Goal: Information Seeking & Learning: Learn about a topic

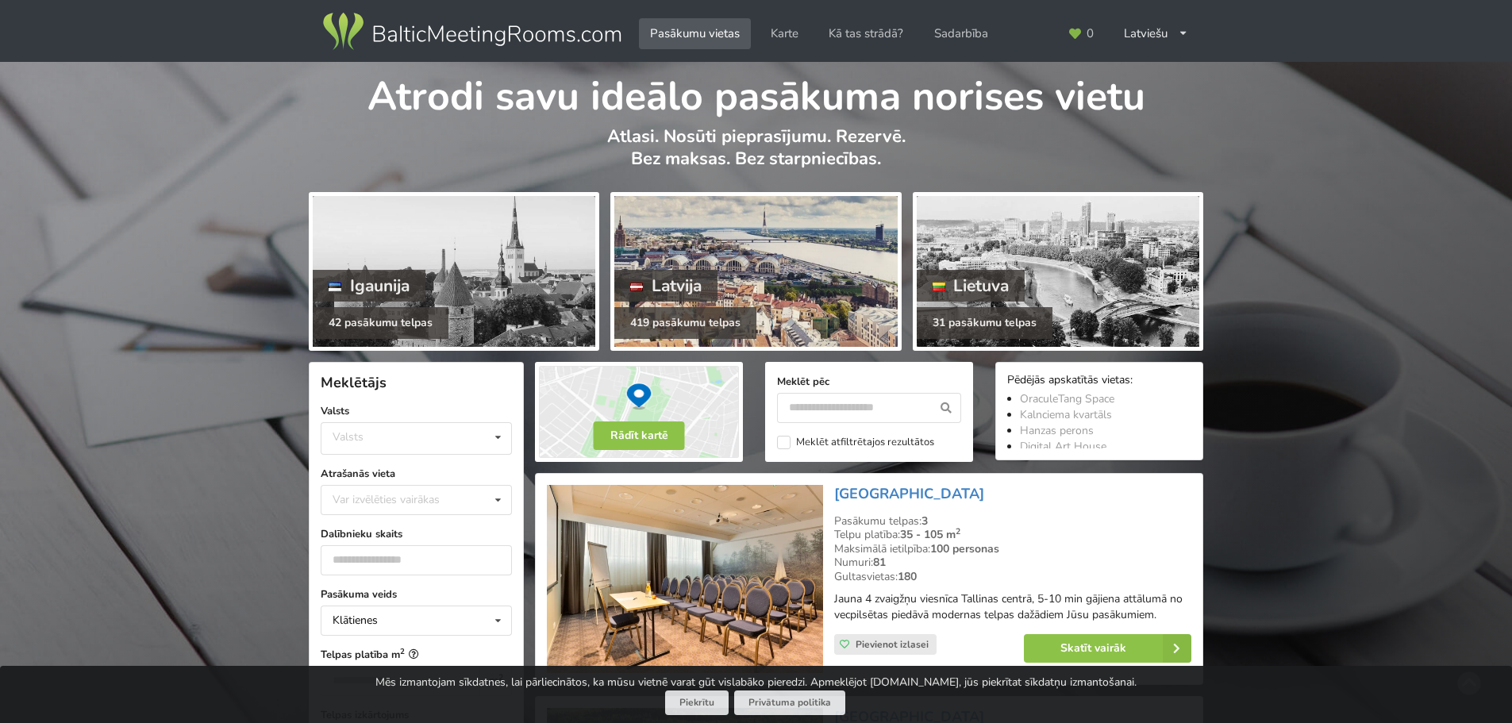
click at [687, 249] on div at bounding box center [755, 271] width 283 height 151
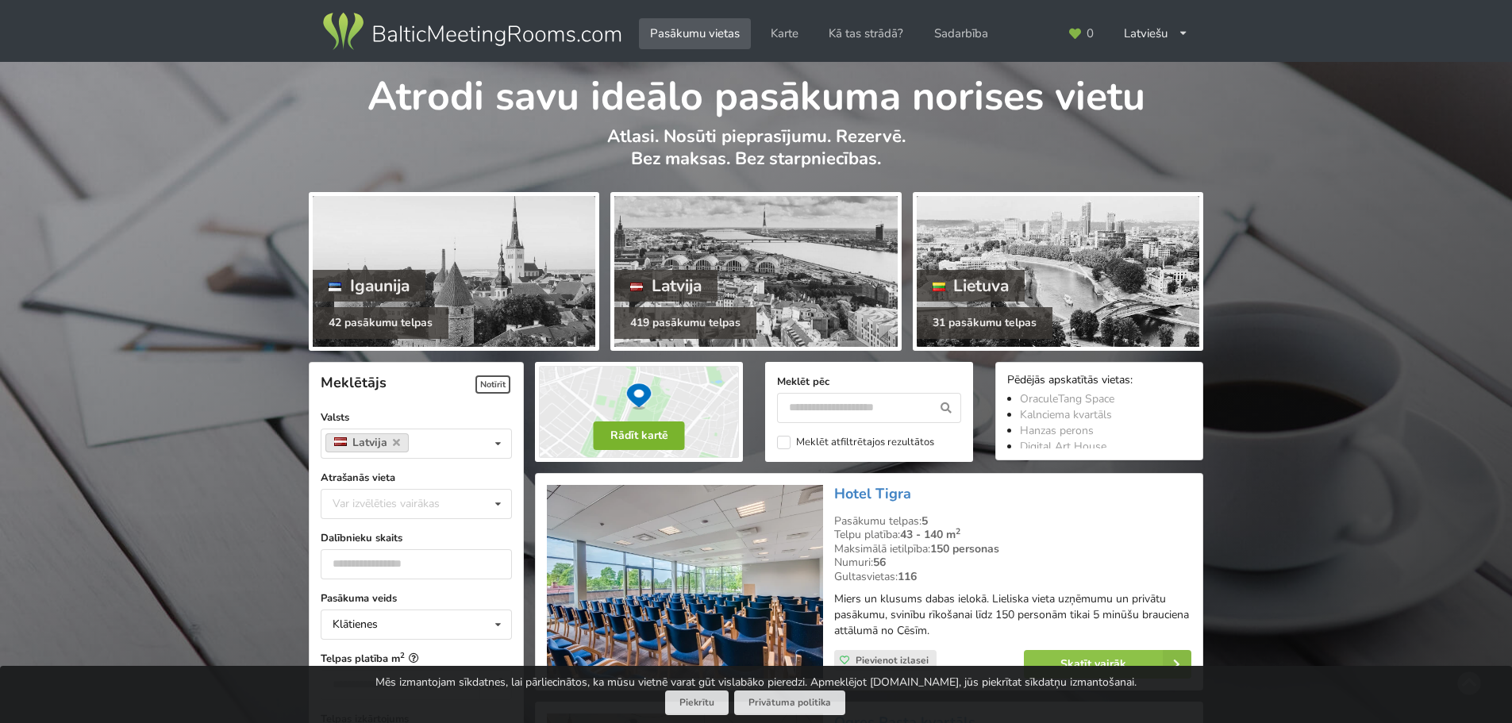
click at [652, 431] on button "Rādīt kartē" at bounding box center [639, 435] width 91 height 29
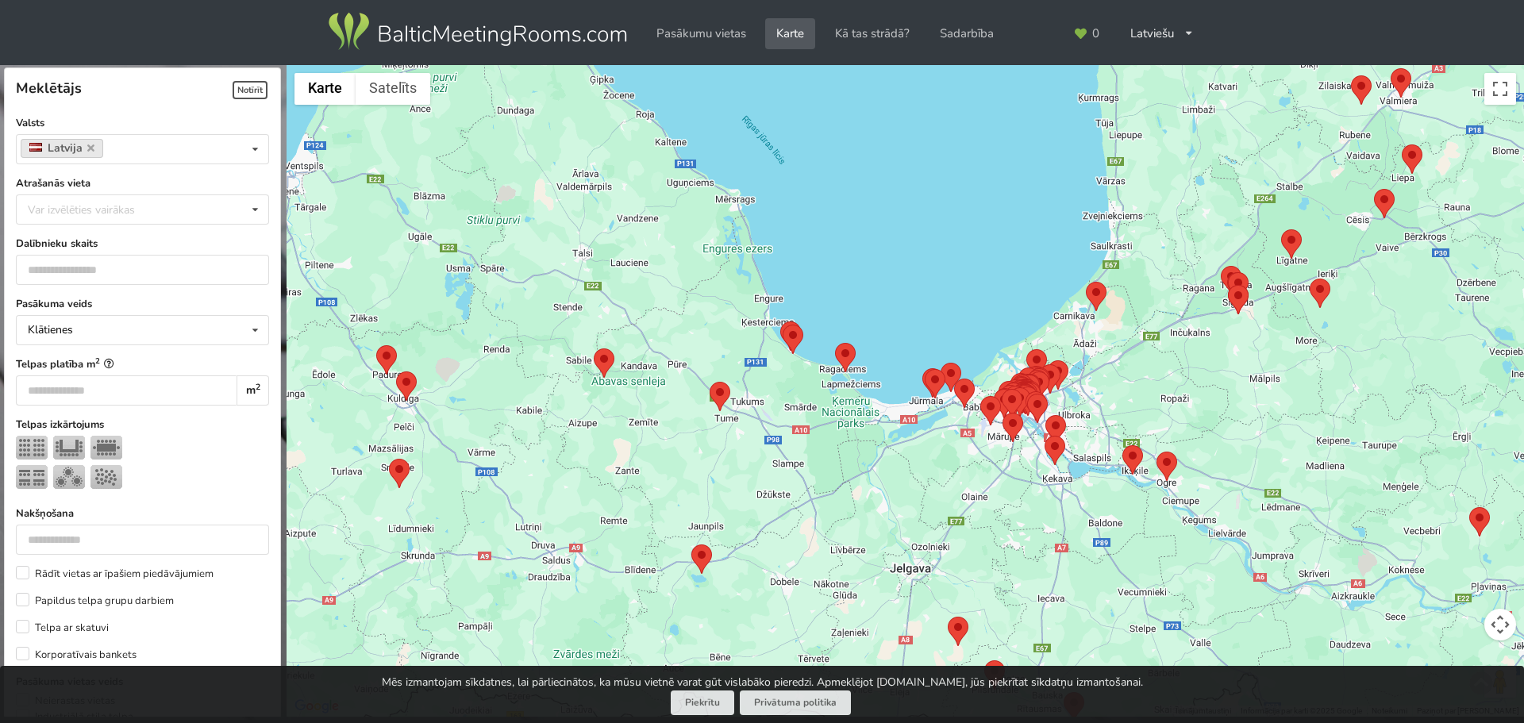
drag, startPoint x: 802, startPoint y: 459, endPoint x: 848, endPoint y: 174, distance: 288.8
click at [848, 174] on div at bounding box center [905, 391] width 1237 height 652
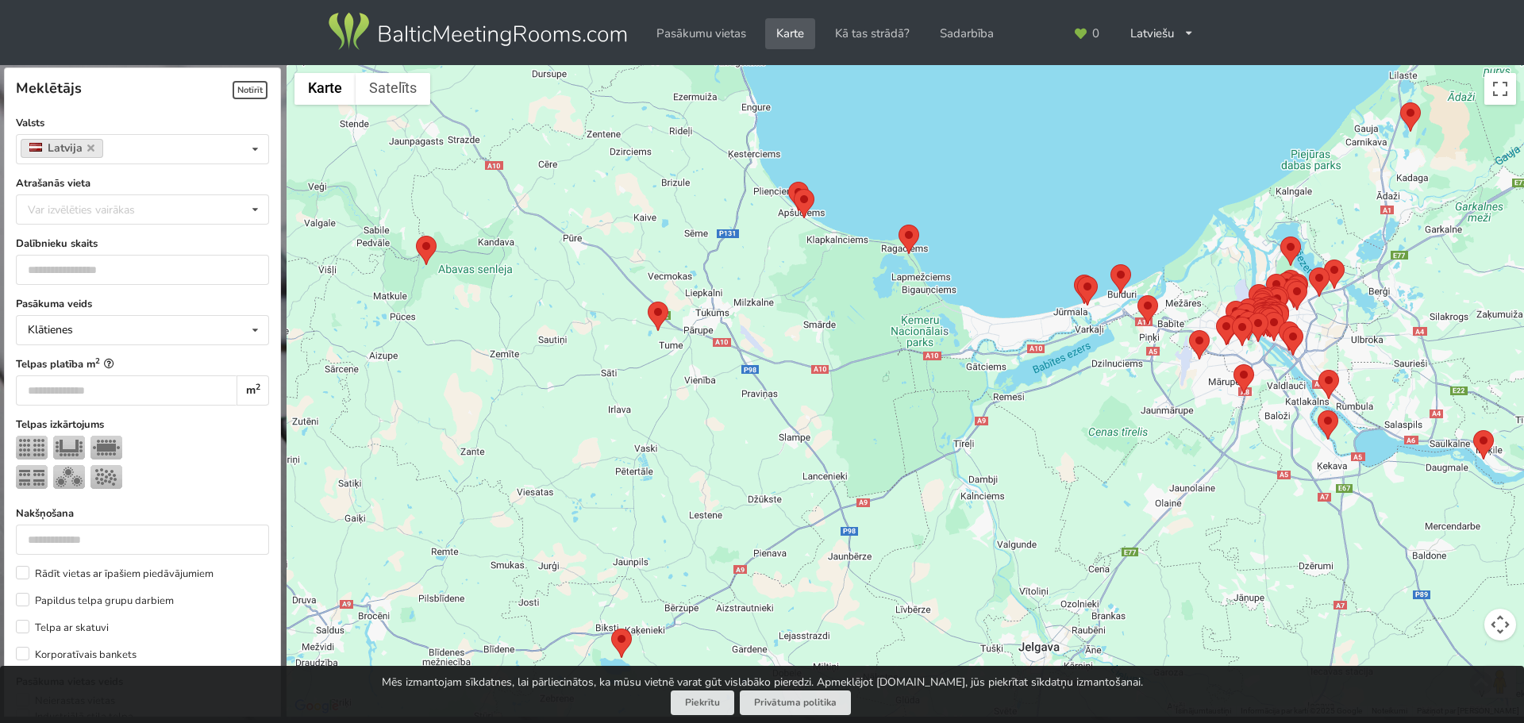
drag, startPoint x: 794, startPoint y: 402, endPoint x: 838, endPoint y: 252, distance: 156.5
click at [838, 252] on div at bounding box center [905, 391] width 1237 height 652
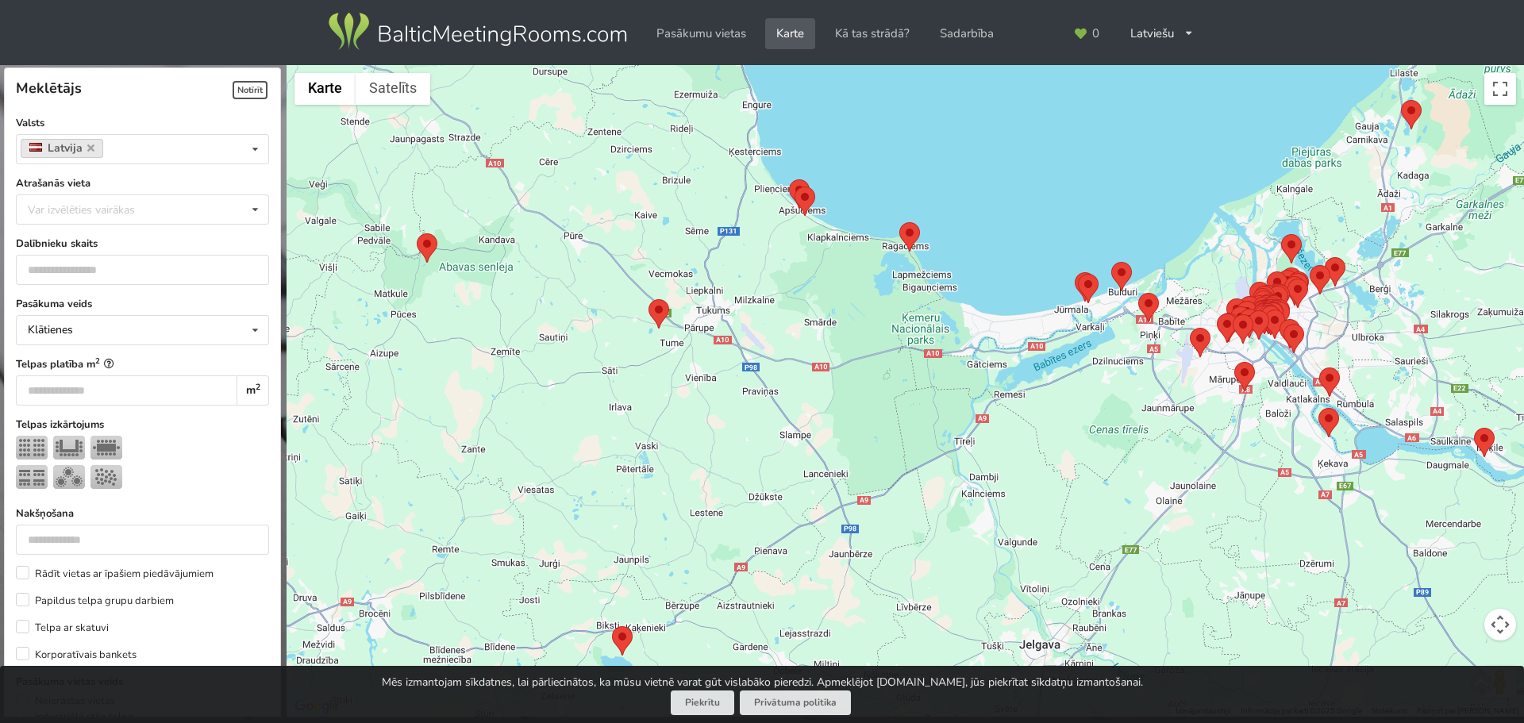
click at [899, 222] on area at bounding box center [899, 222] width 0 height 0
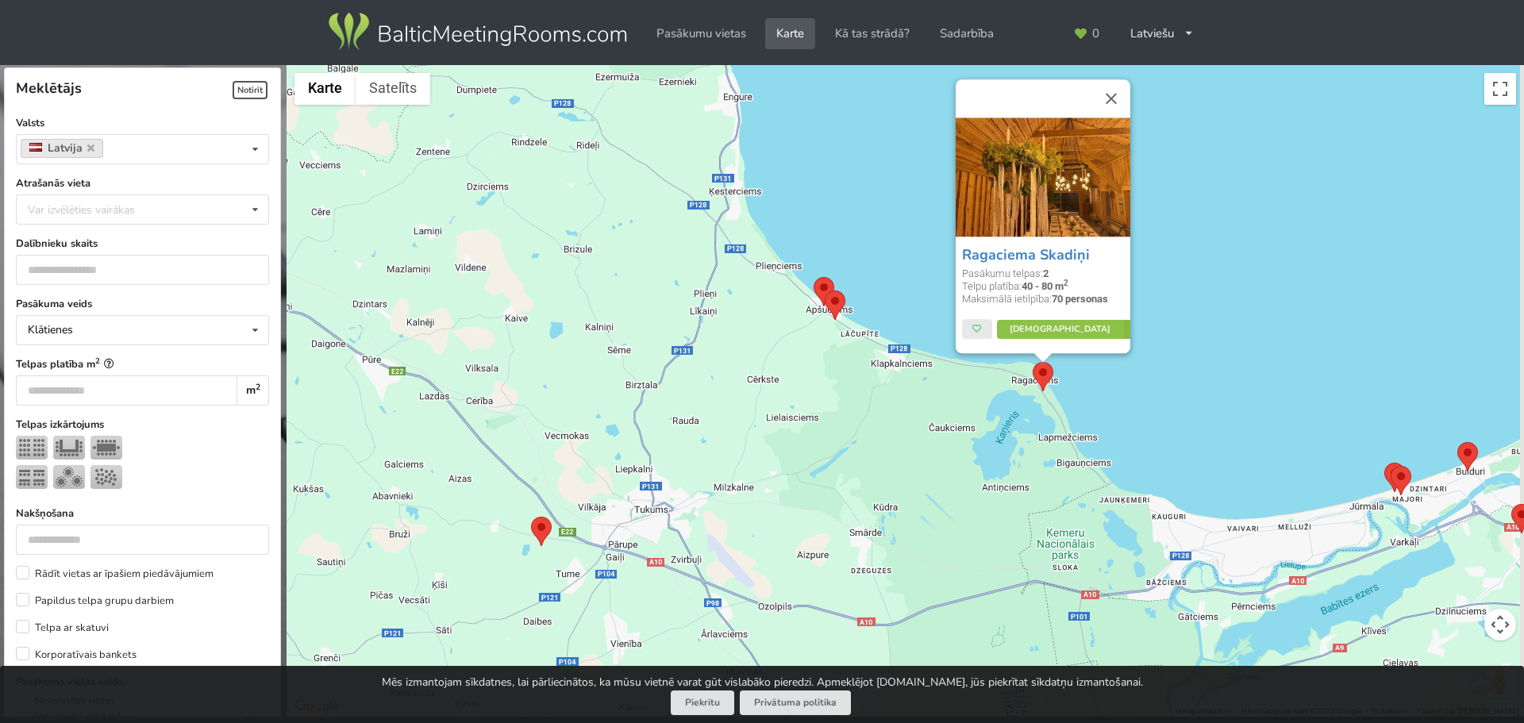
drag, startPoint x: 744, startPoint y: 378, endPoint x: 717, endPoint y: 297, distance: 85.6
click at [717, 297] on div "Ragaciema Skadiņi Pasākumu telpas: 2 Telpu platība: 40 - 80 m 2 Maksimālā ietil…" at bounding box center [905, 391] width 1237 height 652
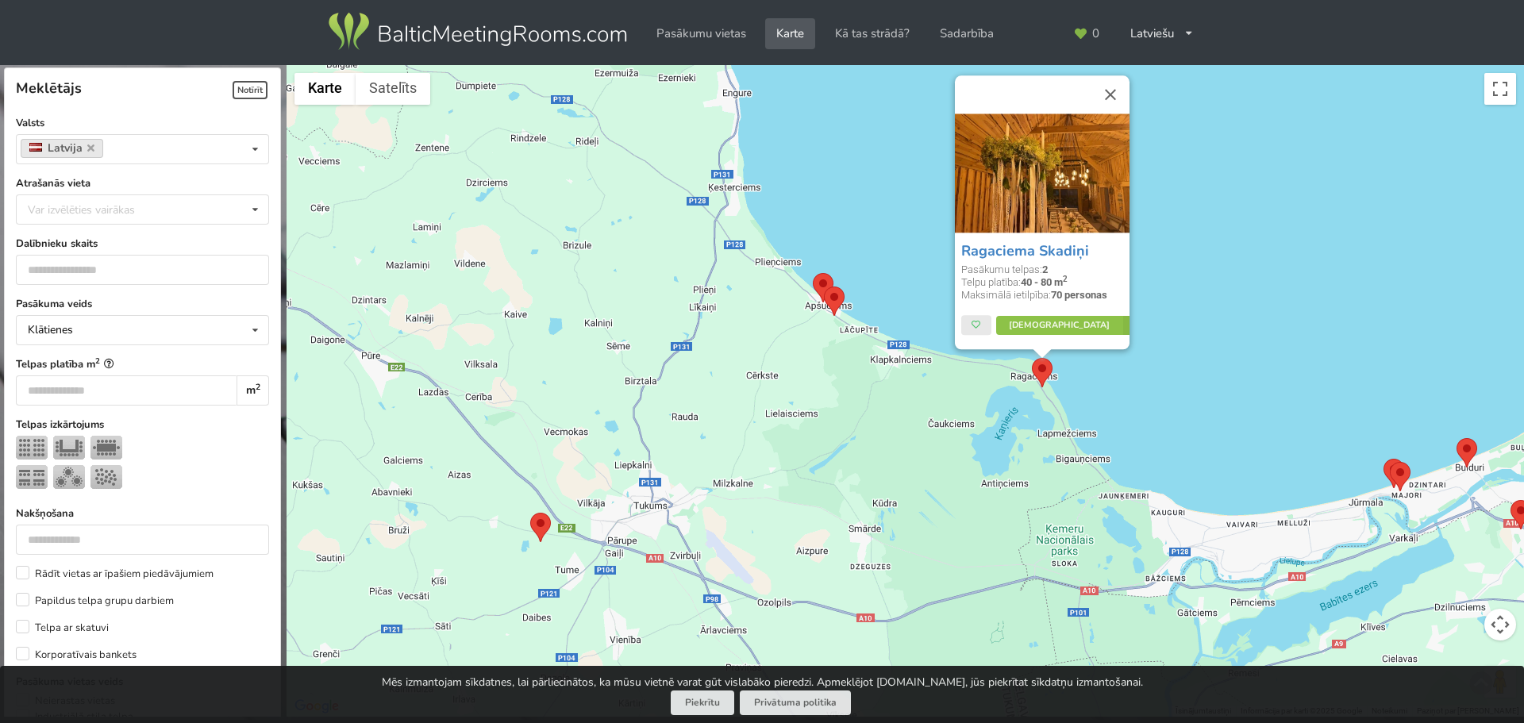
click at [824, 287] on area at bounding box center [824, 287] width 0 height 0
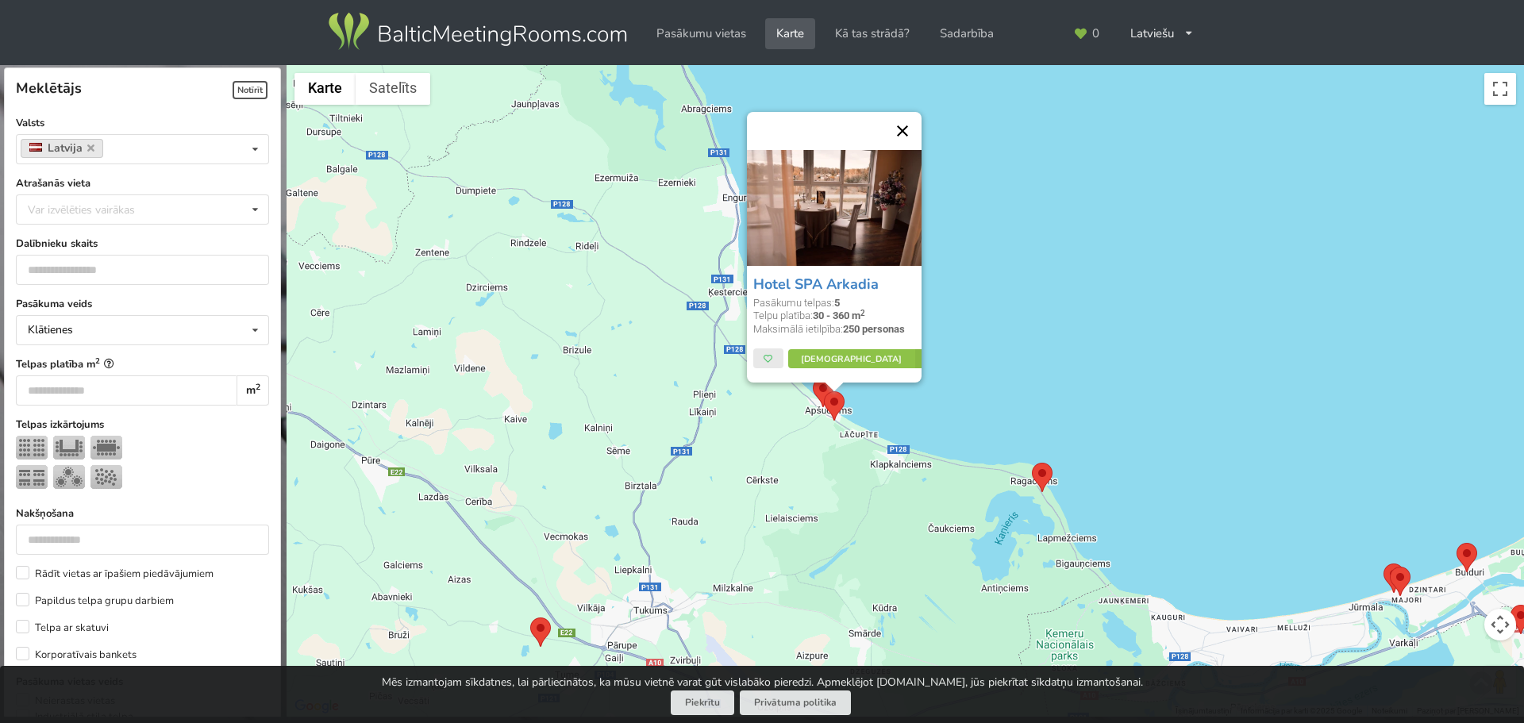
click at [898, 135] on button "Aizvērt" at bounding box center [902, 131] width 38 height 38
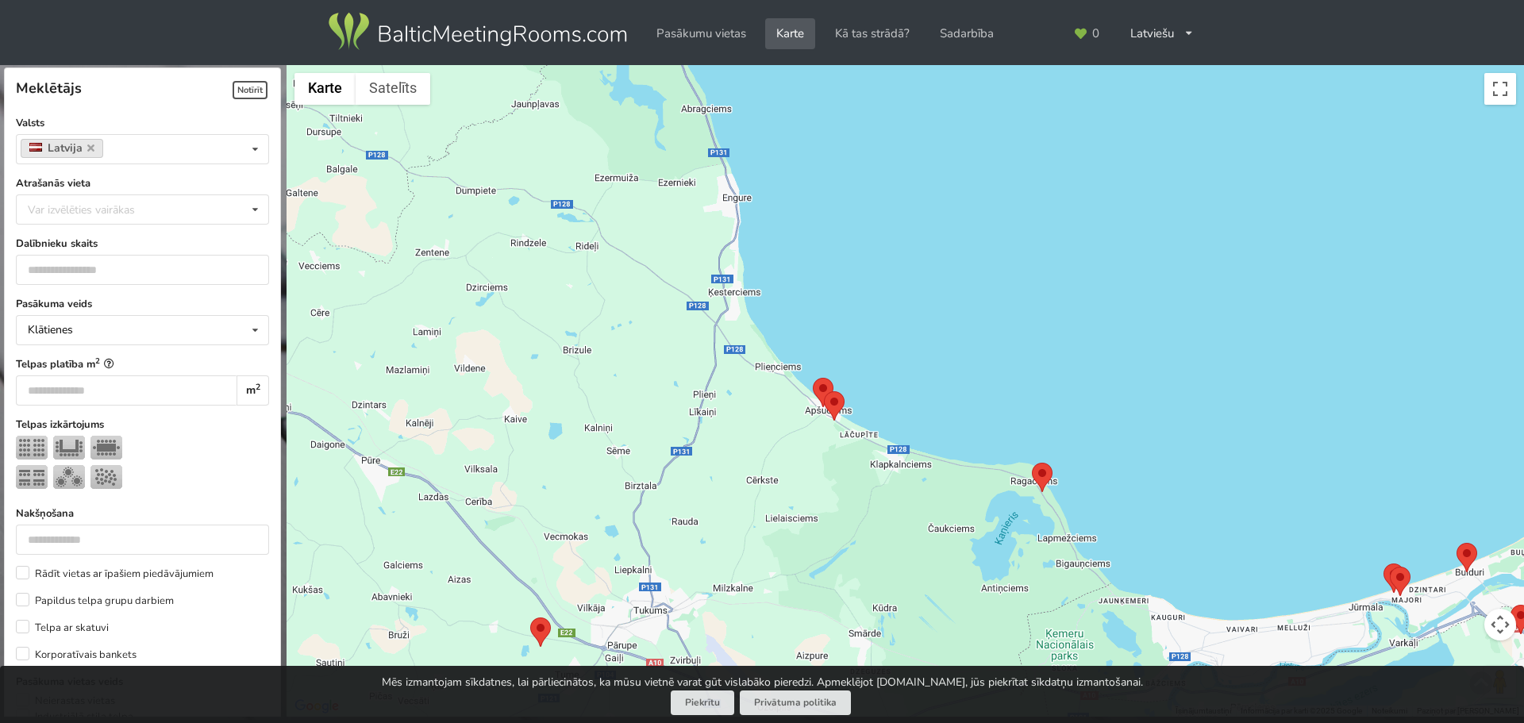
click at [813, 378] on area at bounding box center [813, 378] width 0 height 0
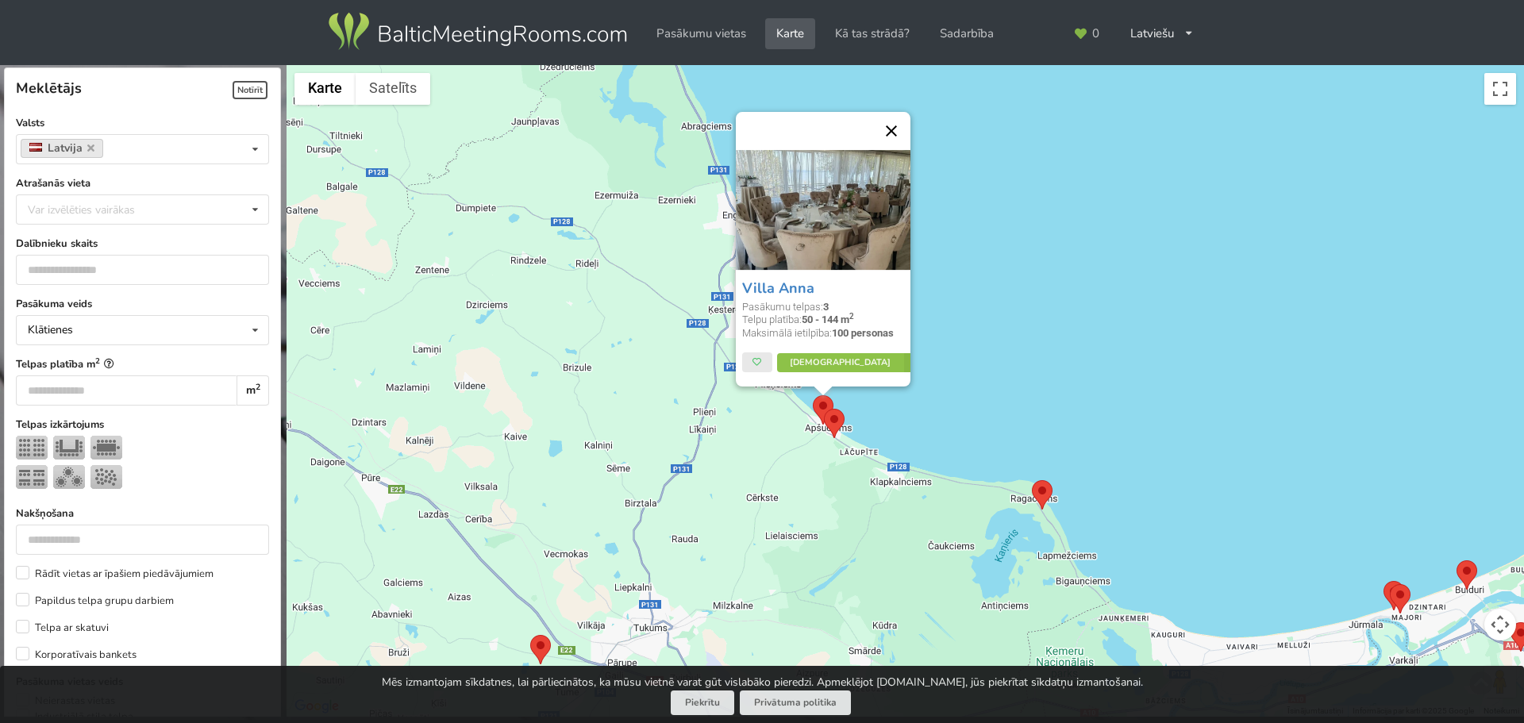
click at [891, 132] on button "Aizvērt" at bounding box center [891, 131] width 38 height 38
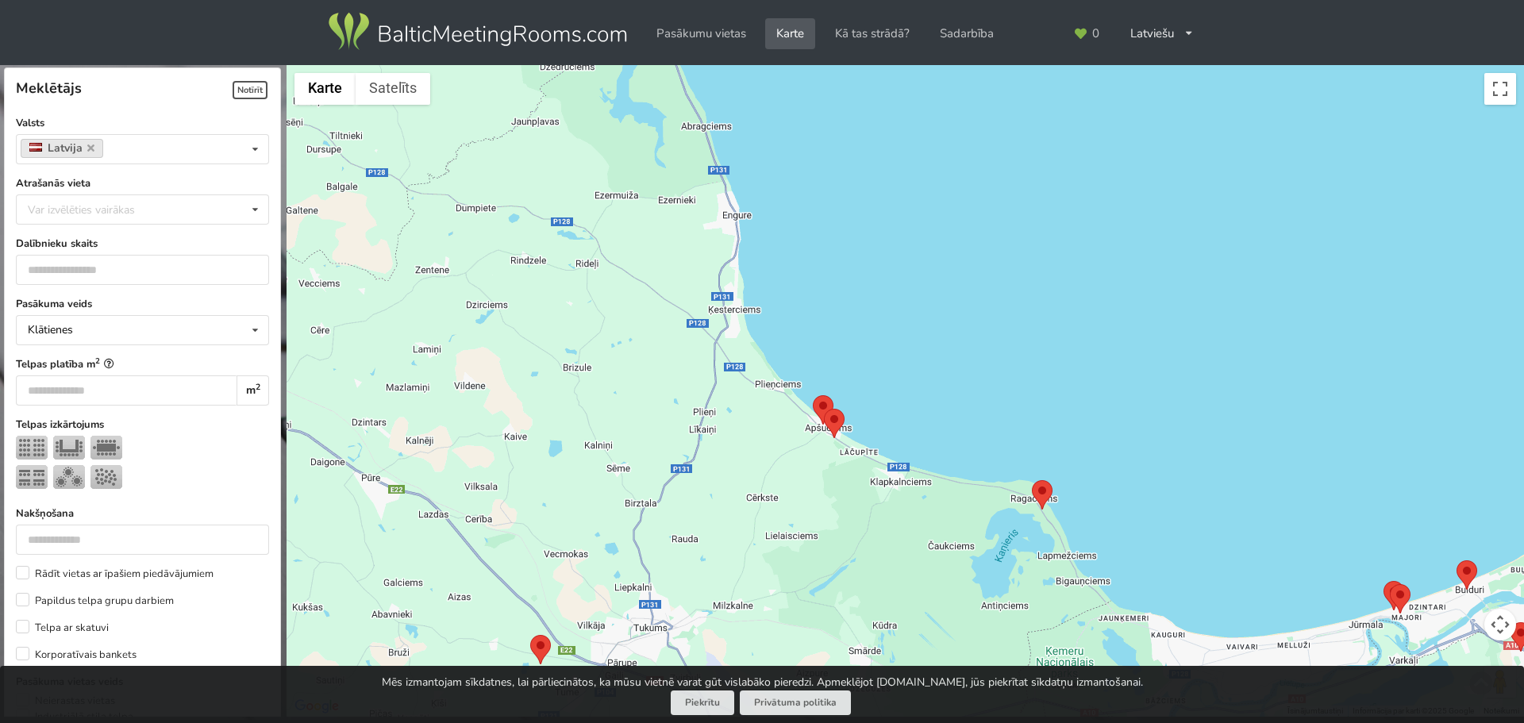
click at [824, 409] on area at bounding box center [824, 409] width 0 height 0
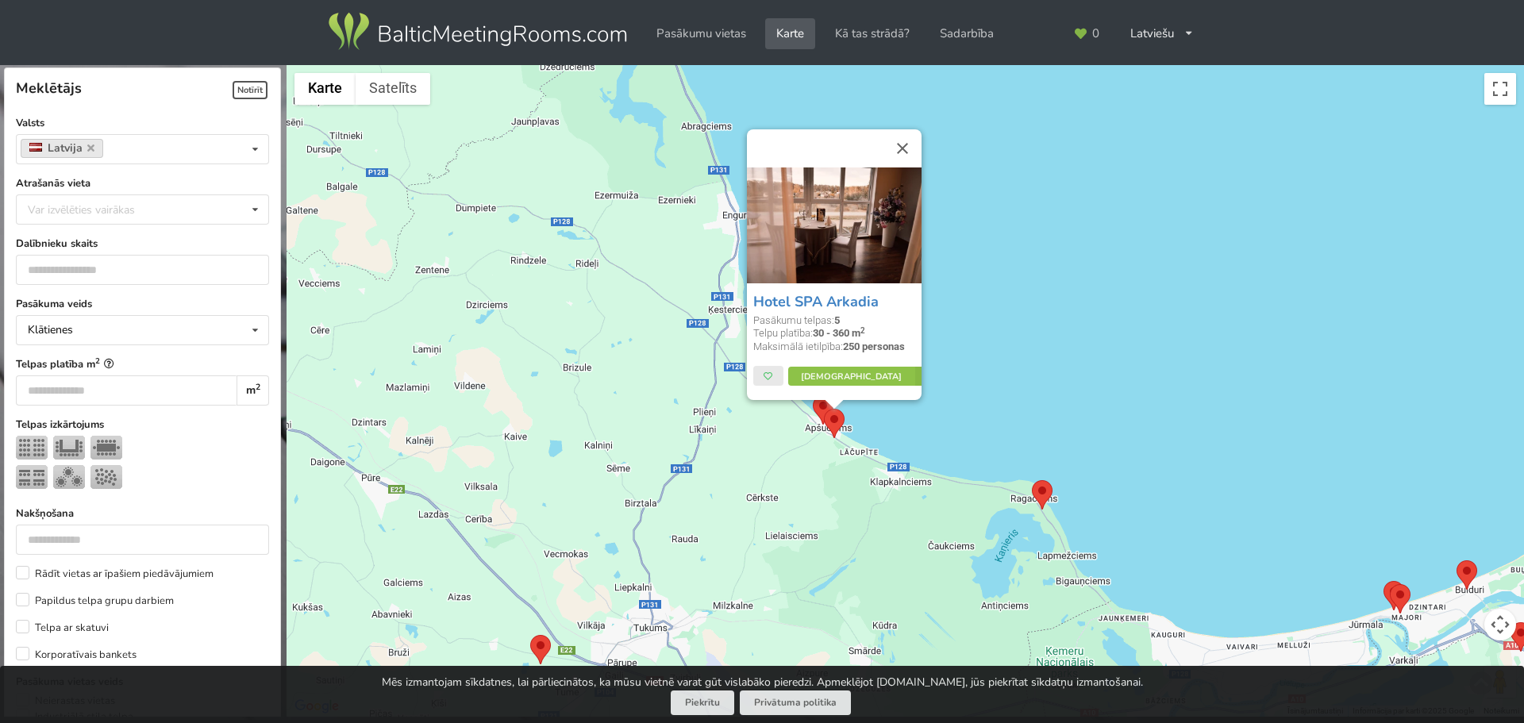
drag, startPoint x: 902, startPoint y: 152, endPoint x: 894, endPoint y: 172, distance: 21.4
click at [902, 152] on button "Aizvērt" at bounding box center [902, 148] width 38 height 38
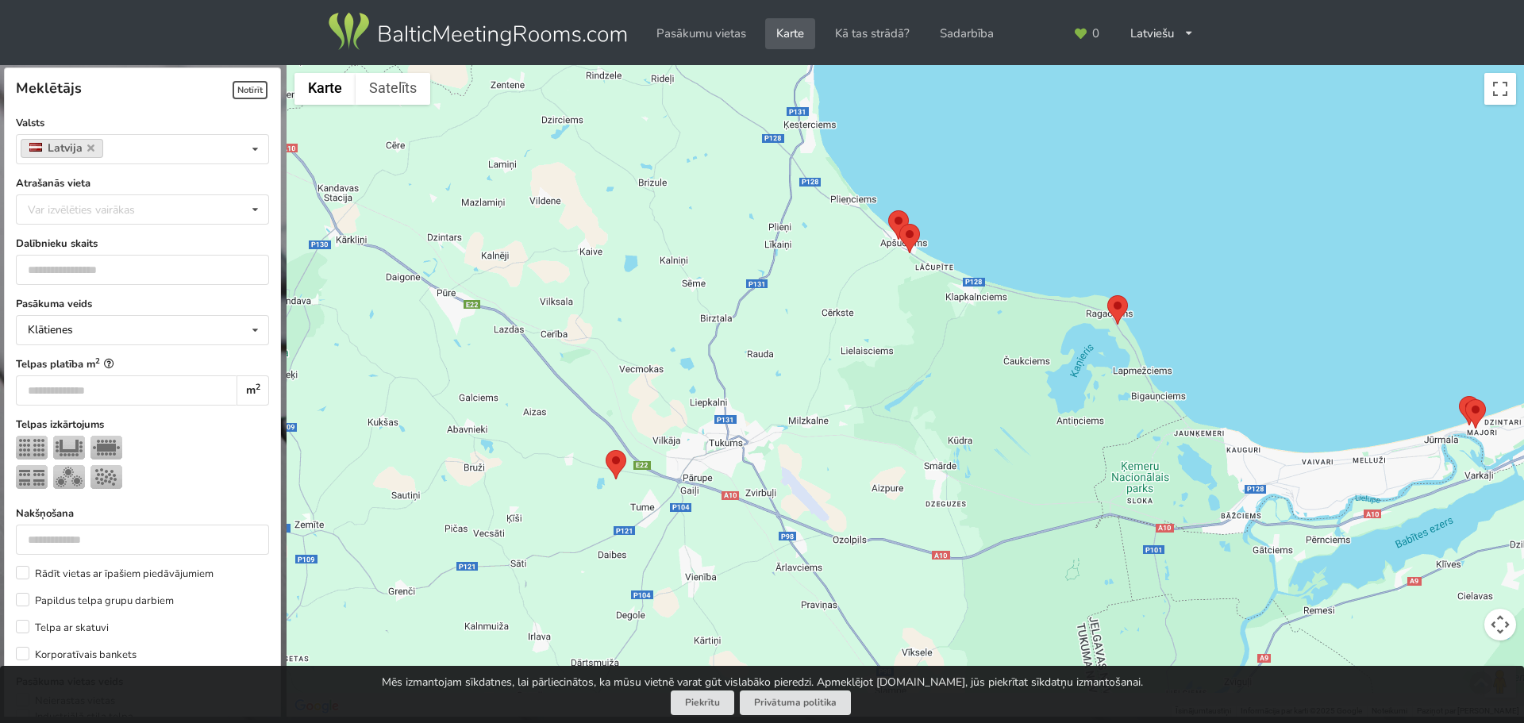
drag, startPoint x: 710, startPoint y: 382, endPoint x: 750, endPoint y: 322, distance: 72.0
click at [750, 322] on div at bounding box center [905, 391] width 1237 height 652
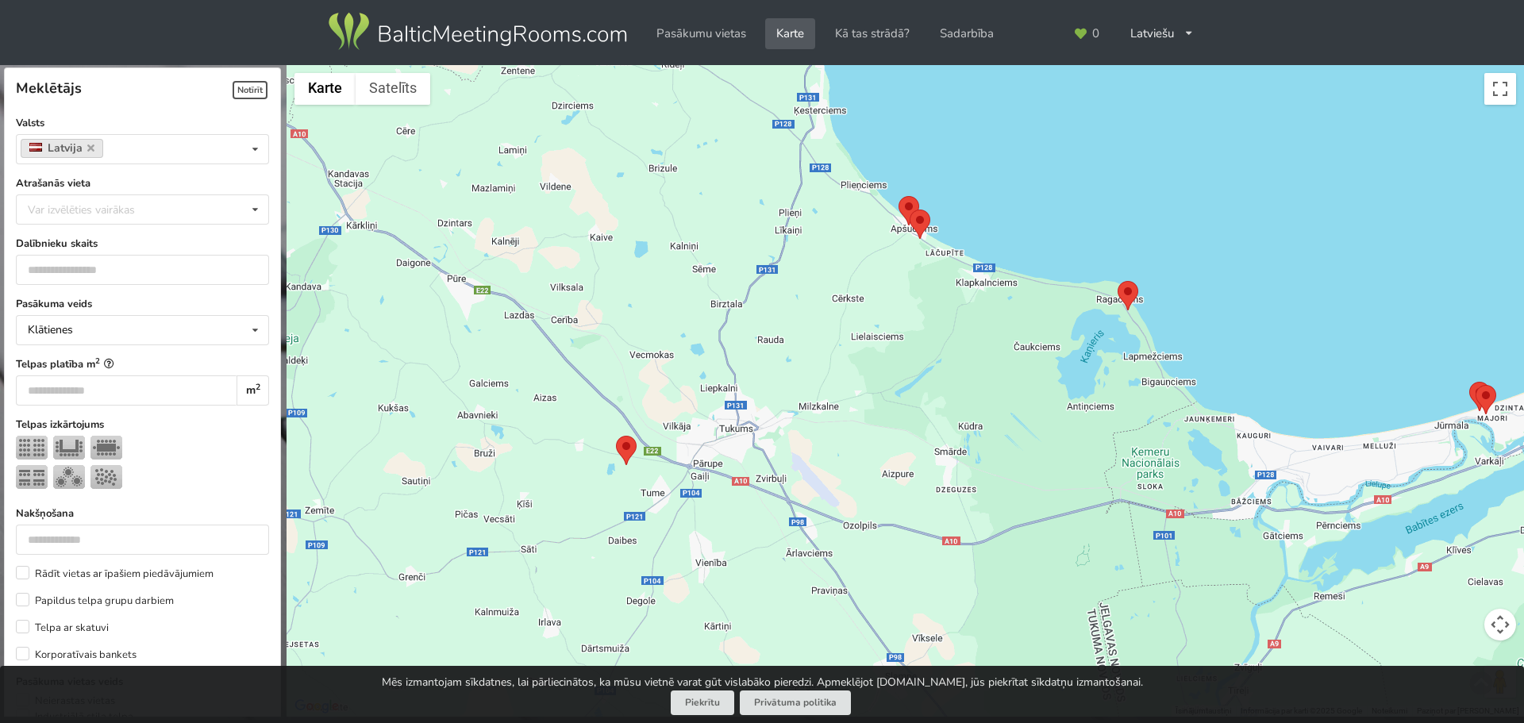
click at [616, 436] on area at bounding box center [616, 436] width 0 height 0
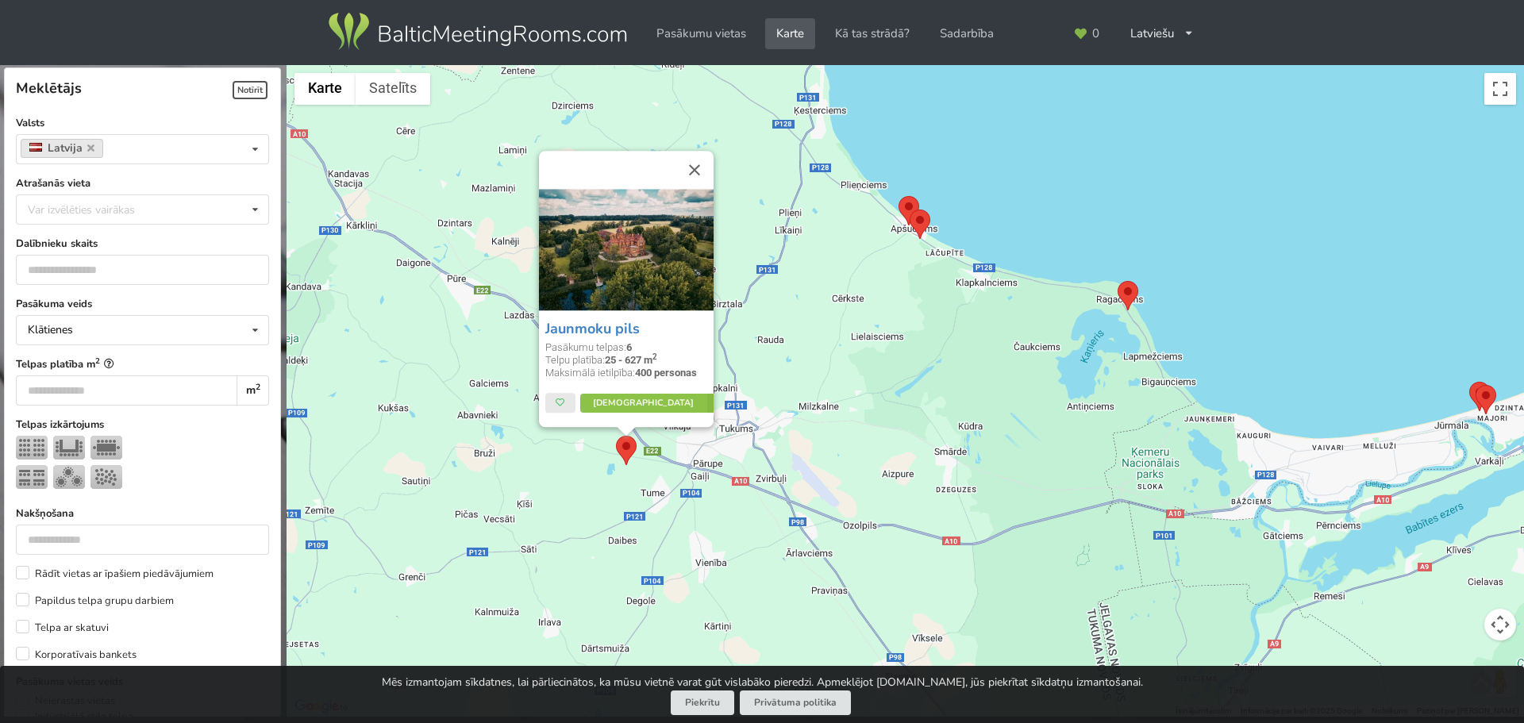
click at [698, 169] on button "Aizvērt" at bounding box center [694, 171] width 38 height 38
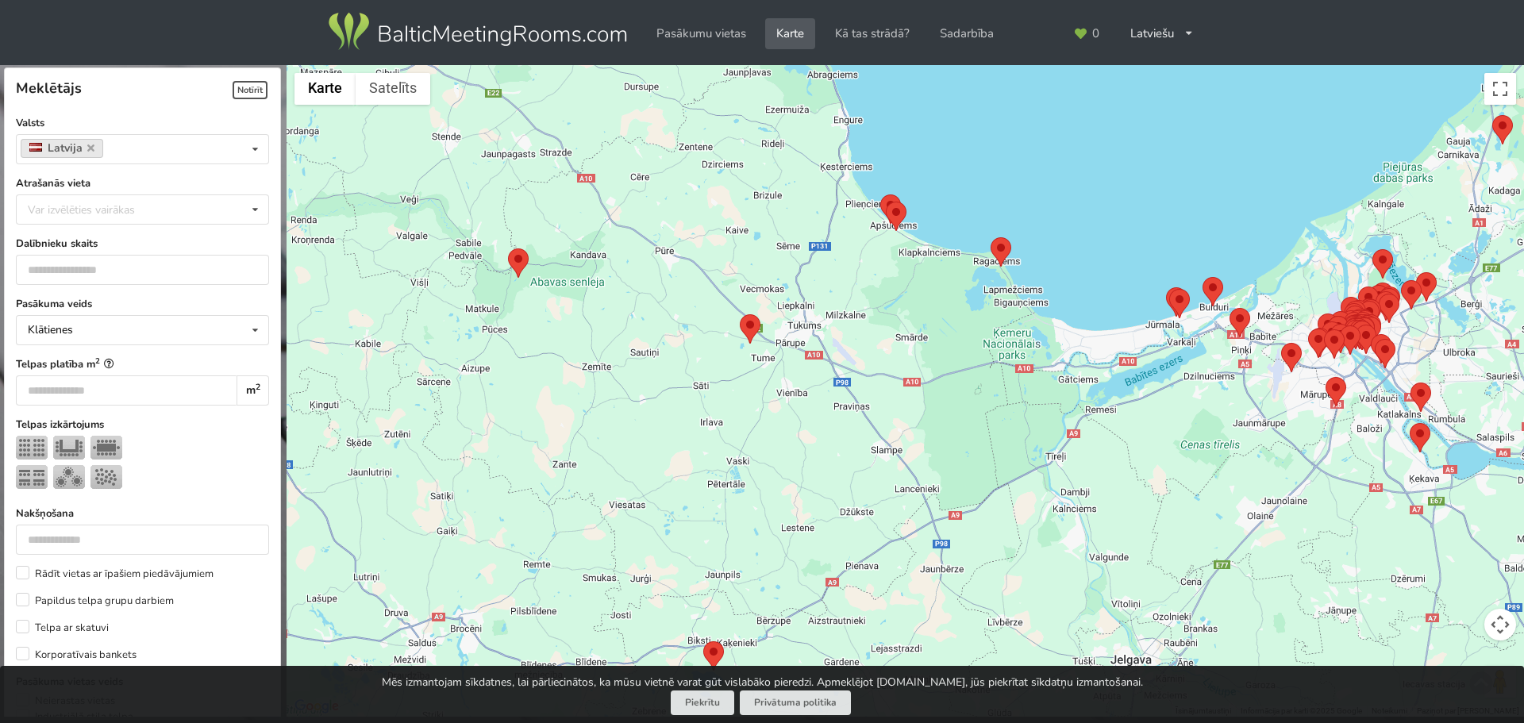
drag, startPoint x: 866, startPoint y: 398, endPoint x: 929, endPoint y: 376, distance: 66.5
click at [929, 376] on div at bounding box center [905, 391] width 1237 height 652
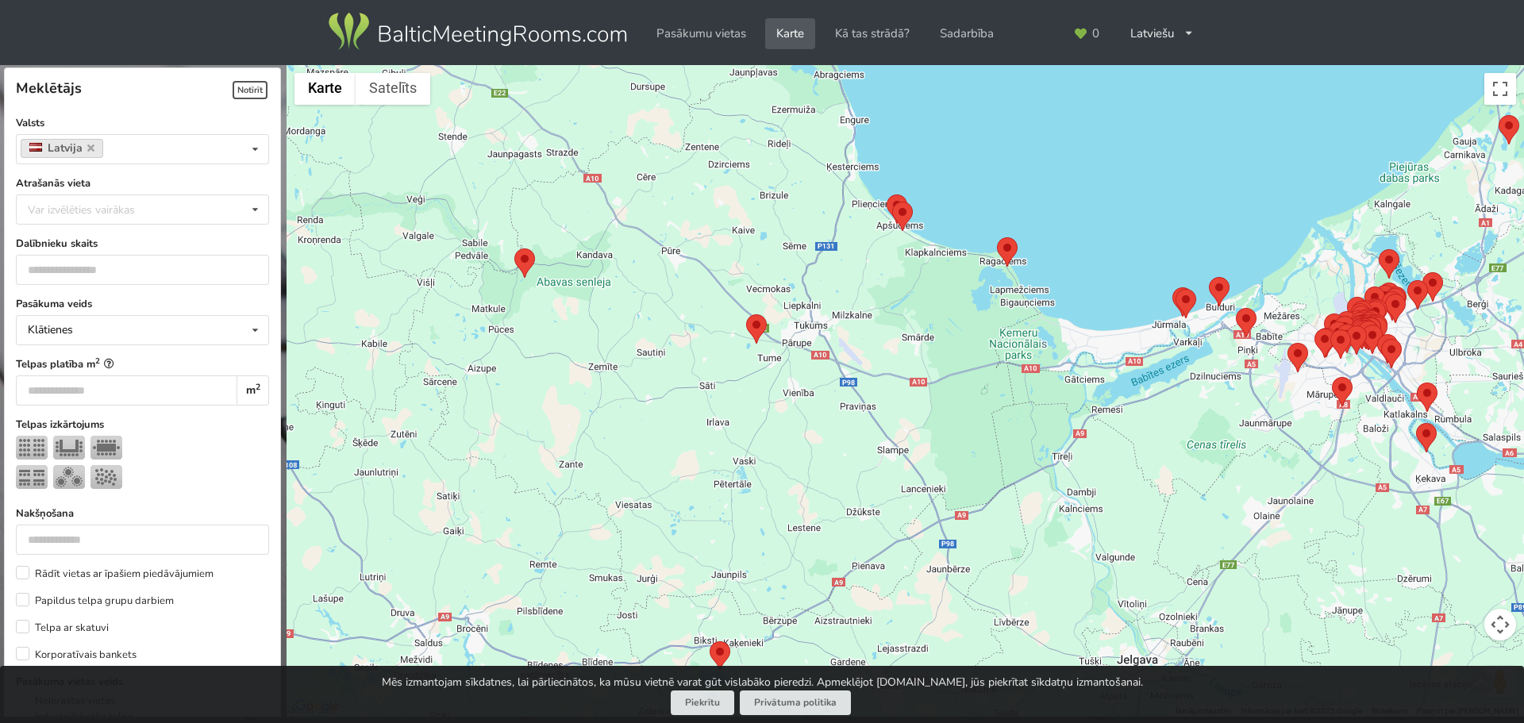
click at [514, 248] on area at bounding box center [514, 248] width 0 height 0
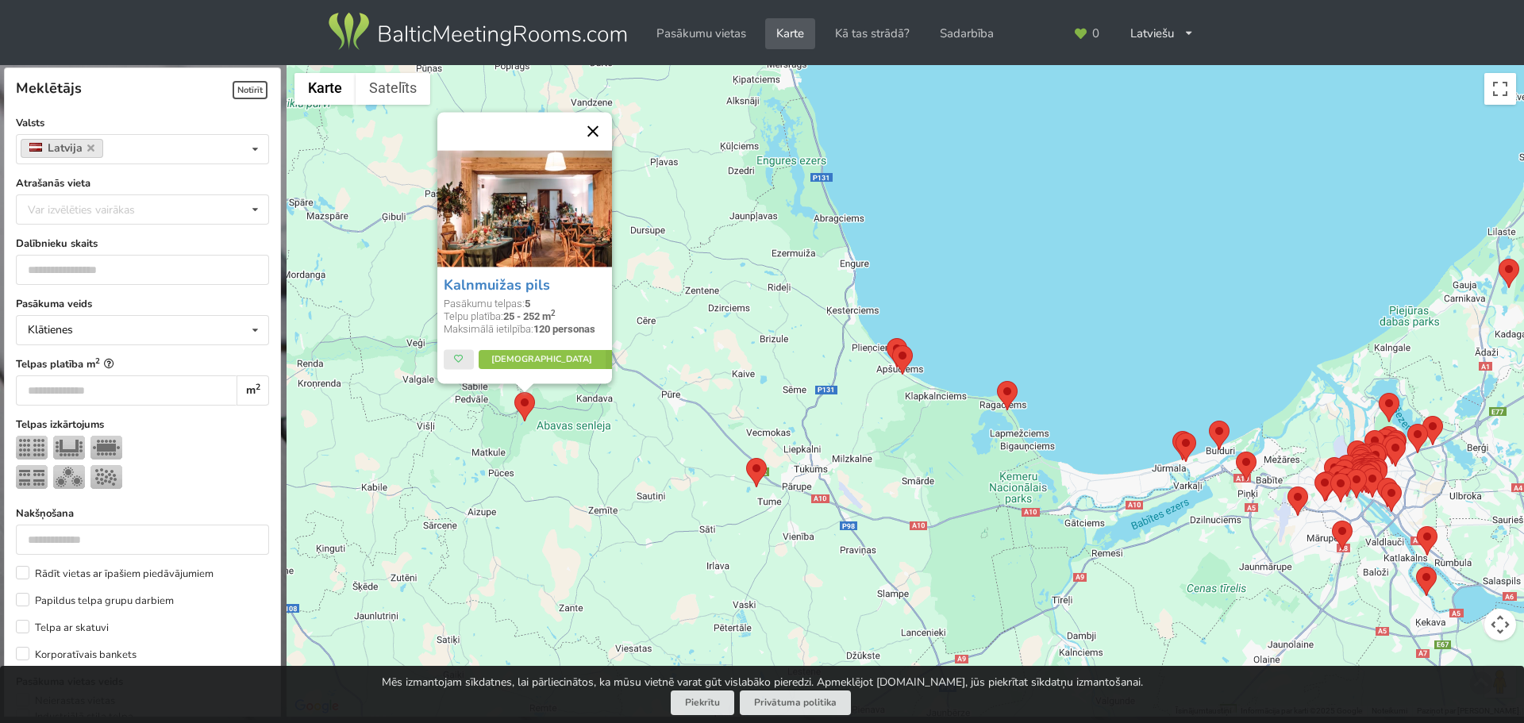
click at [588, 133] on button "Aizvērt" at bounding box center [593, 132] width 38 height 38
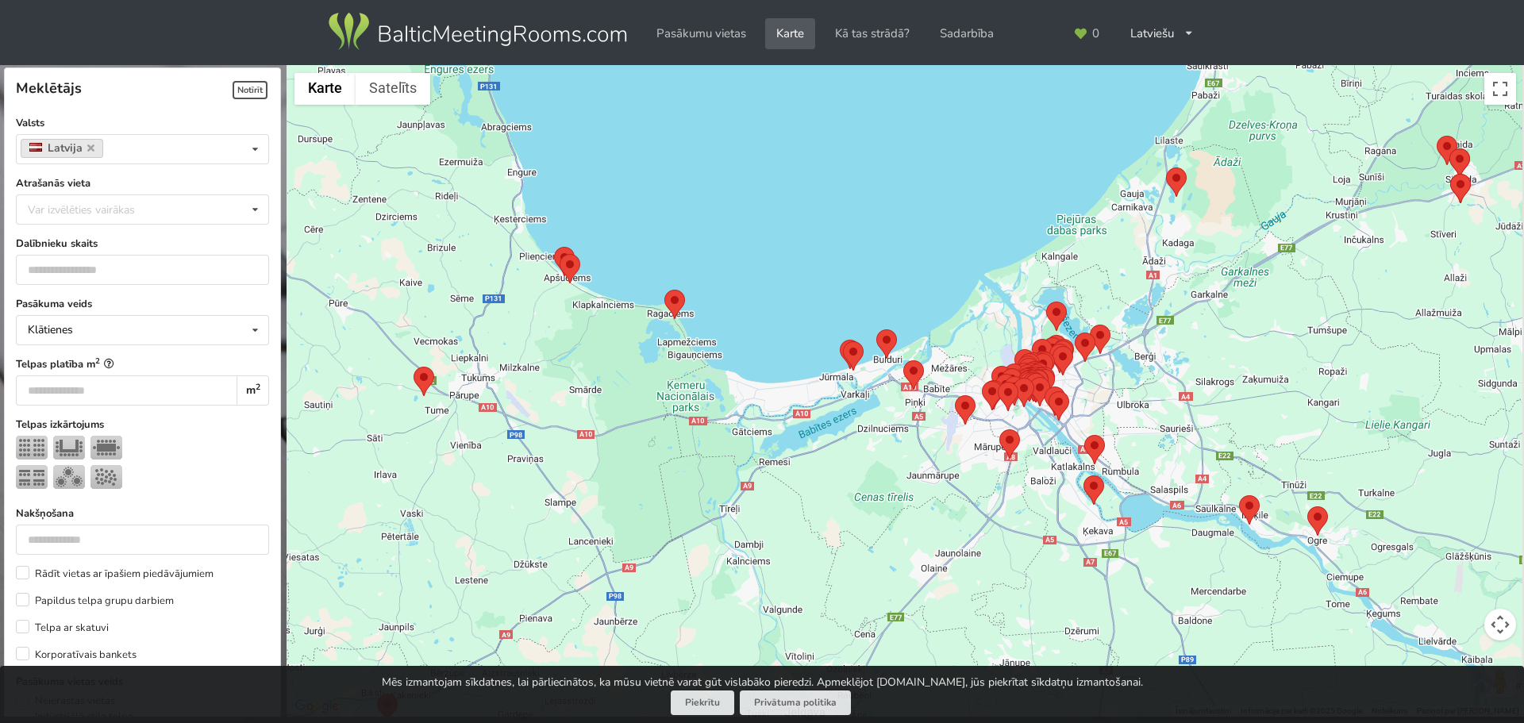
drag, startPoint x: 945, startPoint y: 403, endPoint x: 683, endPoint y: 342, distance: 268.9
click at [683, 342] on div at bounding box center [905, 391] width 1237 height 652
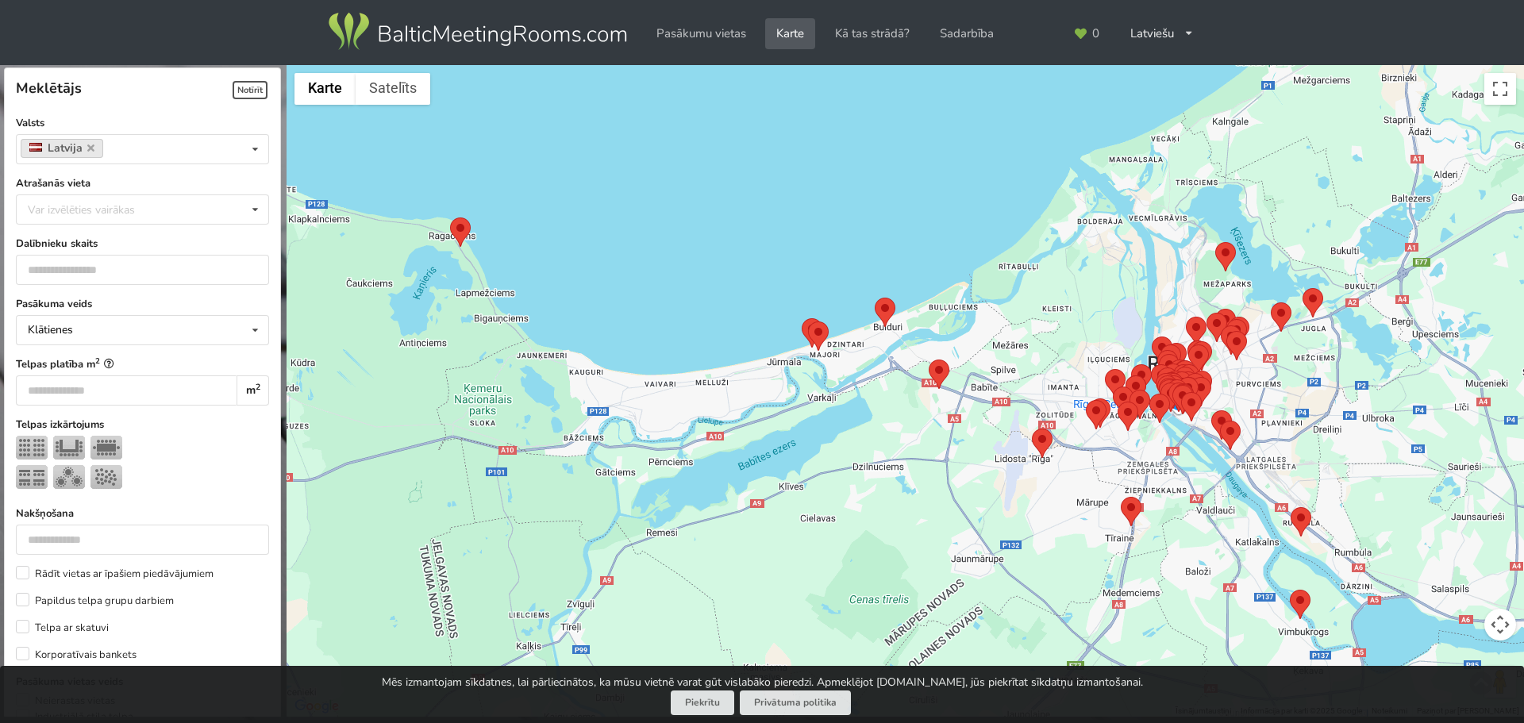
drag, startPoint x: 818, startPoint y: 415, endPoint x: 823, endPoint y: 371, distance: 43.9
click at [823, 371] on div at bounding box center [905, 391] width 1237 height 652
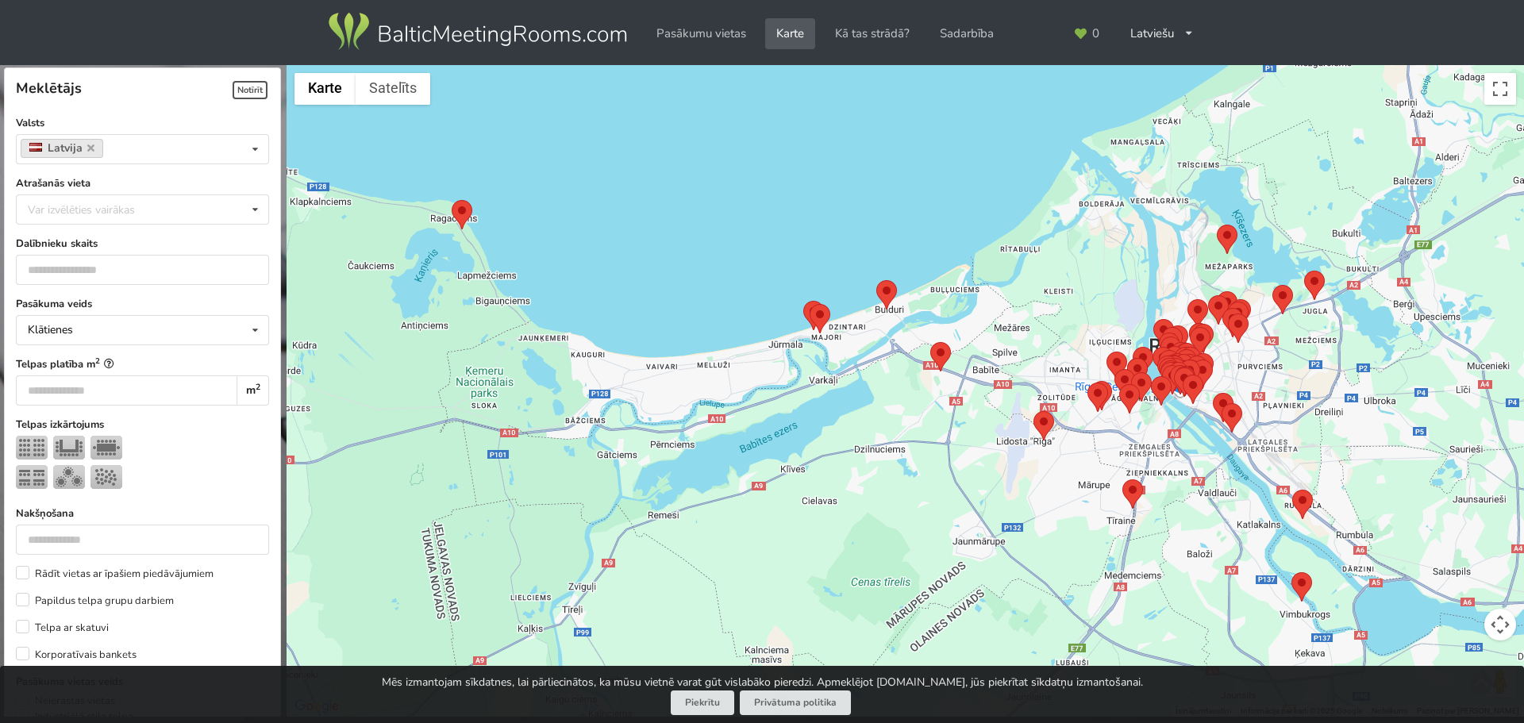
click at [810, 304] on area at bounding box center [810, 304] width 0 height 0
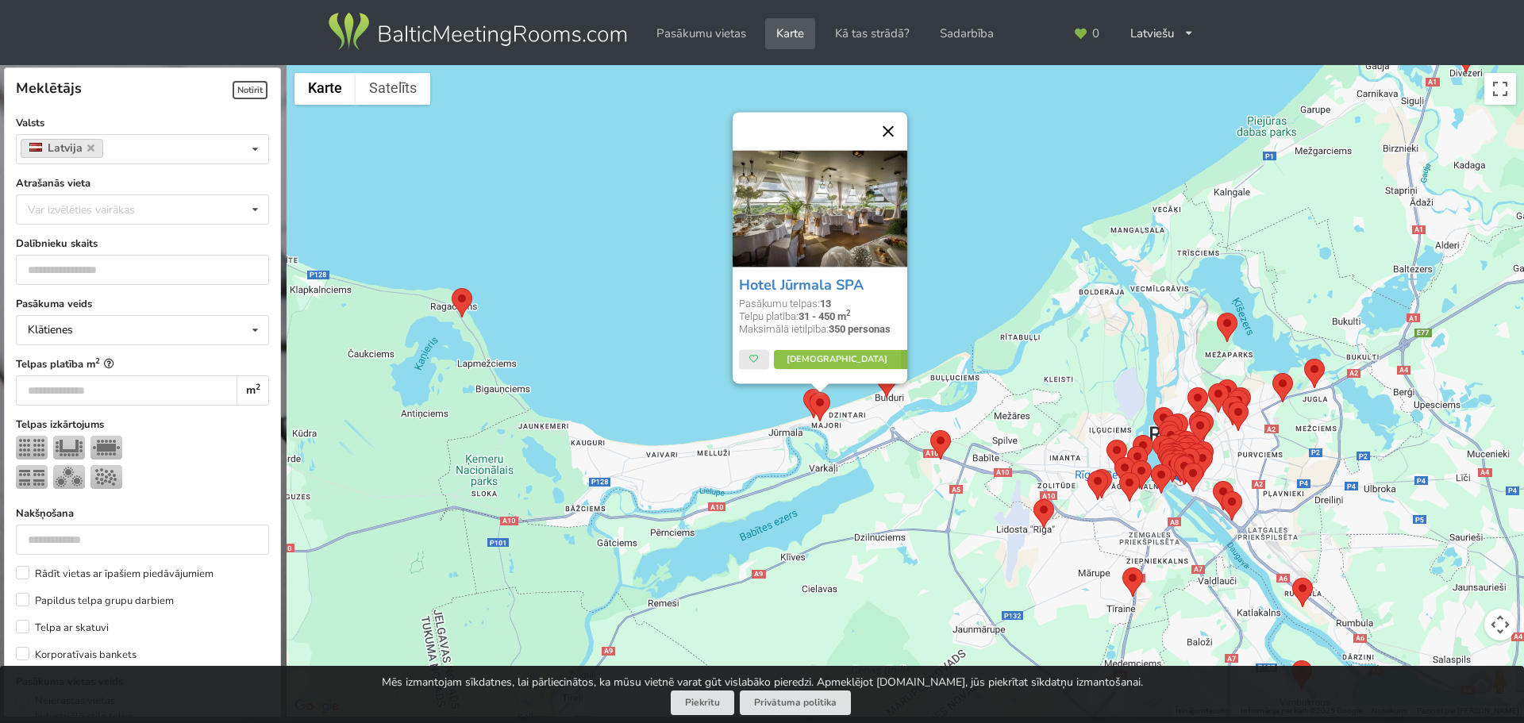
click at [885, 121] on button "Aizvērt" at bounding box center [888, 132] width 38 height 38
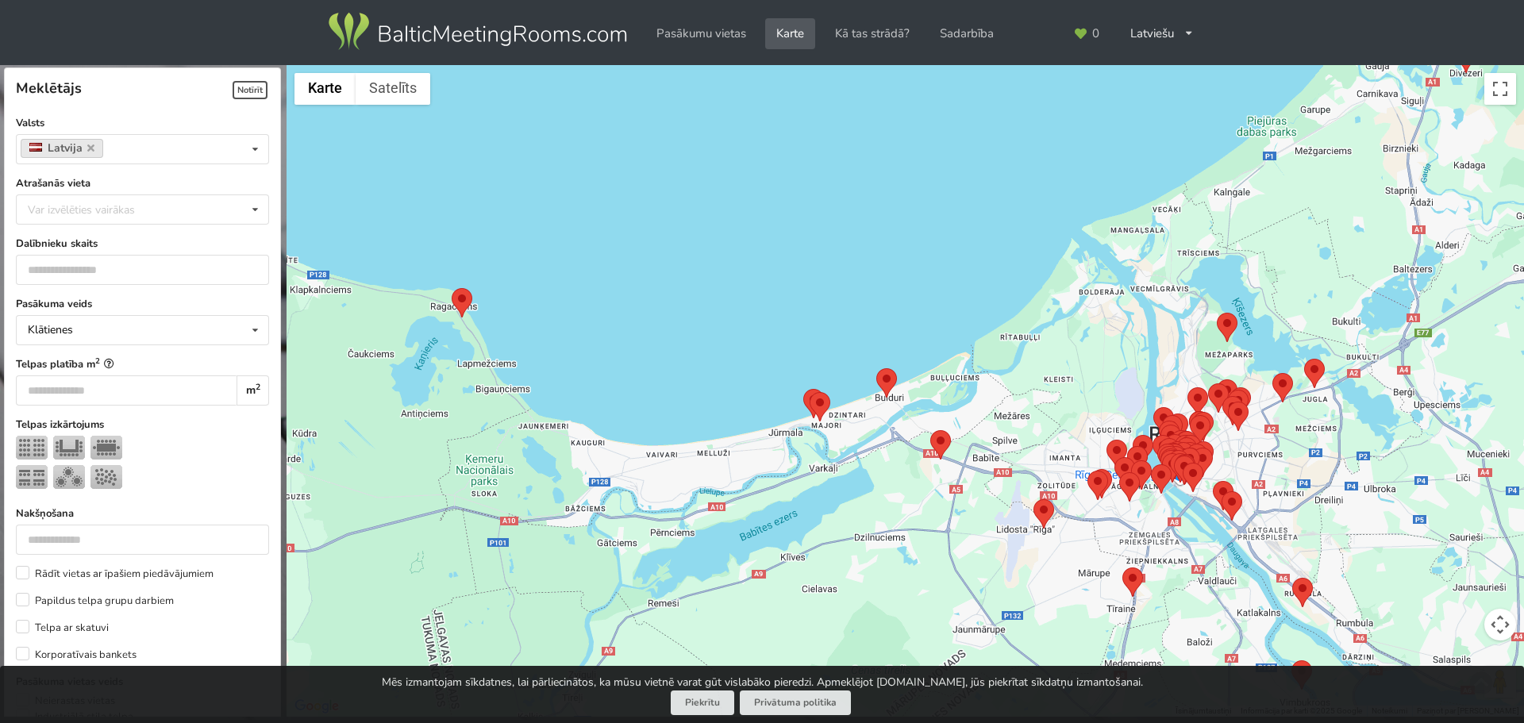
click at [803, 389] on area at bounding box center [803, 389] width 0 height 0
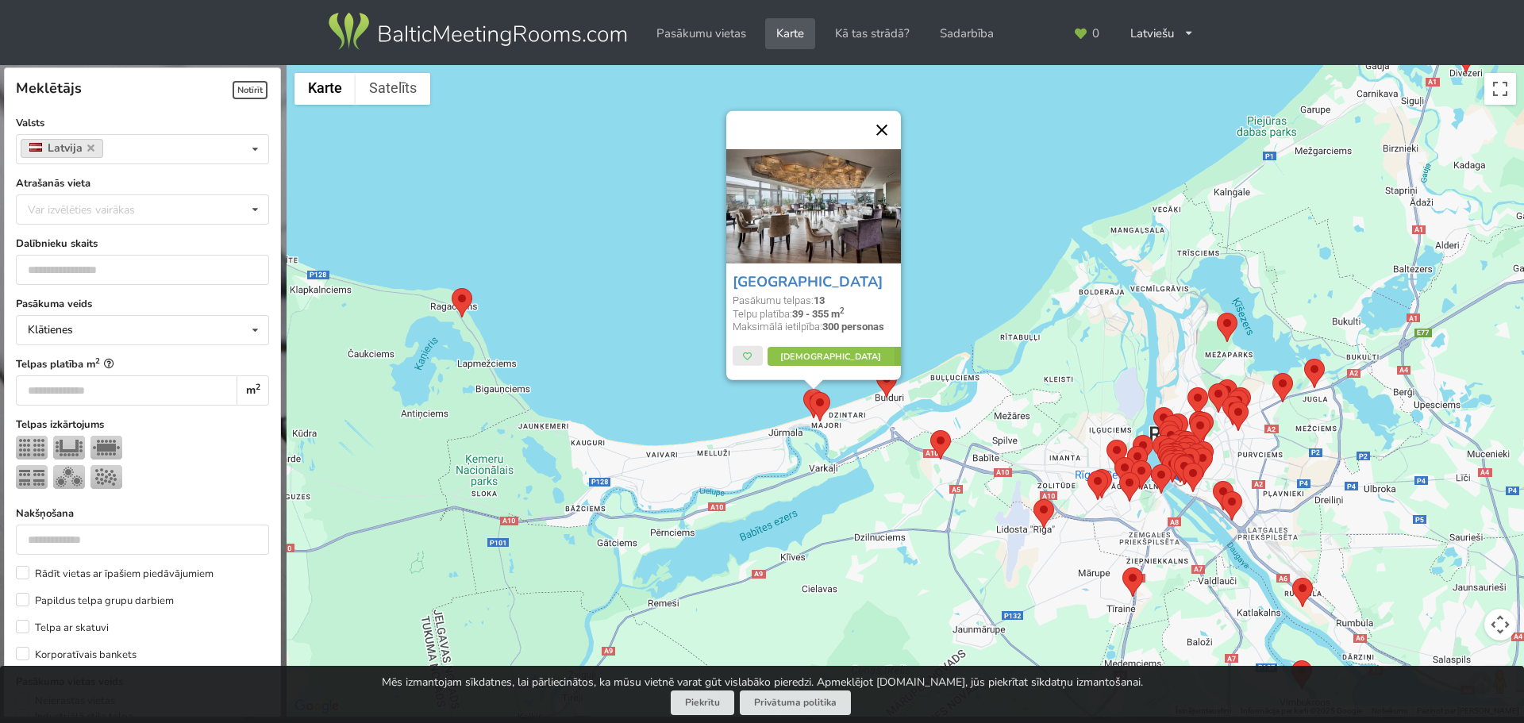
click at [879, 111] on button "Aizvērt" at bounding box center [882, 130] width 38 height 38
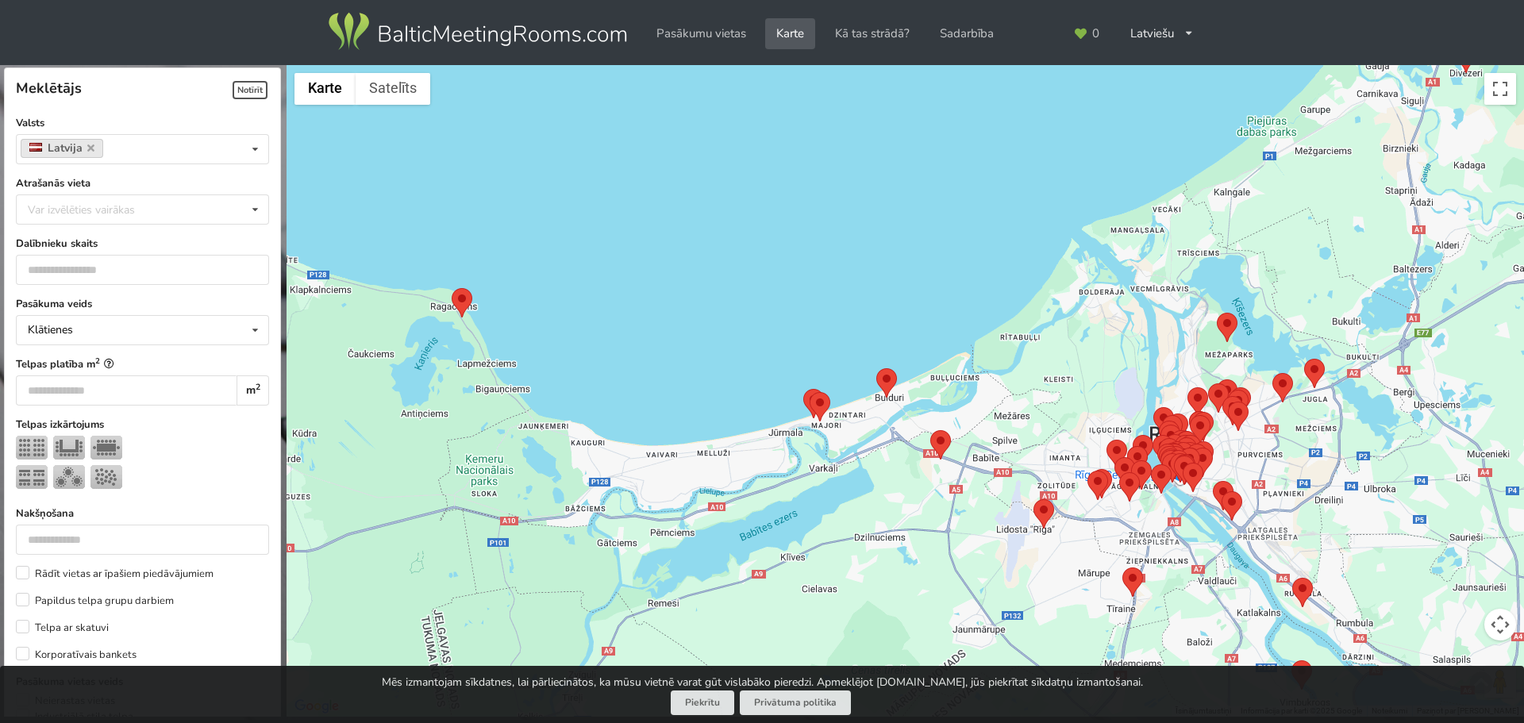
click at [876, 368] on area at bounding box center [876, 368] width 0 height 0
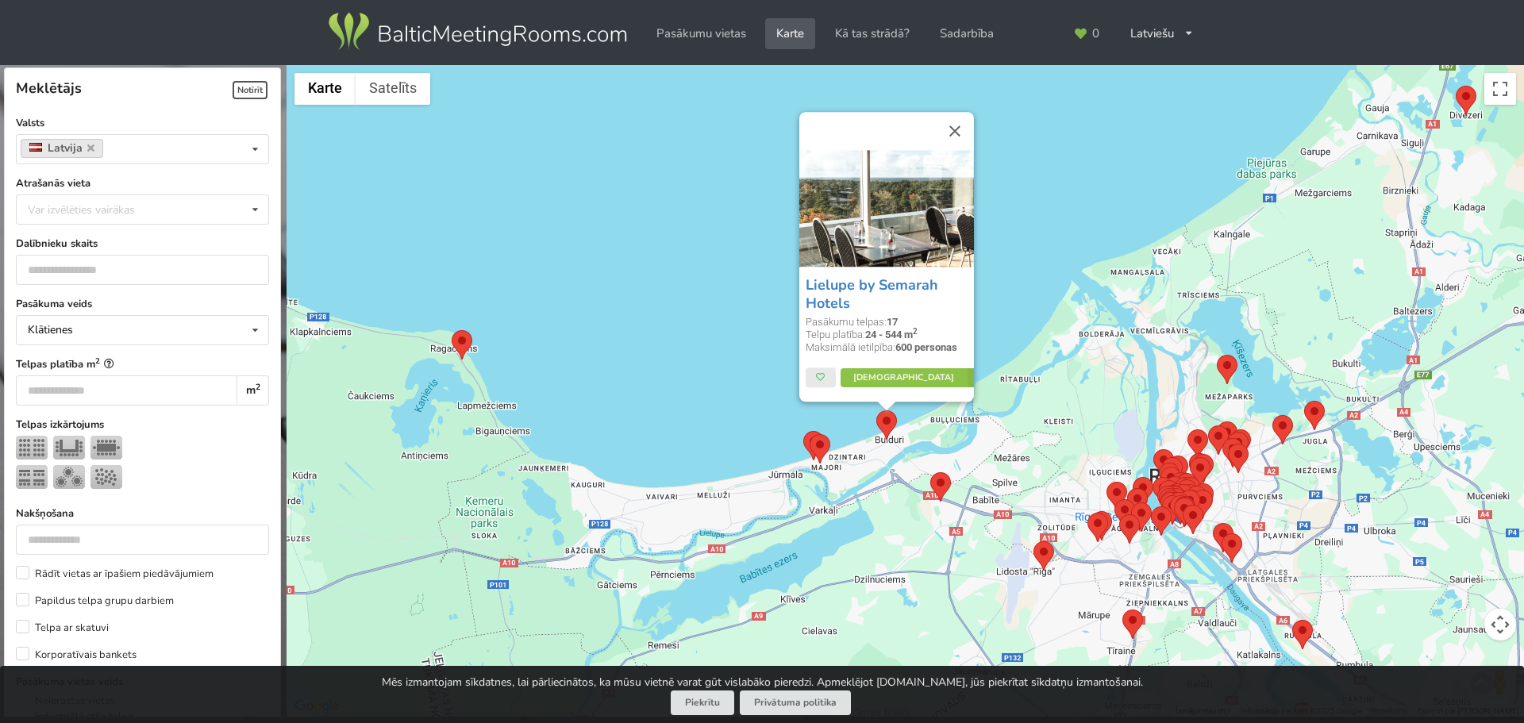
drag, startPoint x: 947, startPoint y: 131, endPoint x: 959, endPoint y: 150, distance: 22.5
click at [948, 132] on button "Aizvērt" at bounding box center [955, 132] width 38 height 38
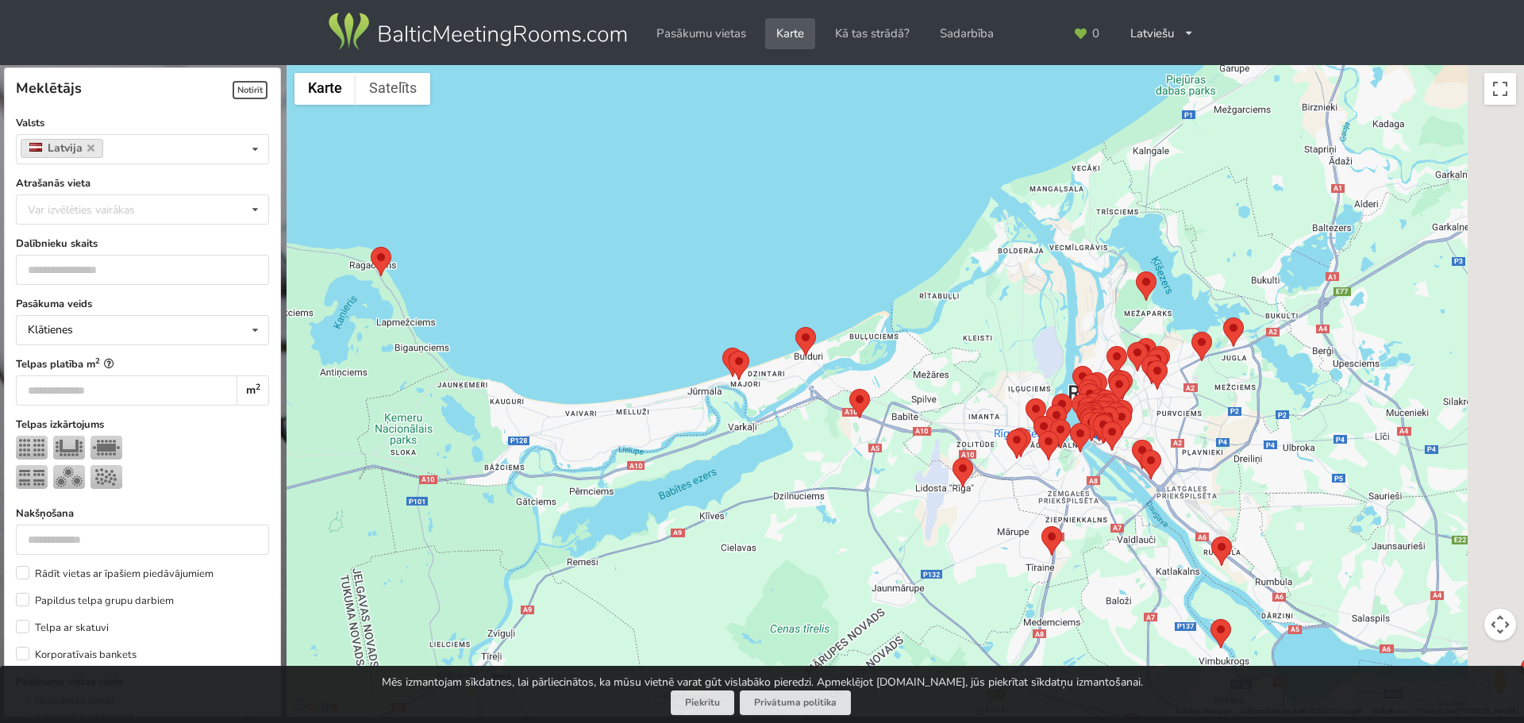
drag, startPoint x: 1051, startPoint y: 298, endPoint x: 885, endPoint y: 159, distance: 216.3
click at [886, 156] on div "Lai pārvietotos, nospiediet bulttaustiņus." at bounding box center [905, 391] width 1237 height 652
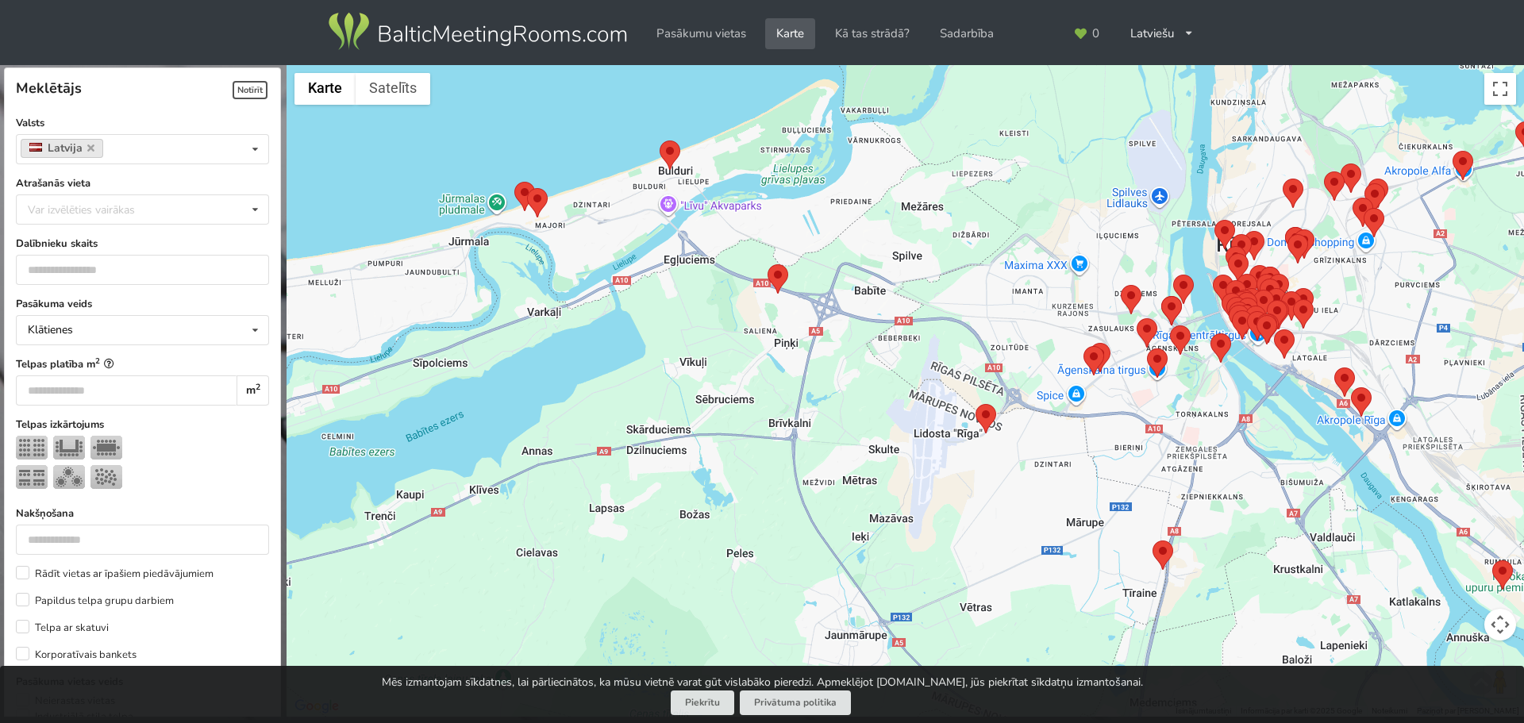
drag, startPoint x: 727, startPoint y: 344, endPoint x: 903, endPoint y: 140, distance: 268.9
click at [903, 140] on div at bounding box center [905, 391] width 1237 height 652
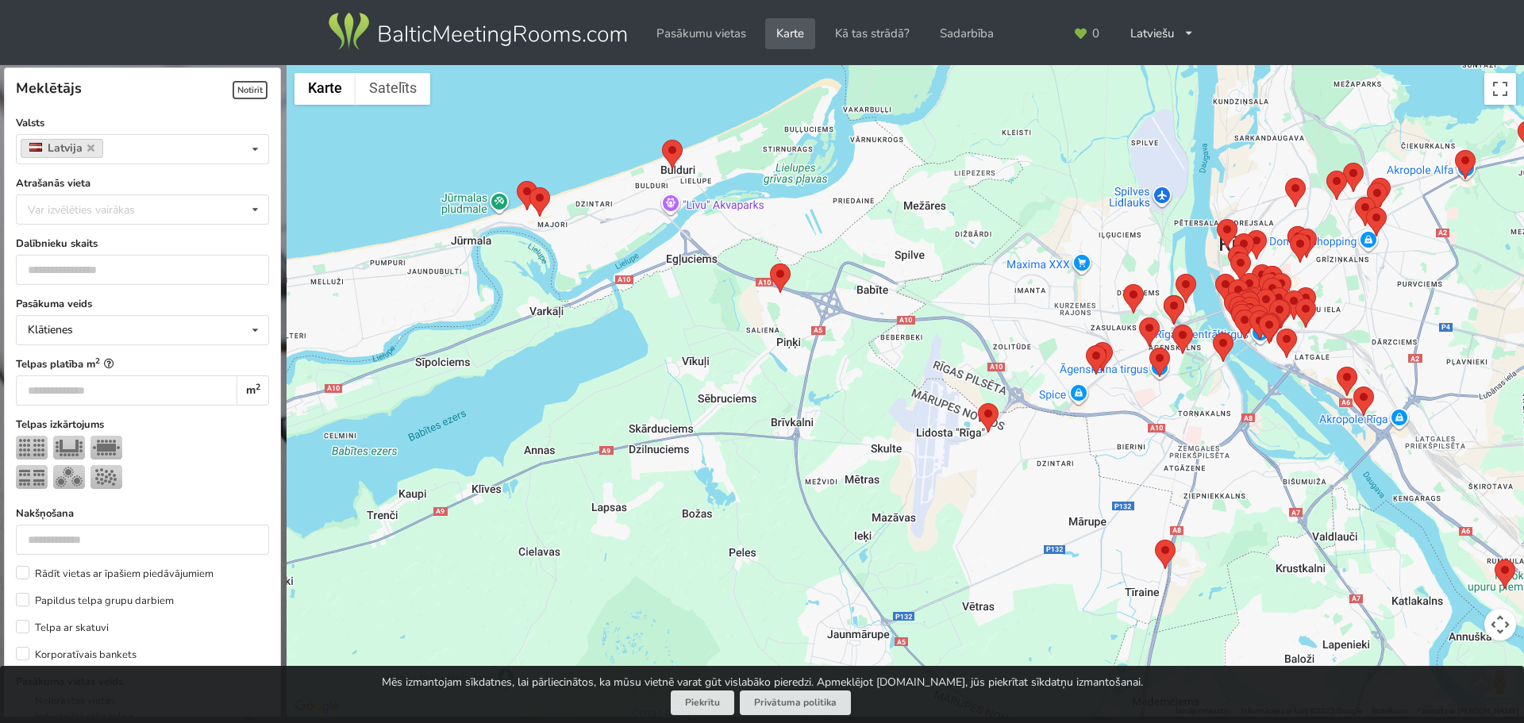
click at [770, 264] on area at bounding box center [770, 264] width 0 height 0
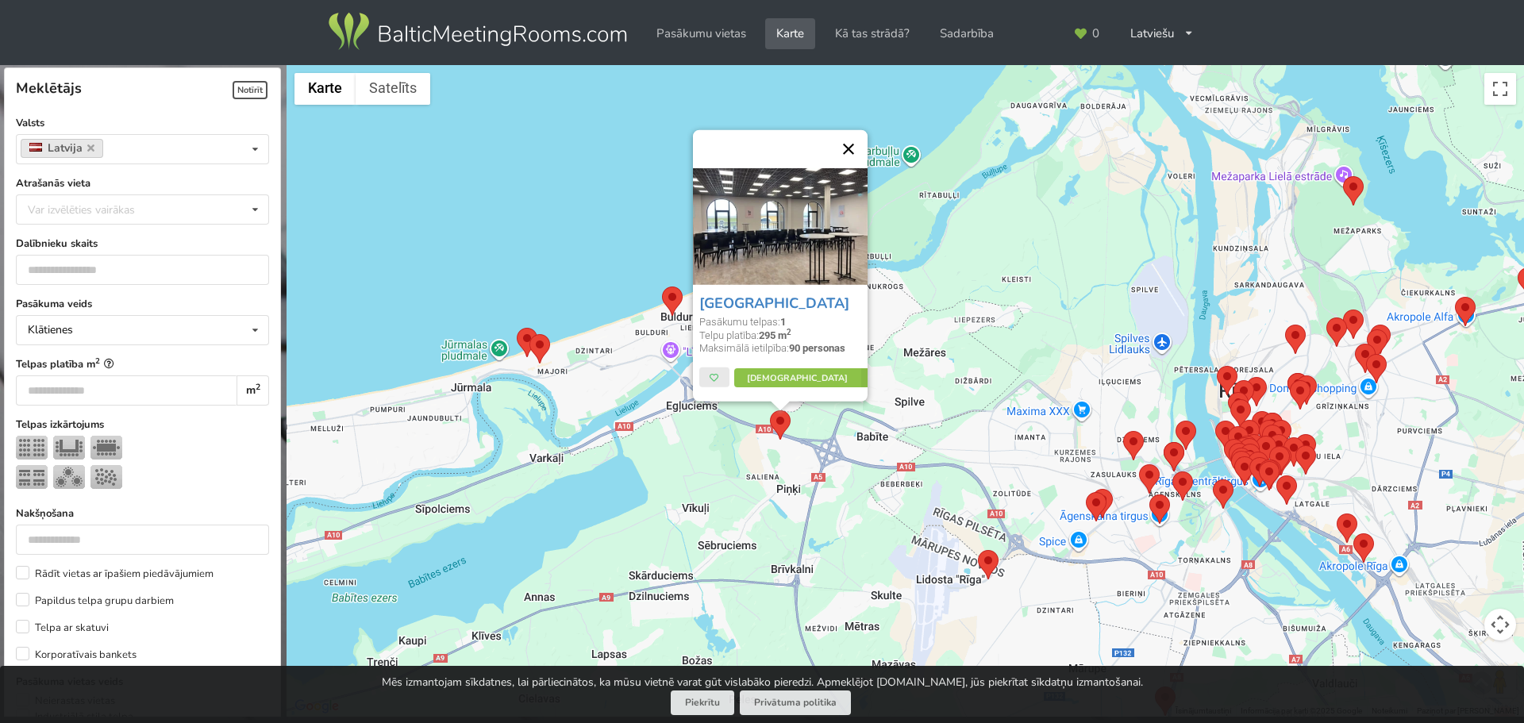
click at [851, 130] on button "Aizvērt" at bounding box center [848, 149] width 38 height 38
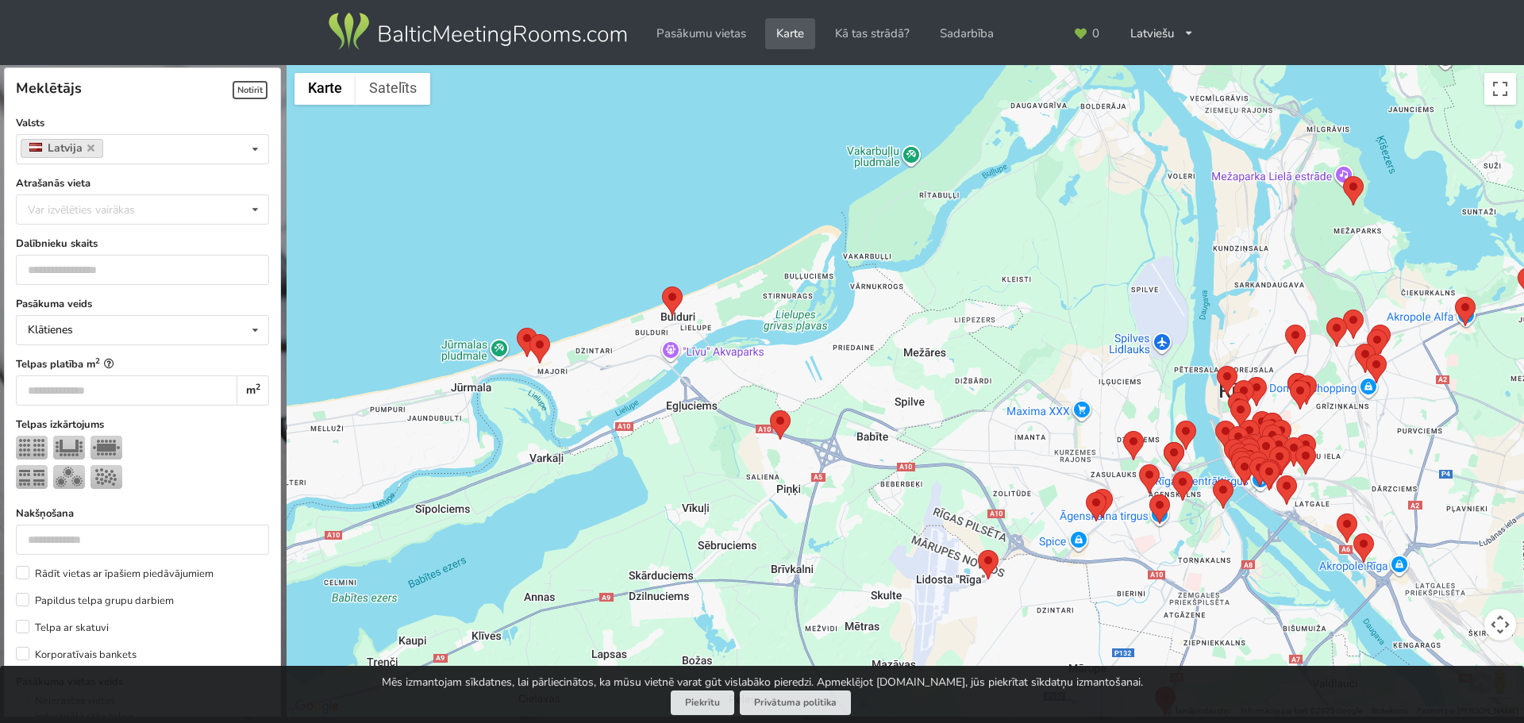
click at [978, 550] on area at bounding box center [978, 550] width 0 height 0
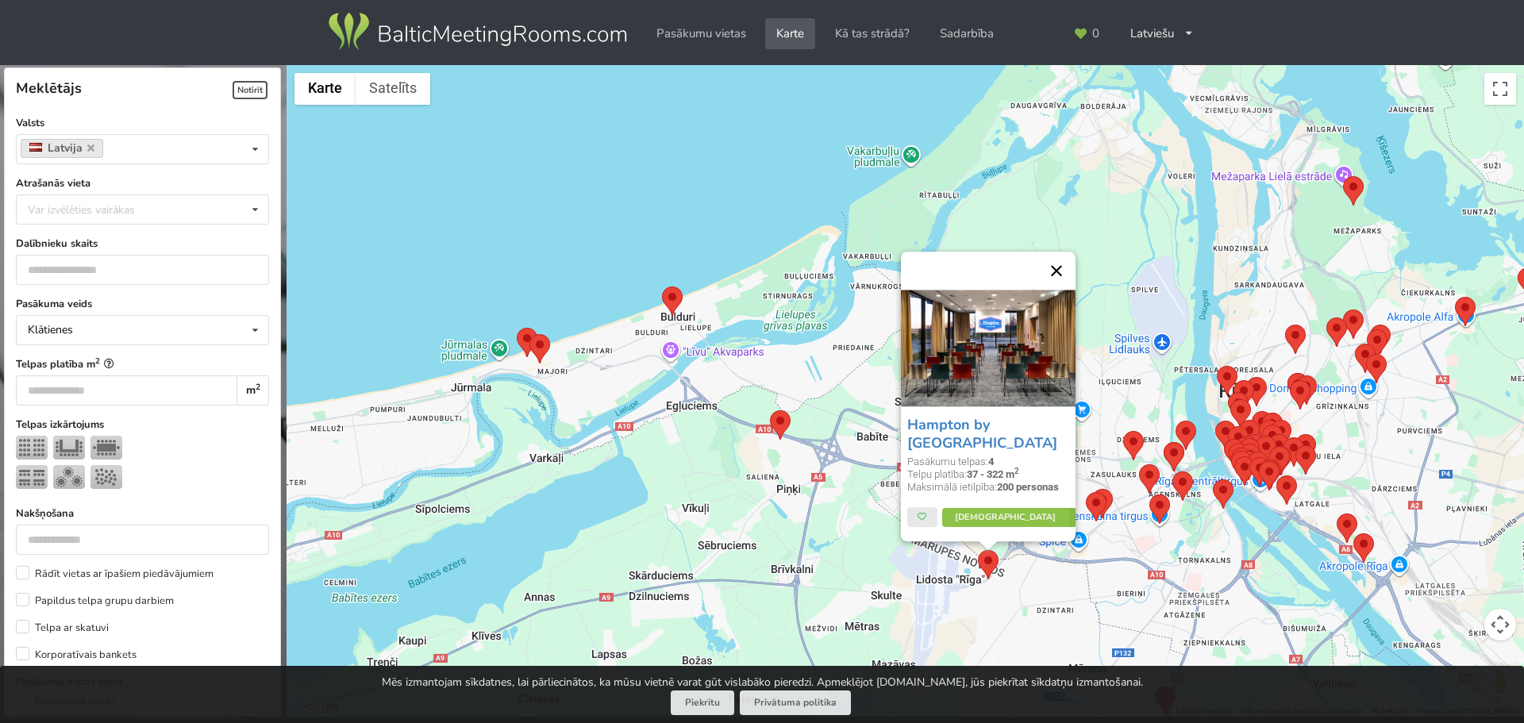
click at [1052, 262] on button "Aizvērt" at bounding box center [1056, 271] width 38 height 38
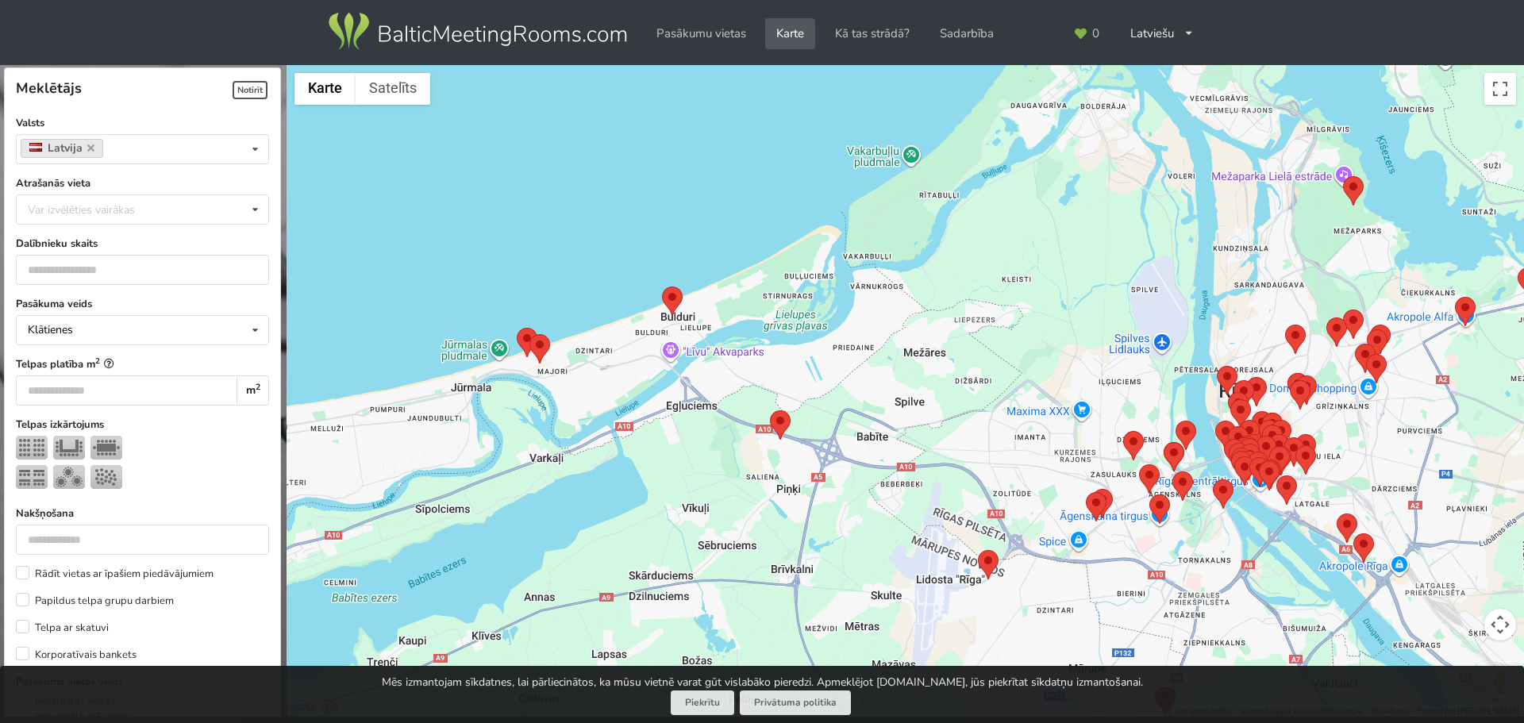
click at [1086, 492] on area at bounding box center [1086, 492] width 0 height 0
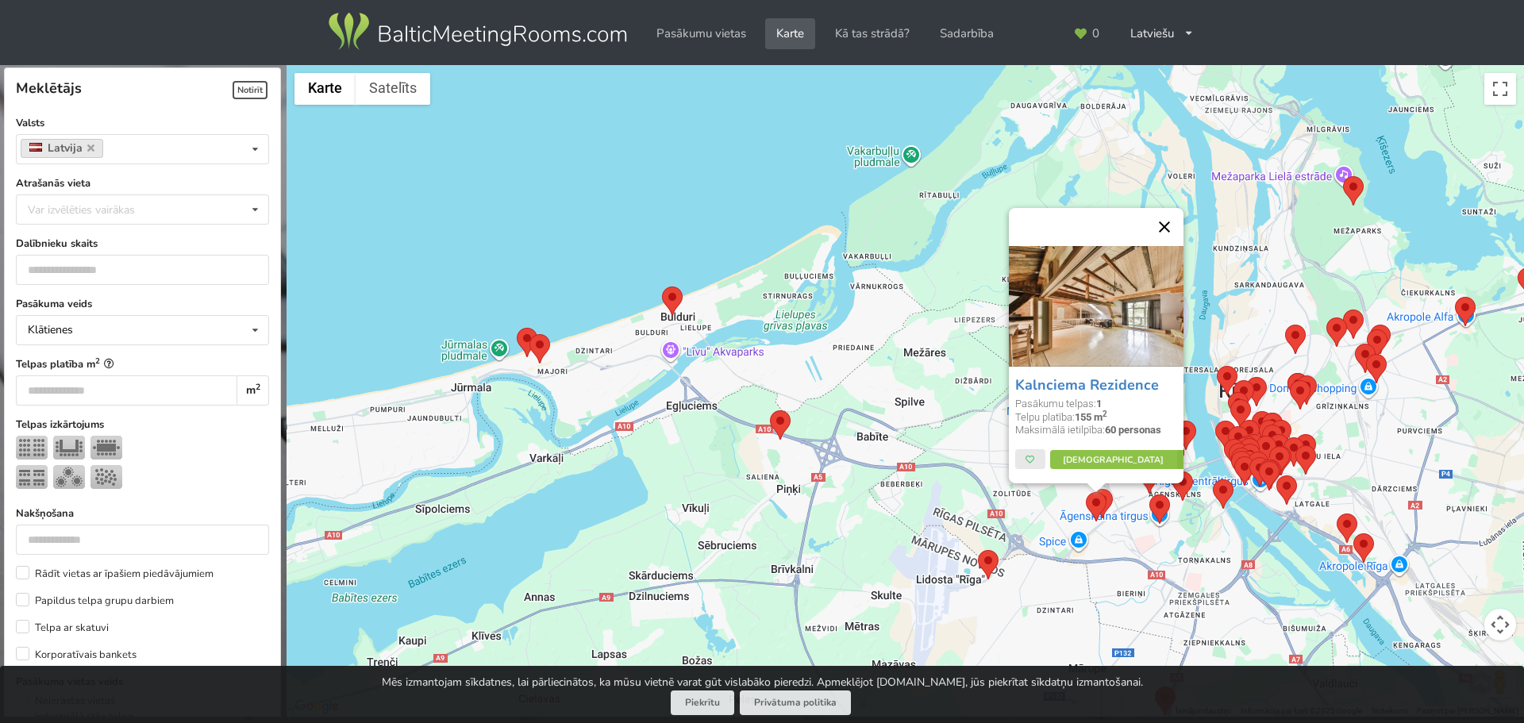
click at [1164, 227] on button "Aizvērt" at bounding box center [1164, 227] width 38 height 38
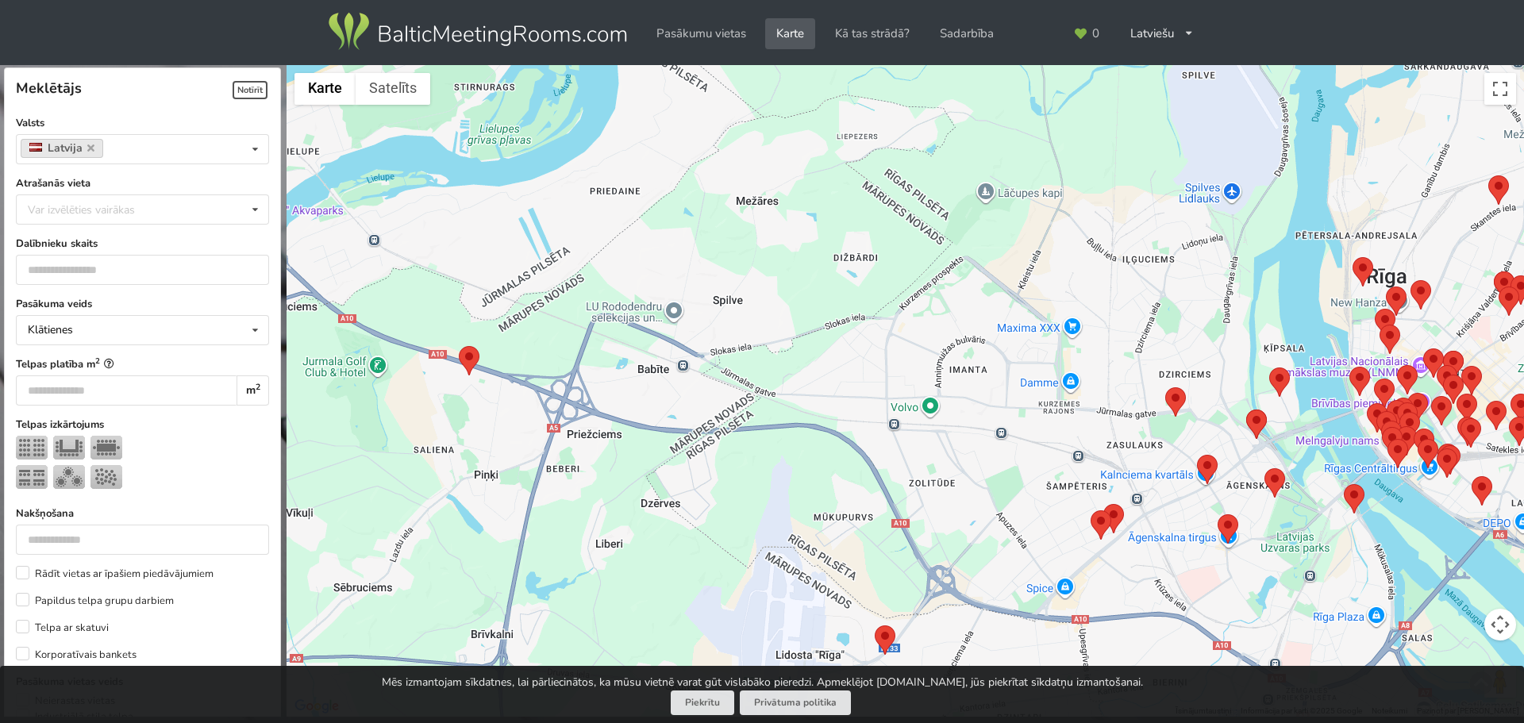
click at [1103, 504] on area at bounding box center [1103, 504] width 0 height 0
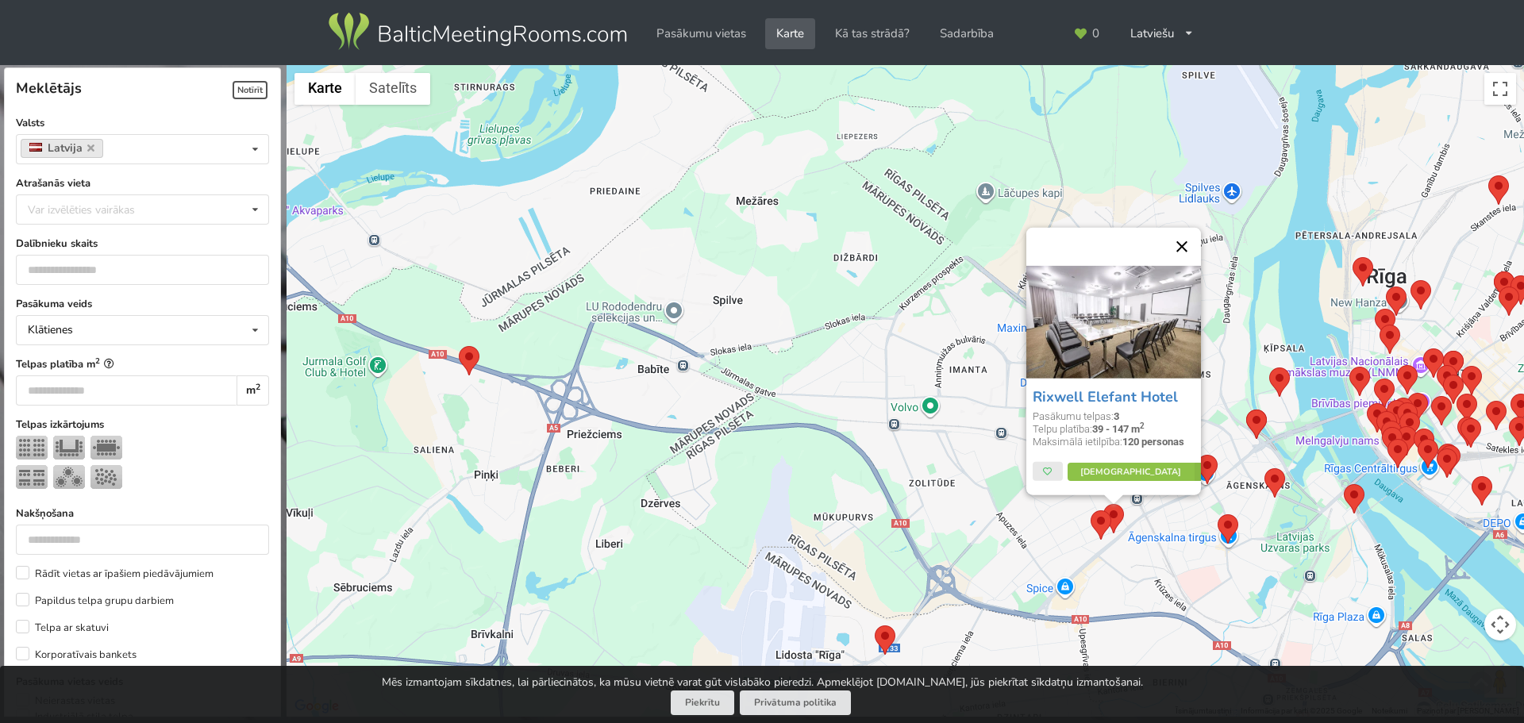
click at [1180, 246] on button "Aizvērt" at bounding box center [1182, 247] width 38 height 38
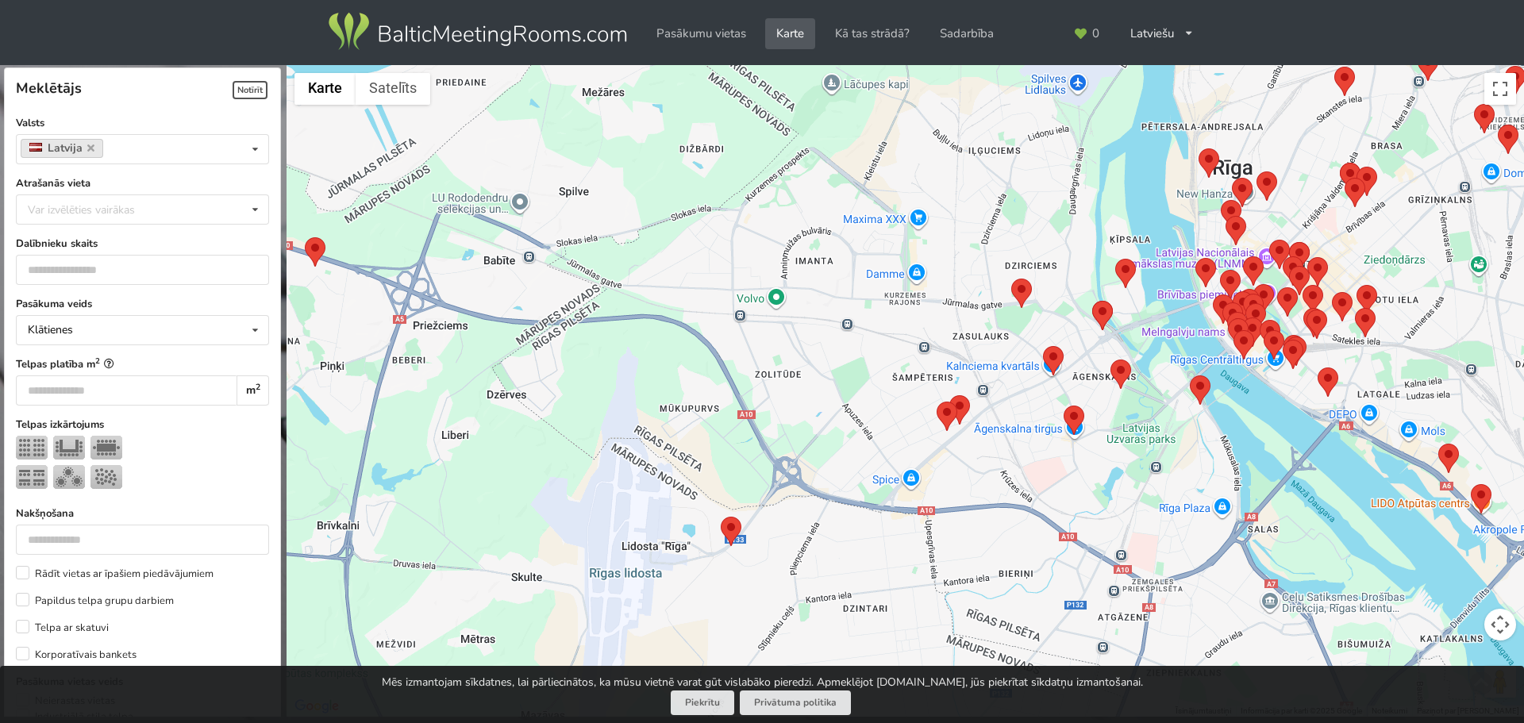
drag, startPoint x: 1106, startPoint y: 360, endPoint x: 934, endPoint y: 237, distance: 211.0
click at [934, 237] on div at bounding box center [905, 391] width 1237 height 652
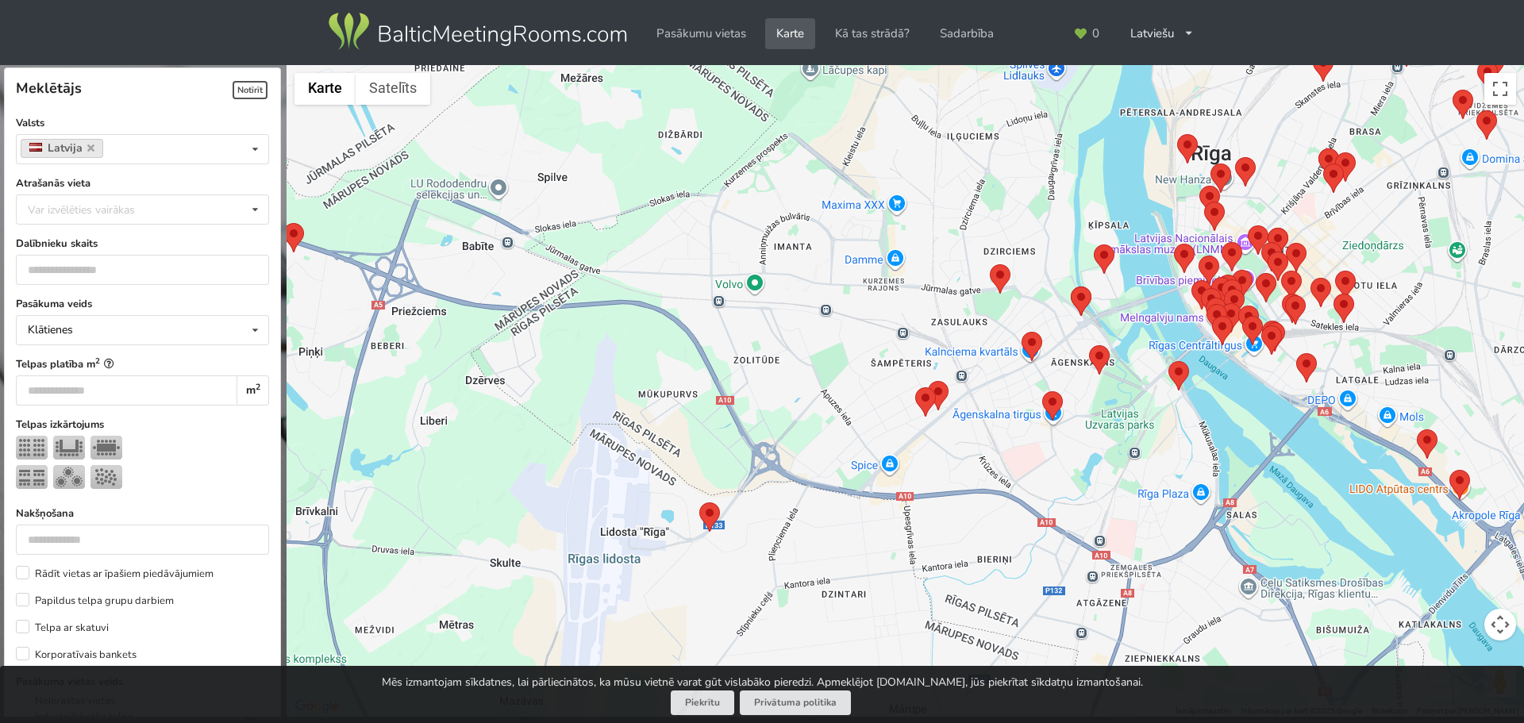
click at [990, 264] on area at bounding box center [990, 264] width 0 height 0
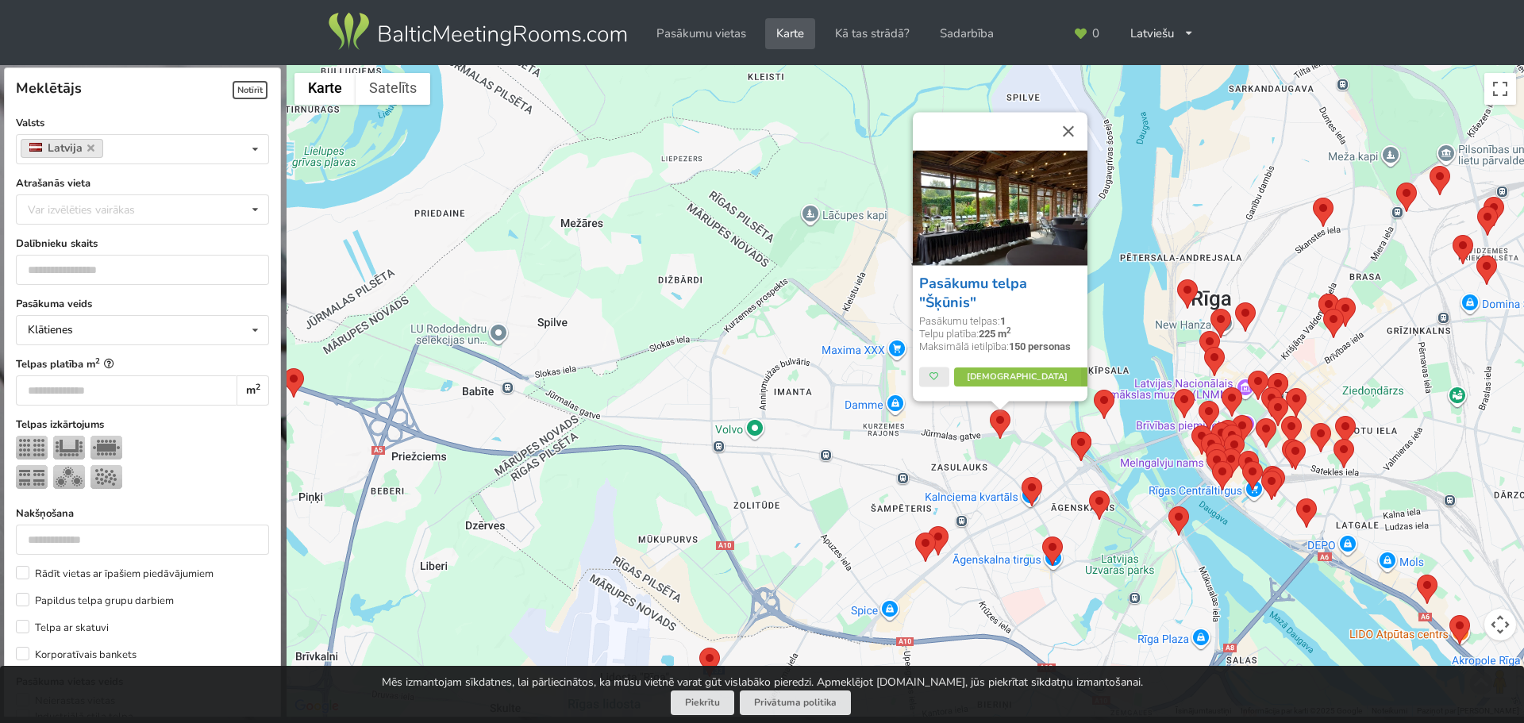
click at [956, 290] on link "Pasākumu telpa "Šķūnis"" at bounding box center [973, 293] width 108 height 37
click at [175, 269] on input "number" at bounding box center [143, 270] width 254 height 30
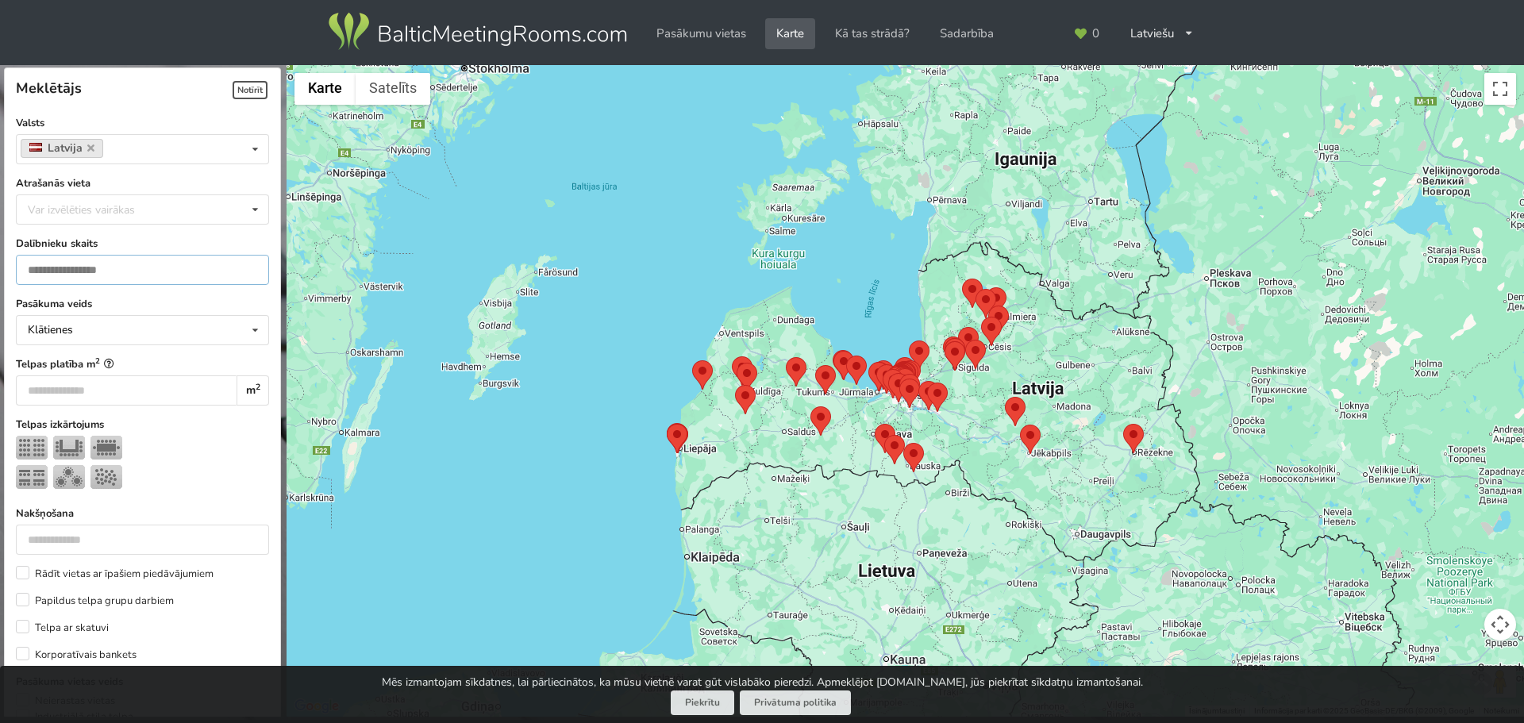
type input "**"
click at [256, 296] on label "Pasākuma veids" at bounding box center [143, 304] width 254 height 16
click at [176, 210] on div "Var izvēlēties vairākas Pārdaugava Teika Apšuciems Jūrkalne Mārupes novads Rīga…" at bounding box center [143, 209] width 254 height 30
click at [252, 179] on label "Atrašanās vieta" at bounding box center [143, 183] width 254 height 16
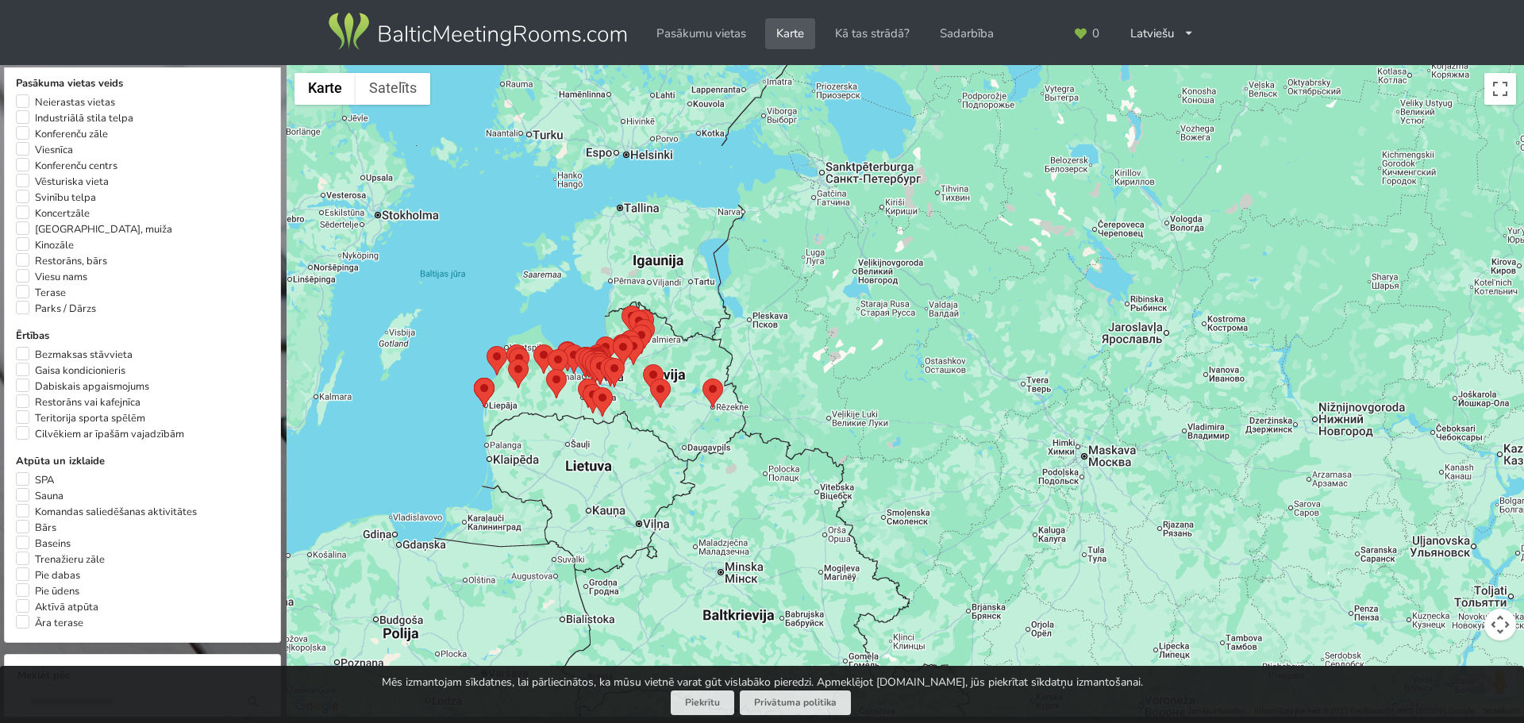
scroll to position [635, 0]
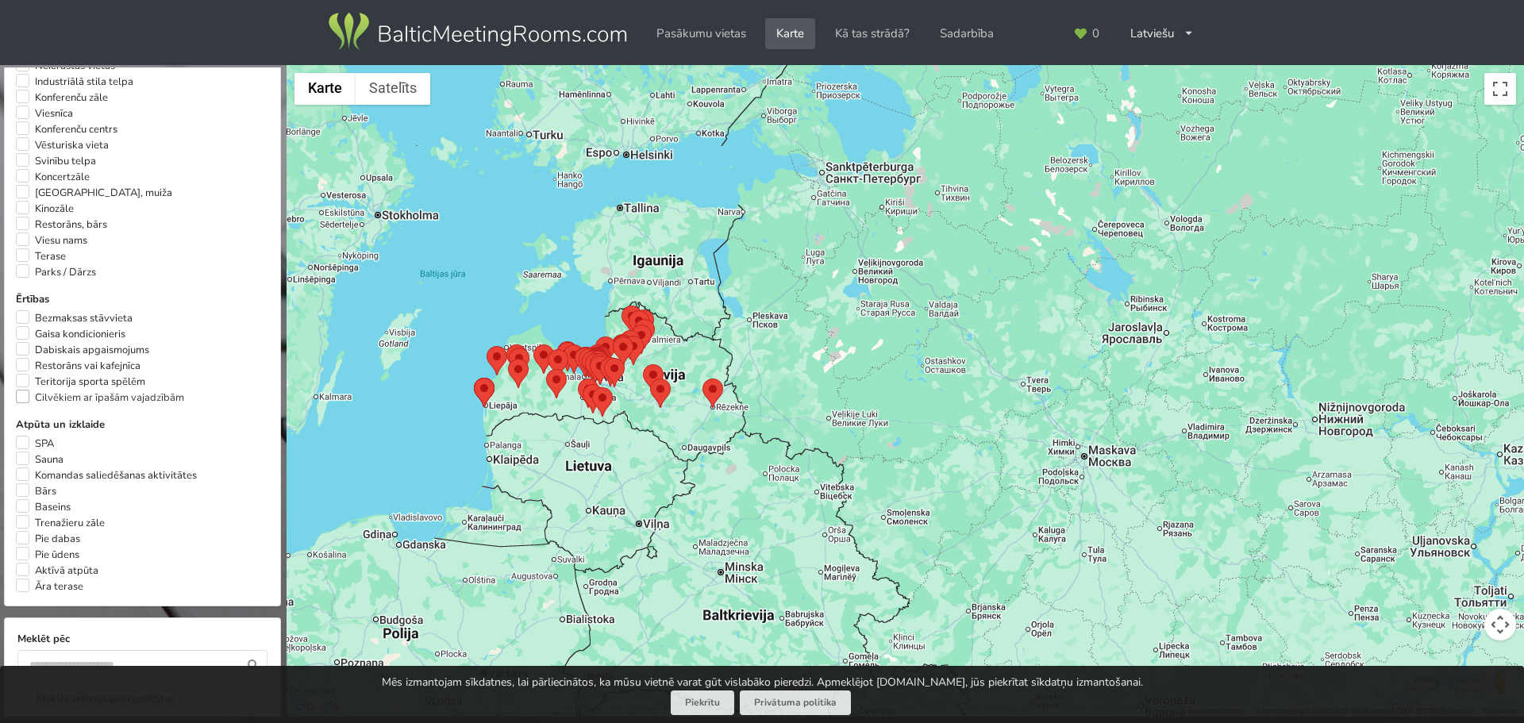
click at [21, 396] on label "Cilvēkiem ar īpašām vajadzībām" at bounding box center [100, 398] width 168 height 16
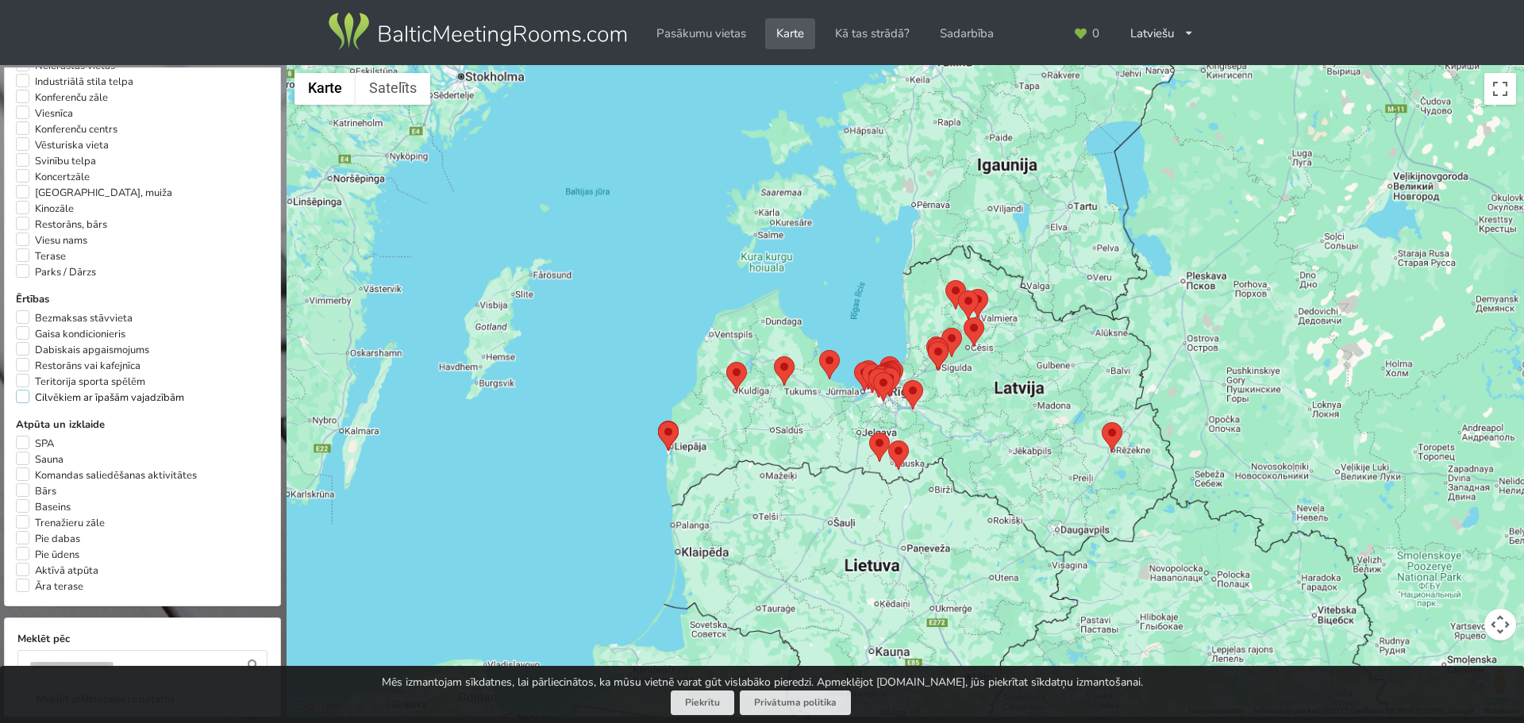
scroll to position [639, 0]
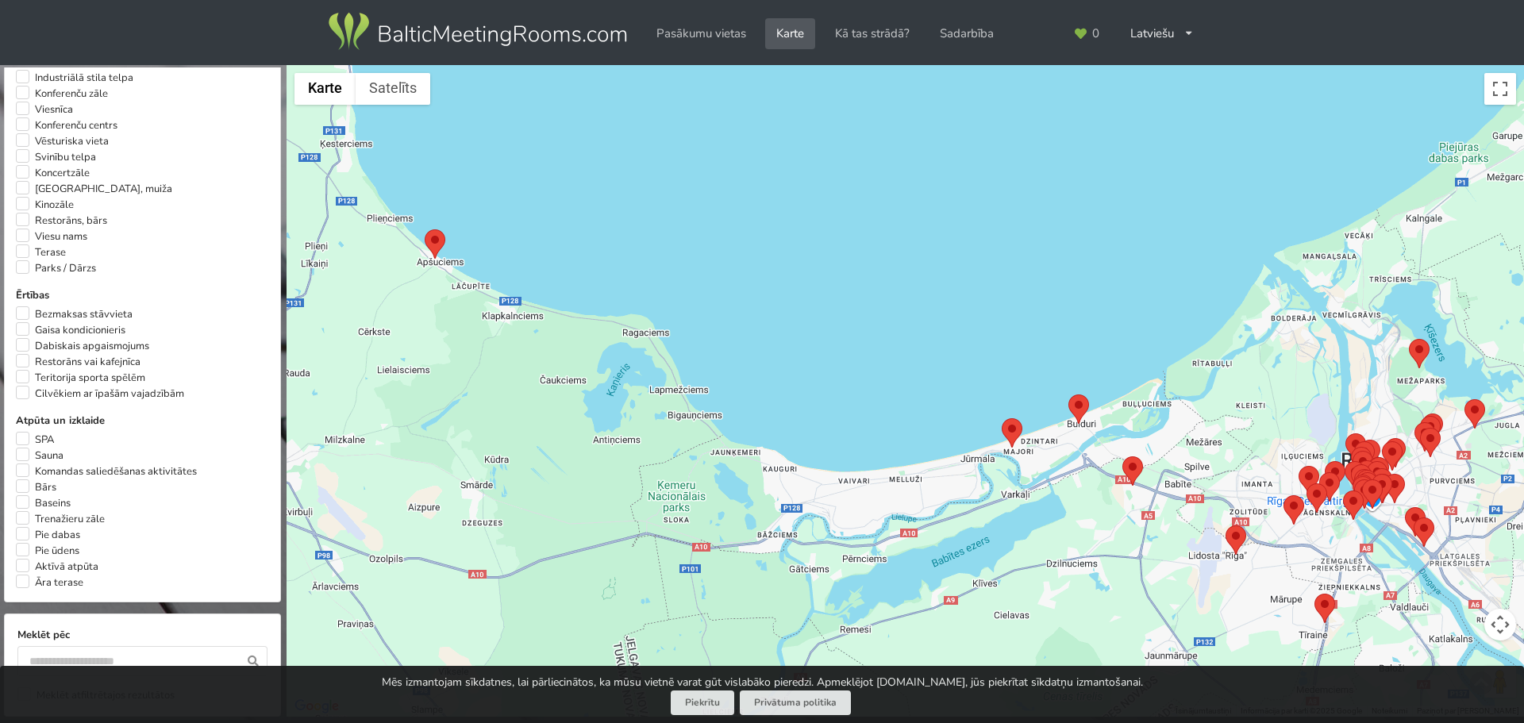
click at [425, 229] on area at bounding box center [425, 229] width 0 height 0
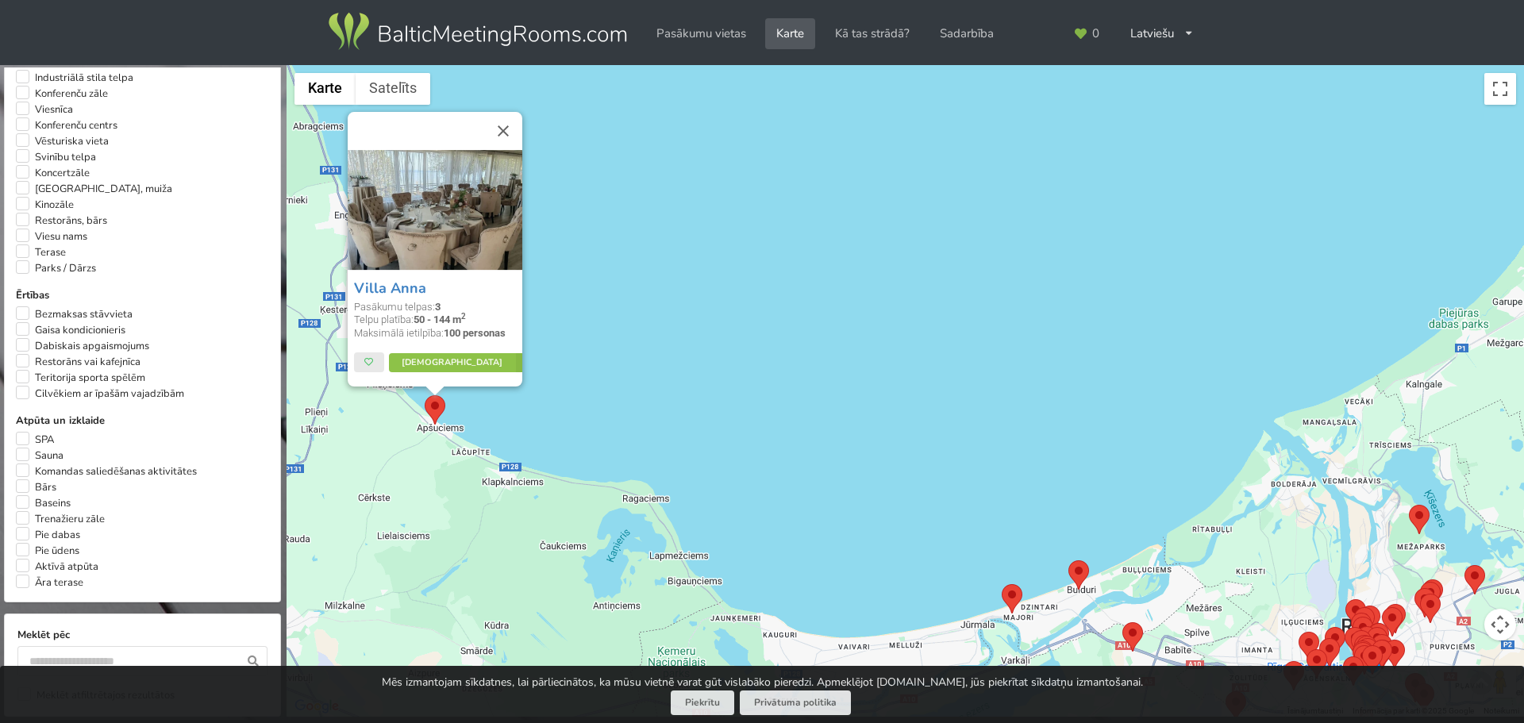
click at [507, 130] on button "Aizvērt" at bounding box center [503, 131] width 38 height 38
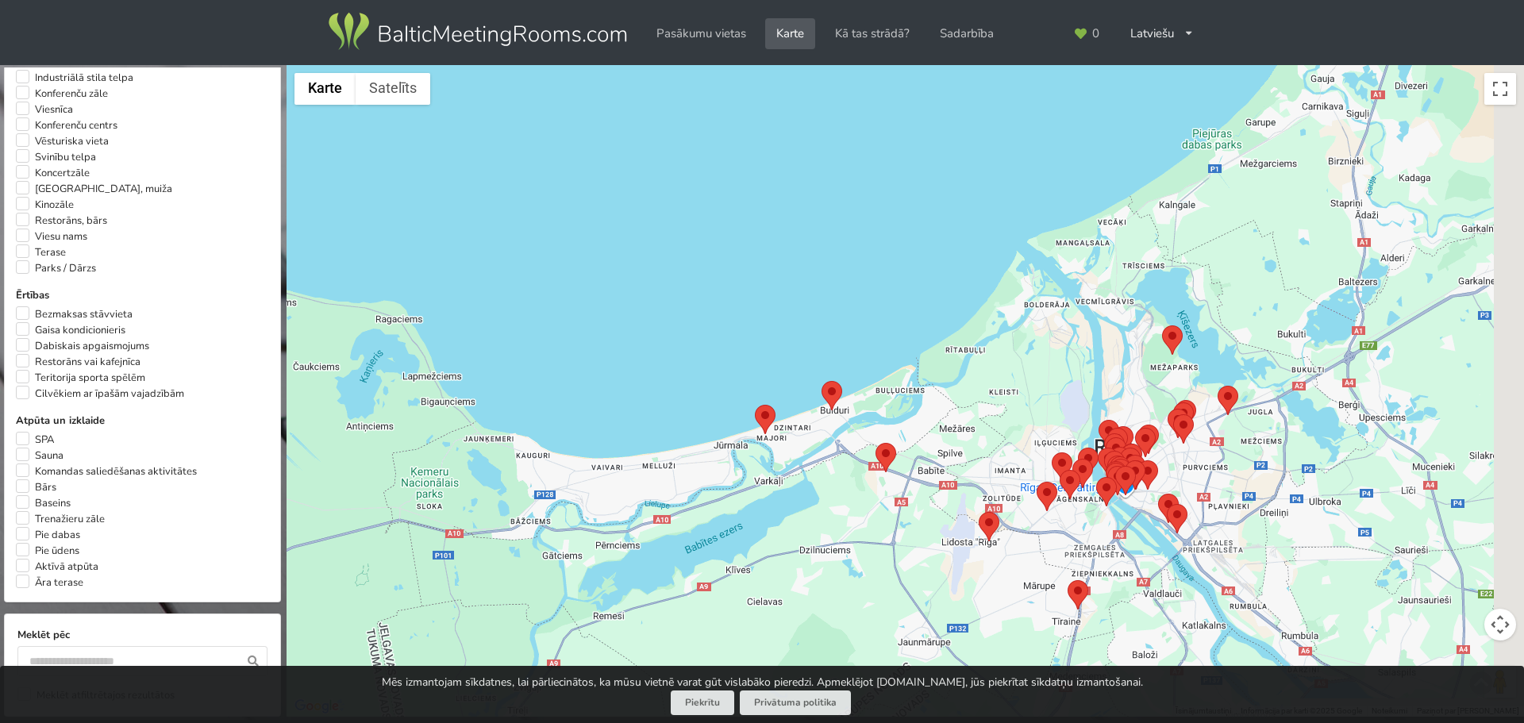
drag, startPoint x: 867, startPoint y: 443, endPoint x: 479, endPoint y: 177, distance: 471.1
click at [479, 177] on div at bounding box center [905, 391] width 1237 height 652
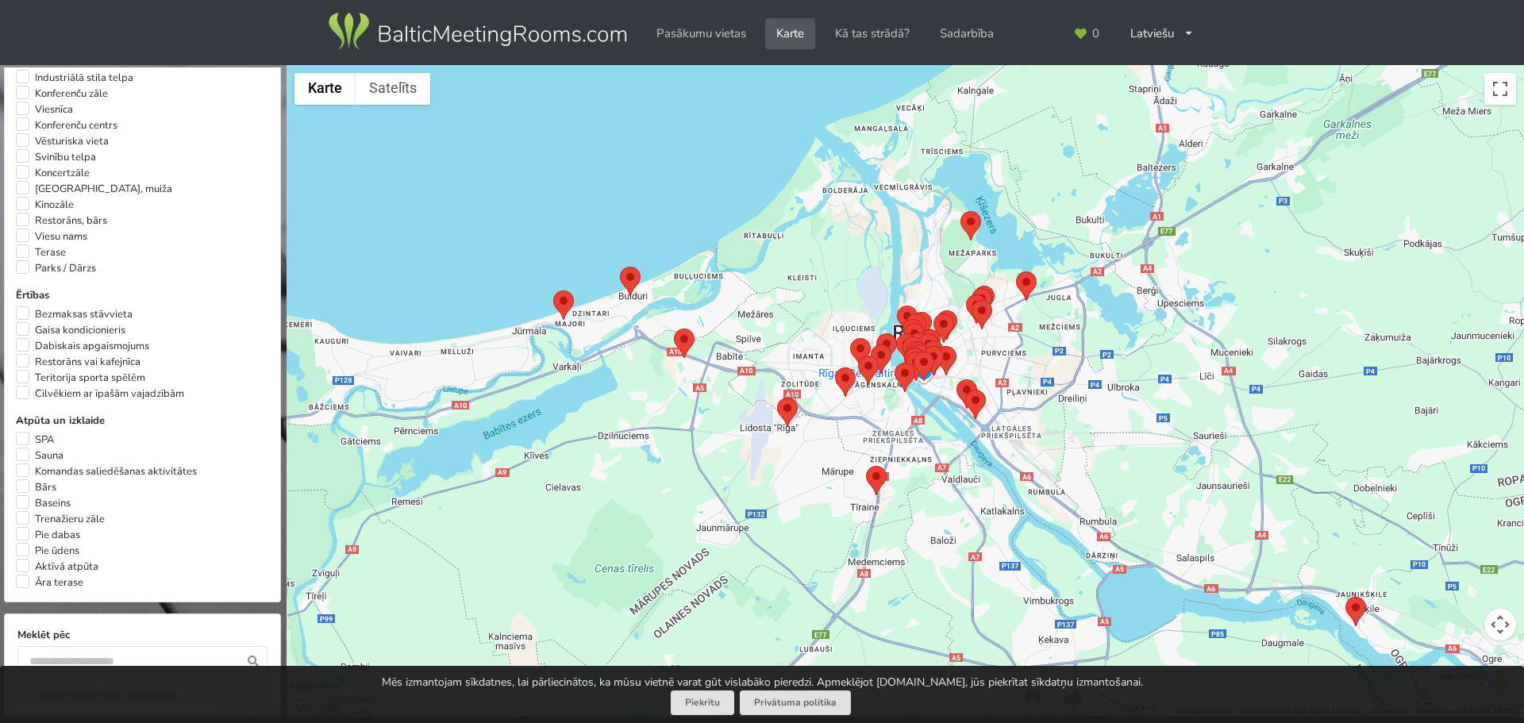
click at [553, 290] on area at bounding box center [553, 290] width 0 height 0
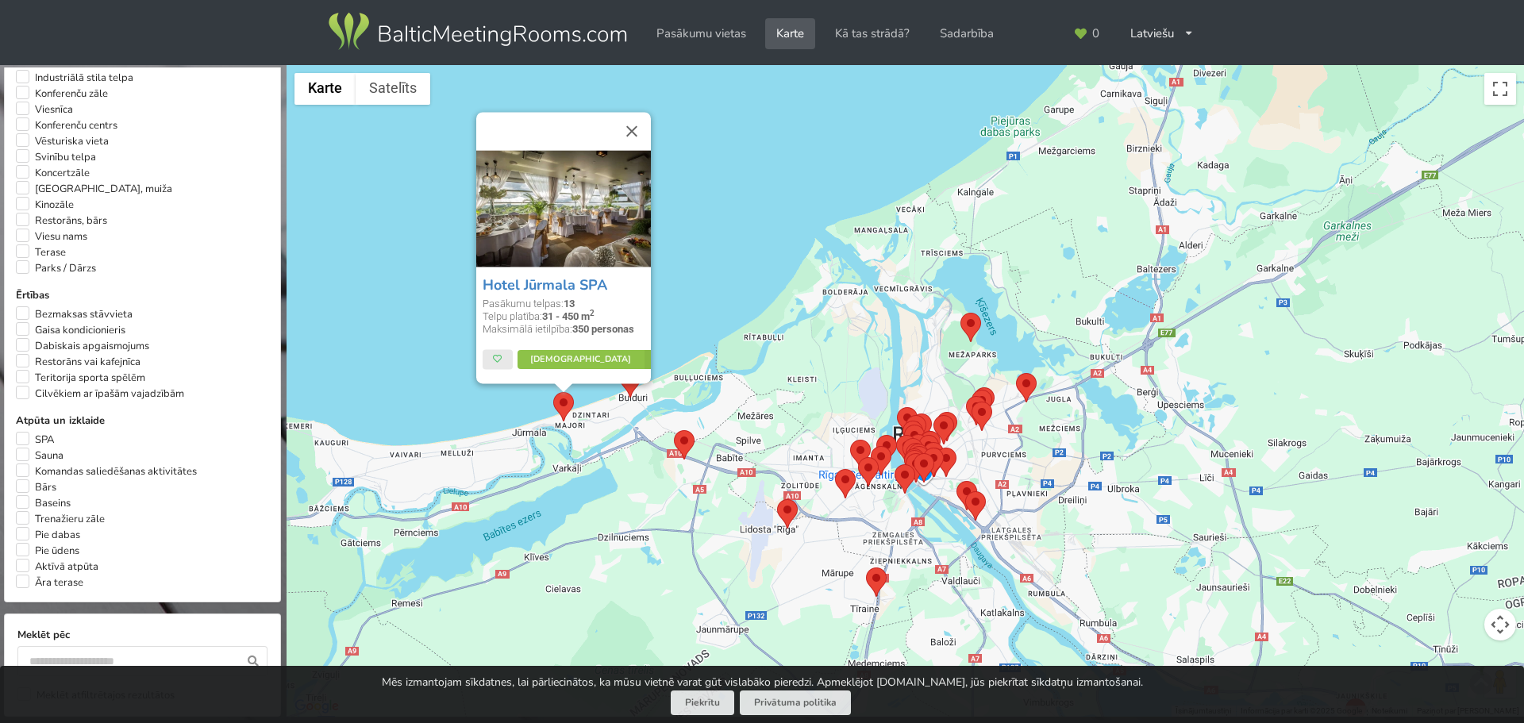
click at [620, 368] on area at bounding box center [620, 368] width 0 height 0
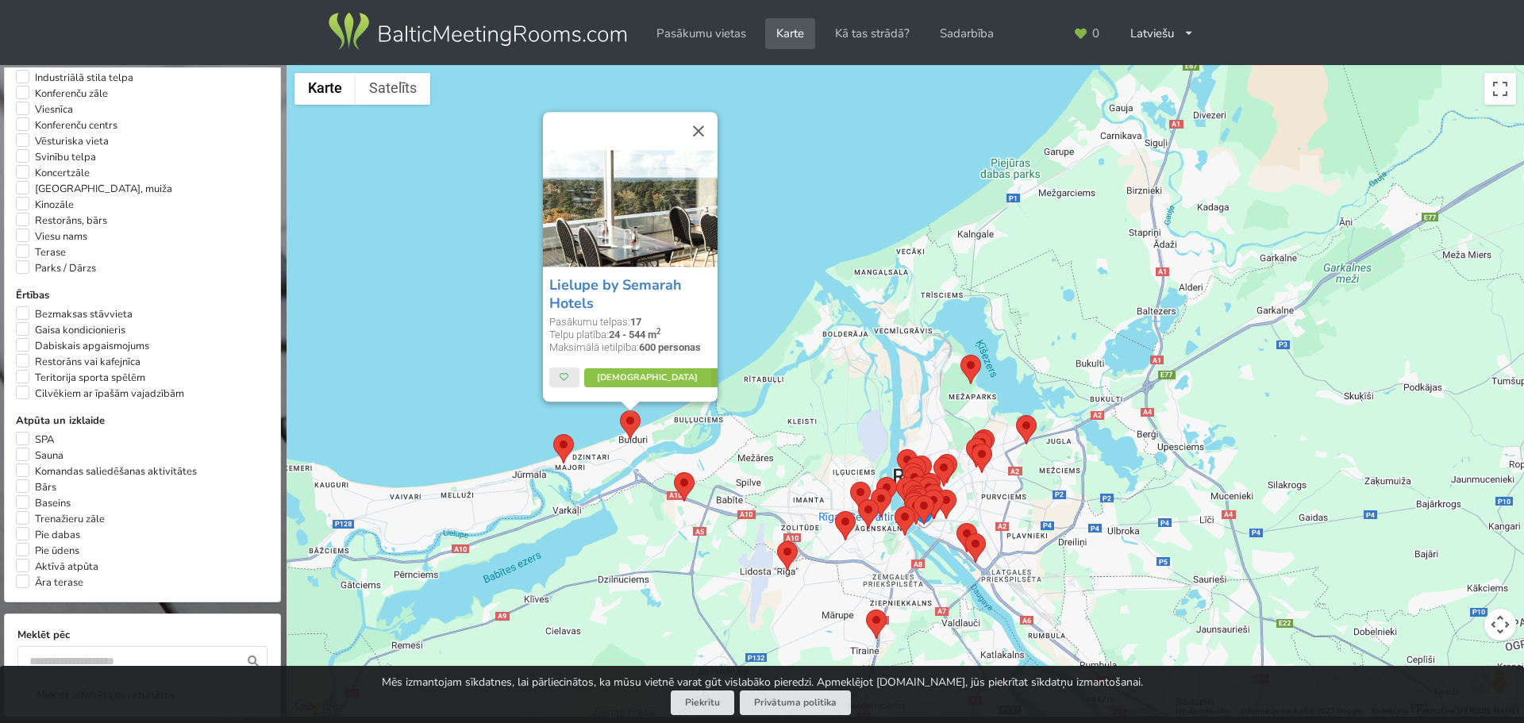
click at [777, 541] on area at bounding box center [777, 541] width 0 height 0
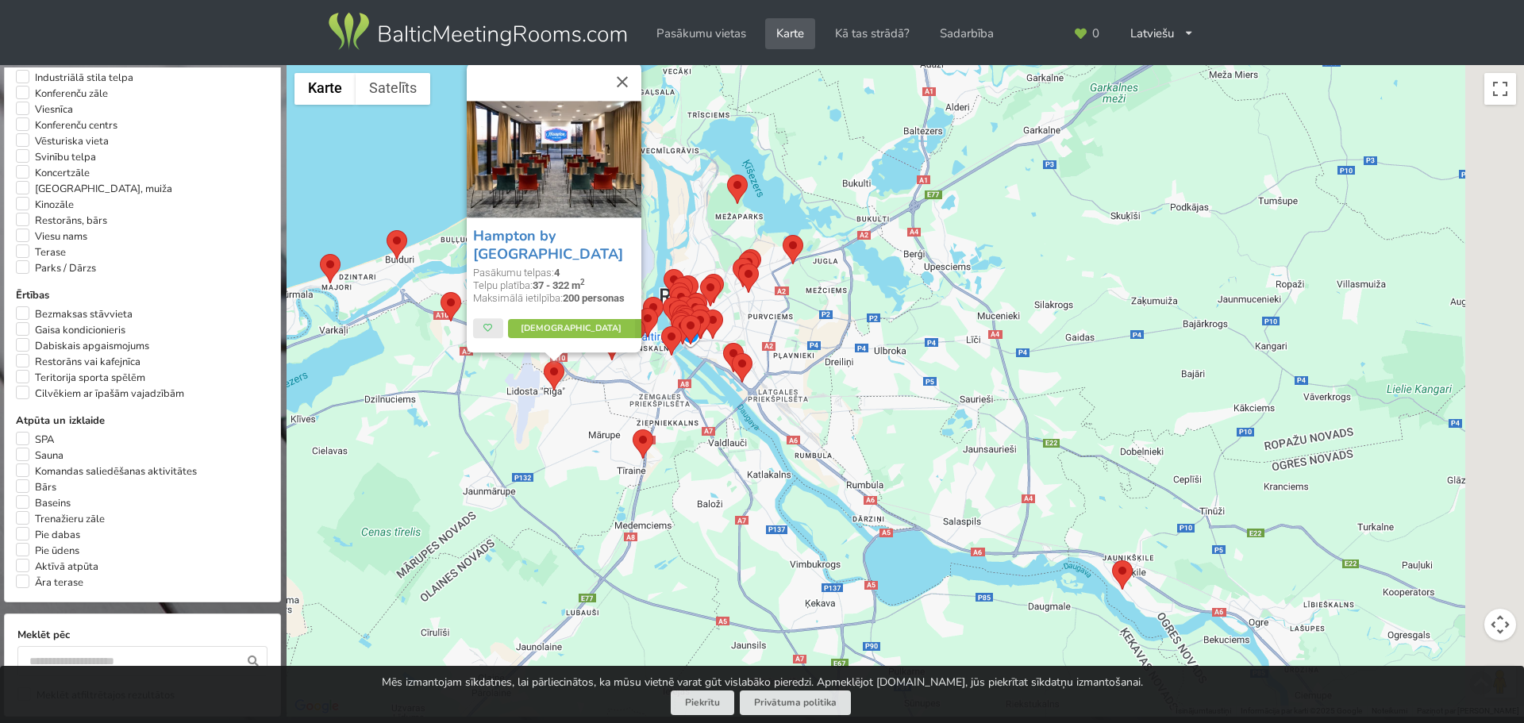
drag, startPoint x: 1010, startPoint y: 322, endPoint x: 785, endPoint y: 156, distance: 279.9
click at [785, 156] on div "Hampton by Hilton Riga Airport Pasākumu telpas: 4 Telpu platība: 37 - 322 m 2 M…" at bounding box center [905, 391] width 1237 height 652
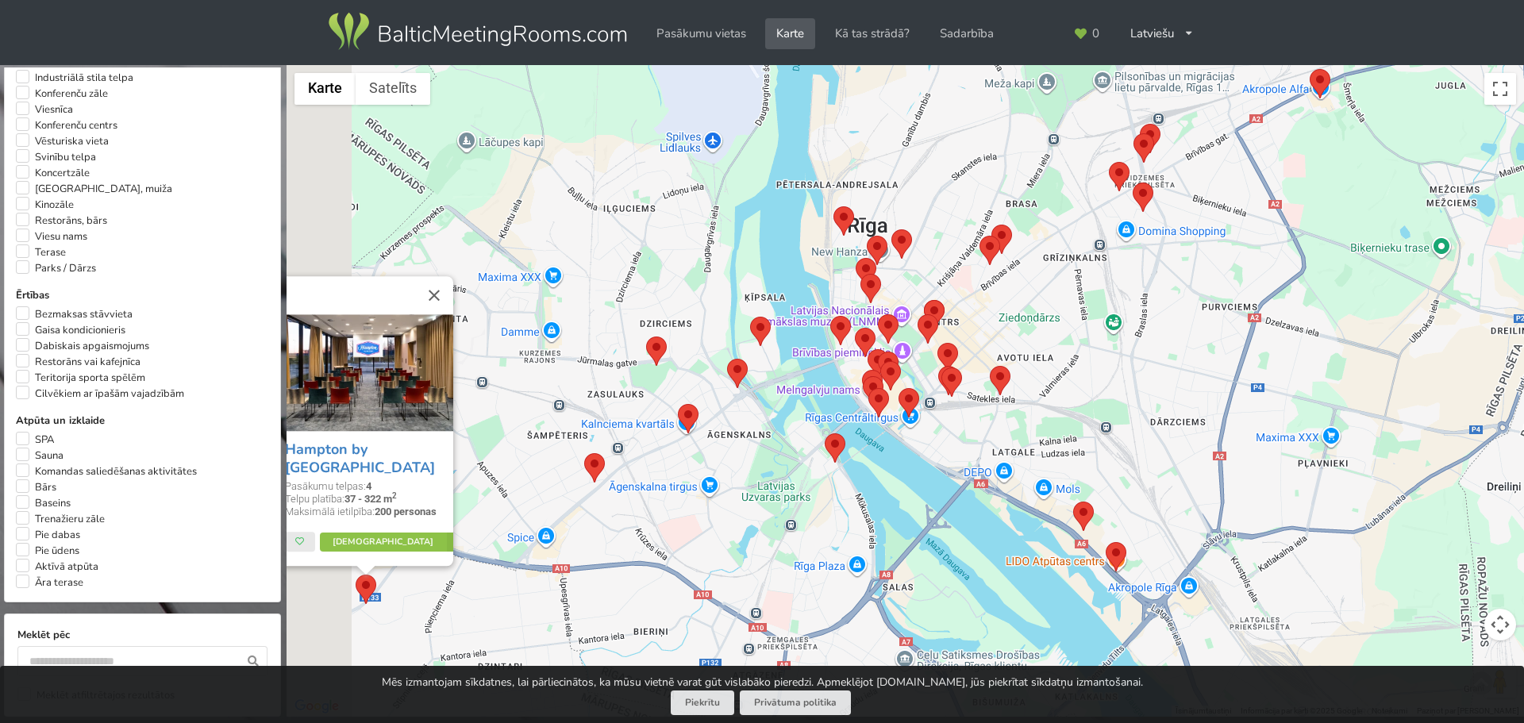
drag, startPoint x: 715, startPoint y: 475, endPoint x: 1371, endPoint y: 211, distance: 707.6
click at [1371, 211] on div "Hampton by Hilton Riga Airport Pasākumu telpas: 4 Telpu platība: 37 - 322 m 2 M…" at bounding box center [905, 391] width 1237 height 652
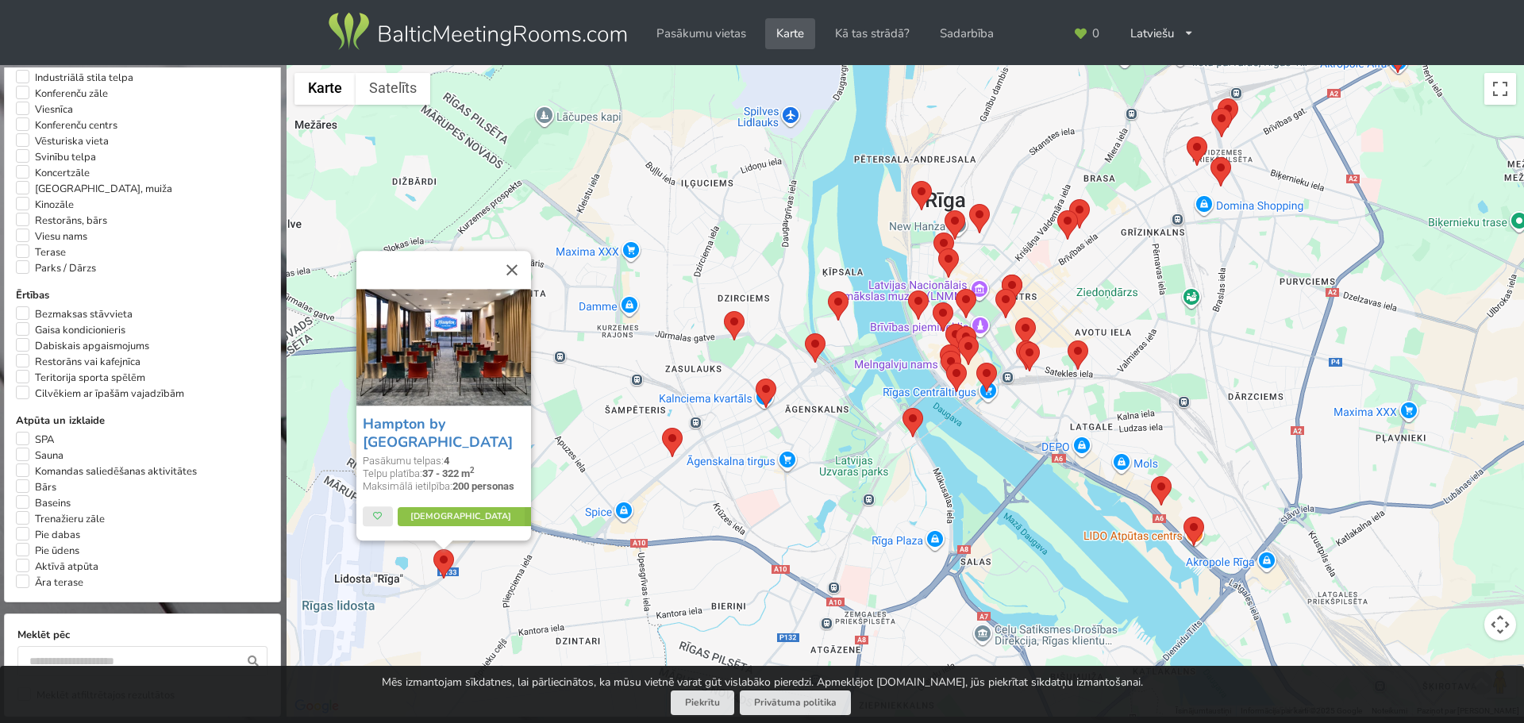
click at [902, 408] on area at bounding box center [902, 408] width 0 height 0
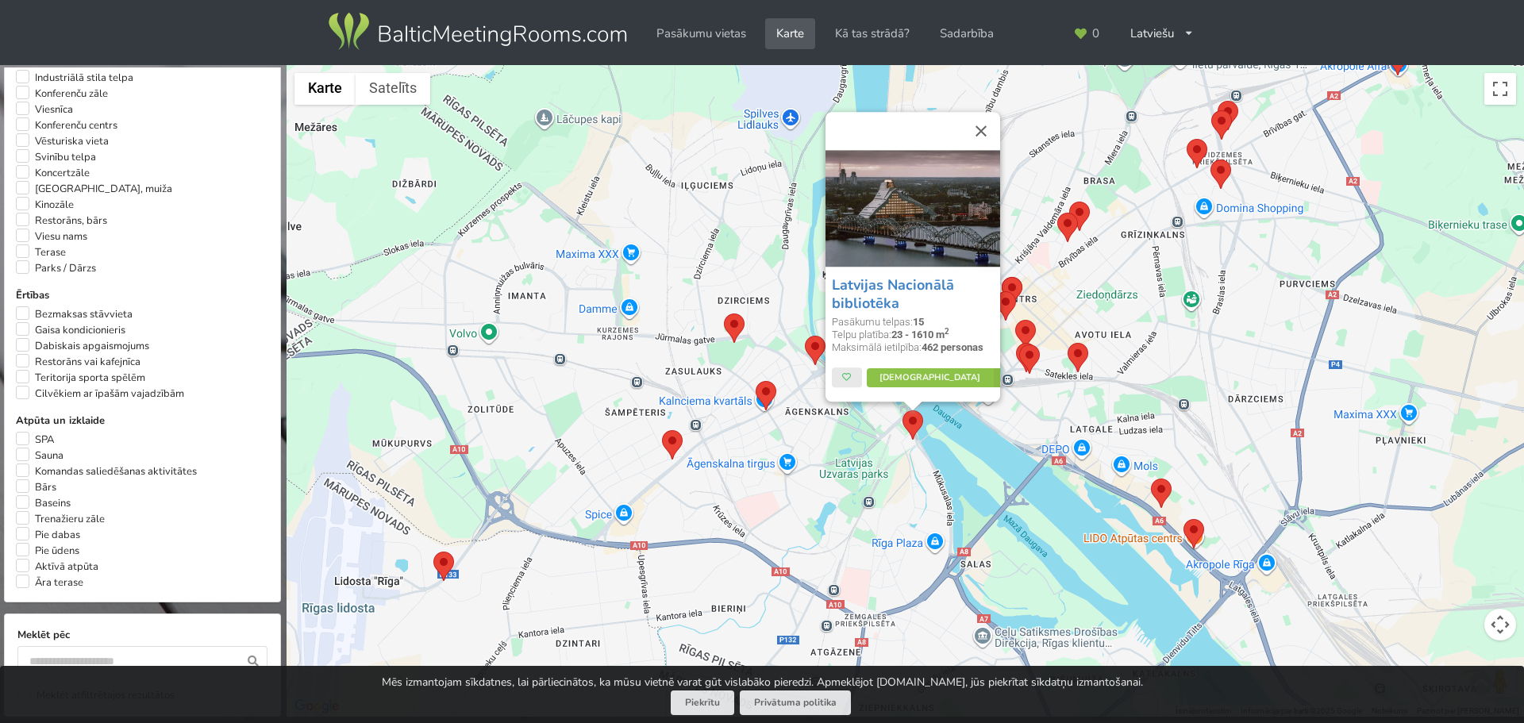
click at [984, 128] on button "Aizvērt" at bounding box center [981, 132] width 38 height 38
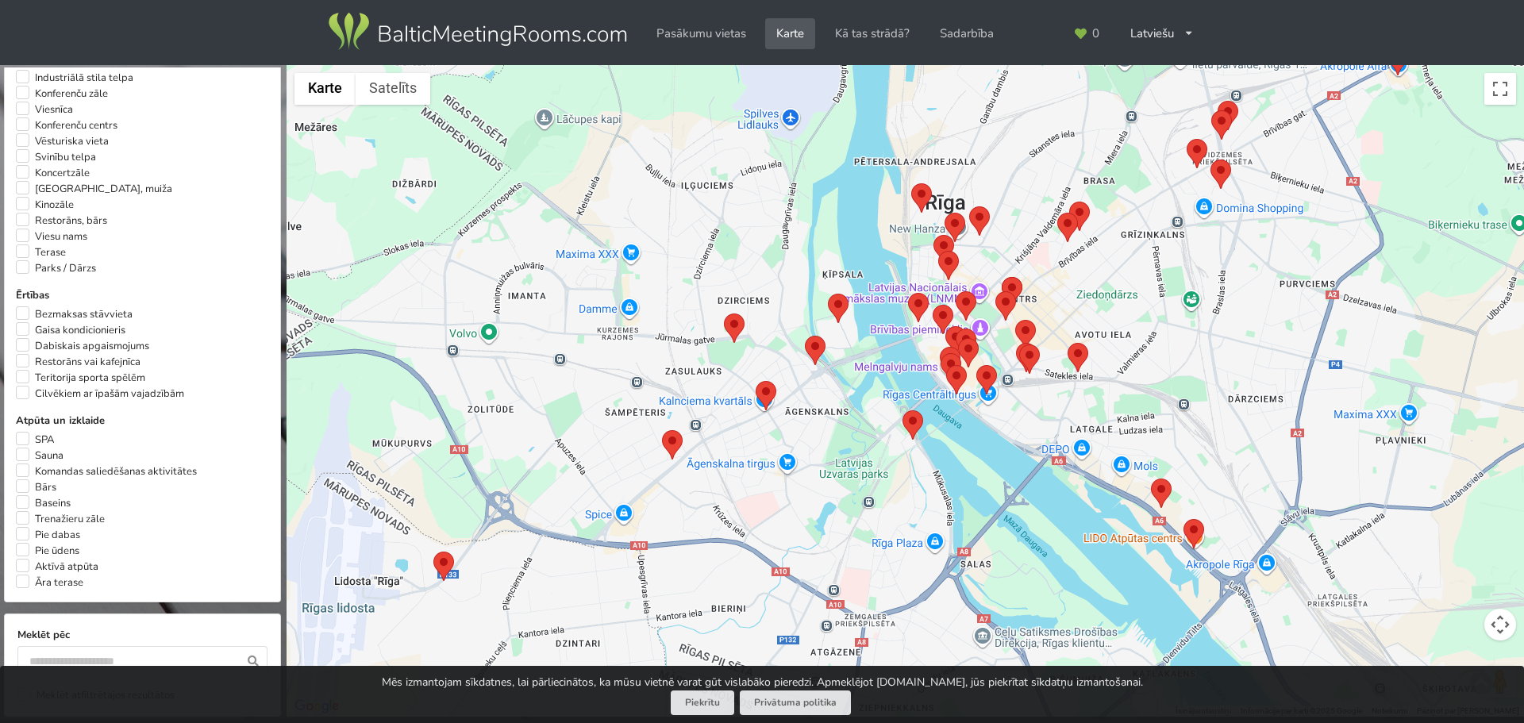
click at [805, 336] on area at bounding box center [805, 336] width 0 height 0
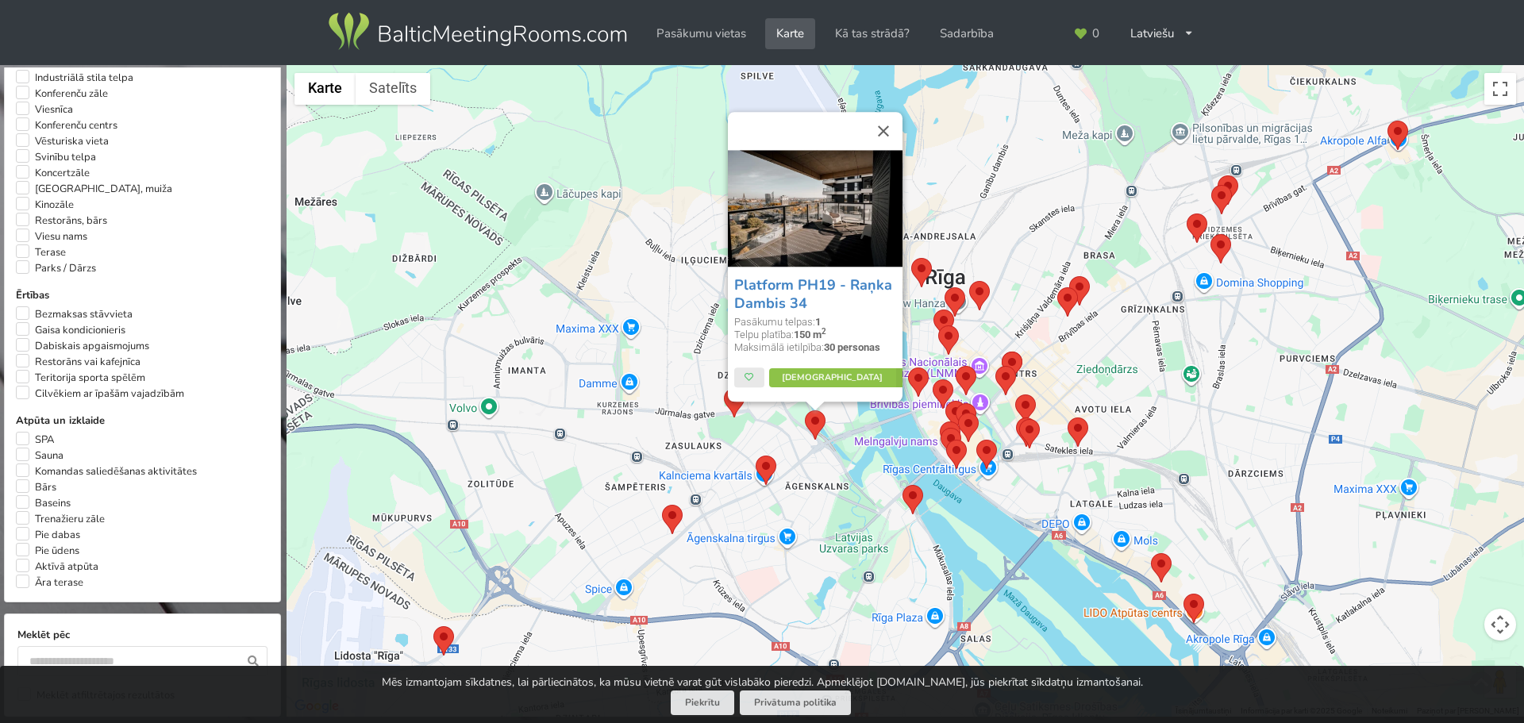
click at [756, 456] on area at bounding box center [756, 456] width 0 height 0
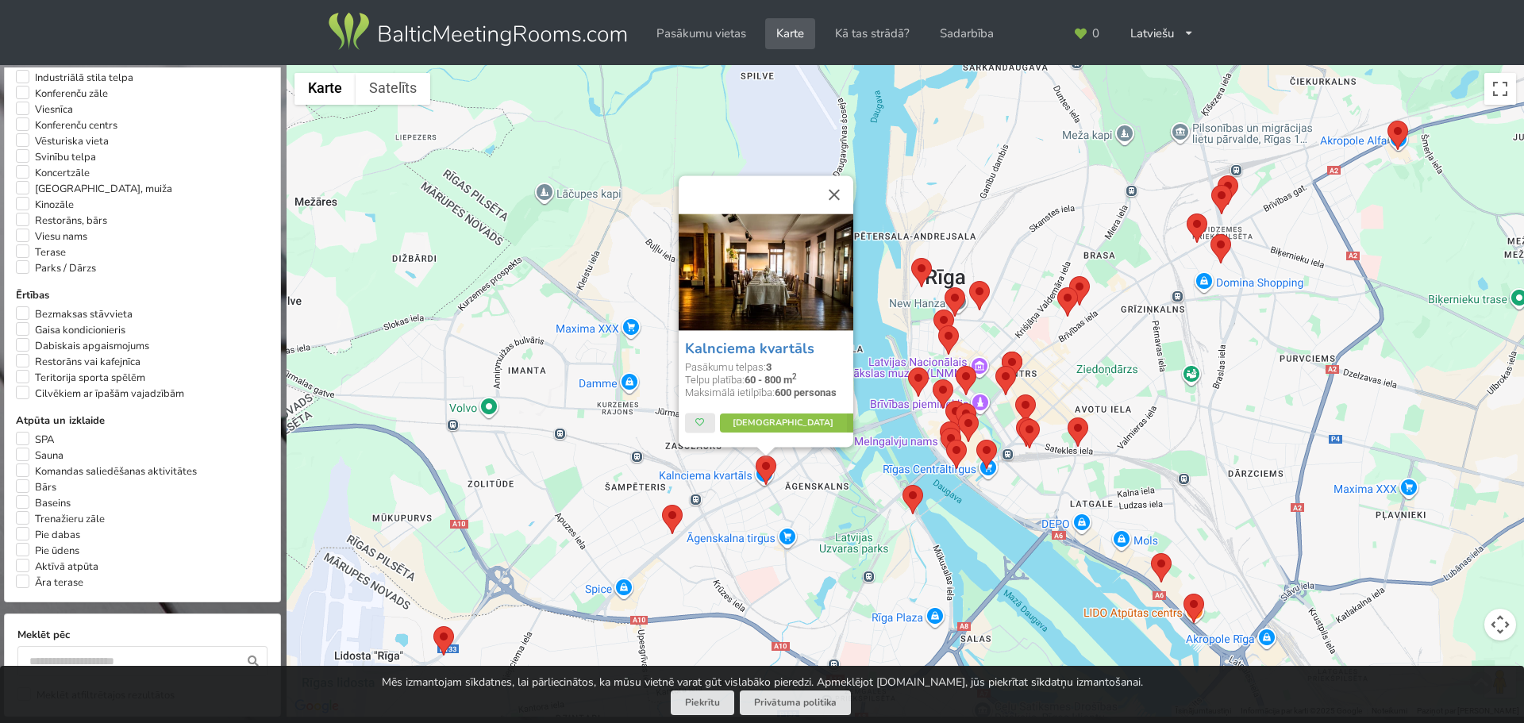
click at [662, 505] on area at bounding box center [662, 505] width 0 height 0
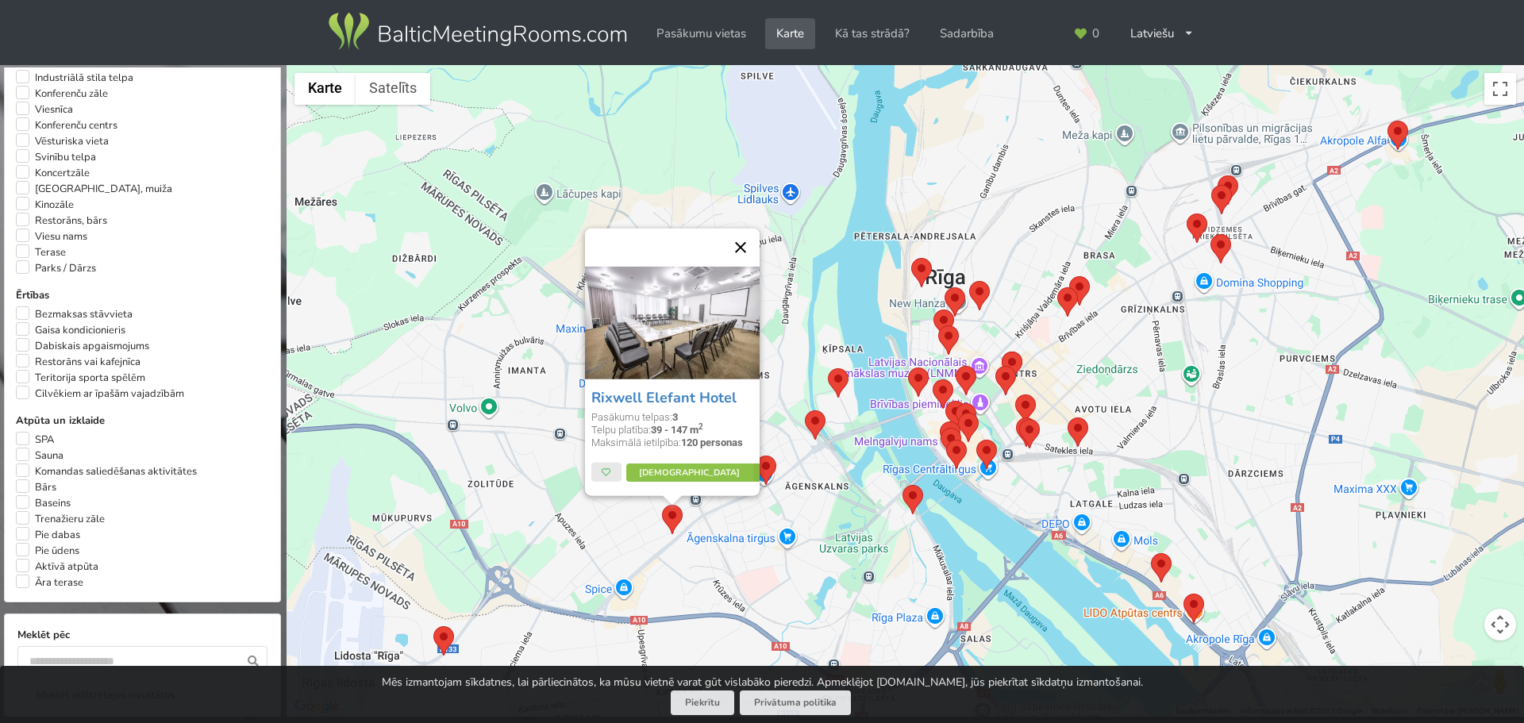
click at [741, 246] on button "Aizvērt" at bounding box center [740, 248] width 38 height 38
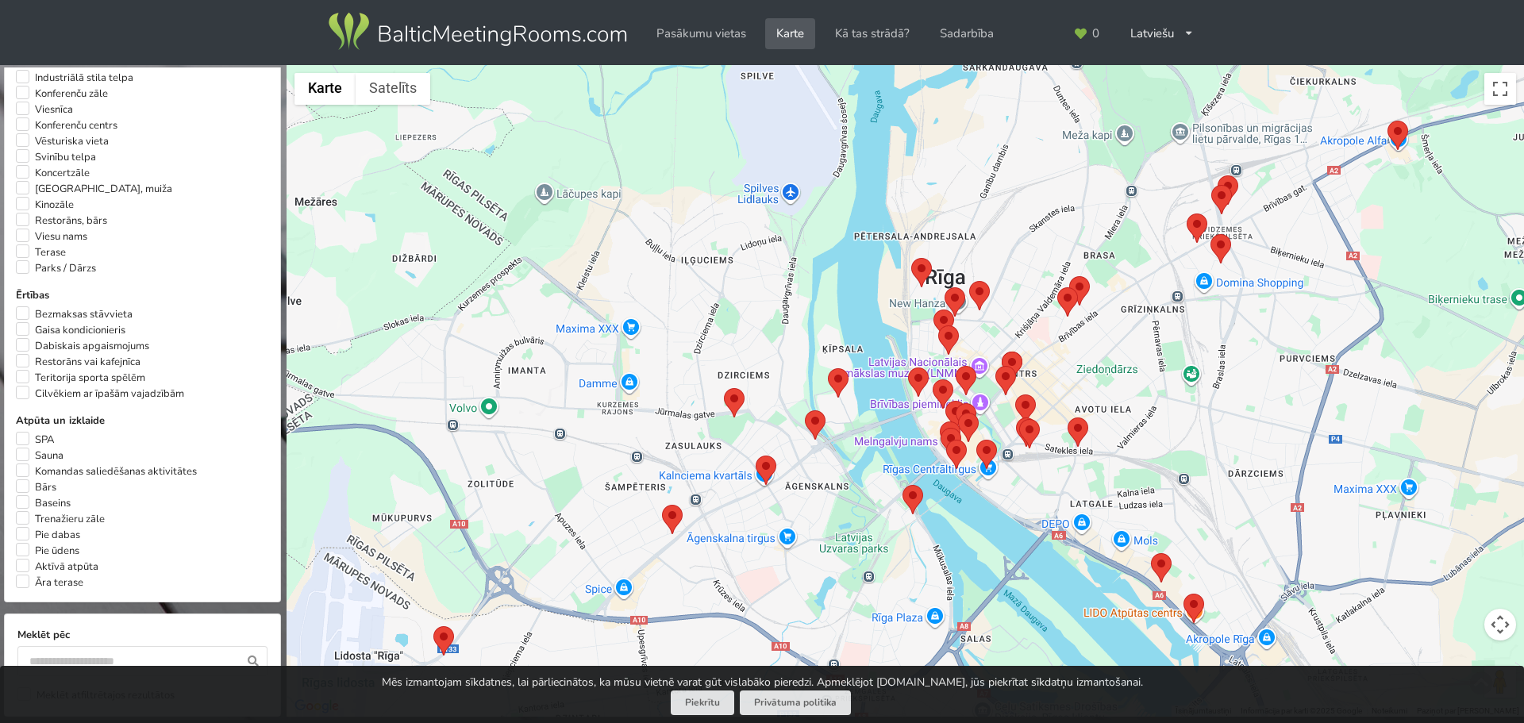
click at [724, 388] on area at bounding box center [724, 388] width 0 height 0
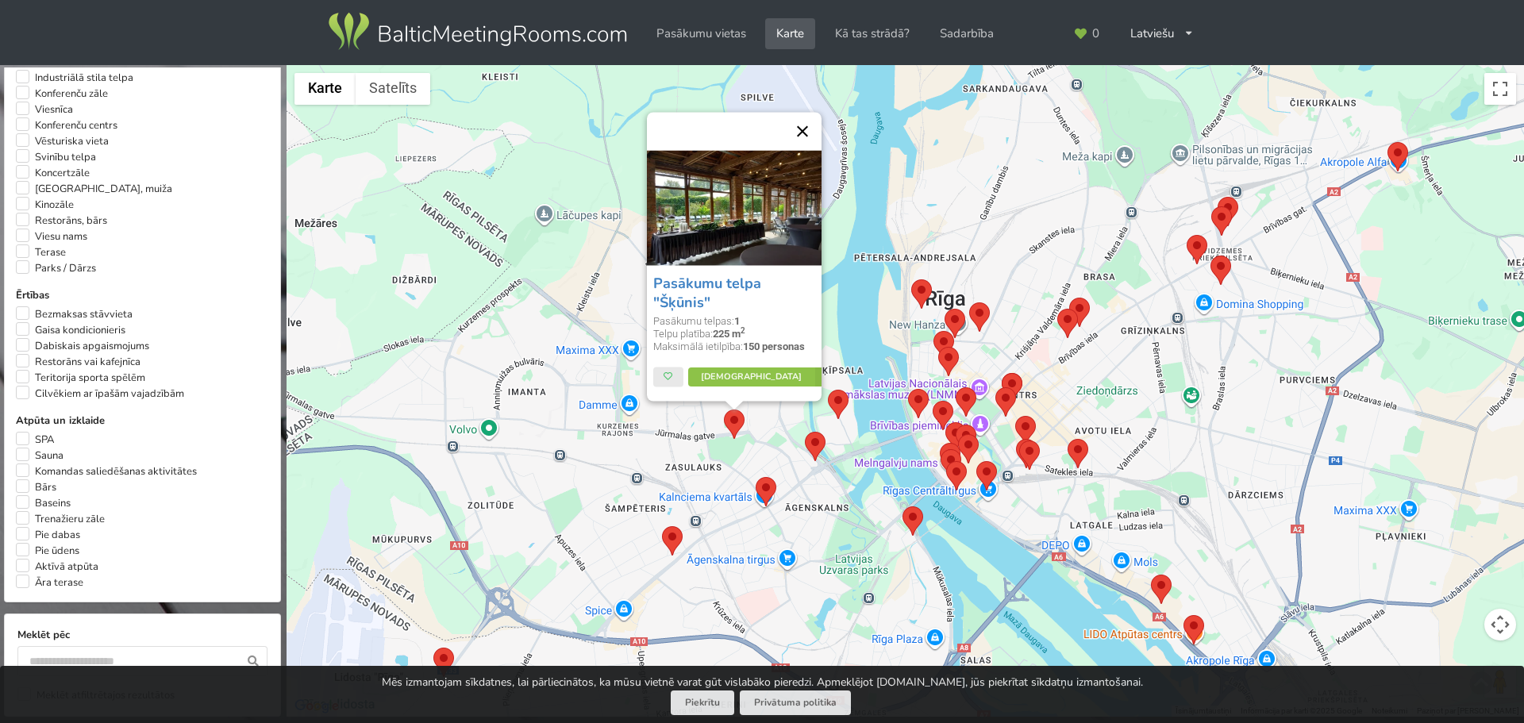
click at [801, 132] on button "Aizvērt" at bounding box center [802, 132] width 38 height 38
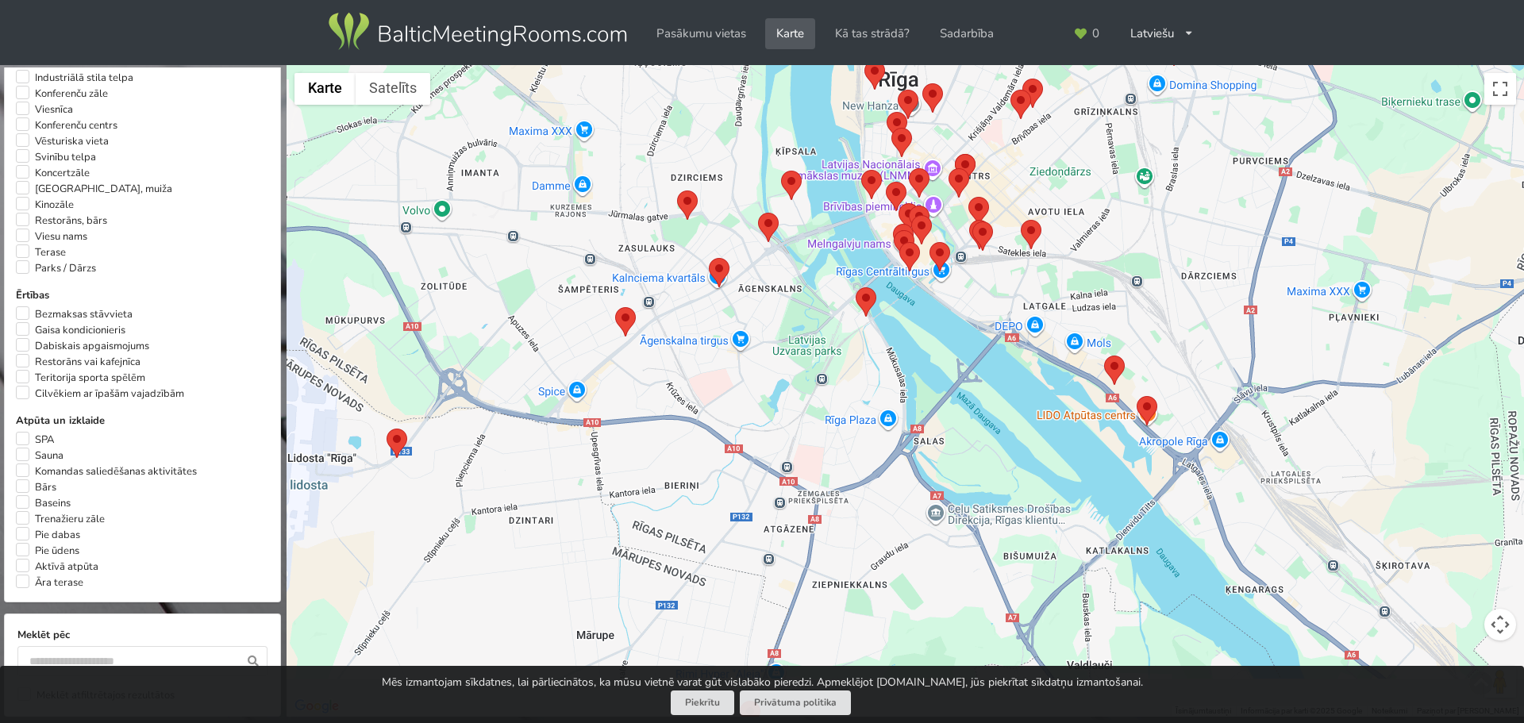
drag, startPoint x: 789, startPoint y: 328, endPoint x: 741, endPoint y: 139, distance: 195.0
click at [751, 108] on div at bounding box center [905, 391] width 1237 height 652
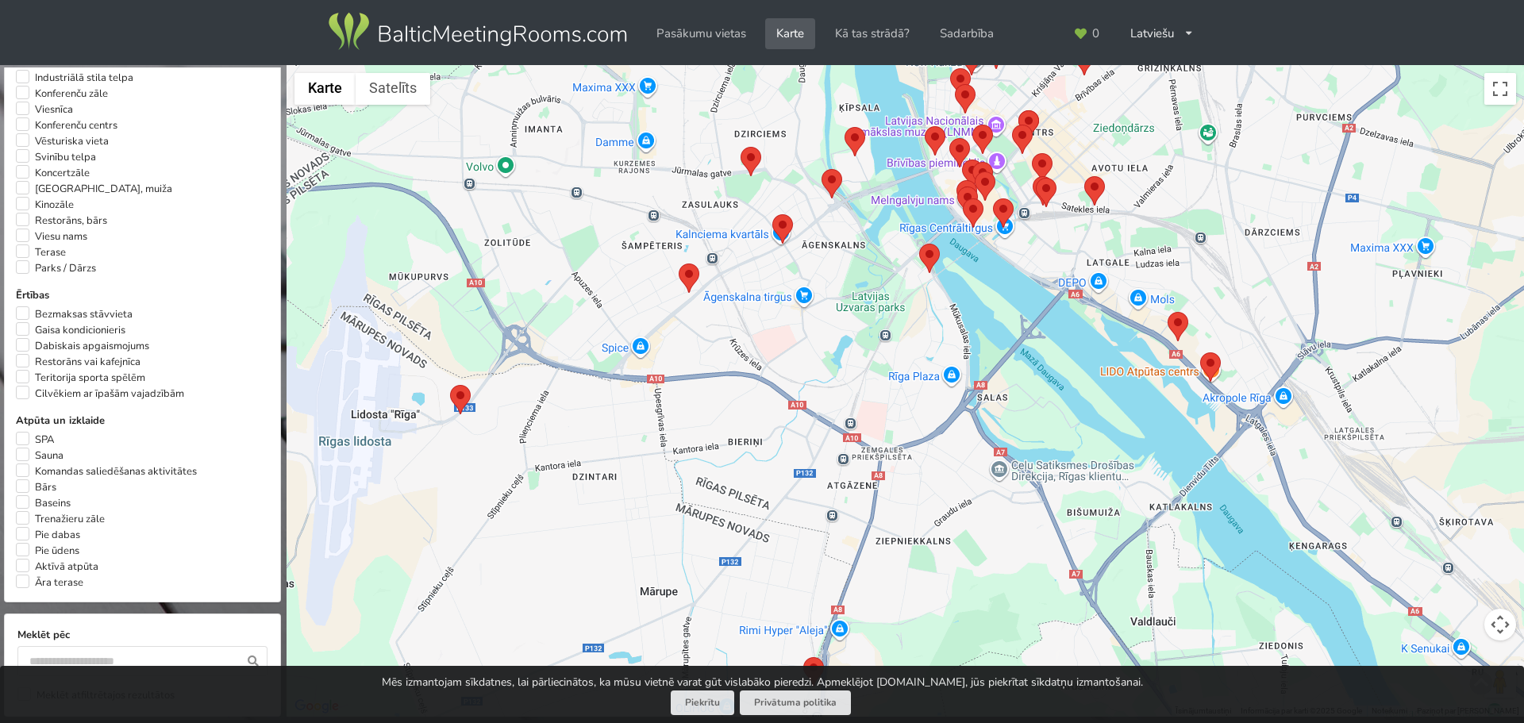
drag, startPoint x: 579, startPoint y: 390, endPoint x: 759, endPoint y: 299, distance: 200.9
click at [759, 298] on div at bounding box center [905, 391] width 1237 height 652
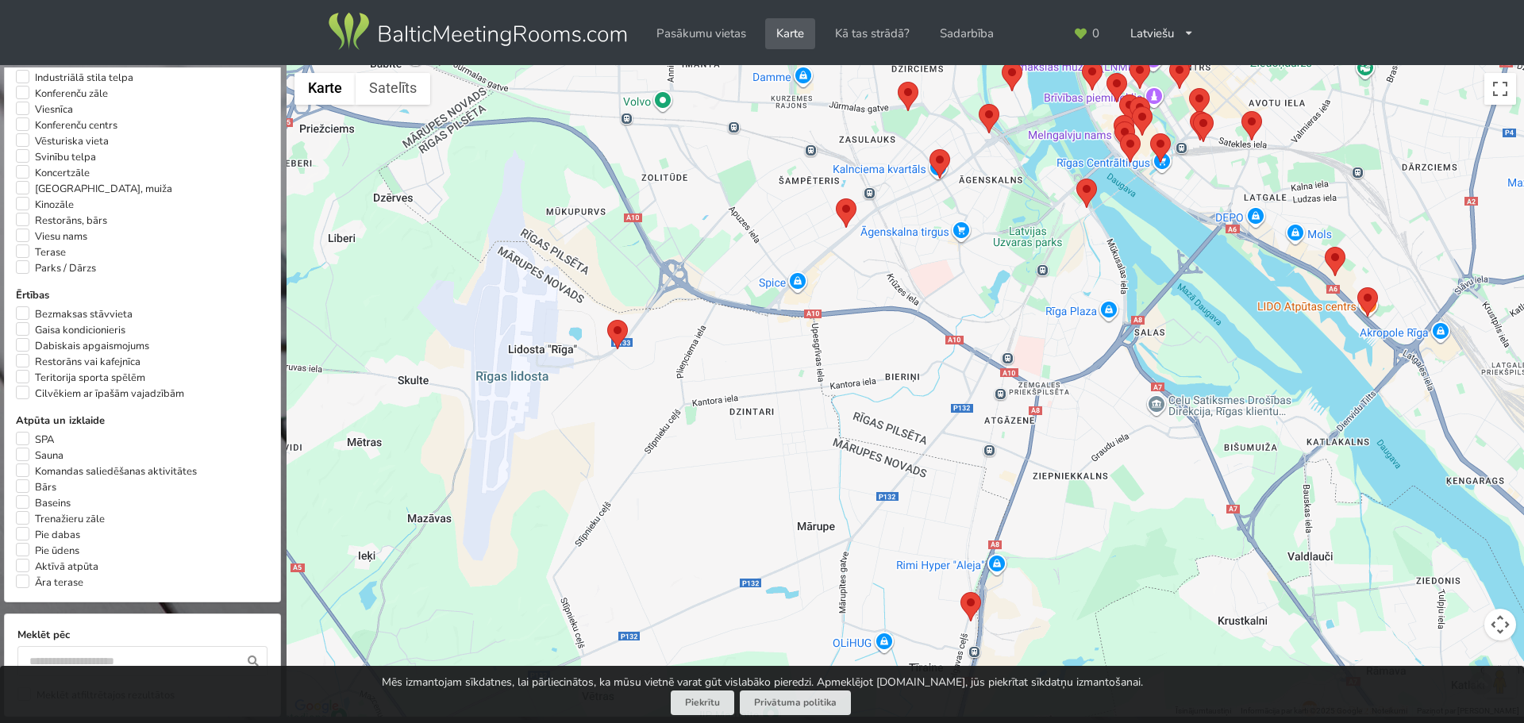
click at [607, 320] on area at bounding box center [607, 320] width 0 height 0
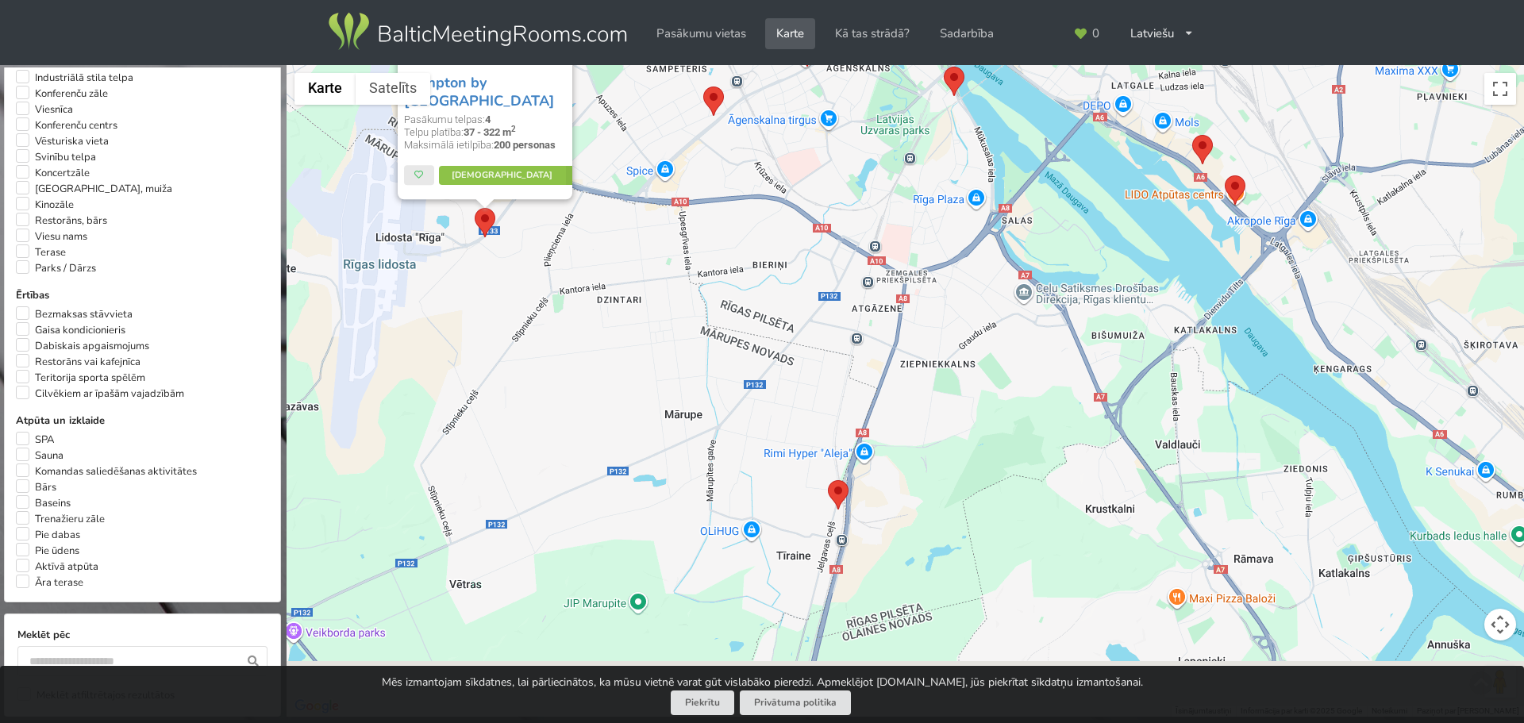
drag, startPoint x: 854, startPoint y: 433, endPoint x: 719, endPoint y: 235, distance: 239.9
click at [714, 206] on div "Hampton by Hilton Riga Airport Pasākumu telpas: 4 Telpu platība: 37 - 322 m 2 M…" at bounding box center [905, 391] width 1237 height 652
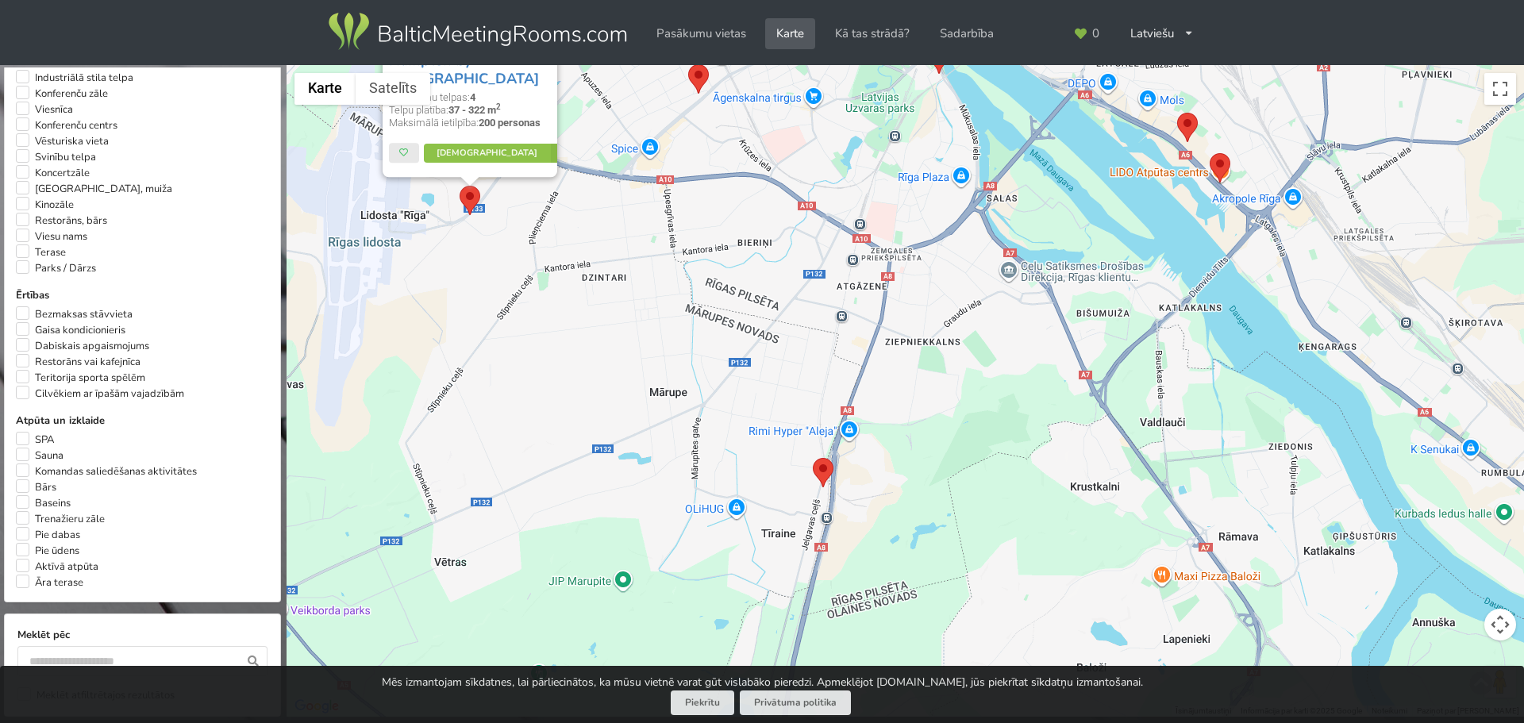
click at [813, 458] on area at bounding box center [813, 458] width 0 height 0
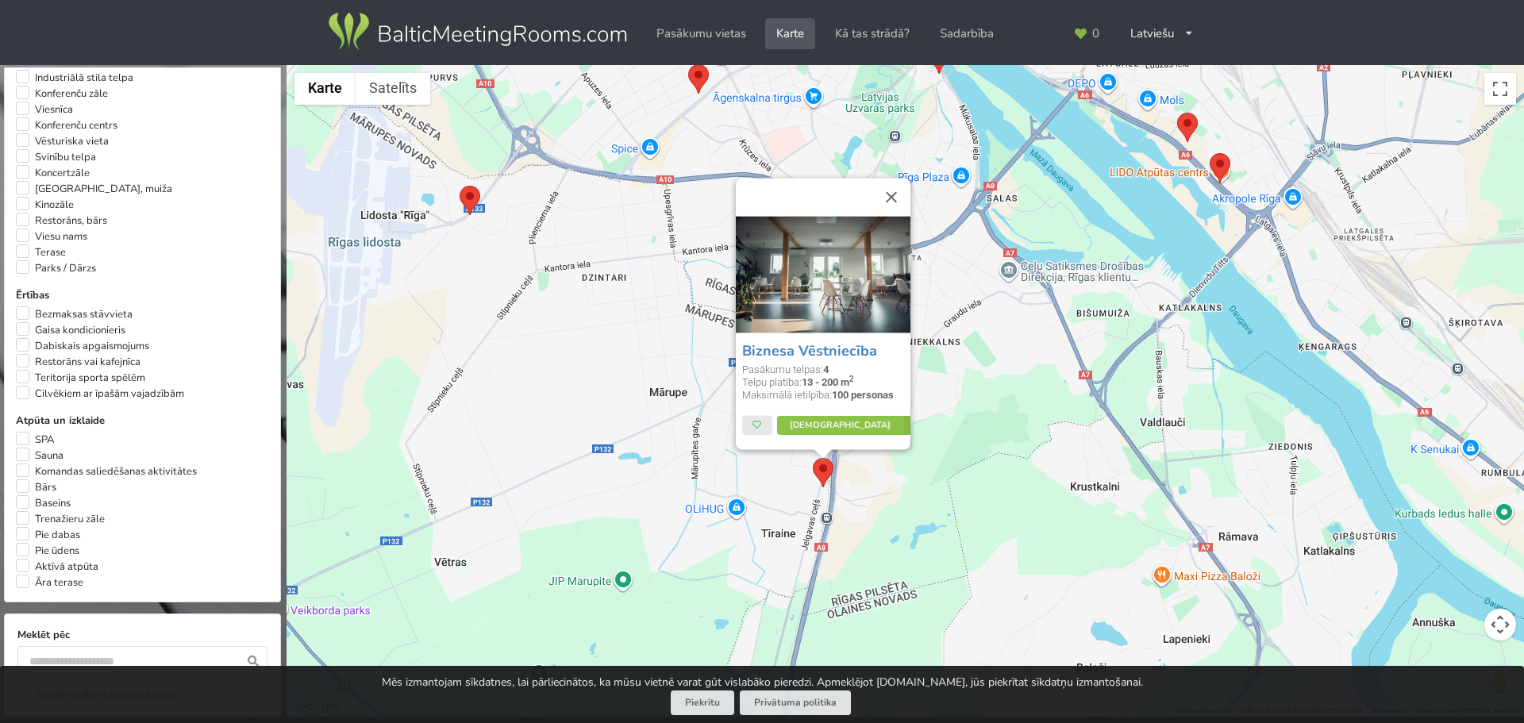
click at [891, 199] on button "Aizvērt" at bounding box center [891, 198] width 38 height 38
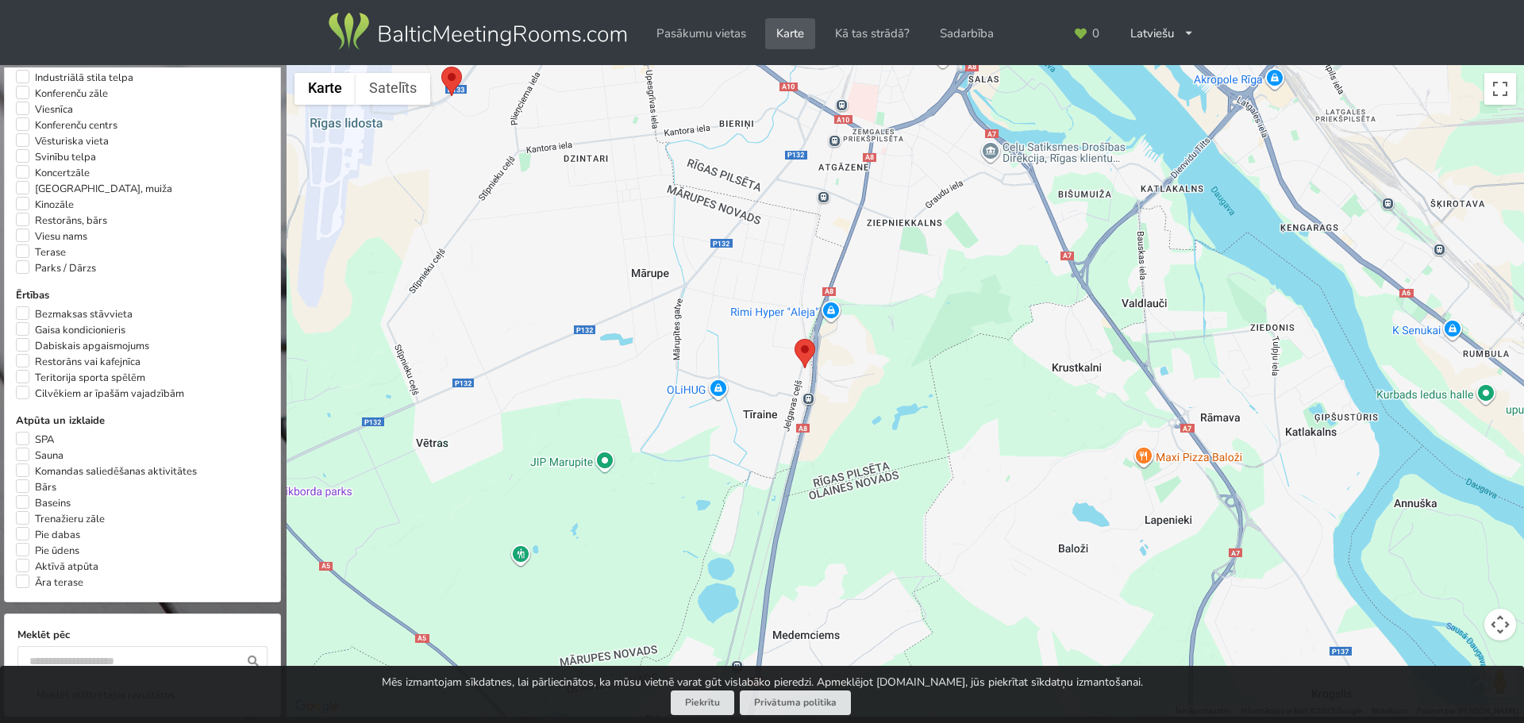
drag, startPoint x: 969, startPoint y: 442, endPoint x: 950, endPoint y: 174, distance: 268.9
click at [949, 171] on div "Lai pārvietotos, nospiediet bulttaustiņus." at bounding box center [905, 391] width 1237 height 652
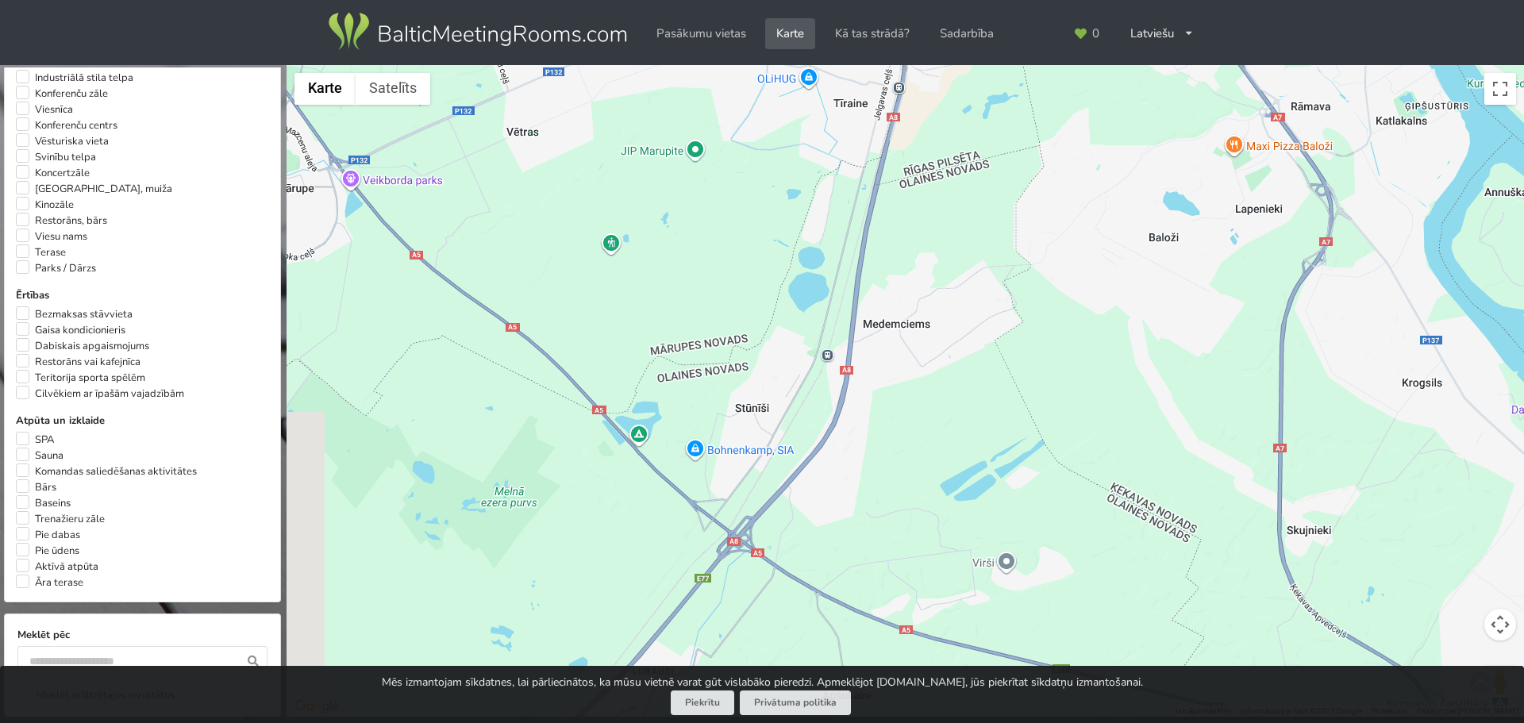
drag, startPoint x: 947, startPoint y: 352, endPoint x: 1062, endPoint y: 254, distance: 150.9
click at [1062, 254] on div at bounding box center [905, 391] width 1237 height 652
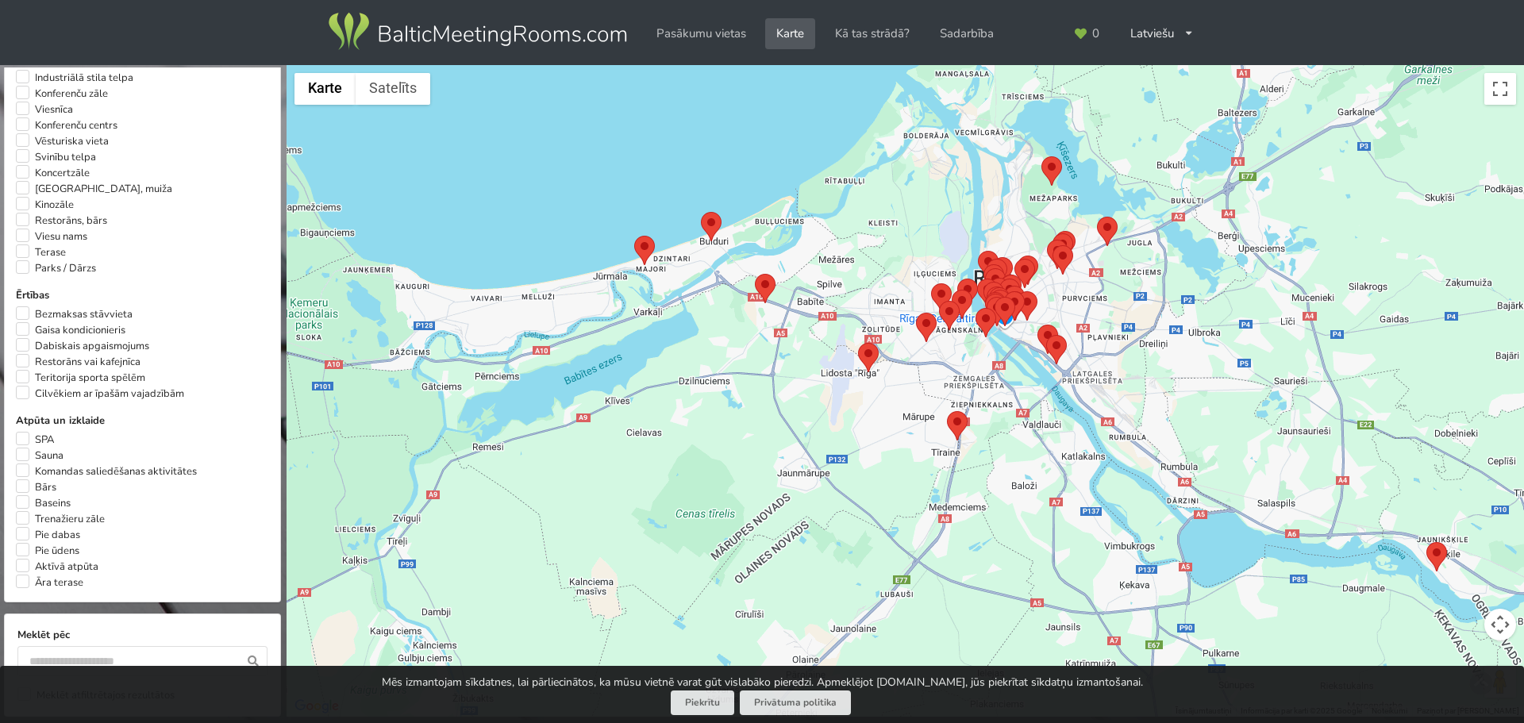
drag, startPoint x: 1025, startPoint y: 279, endPoint x: 952, endPoint y: 512, distance: 244.5
click at [963, 514] on div at bounding box center [905, 391] width 1237 height 652
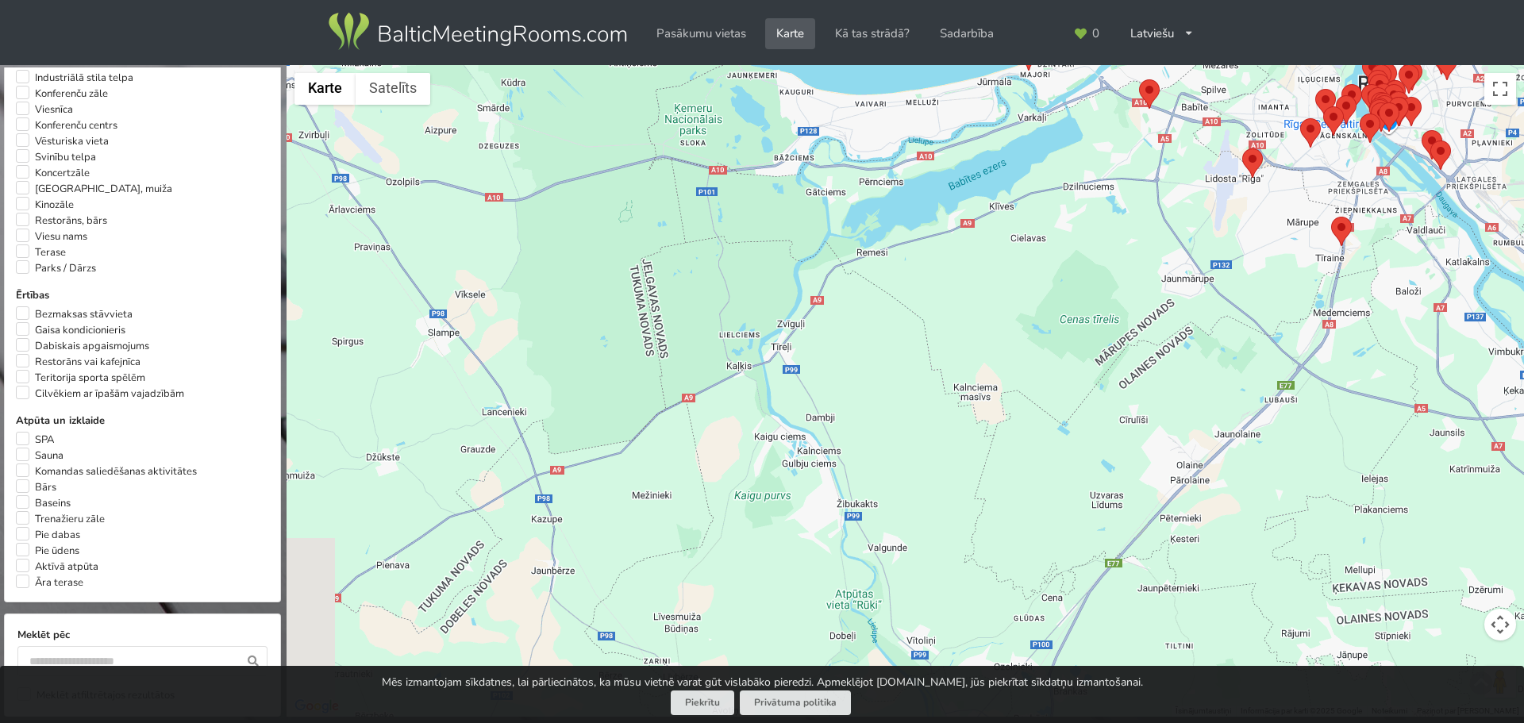
drag, startPoint x: 698, startPoint y: 470, endPoint x: 1132, endPoint y: 240, distance: 490.7
click at [1132, 240] on div at bounding box center [905, 391] width 1237 height 652
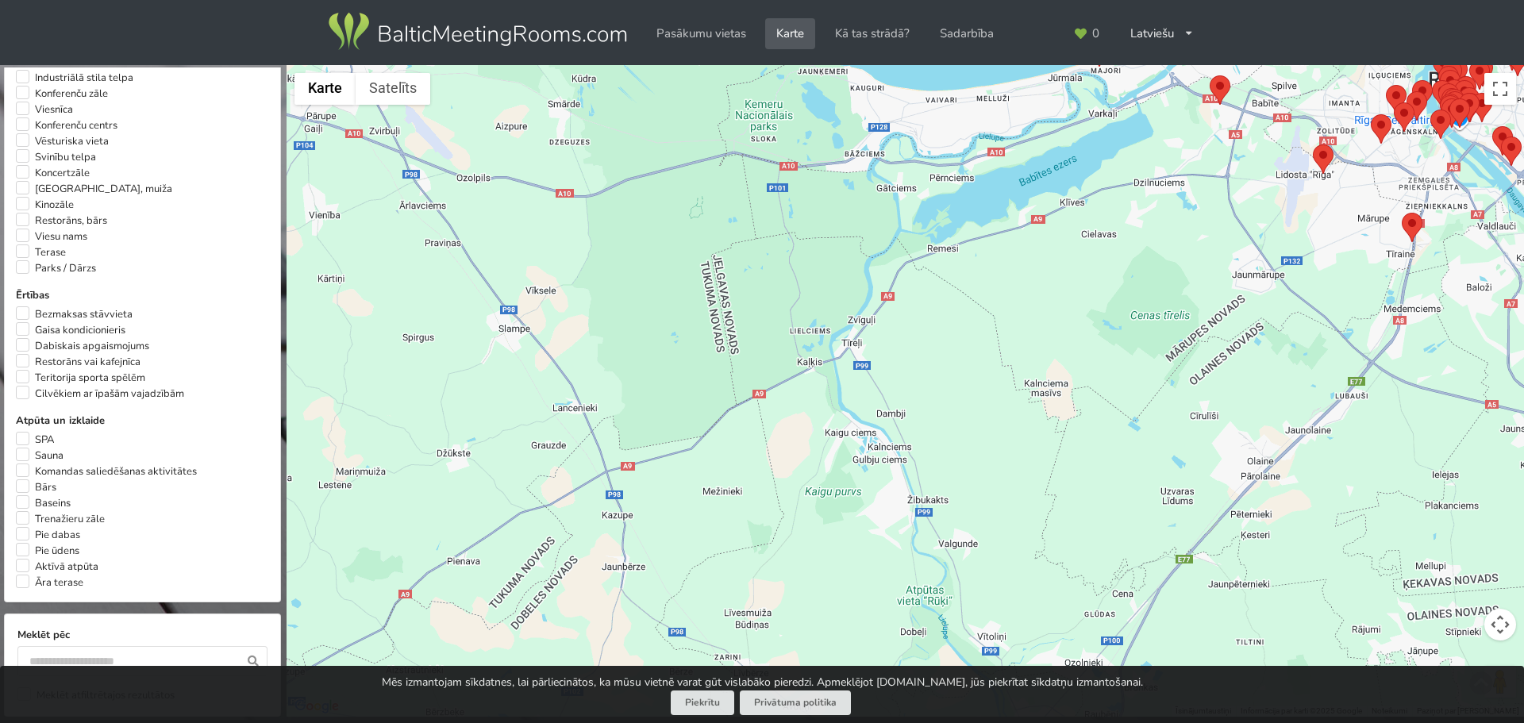
drag, startPoint x: 764, startPoint y: 325, endPoint x: 1154, endPoint y: 489, distance: 422.9
click at [1154, 489] on div at bounding box center [905, 391] width 1237 height 652
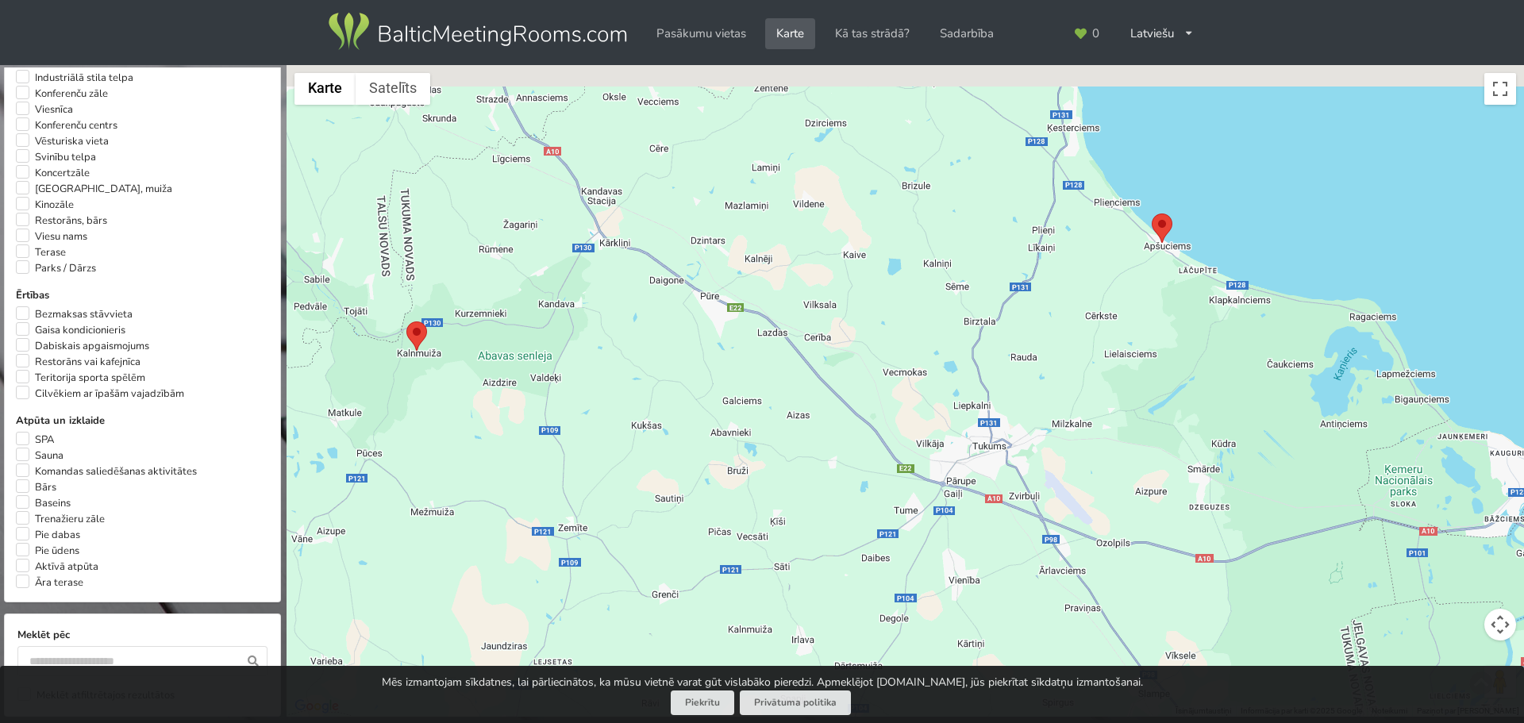
drag, startPoint x: 862, startPoint y: 324, endPoint x: 979, endPoint y: 515, distance: 224.1
click at [979, 515] on div at bounding box center [905, 391] width 1237 height 652
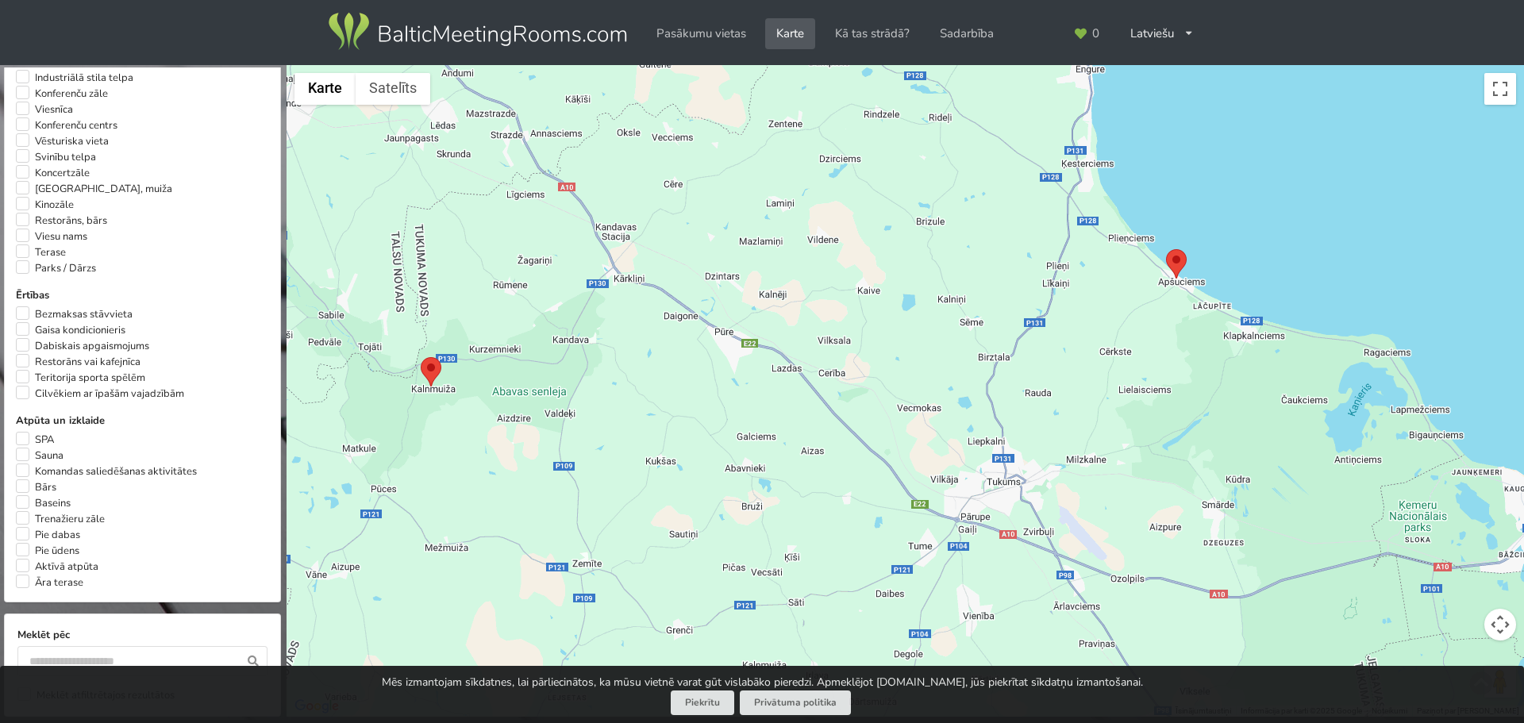
click at [421, 357] on area at bounding box center [421, 357] width 0 height 0
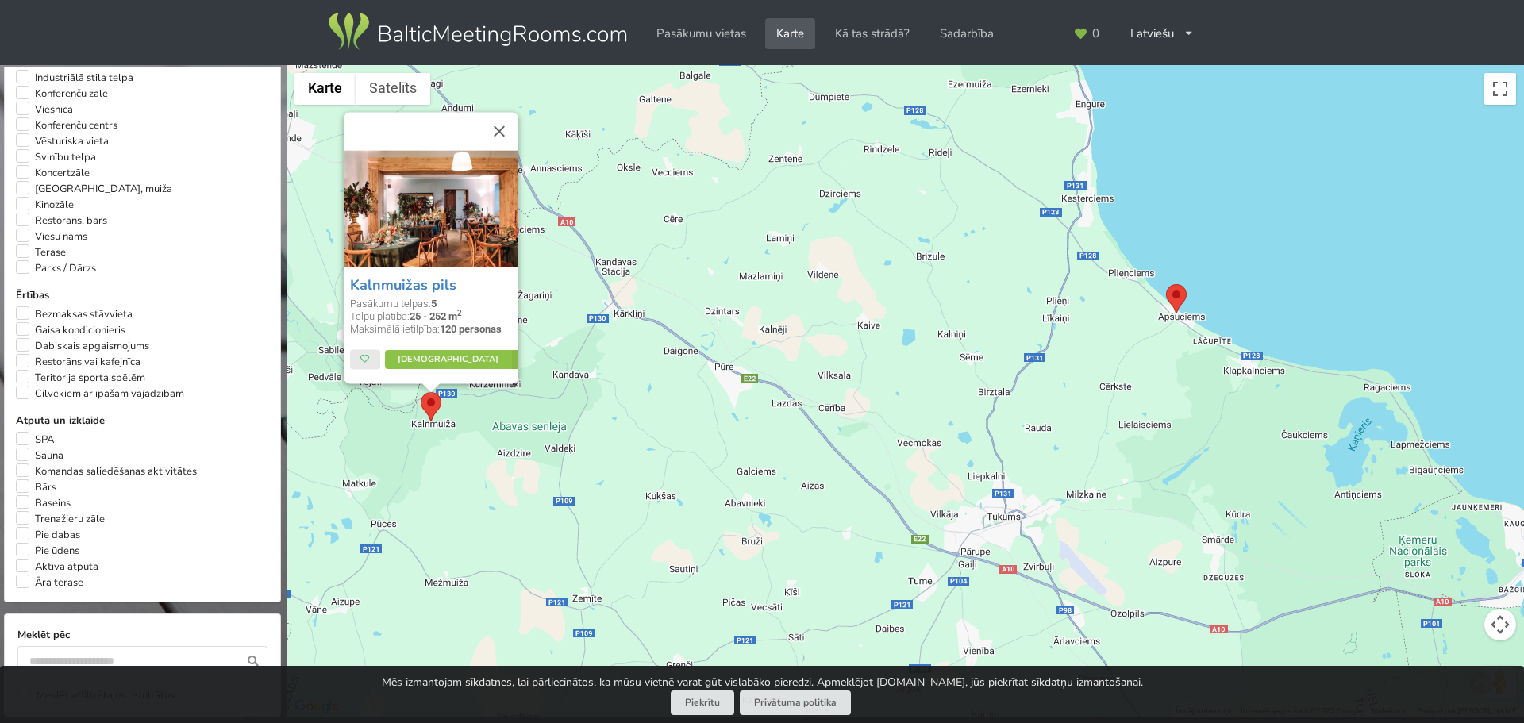
click at [432, 372] on div "Kalnmuižas pils Pasākumu telpas: 5 Telpu platība: 25 - 252 m 2 Maksimālā ietilp…" at bounding box center [431, 325] width 175 height 117
click at [1166, 284] on area at bounding box center [1166, 284] width 0 height 0
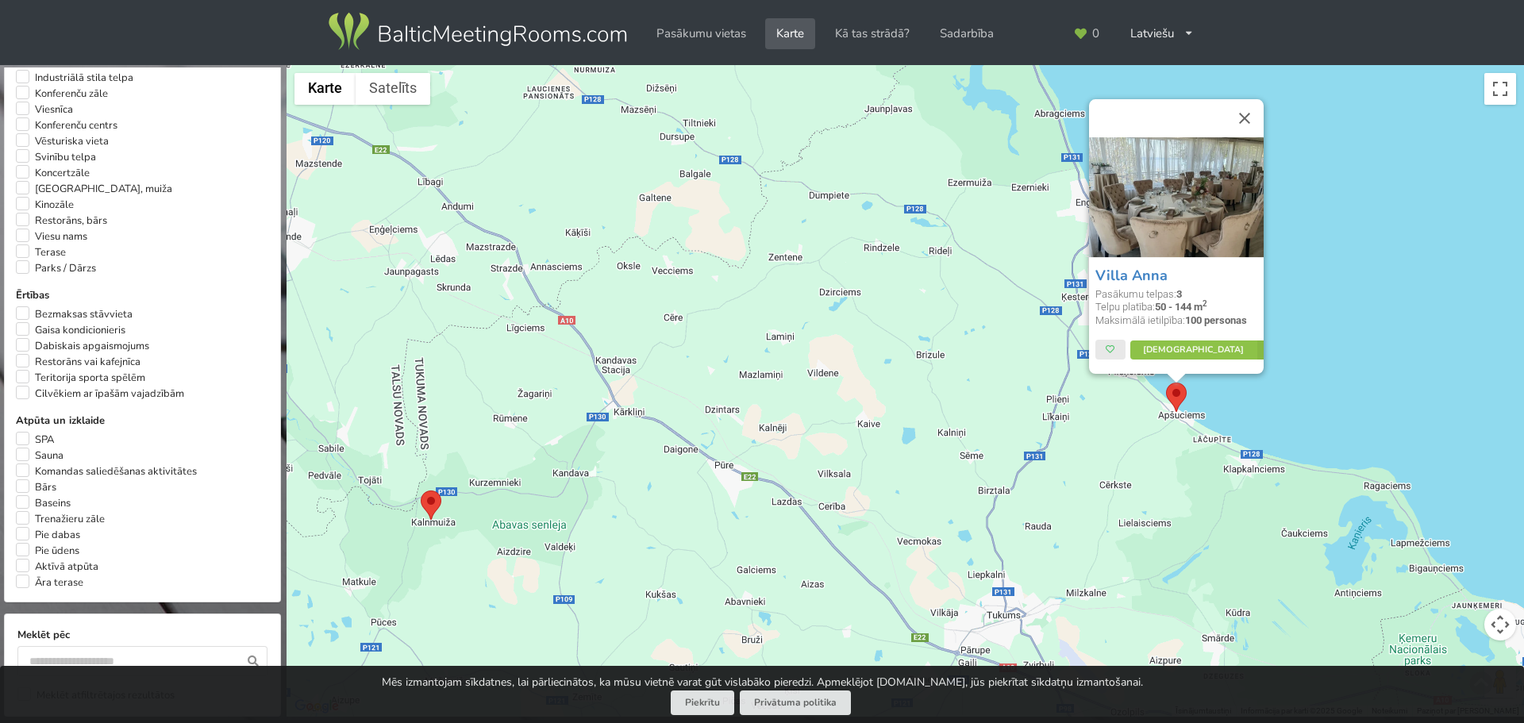
click at [1174, 285] on h3 "Villa Anna" at bounding box center [1176, 276] width 162 height 18
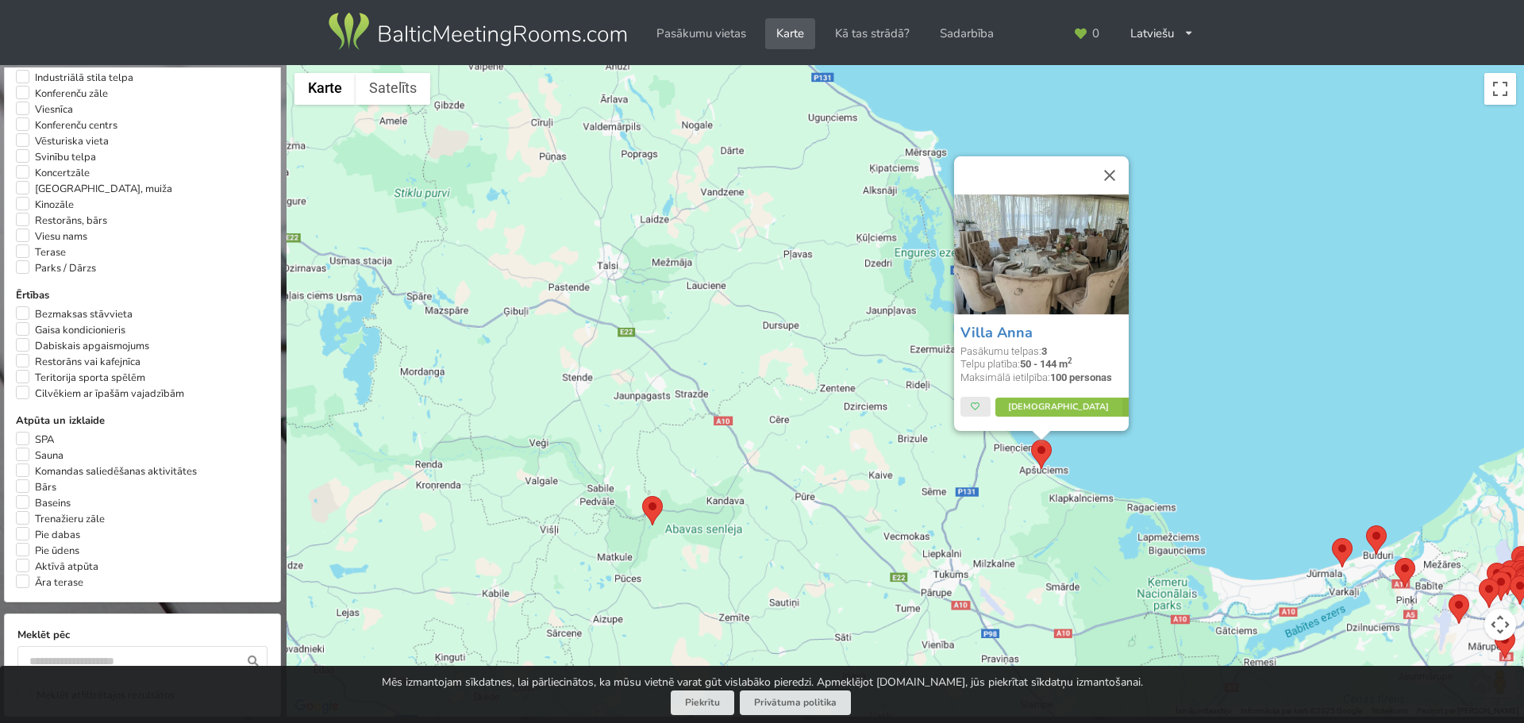
drag, startPoint x: 781, startPoint y: 276, endPoint x: 861, endPoint y: 467, distance: 207.4
click at [861, 467] on div "Villa Anna Pasākumu telpas: 3 Telpu platība: 50 - 144 m 2 Maksimālā ietilpība: …" at bounding box center [905, 391] width 1237 height 652
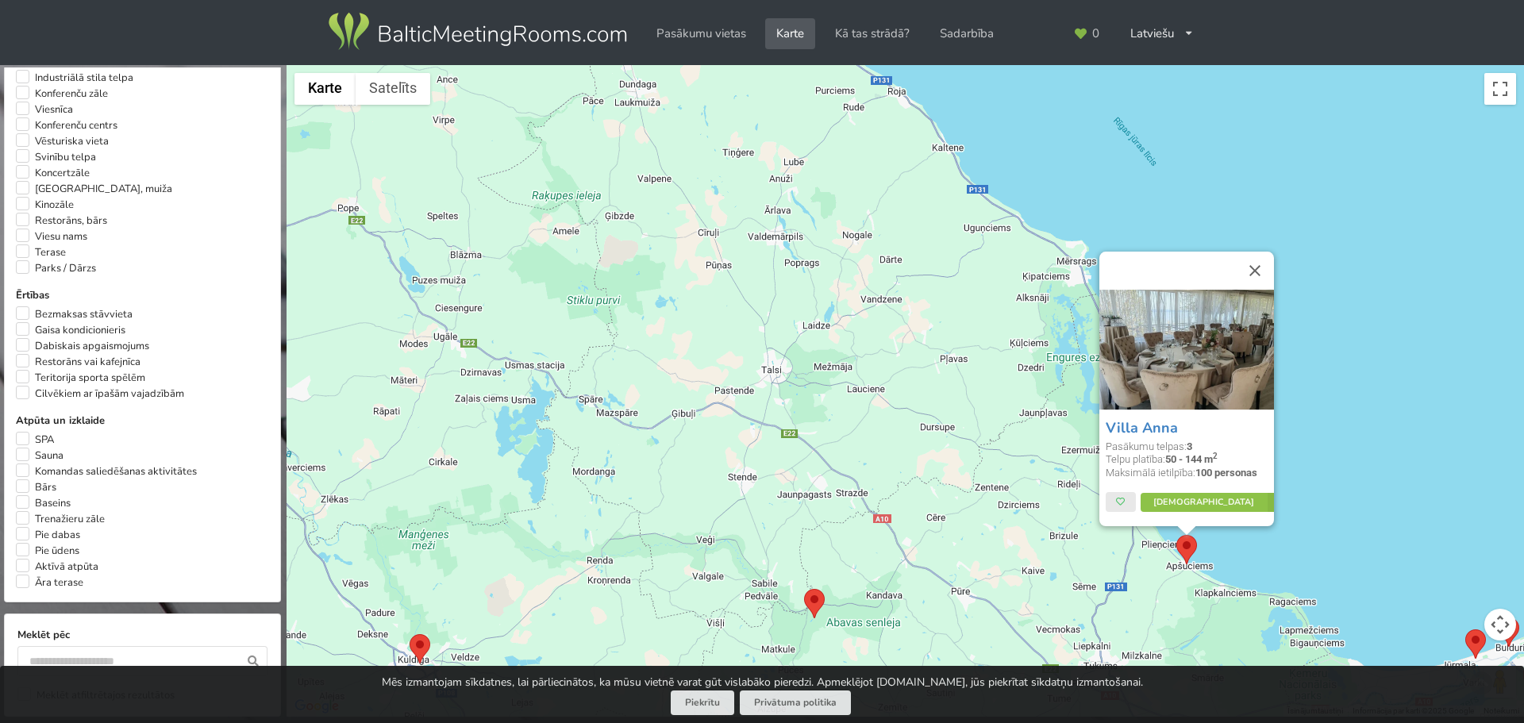
drag, startPoint x: 752, startPoint y: 329, endPoint x: 957, endPoint y: 159, distance: 266.0
click at [957, 158] on div "Villa Anna Pasākumu telpas: 3 Telpu platība: 50 - 144 m 2 Maksimālā ietilpība: …" at bounding box center [905, 391] width 1237 height 652
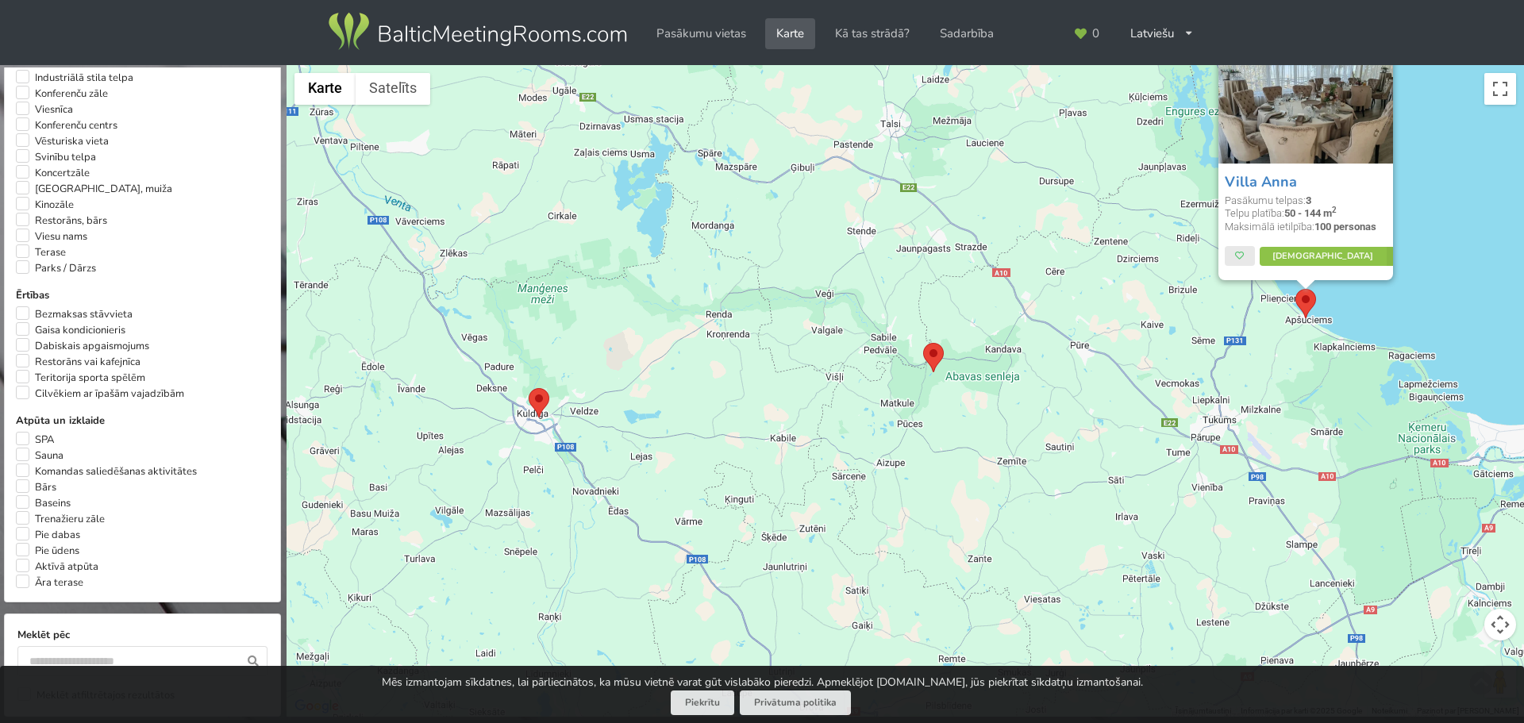
drag, startPoint x: 766, startPoint y: 272, endPoint x: 783, endPoint y: 243, distance: 33.8
click at [783, 243] on div "Villa Anna Pasākumu telpas: 3 Telpu platība: 50 - 144 m 2 Maksimālā ietilpība: …" at bounding box center [905, 391] width 1237 height 652
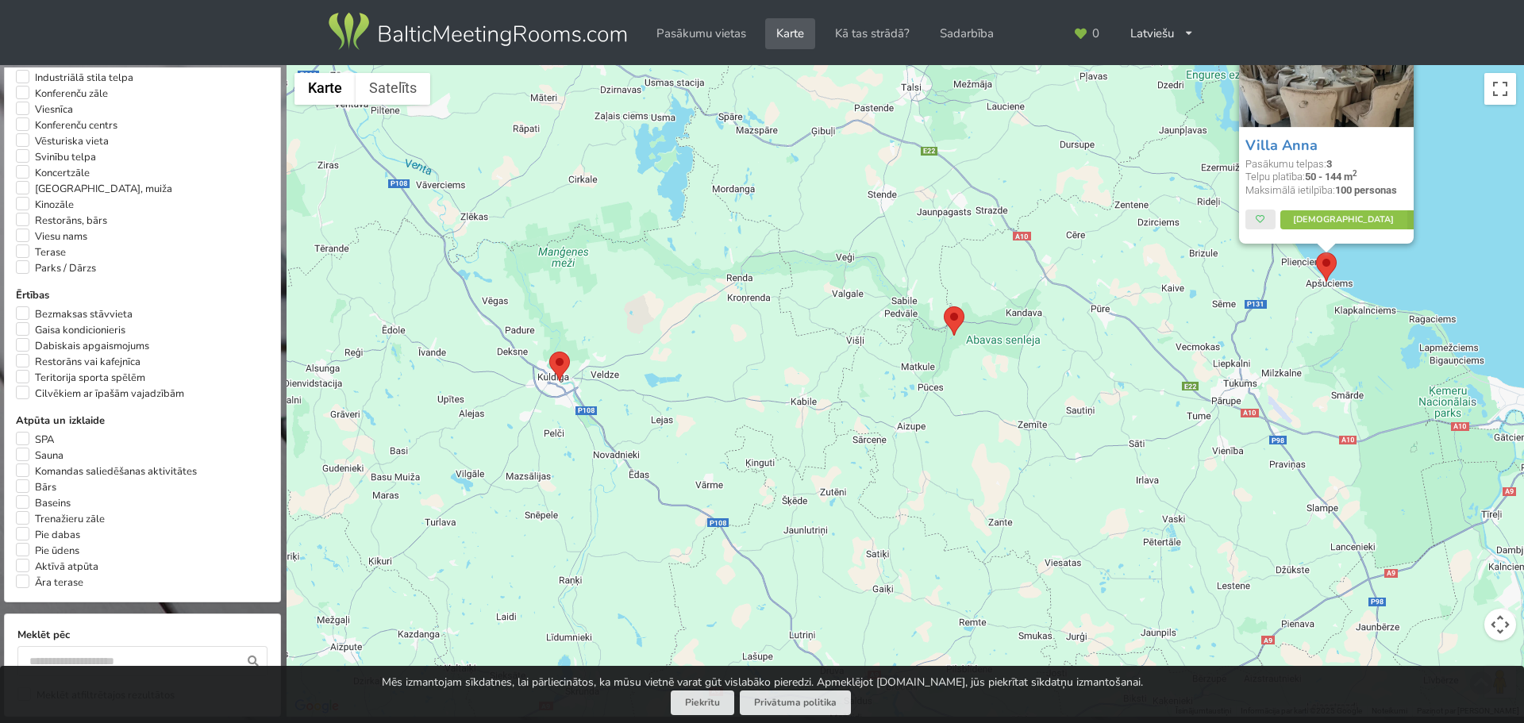
click at [549, 352] on area at bounding box center [549, 352] width 0 height 0
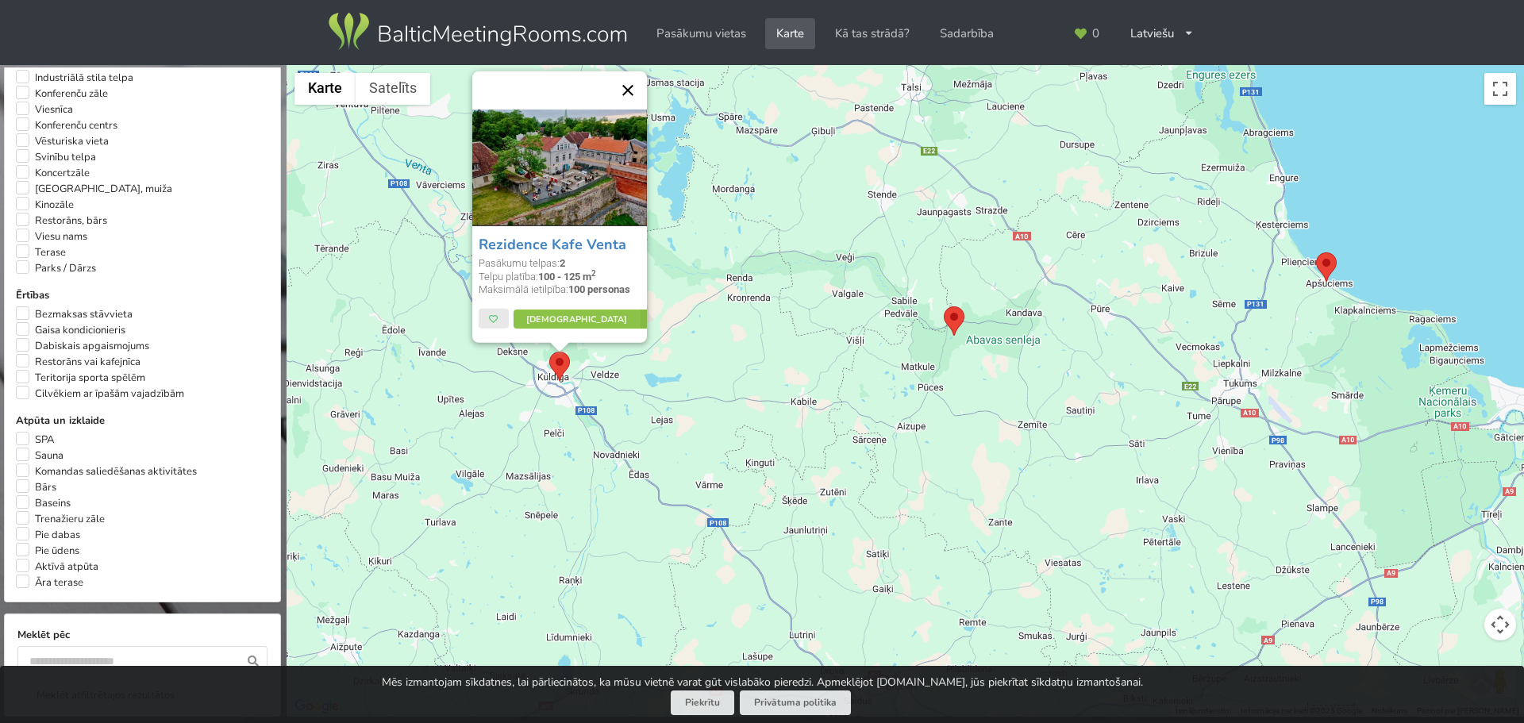
click at [625, 96] on button "Aizvērt" at bounding box center [628, 90] width 38 height 38
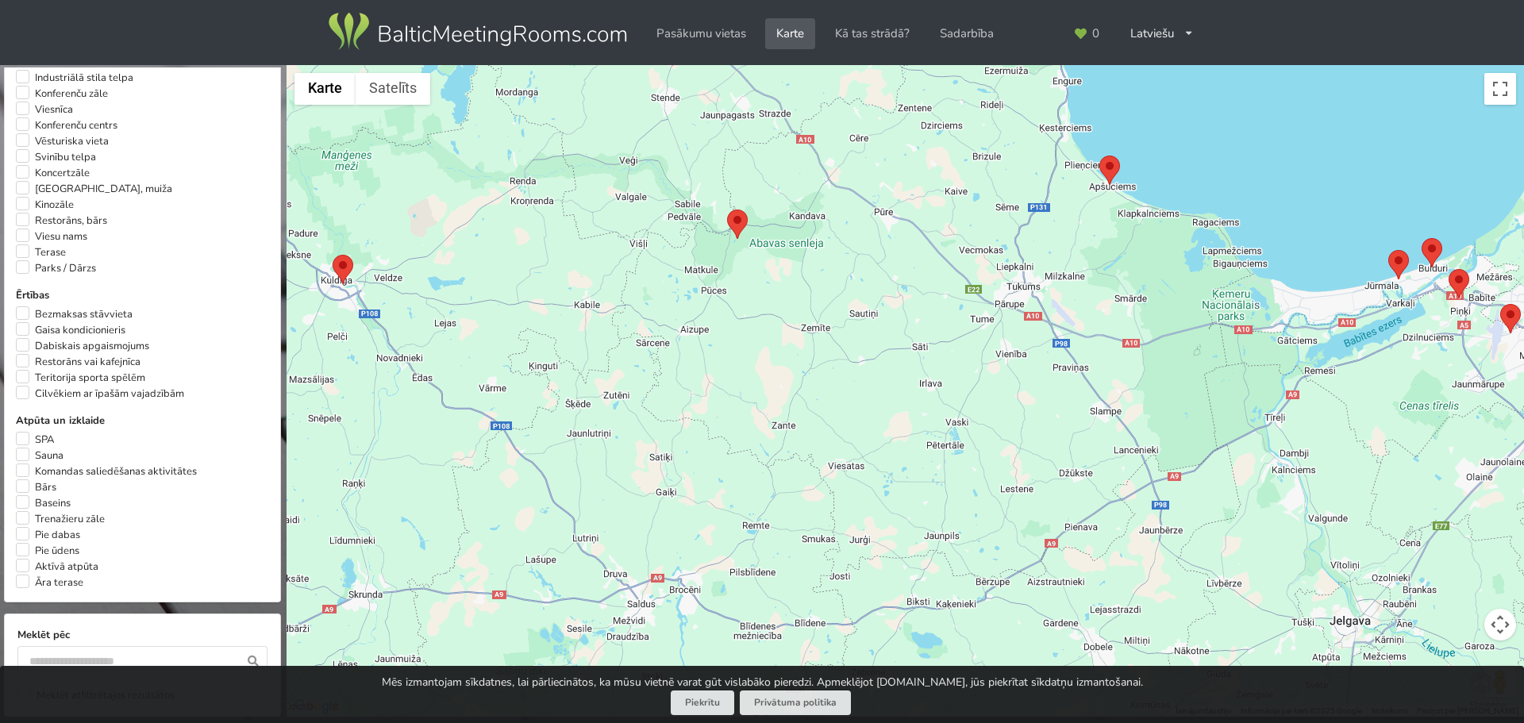
drag, startPoint x: 1178, startPoint y: 478, endPoint x: 555, endPoint y: 312, distance: 644.7
click at [562, 308] on div "Lai pārvietotos, nospiediet bulttaustiņus." at bounding box center [905, 391] width 1237 height 652
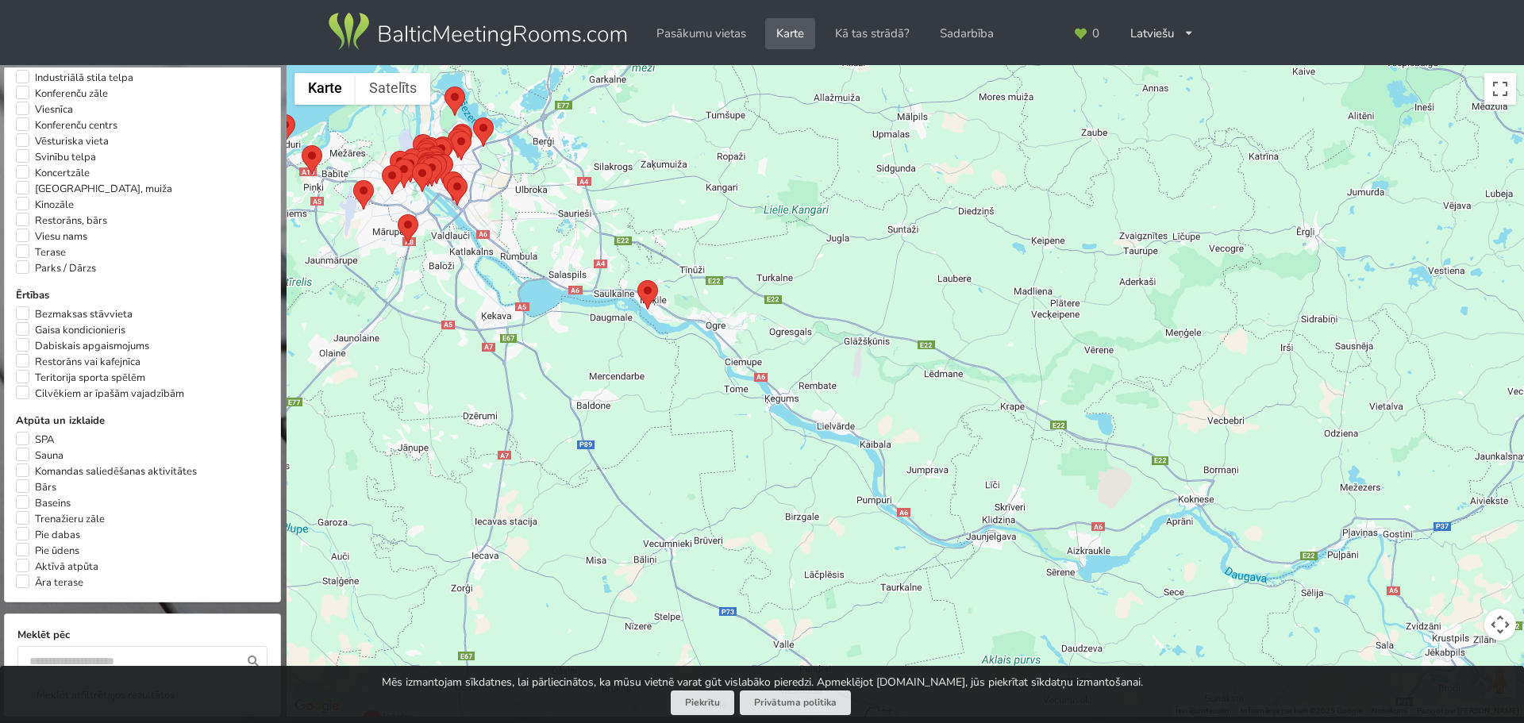
drag, startPoint x: 720, startPoint y: 332, endPoint x: 1115, endPoint y: 589, distance: 471.5
click at [1115, 589] on div at bounding box center [905, 391] width 1237 height 652
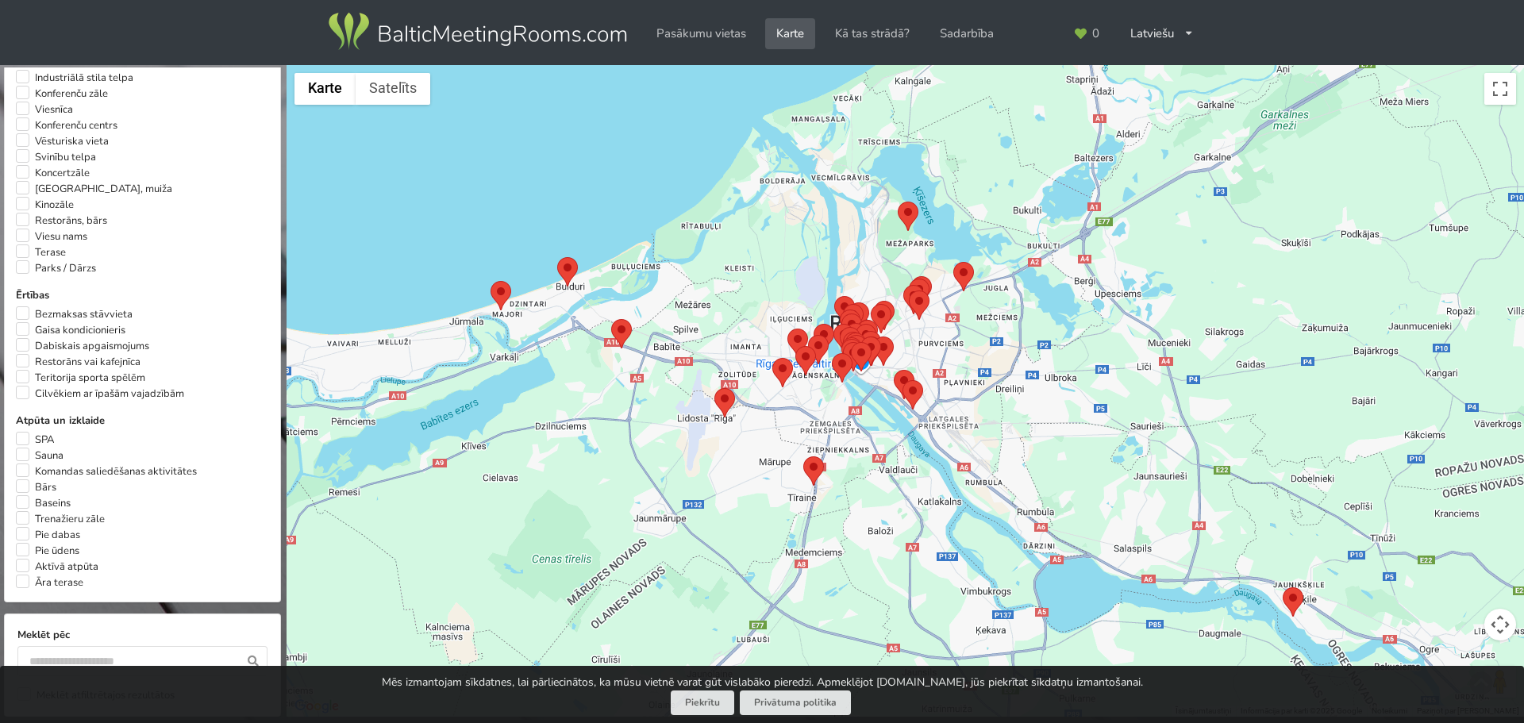
drag, startPoint x: 952, startPoint y: 573, endPoint x: 916, endPoint y: 463, distance: 116.0
click at [917, 468] on div at bounding box center [905, 391] width 1237 height 652
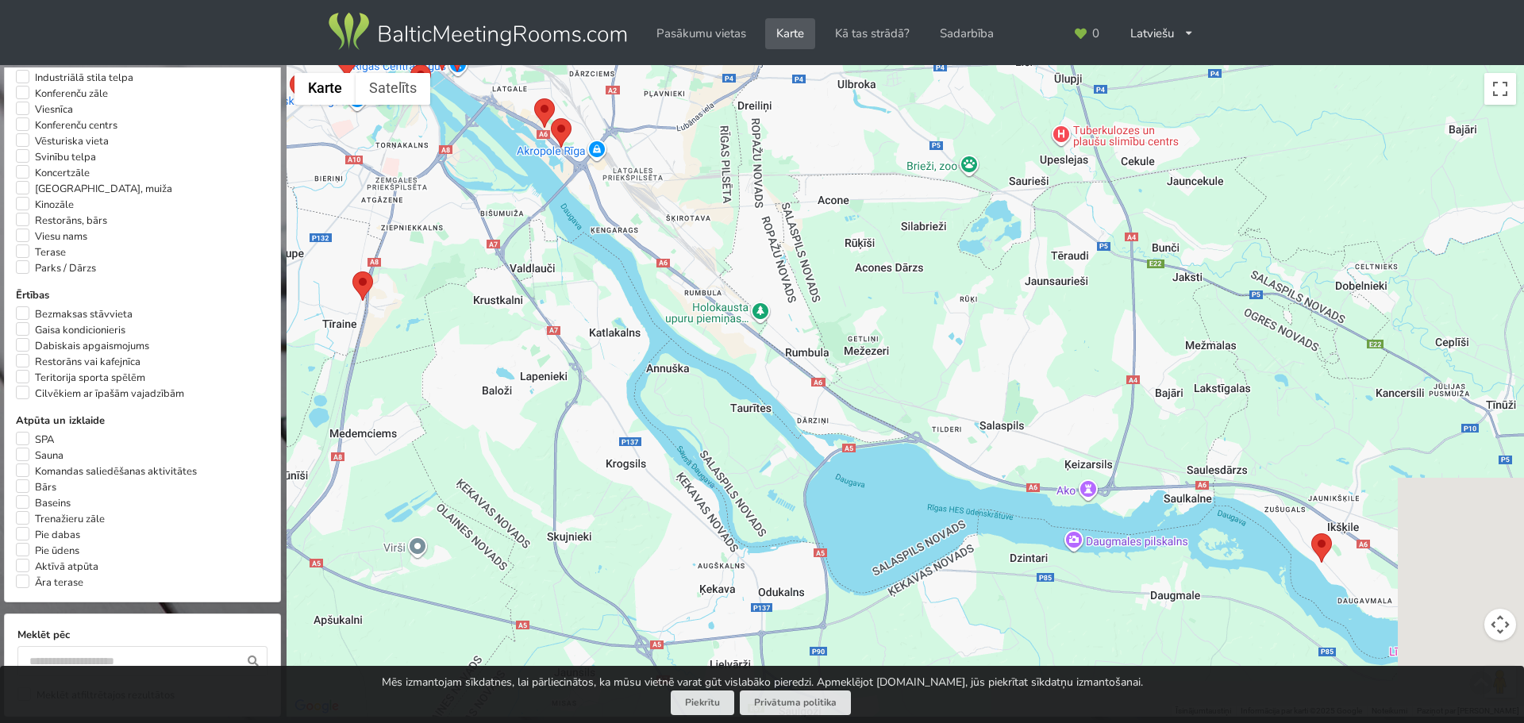
drag, startPoint x: 812, startPoint y: 378, endPoint x: 621, endPoint y: 328, distance: 196.9
click at [565, 276] on div at bounding box center [905, 391] width 1237 height 652
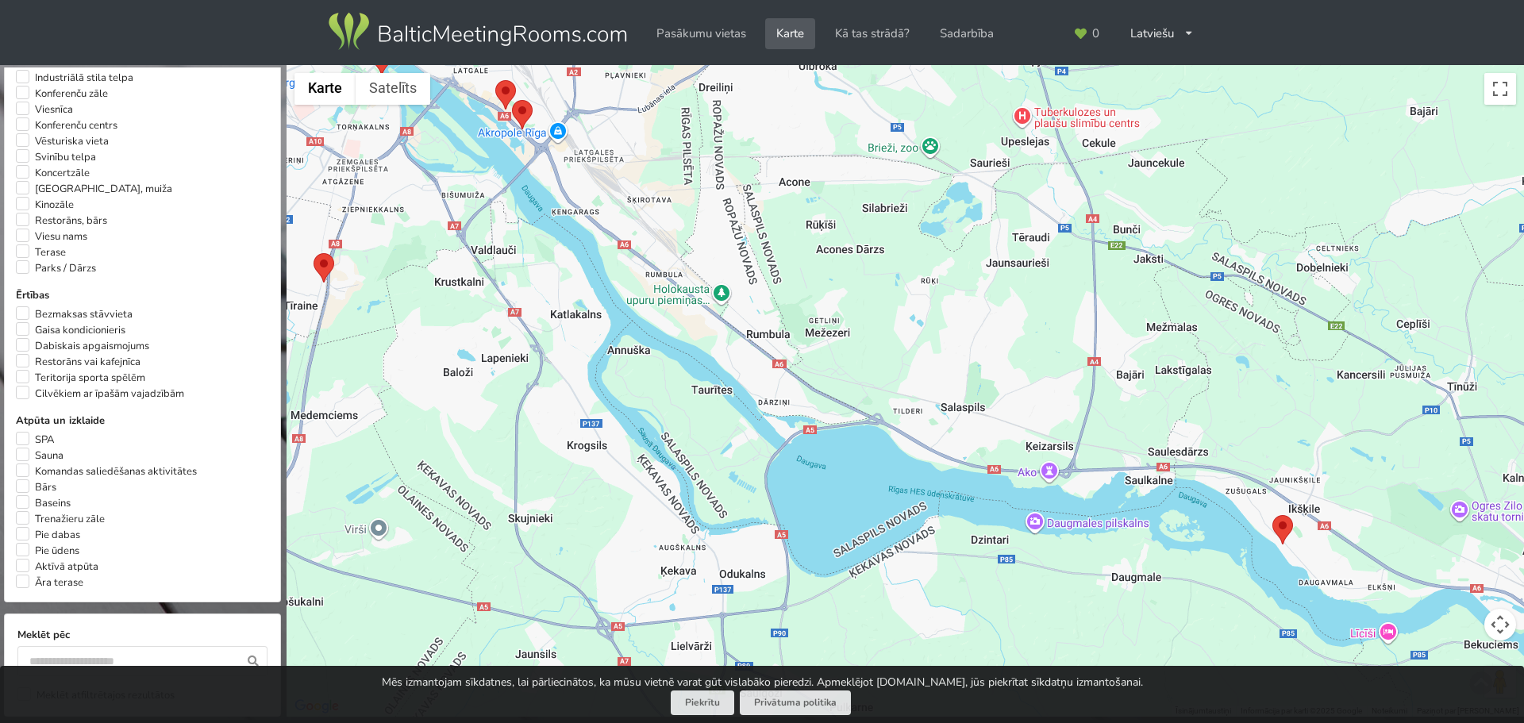
click at [1272, 515] on area at bounding box center [1272, 515] width 0 height 0
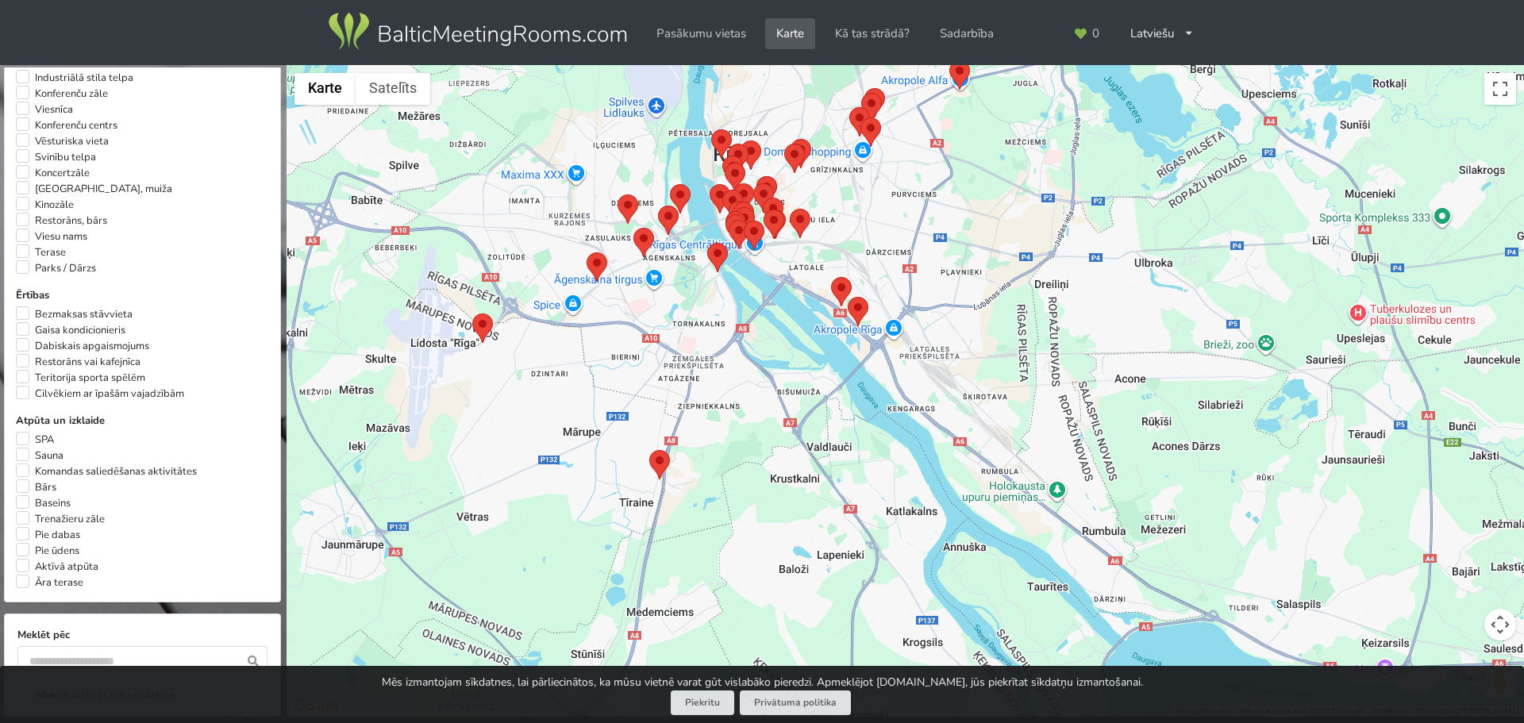
drag, startPoint x: 755, startPoint y: 396, endPoint x: 1119, endPoint y: 599, distance: 417.1
click at [1122, 611] on div "DĀRZĀ Pasākumu telpas: 1 Telpu platība: 60 m 2 Maksimālā ietilpība: 100 persona…" at bounding box center [905, 391] width 1237 height 652
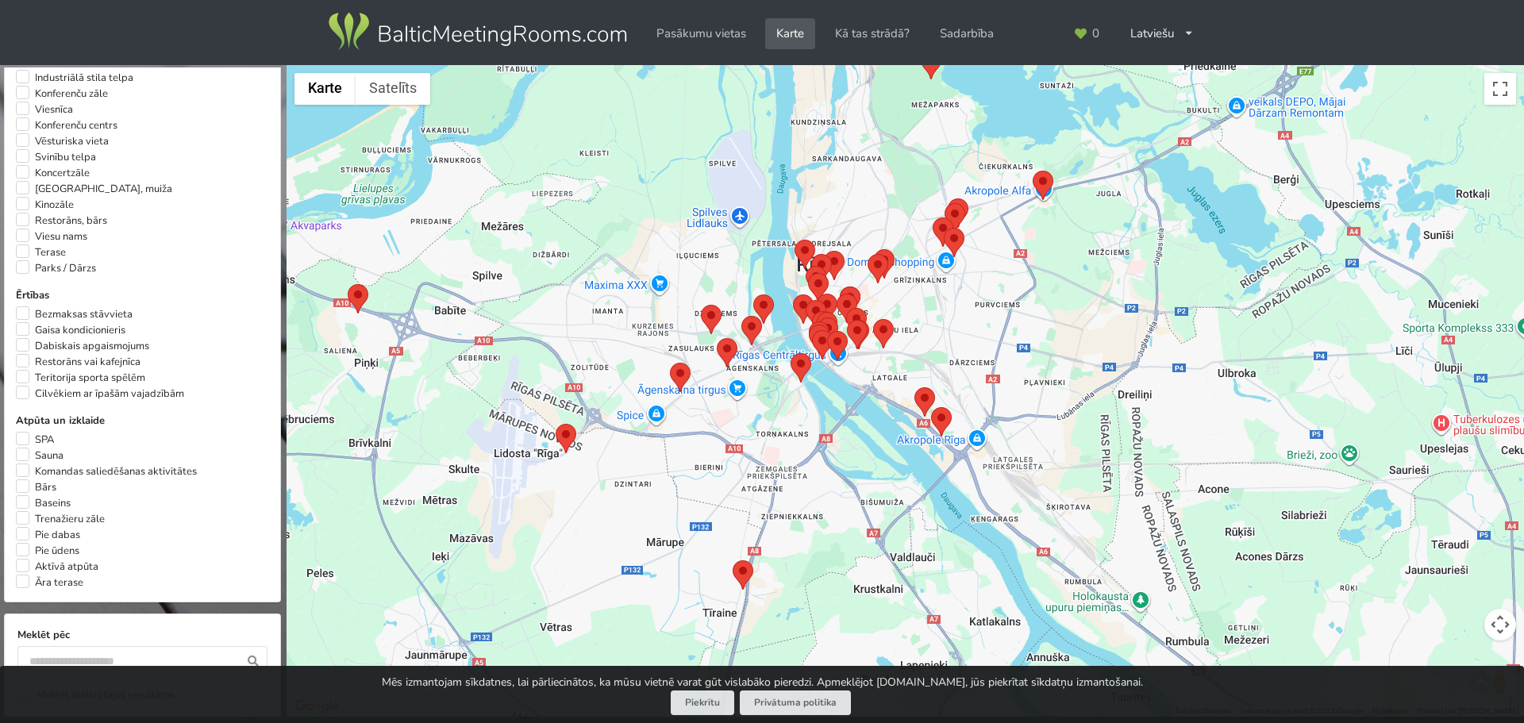
drag, startPoint x: 1066, startPoint y: 495, endPoint x: 1121, endPoint y: 597, distance: 115.8
click at [1122, 598] on div "DĀRZĀ Pasākumu telpas: 1 Telpu platība: 60 m 2 Maksimālā ietilpība: 100 persona…" at bounding box center [905, 391] width 1237 height 652
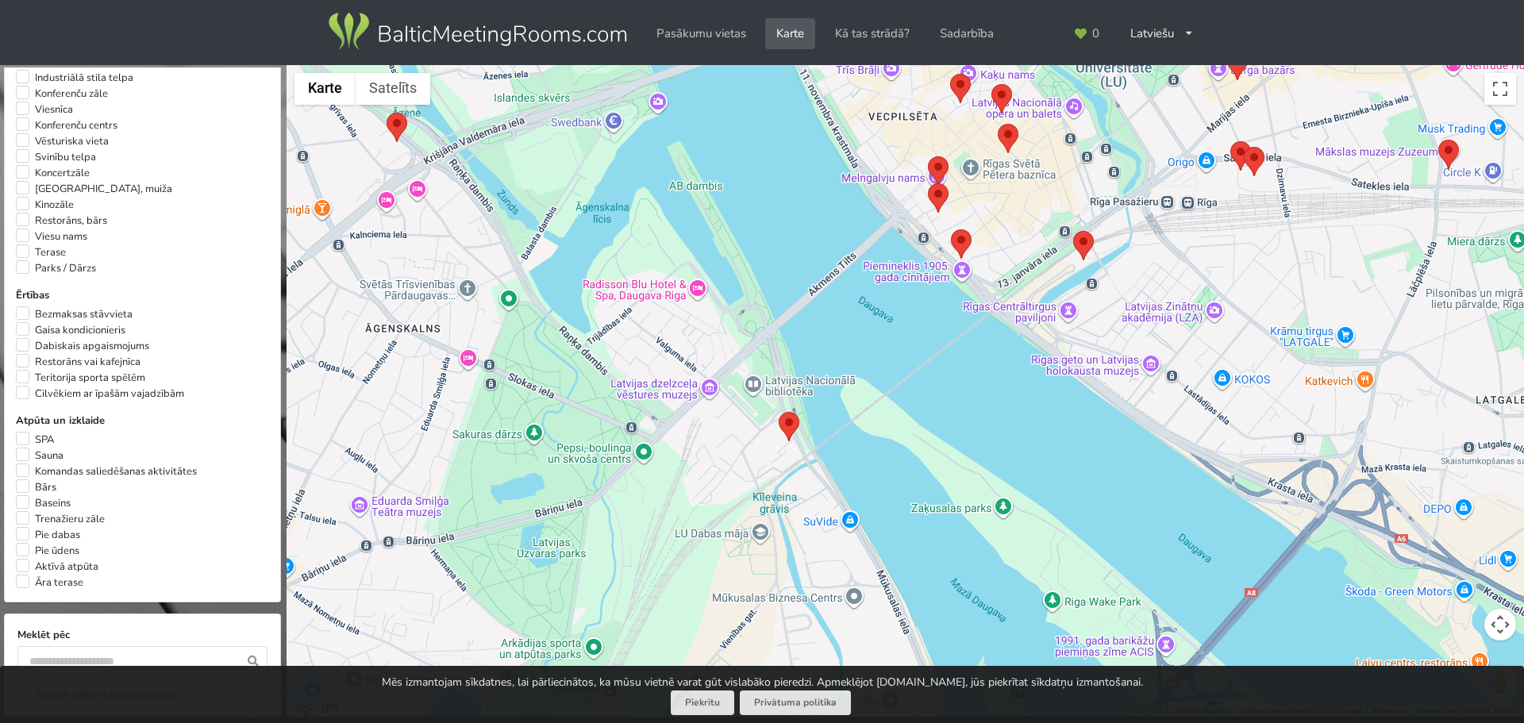
drag, startPoint x: 768, startPoint y: 417, endPoint x: 1273, endPoint y: 434, distance: 505.1
click at [1273, 434] on div "DĀRZĀ Pasākumu telpas: 1 Telpu platība: 60 m 2 Maksimālā ietilpība: 100 persona…" at bounding box center [905, 391] width 1237 height 652
click at [951, 229] on area at bounding box center [951, 229] width 0 height 0
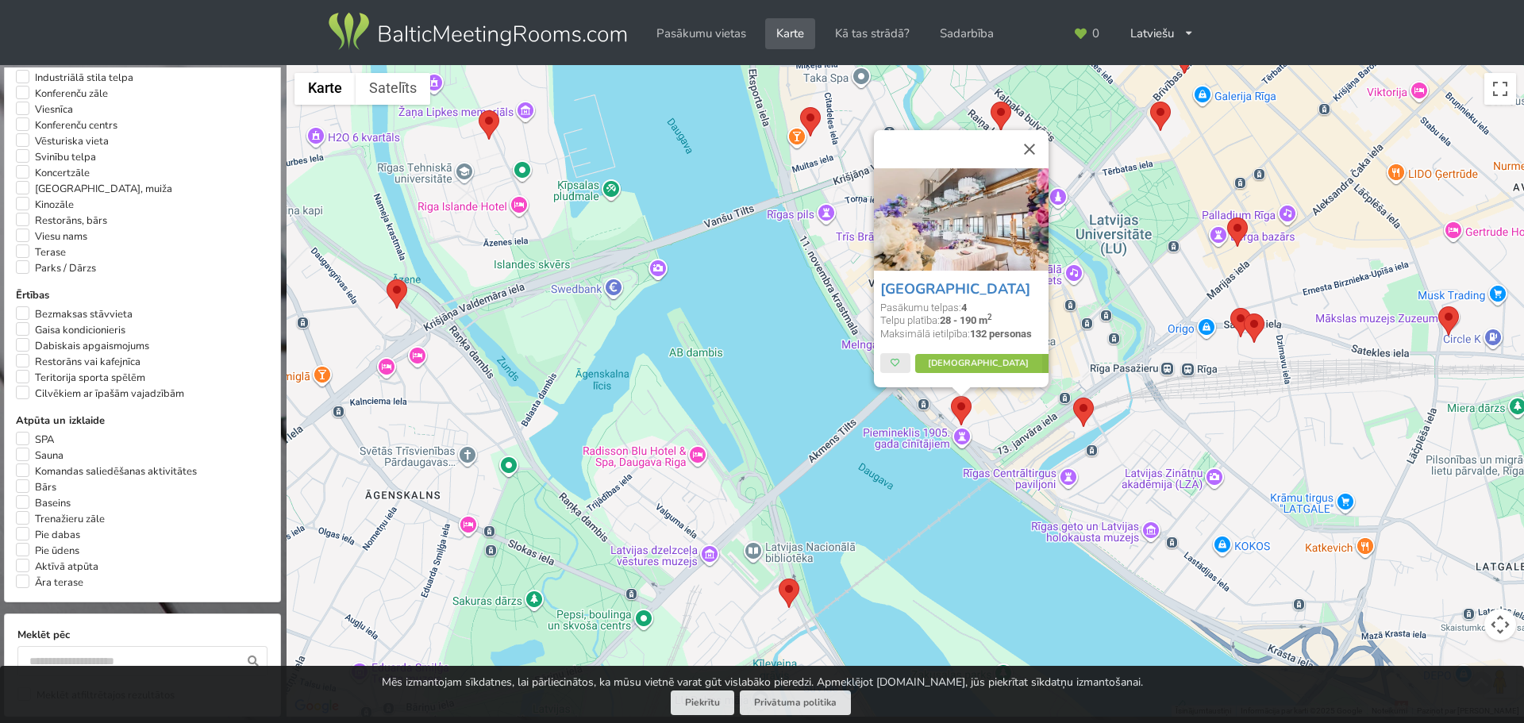
click at [1073, 398] on area at bounding box center [1073, 398] width 0 height 0
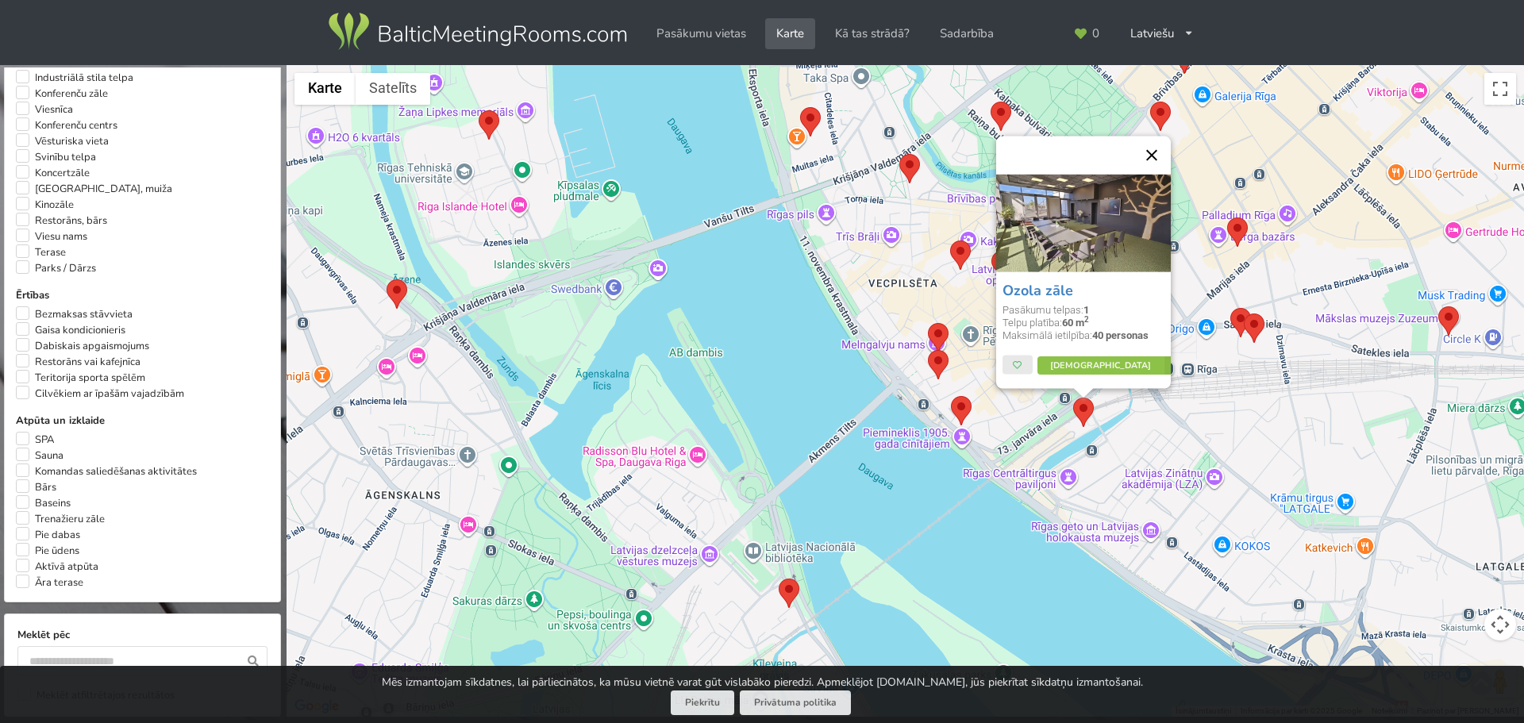
click at [1155, 156] on button "Aizvērt" at bounding box center [1152, 156] width 38 height 38
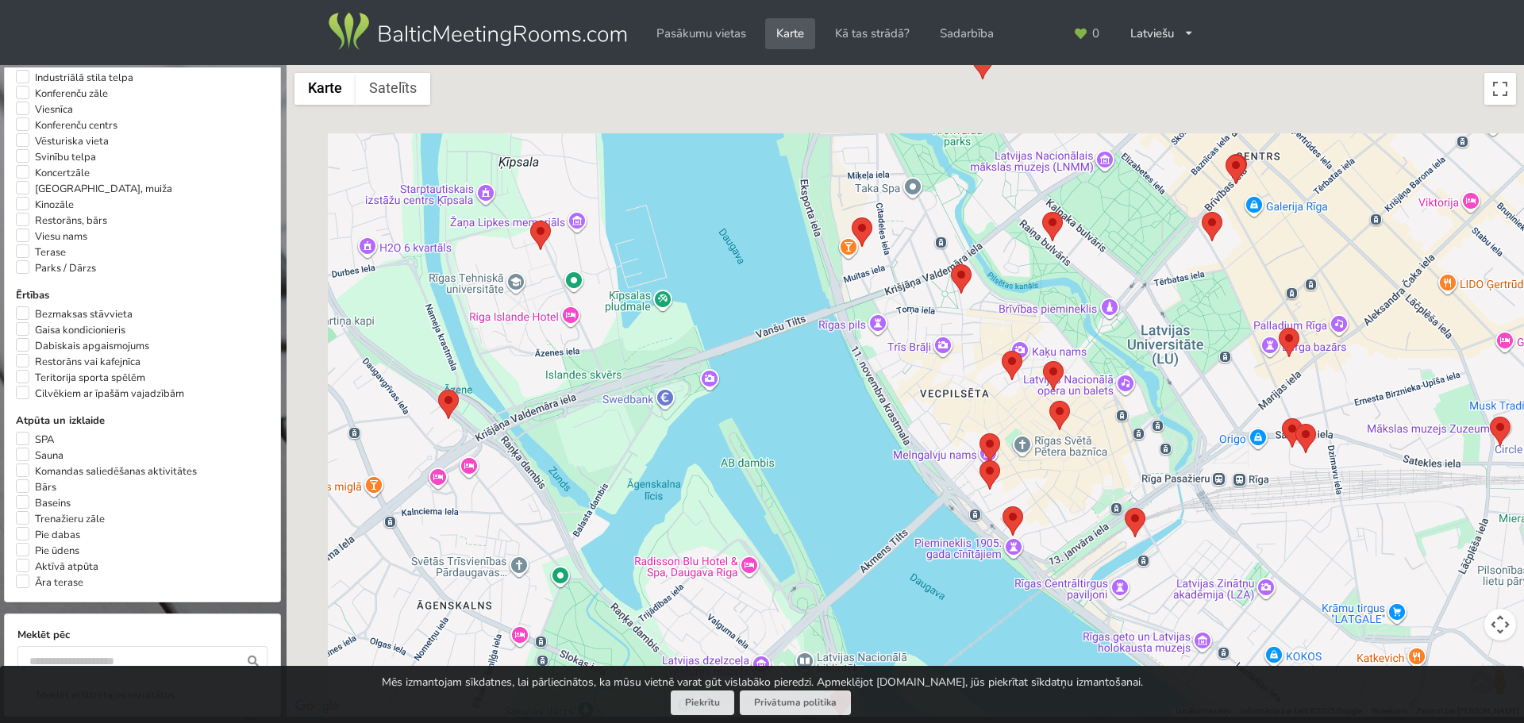
drag, startPoint x: 874, startPoint y: 306, endPoint x: 942, endPoint y: 458, distance: 167.0
click at [942, 458] on div at bounding box center [905, 391] width 1237 height 652
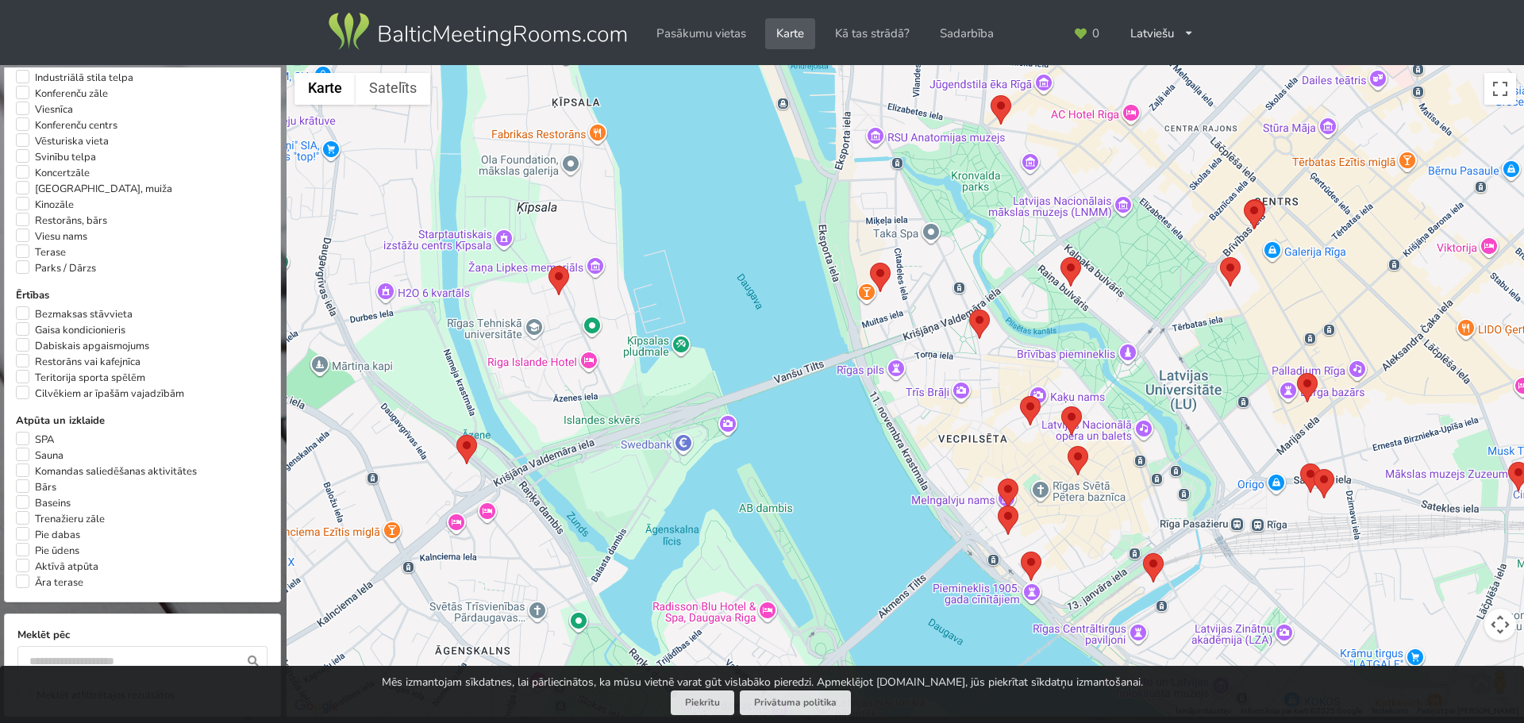
click at [870, 263] on area at bounding box center [870, 263] width 0 height 0
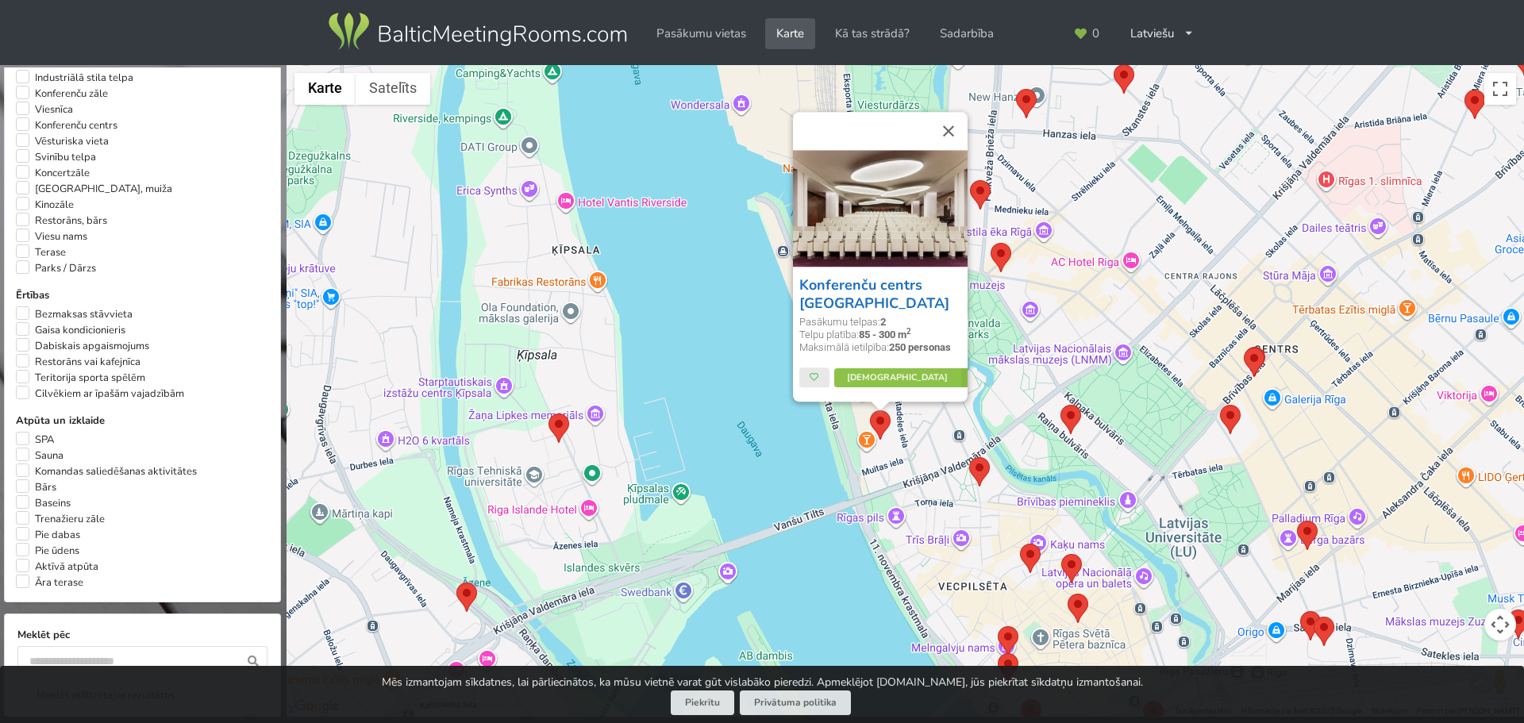
click at [854, 287] on link "Konferenču centrs [GEOGRAPHIC_DATA]" at bounding box center [874, 293] width 150 height 37
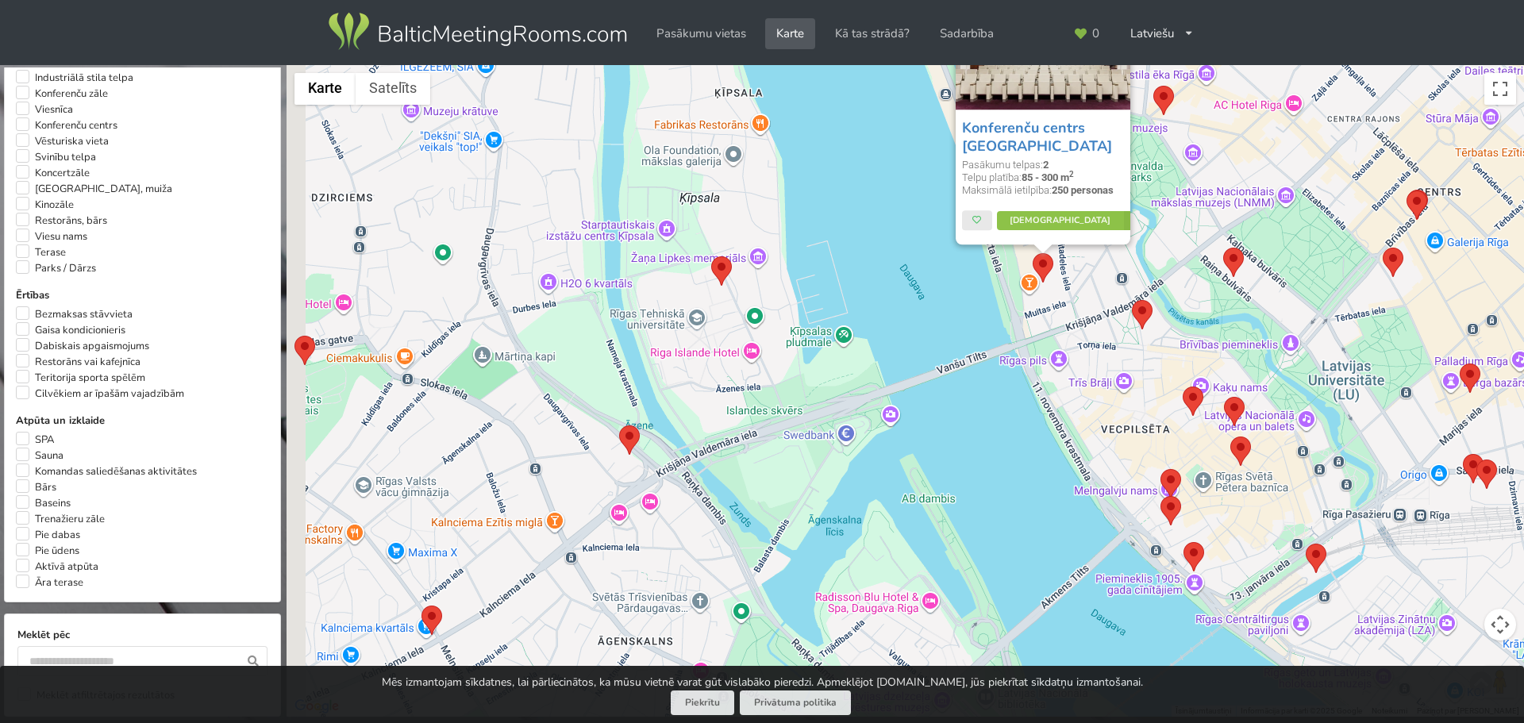
drag, startPoint x: 1194, startPoint y: 346, endPoint x: 1347, endPoint y: 196, distance: 214.4
click at [1361, 190] on div "Konferenču centrs Citadele Pasākumu telpas: 2 Telpu platība: 85 - 300 m 2 Maksi…" at bounding box center [905, 391] width 1237 height 652
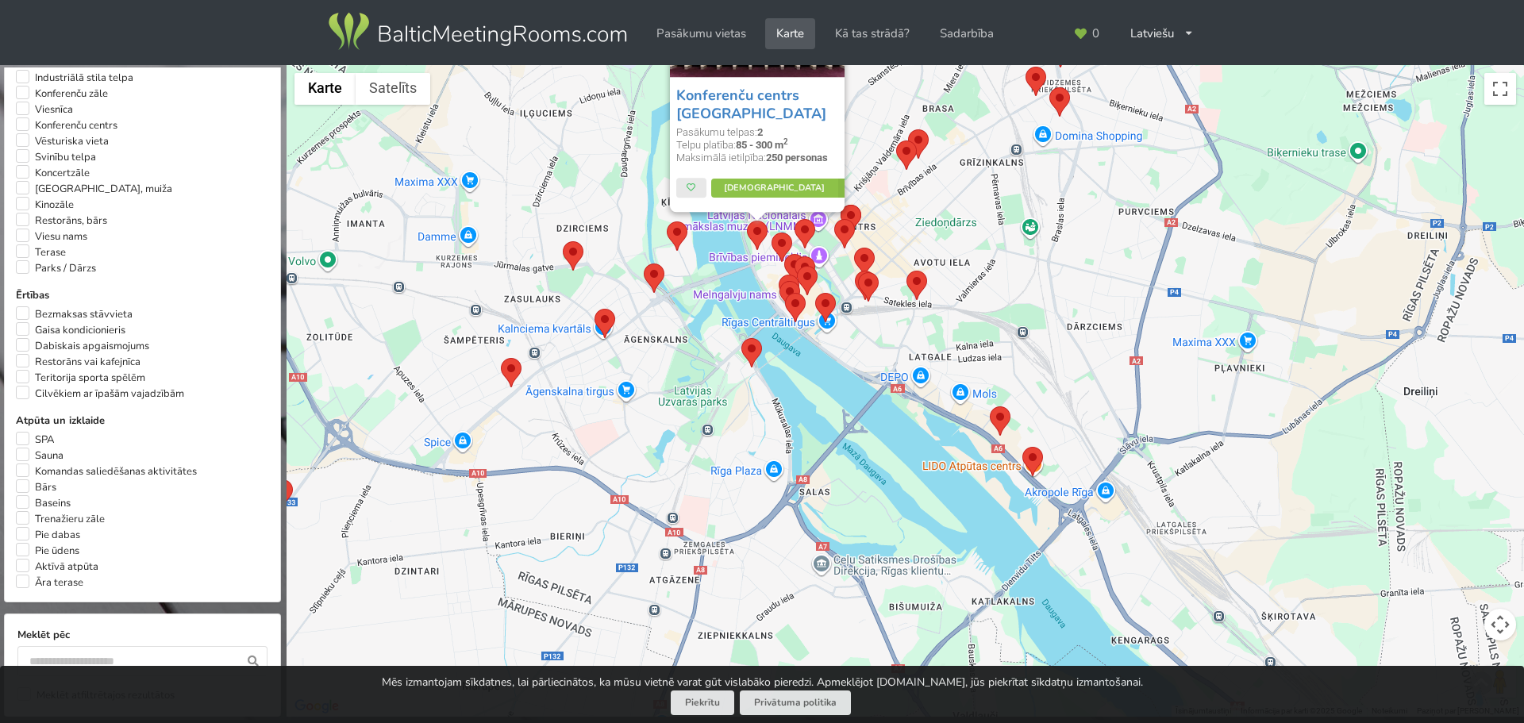
drag, startPoint x: 790, startPoint y: 483, endPoint x: 715, endPoint y: 377, distance: 129.9
click at [716, 375] on div "Konferenču centrs Citadele Pasākumu telpas: 2 Telpu platība: 85 - 300 m 2 Maksi…" at bounding box center [905, 391] width 1237 height 652
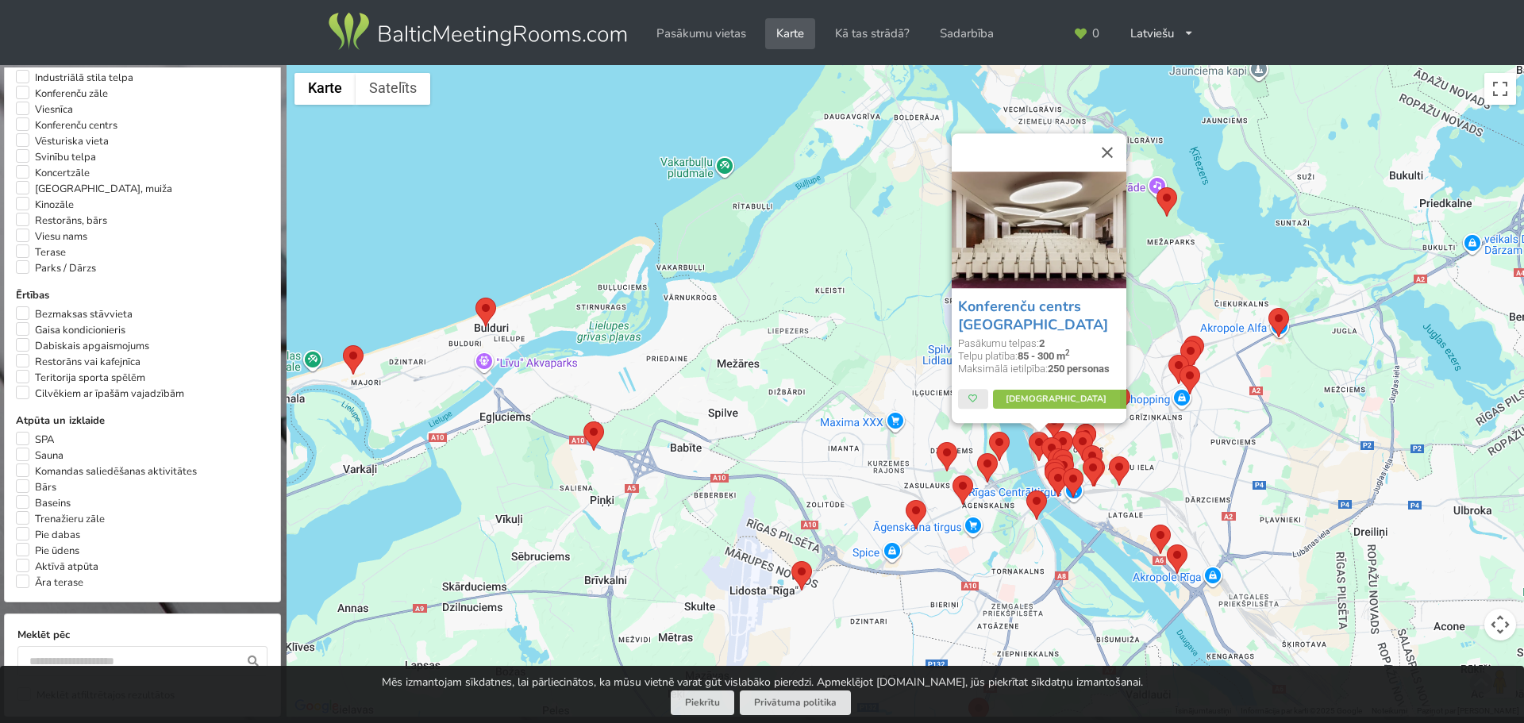
drag, startPoint x: 975, startPoint y: 430, endPoint x: 1231, endPoint y: 533, distance: 275.3
click at [1231, 533] on div "Konferenču centrs Citadele Pasākumu telpas: 2 Telpu platība: 85 - 300 m 2 Maksi…" at bounding box center [905, 391] width 1237 height 652
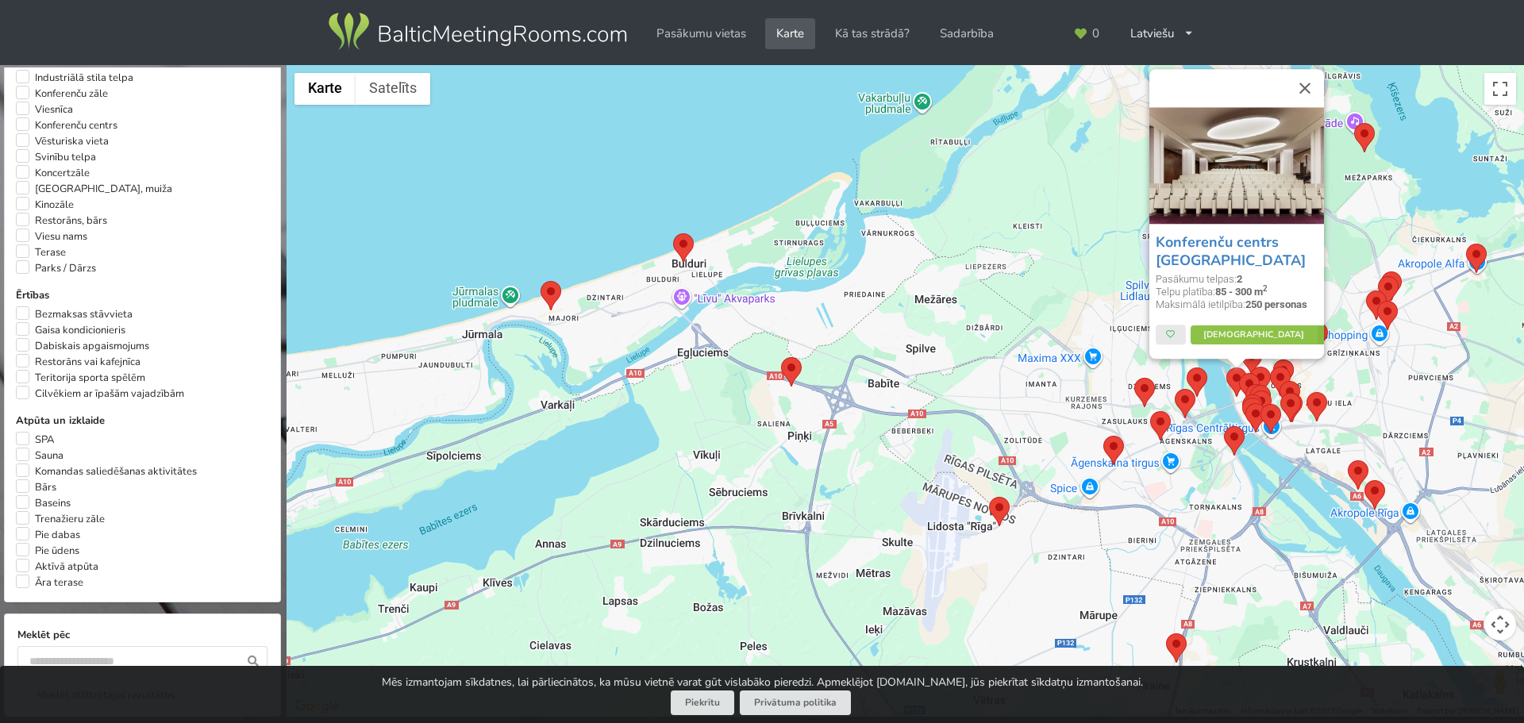
drag, startPoint x: 579, startPoint y: 528, endPoint x: 747, endPoint y: 469, distance: 177.5
click at [778, 462] on div "Konferenču centrs Citadele Pasākumu telpas: 2 Telpu platība: 85 - 300 m 2 Maksi…" at bounding box center [905, 391] width 1237 height 652
click at [540, 282] on area at bounding box center [540, 282] width 0 height 0
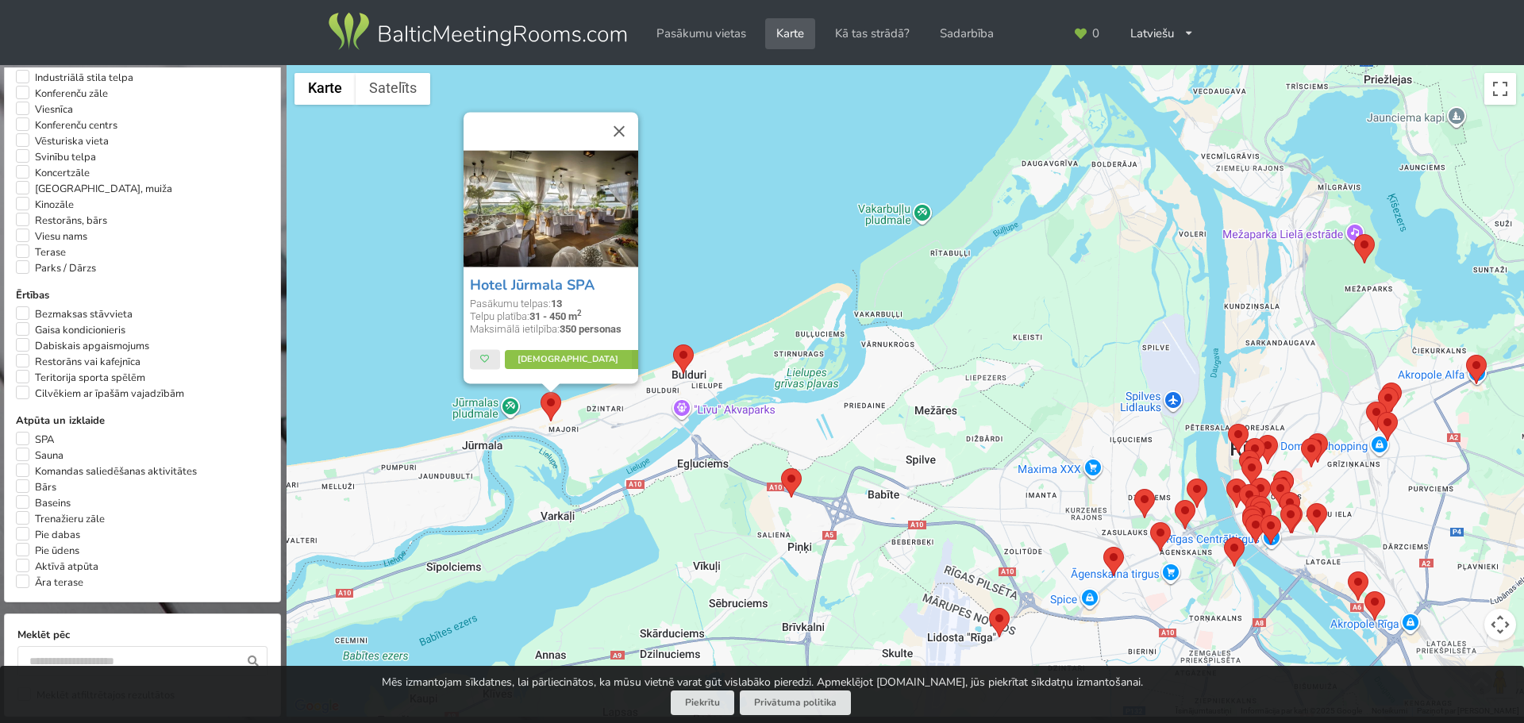
click at [673, 344] on area at bounding box center [673, 344] width 0 height 0
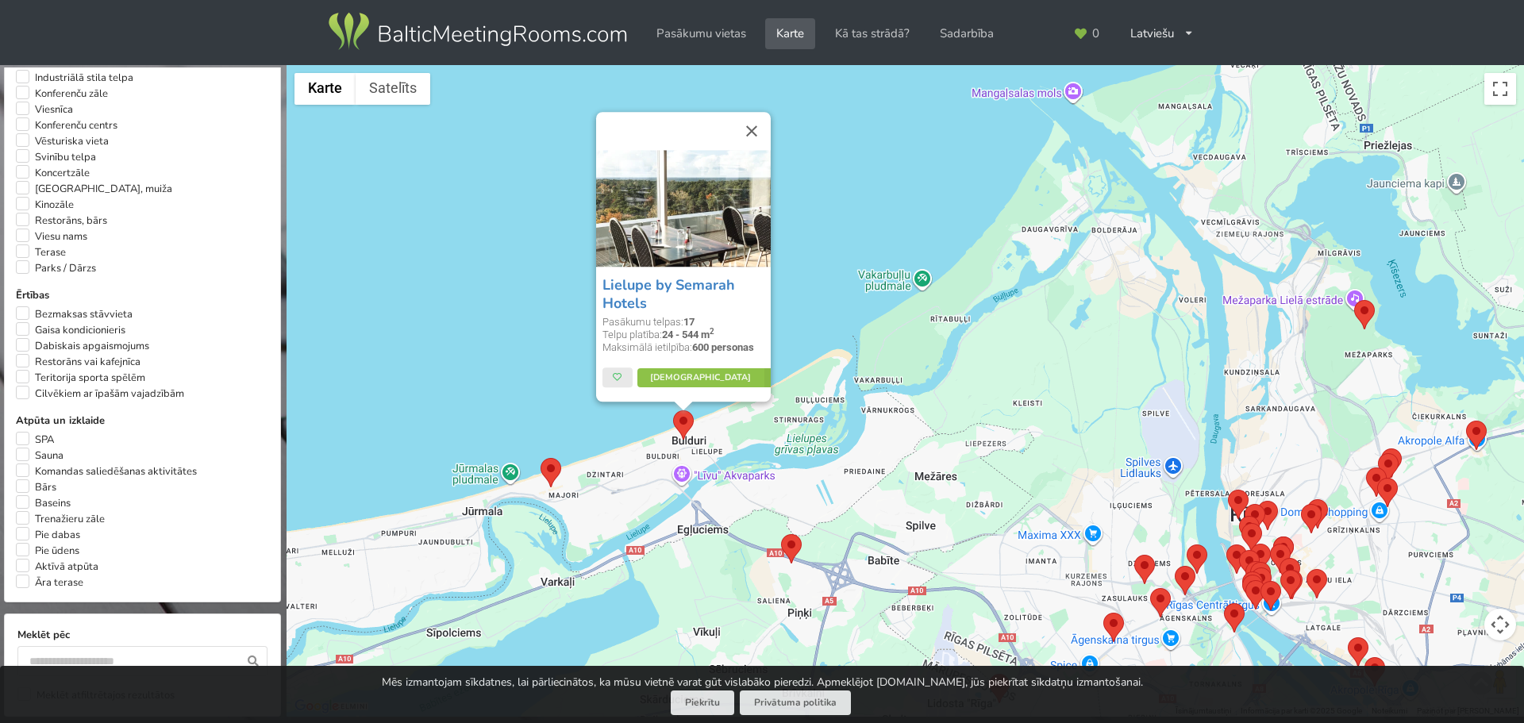
click at [781, 534] on area at bounding box center [781, 534] width 0 height 0
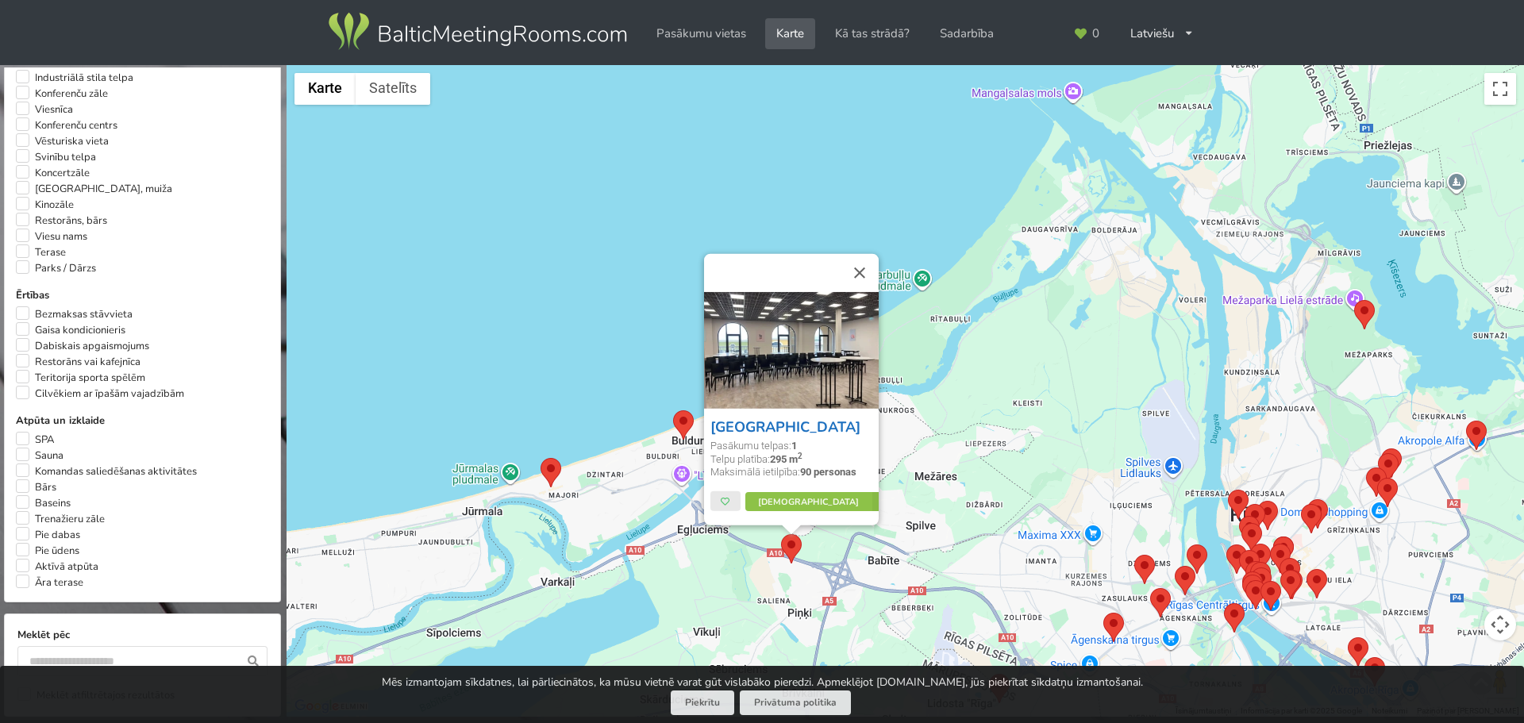
click at [747, 417] on link "[GEOGRAPHIC_DATA]" at bounding box center [785, 426] width 150 height 19
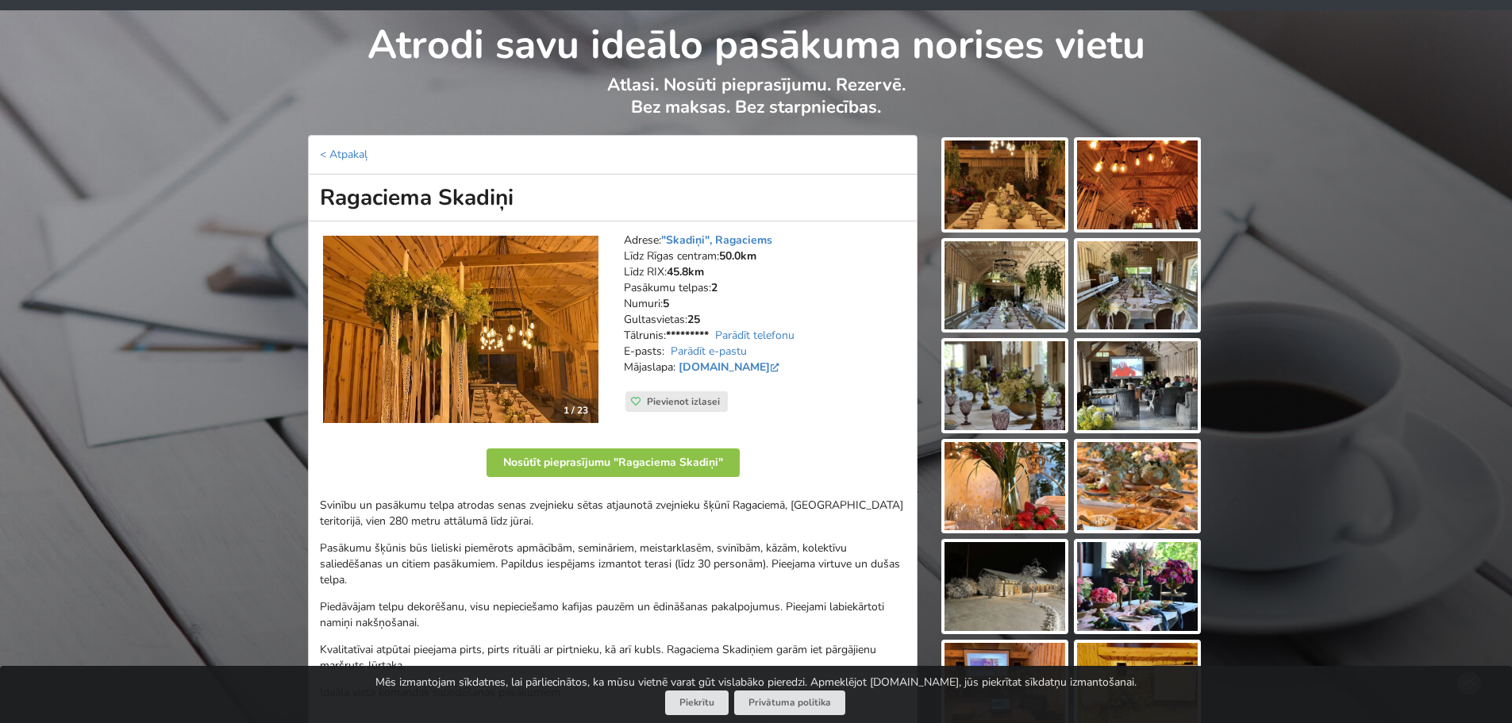
scroll to position [79, 0]
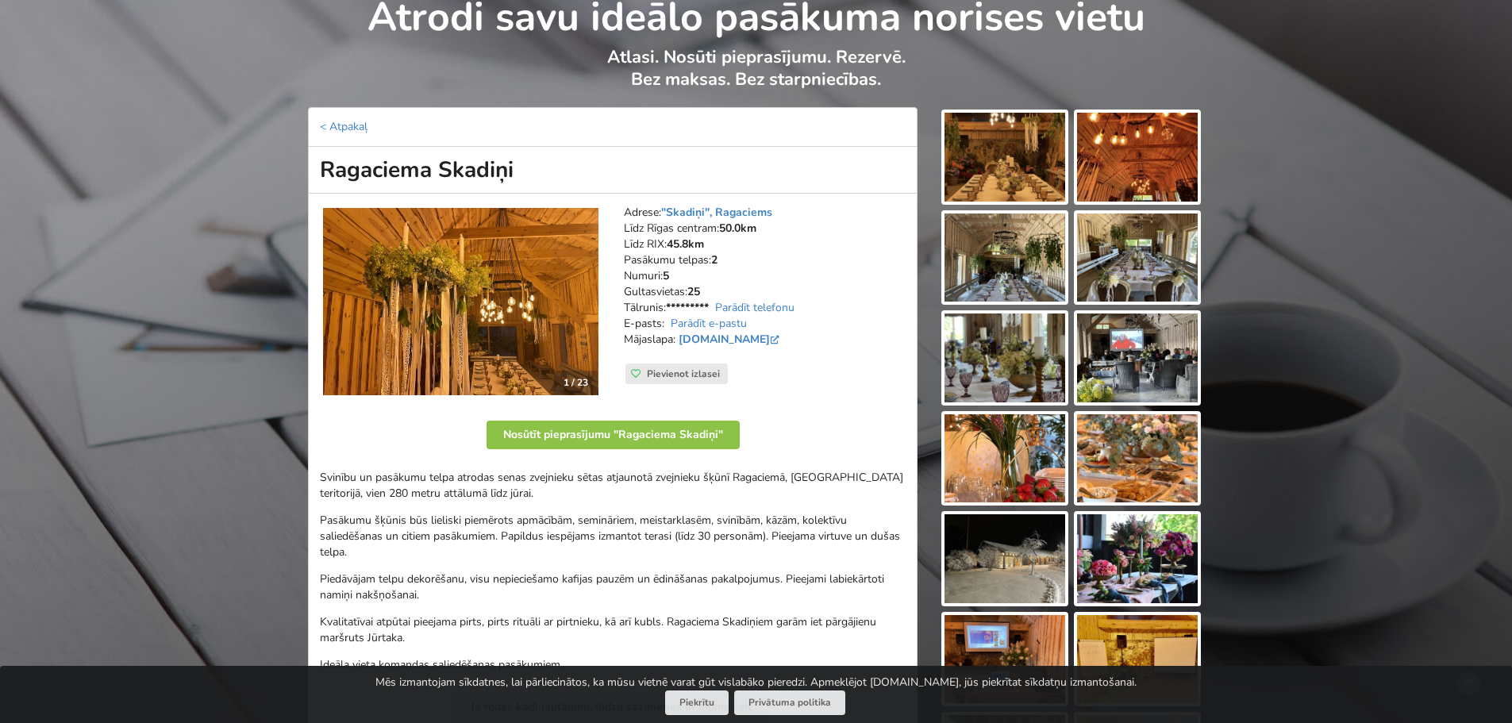
click at [565, 302] on img at bounding box center [460, 301] width 275 height 187
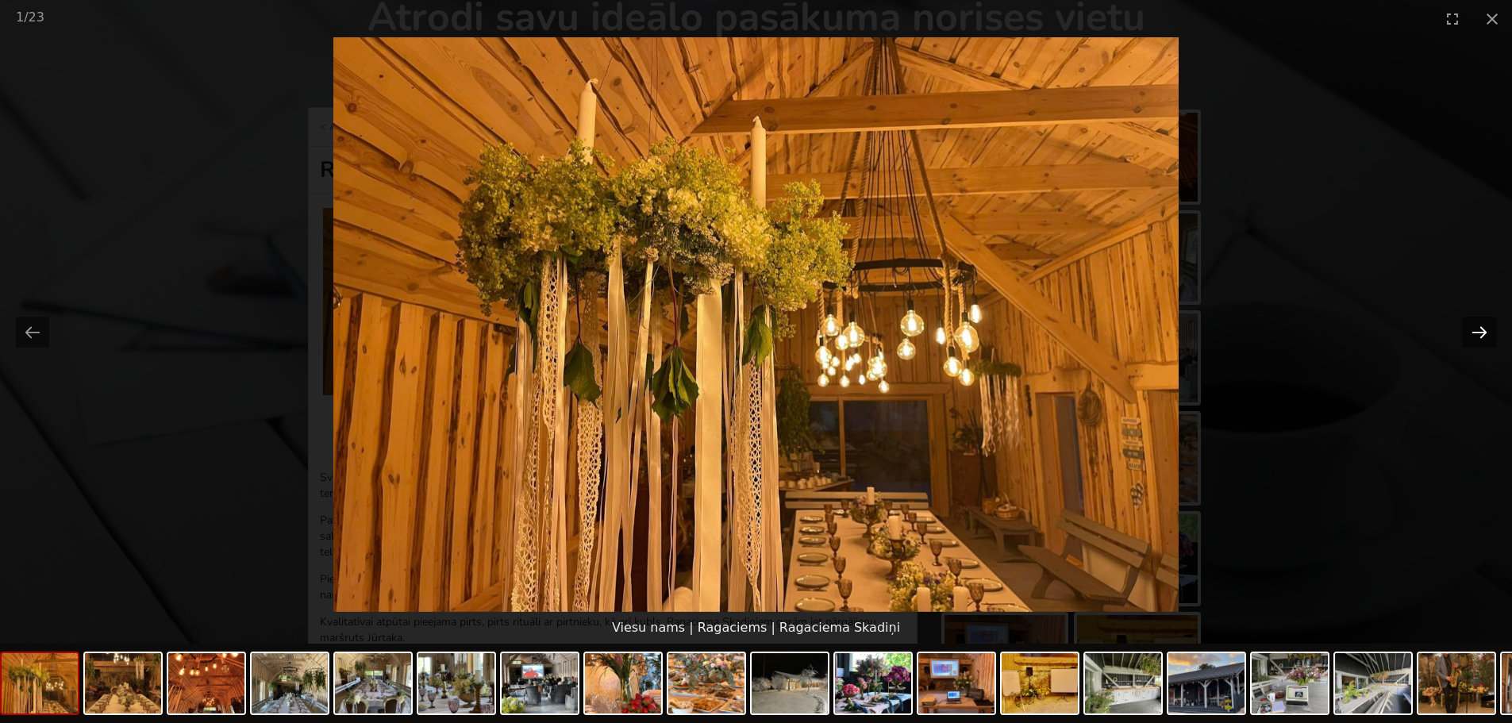
click at [1475, 325] on button "Next slide" at bounding box center [1479, 332] width 33 height 31
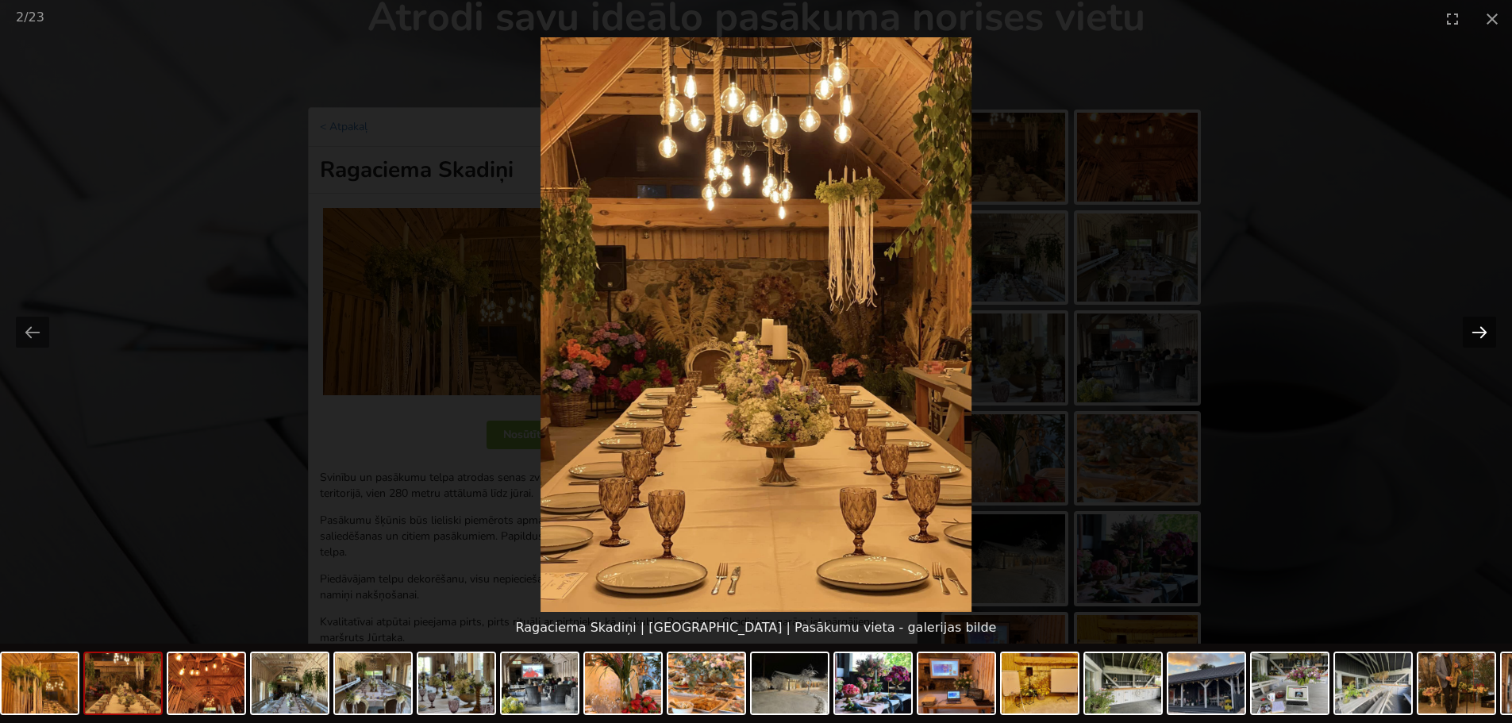
click at [1475, 325] on button "Next slide" at bounding box center [1479, 332] width 33 height 31
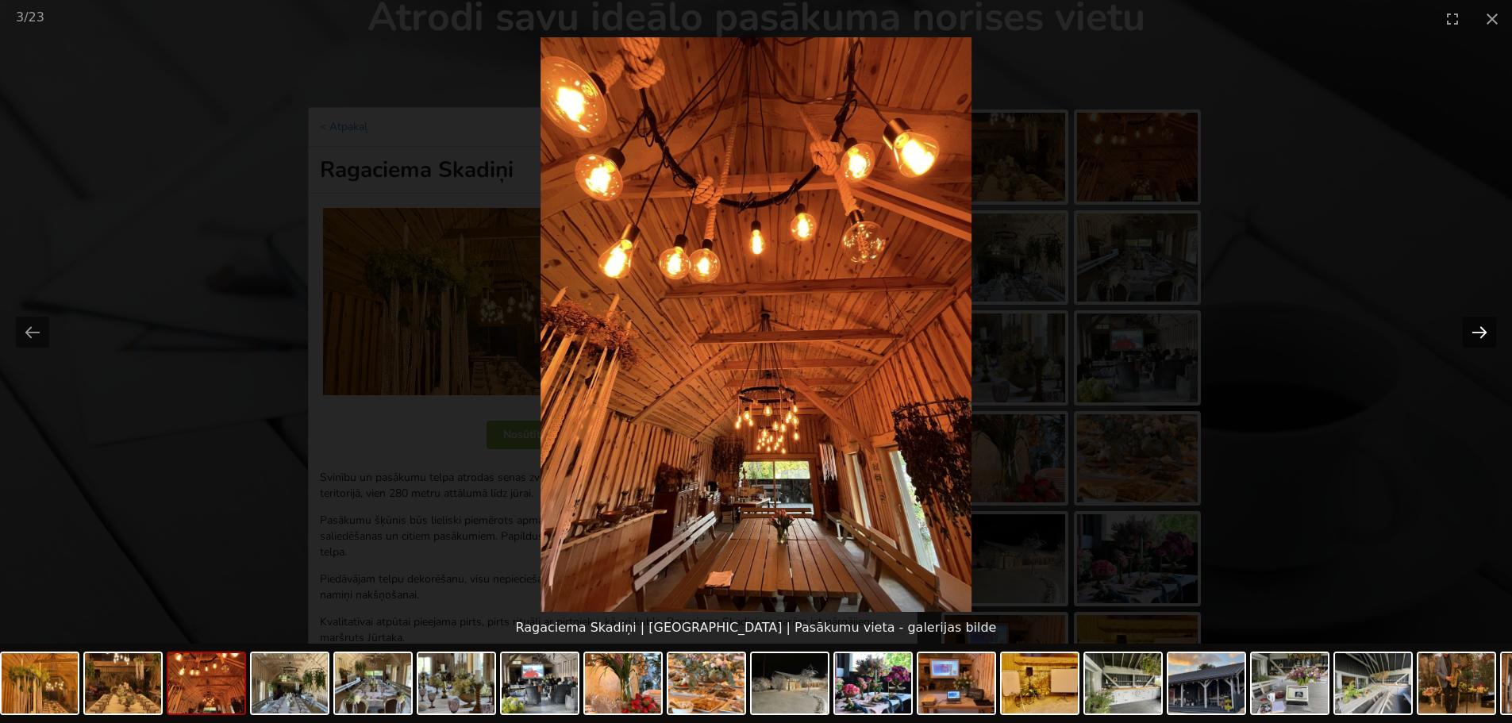
click at [1475, 325] on button "Next slide" at bounding box center [1479, 332] width 33 height 31
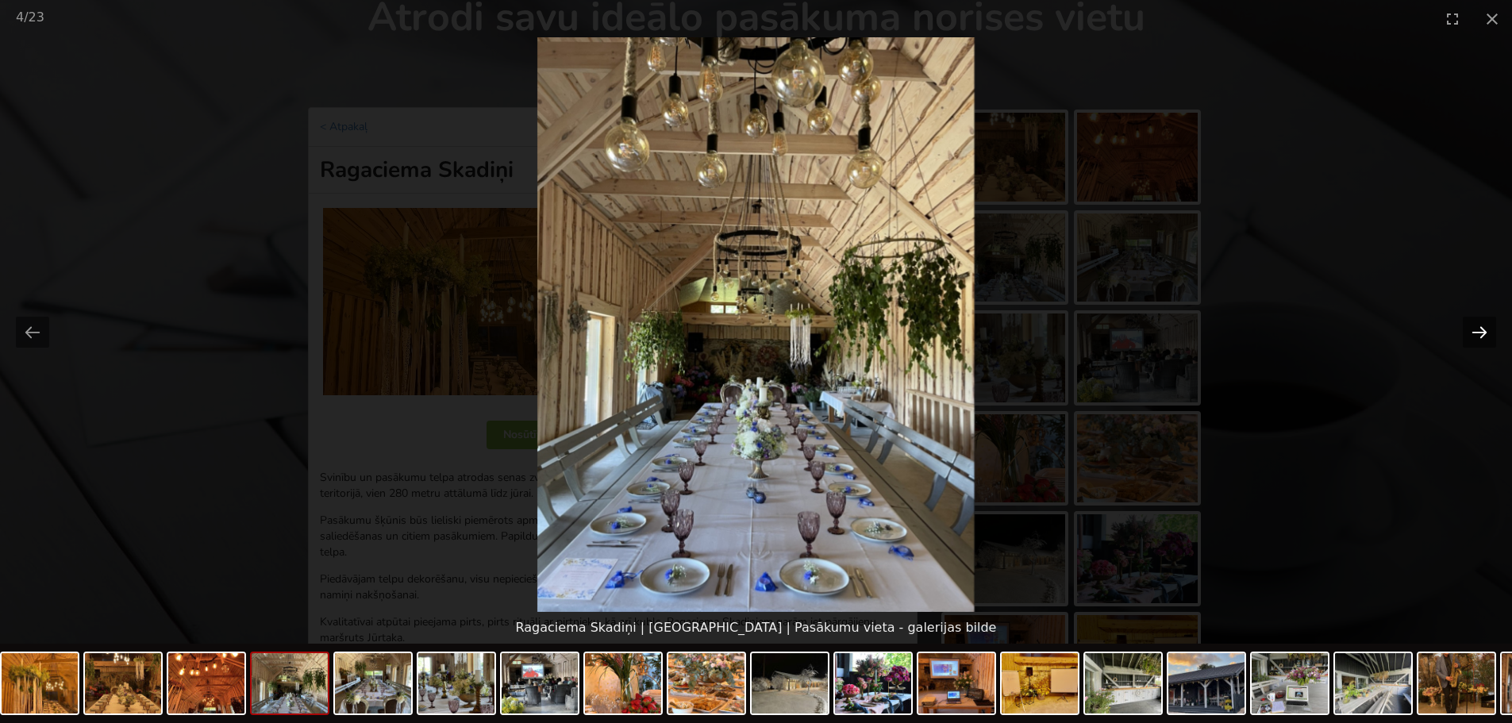
click at [1475, 325] on button "Next slide" at bounding box center [1479, 332] width 33 height 31
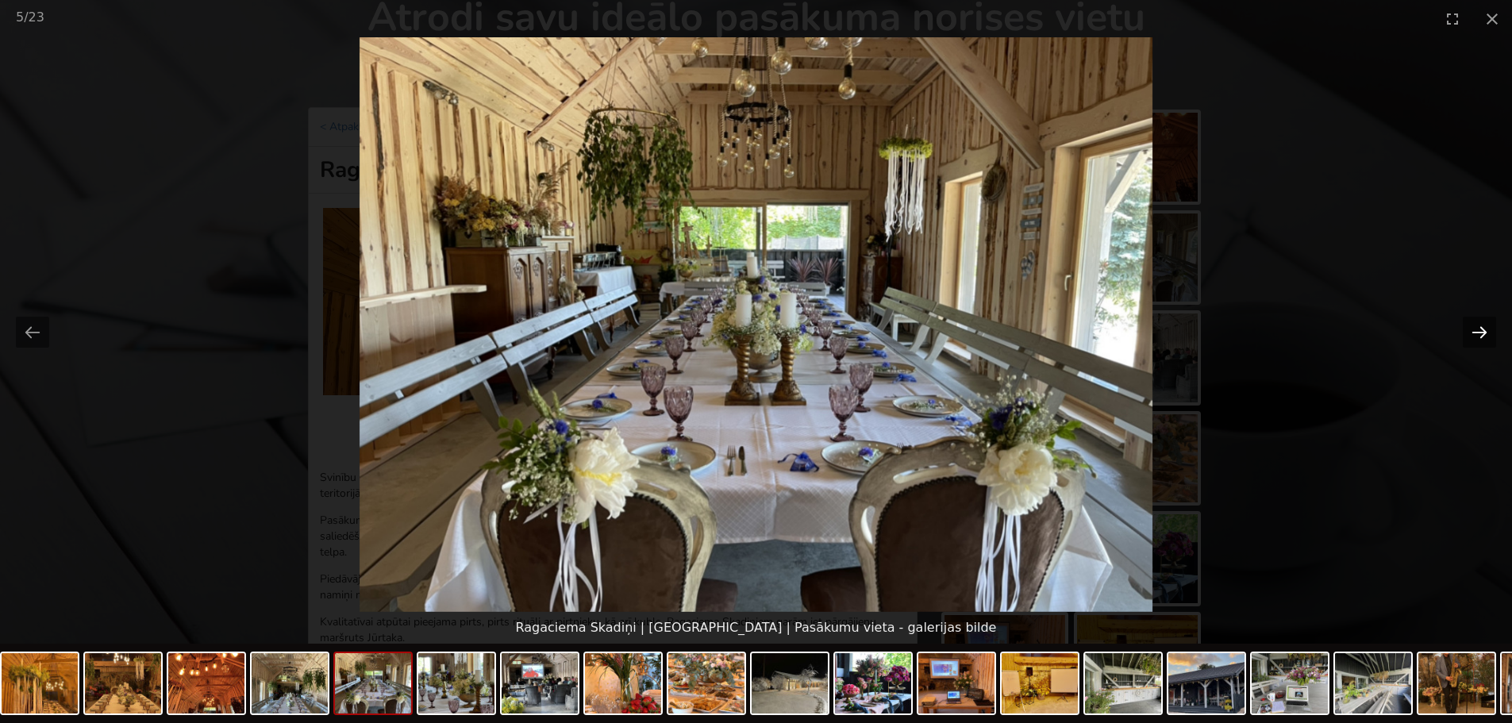
click at [1482, 327] on button "Next slide" at bounding box center [1479, 332] width 33 height 31
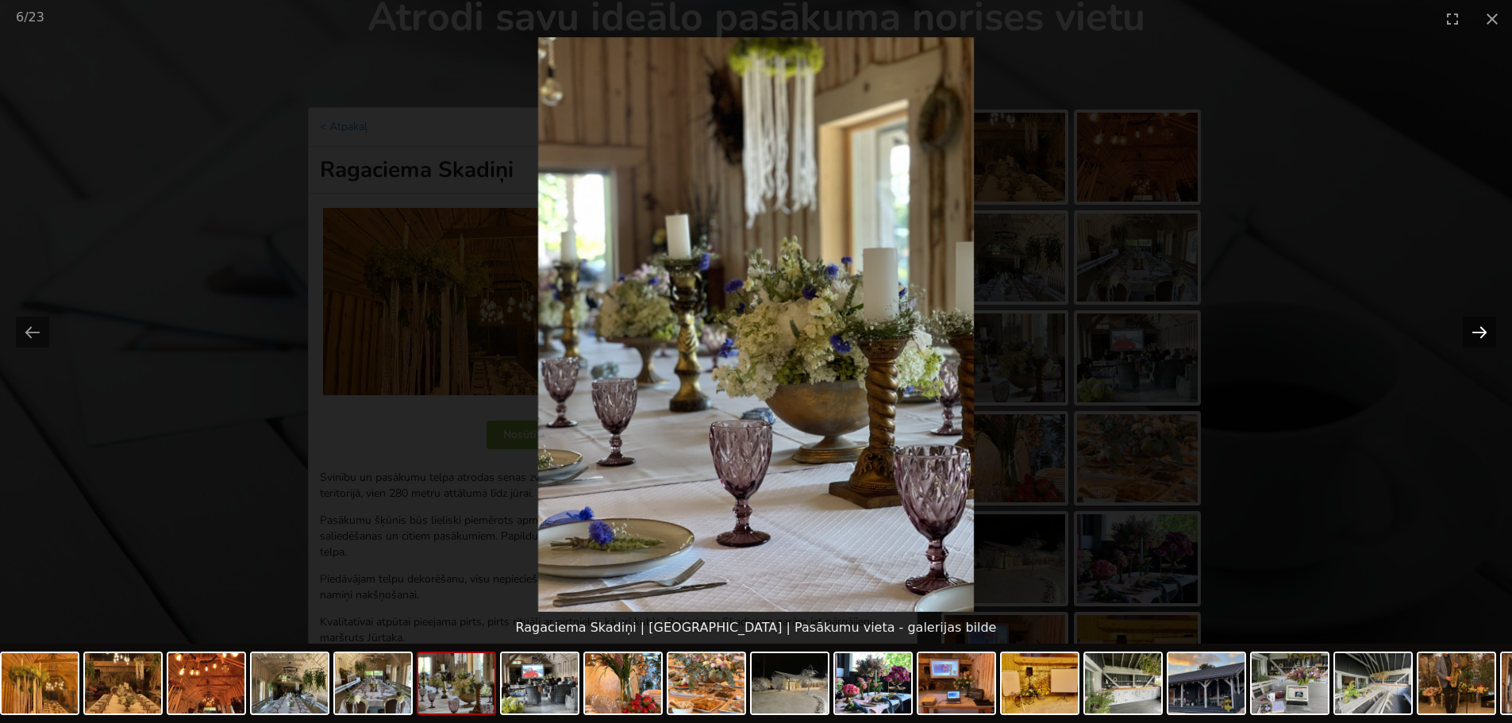
click at [1482, 327] on button "Next slide" at bounding box center [1479, 332] width 33 height 31
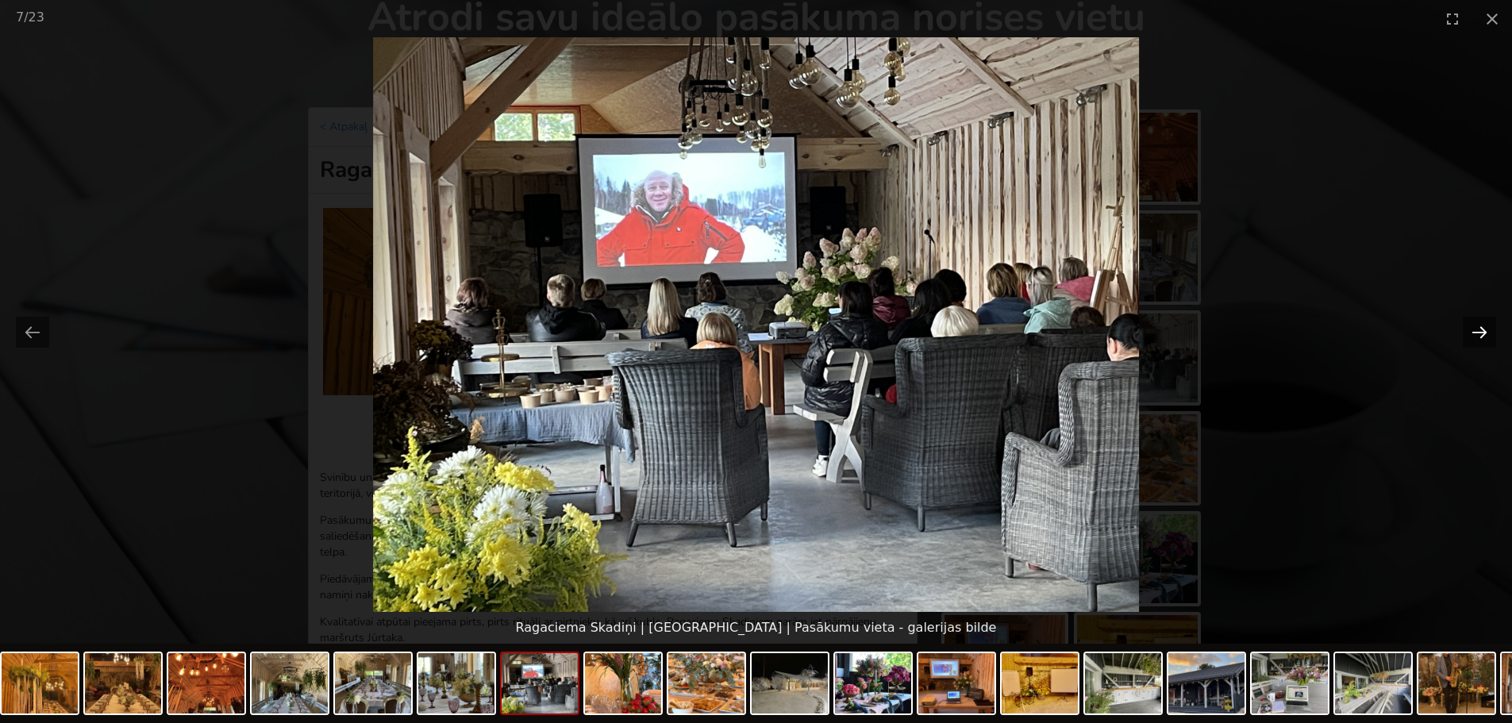
click at [1471, 330] on button "Next slide" at bounding box center [1479, 332] width 33 height 31
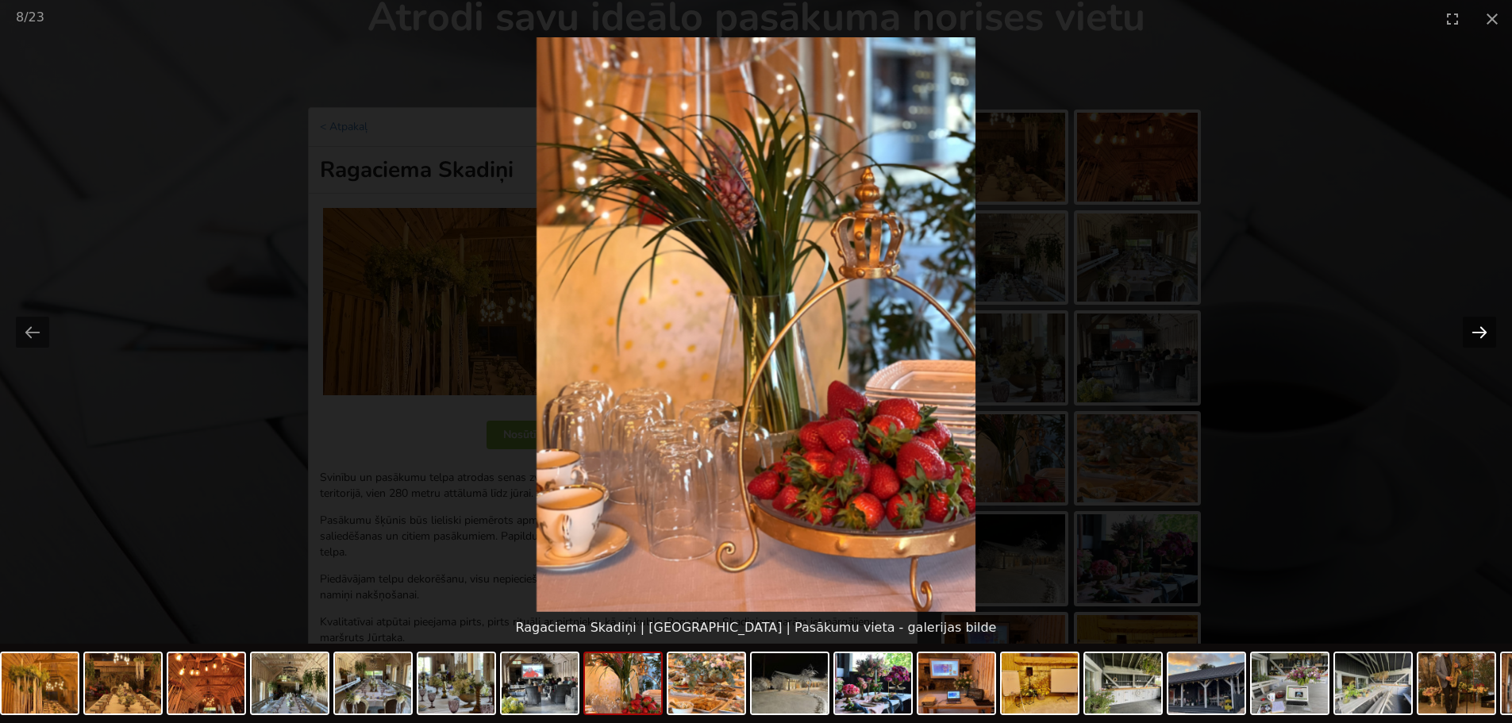
click at [1471, 330] on button "Next slide" at bounding box center [1479, 332] width 33 height 31
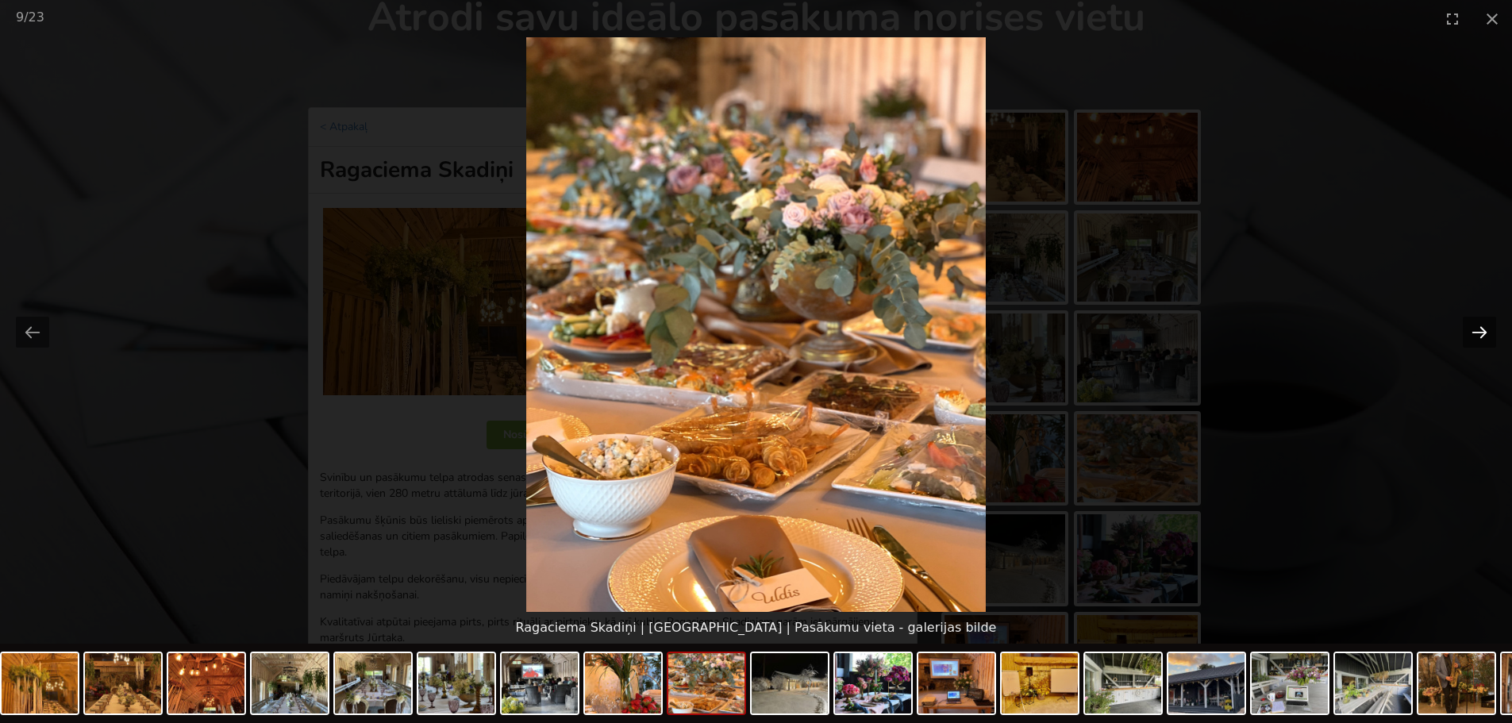
click at [1471, 330] on button "Next slide" at bounding box center [1479, 332] width 33 height 31
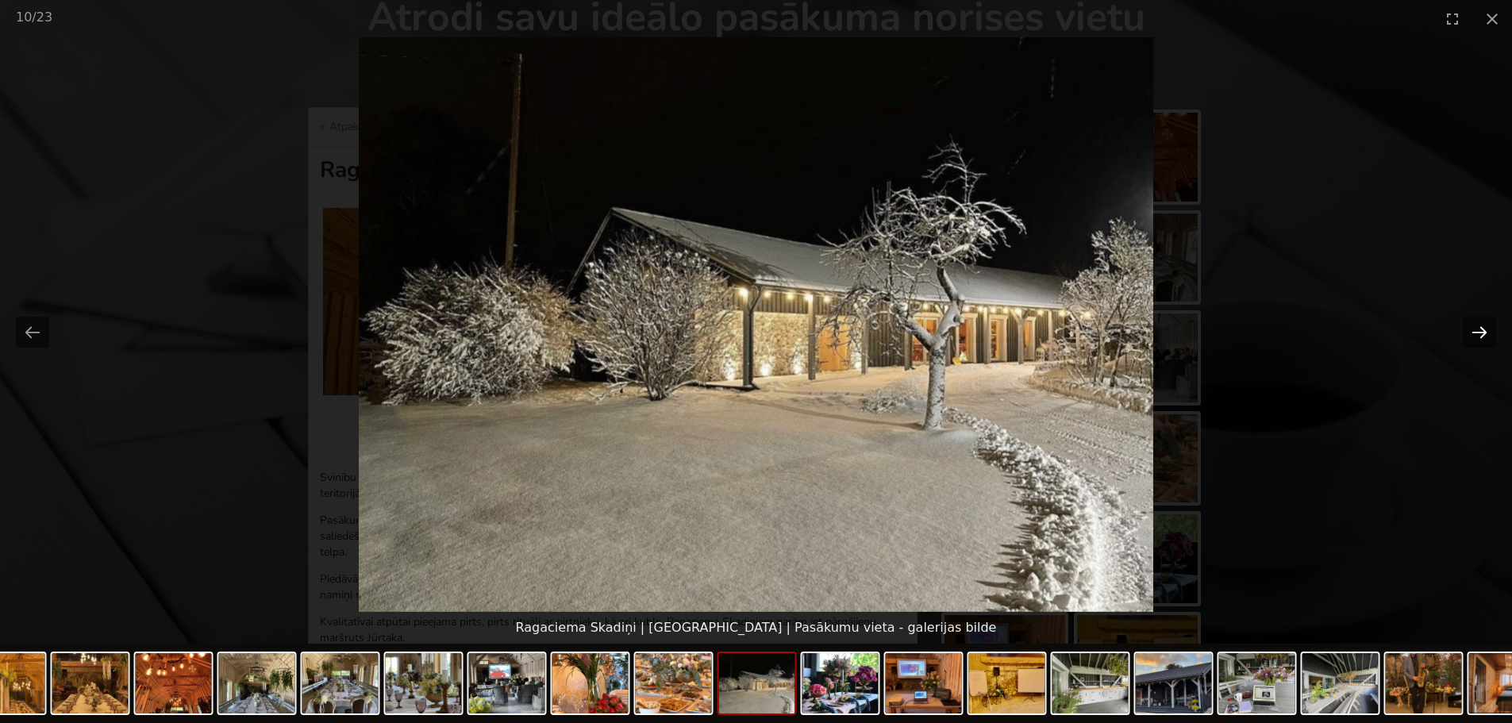
click at [1471, 330] on button "Next slide" at bounding box center [1479, 332] width 33 height 31
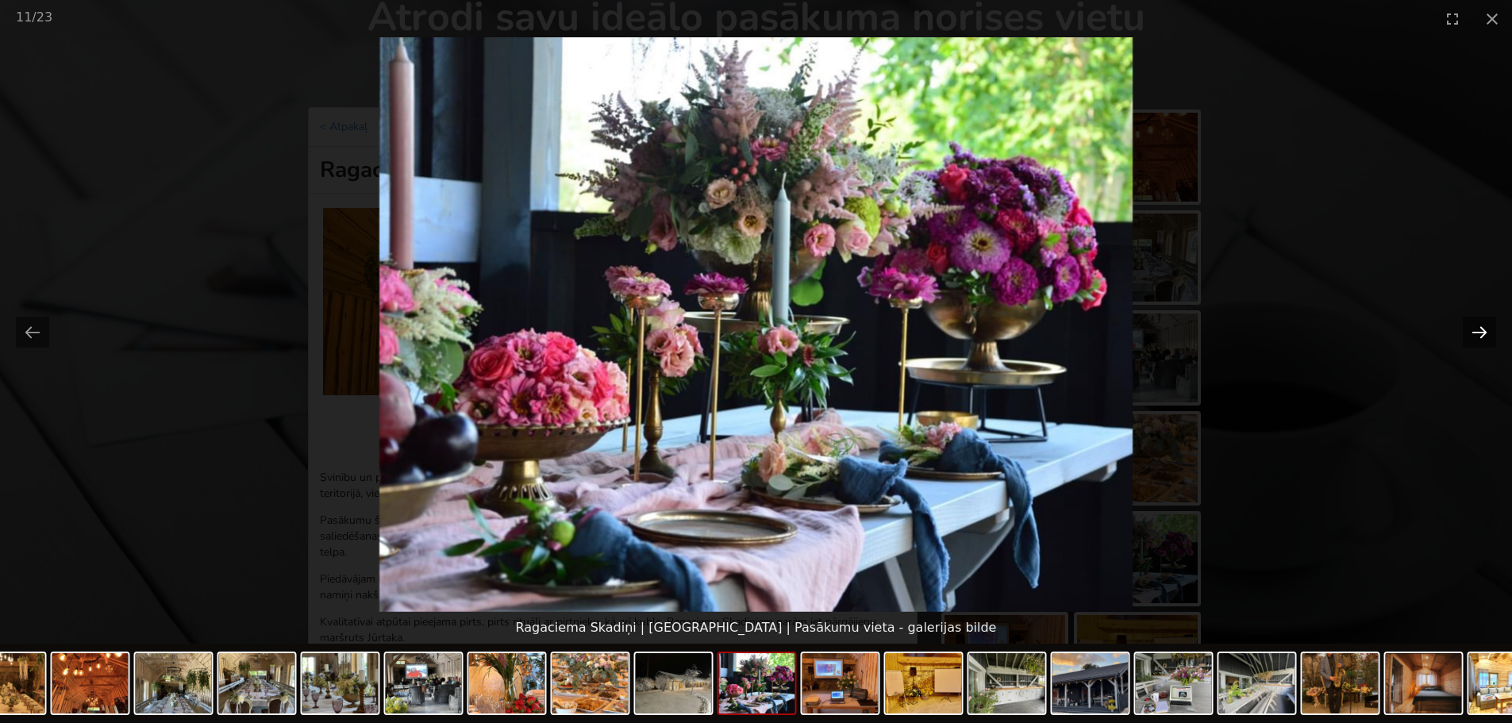
click at [1471, 330] on button "Next slide" at bounding box center [1479, 332] width 33 height 31
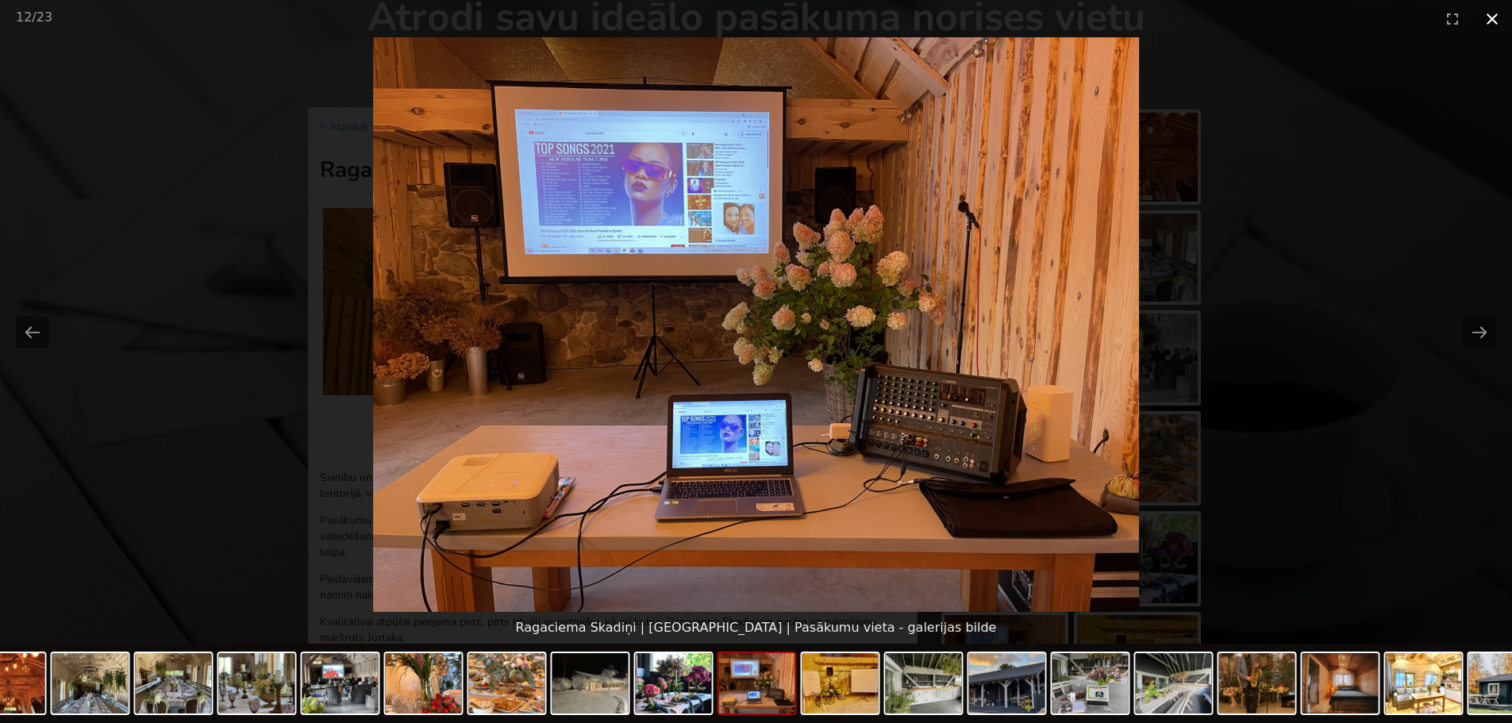
click at [1494, 17] on button "Close gallery" at bounding box center [1492, 18] width 40 height 37
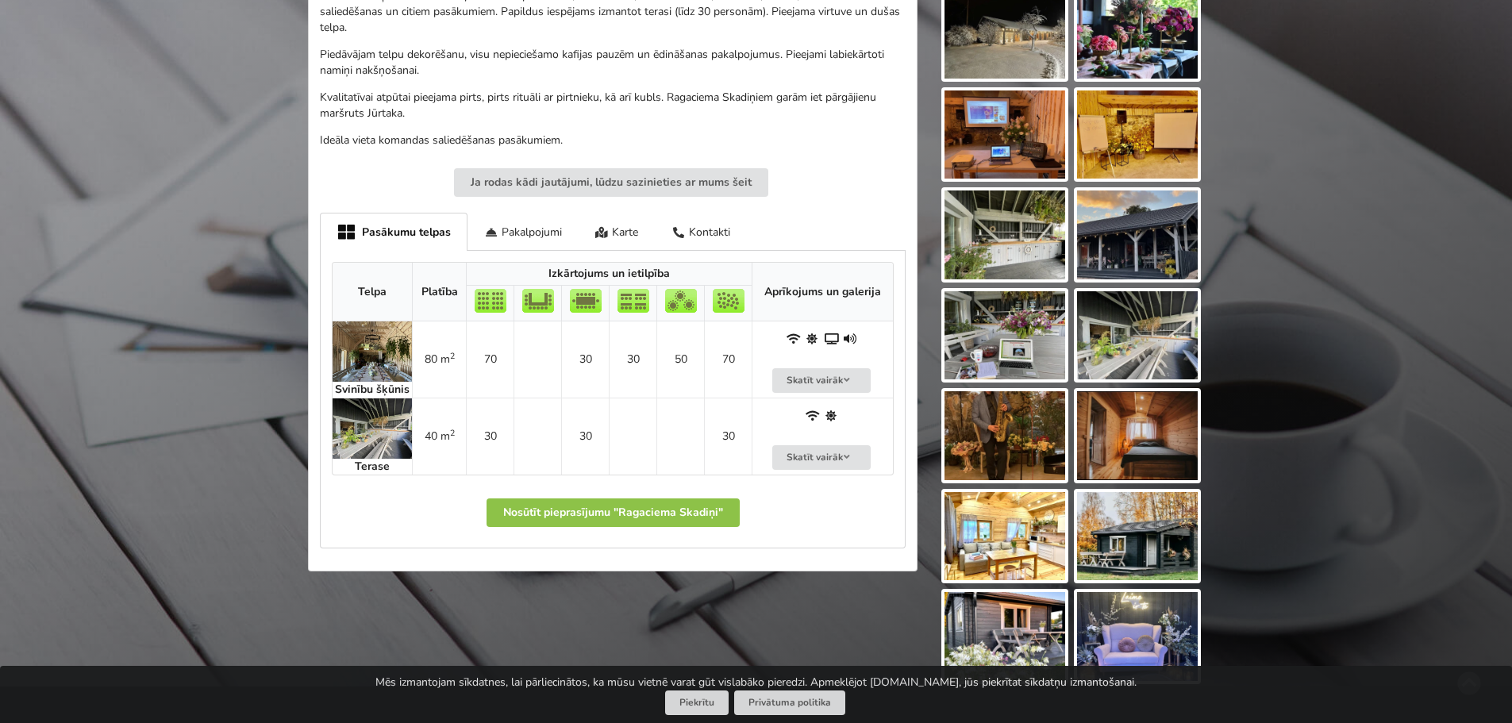
scroll to position [635, 0]
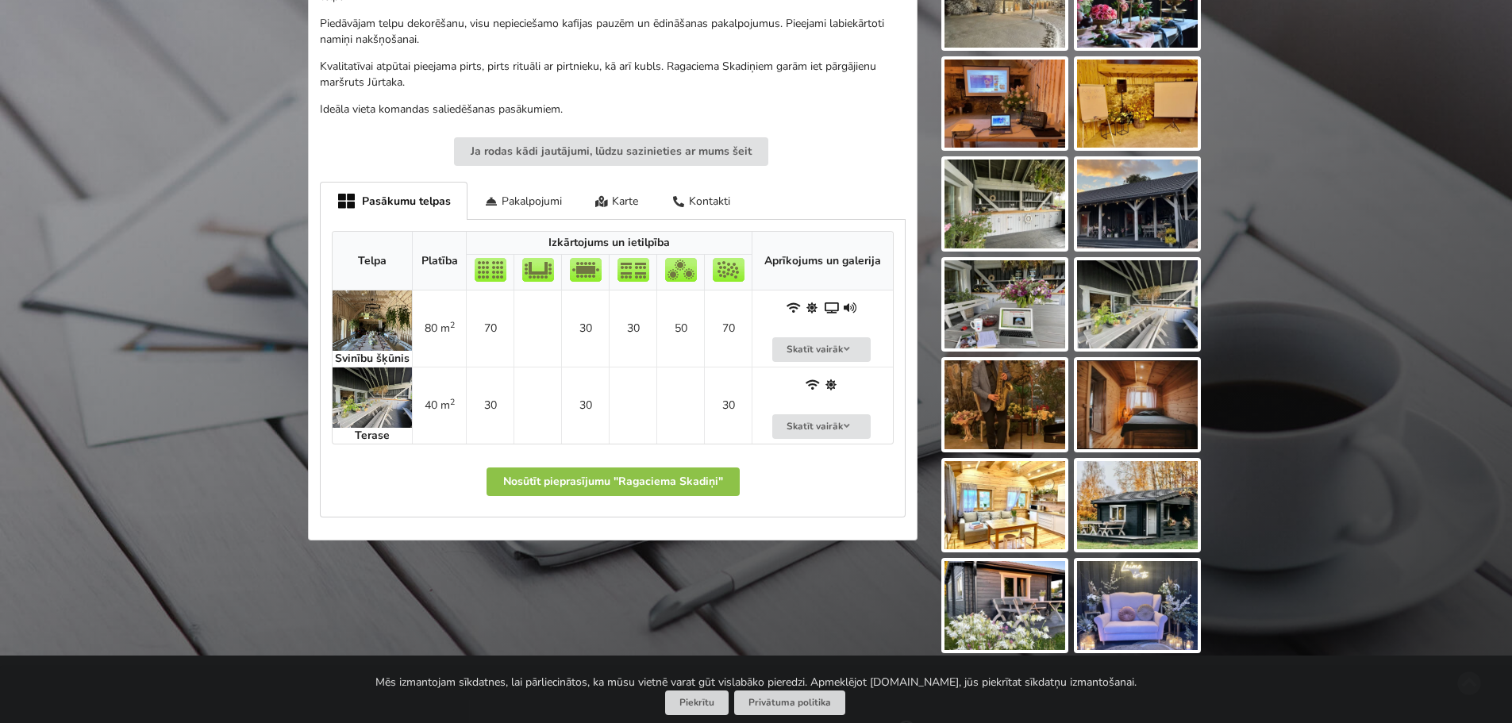
click at [364, 322] on img at bounding box center [372, 320] width 79 height 60
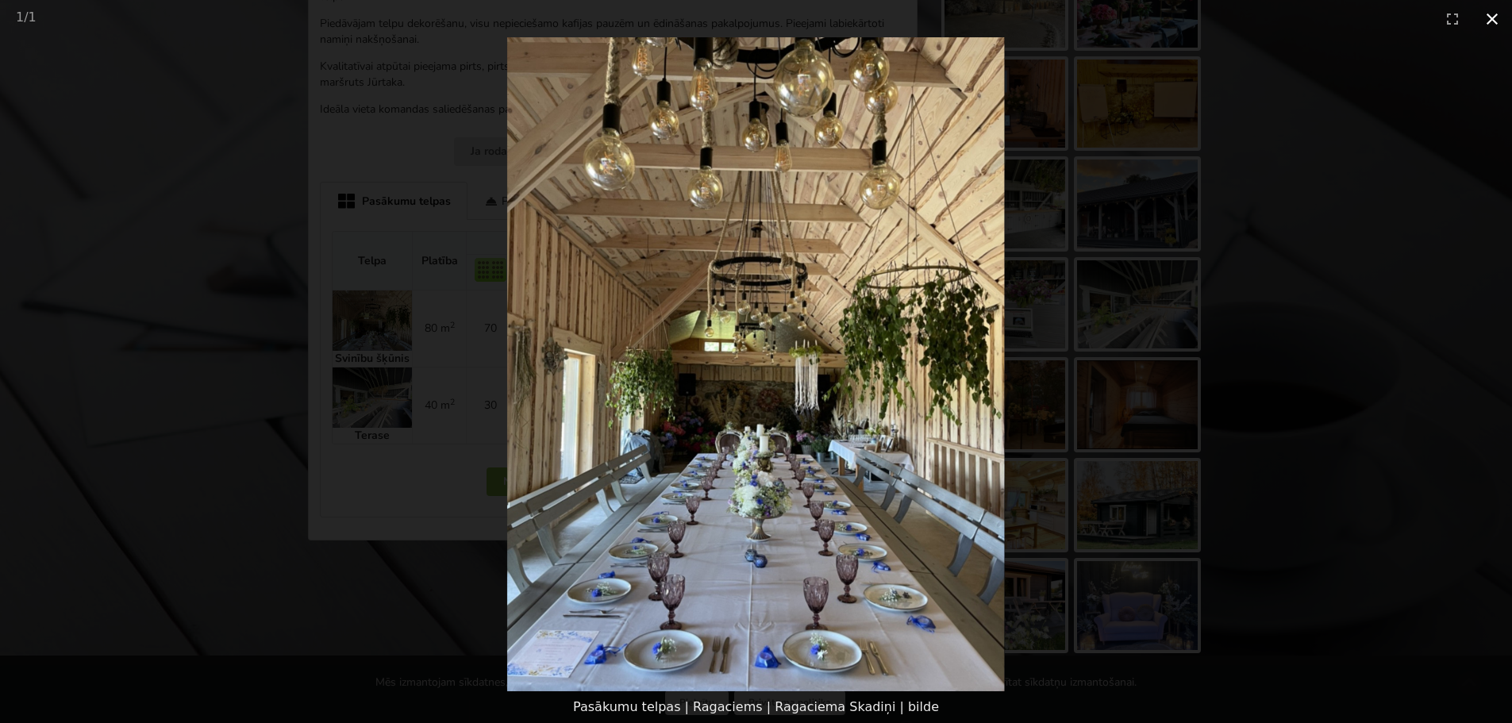
click at [1492, 26] on button "Close gallery" at bounding box center [1492, 18] width 40 height 37
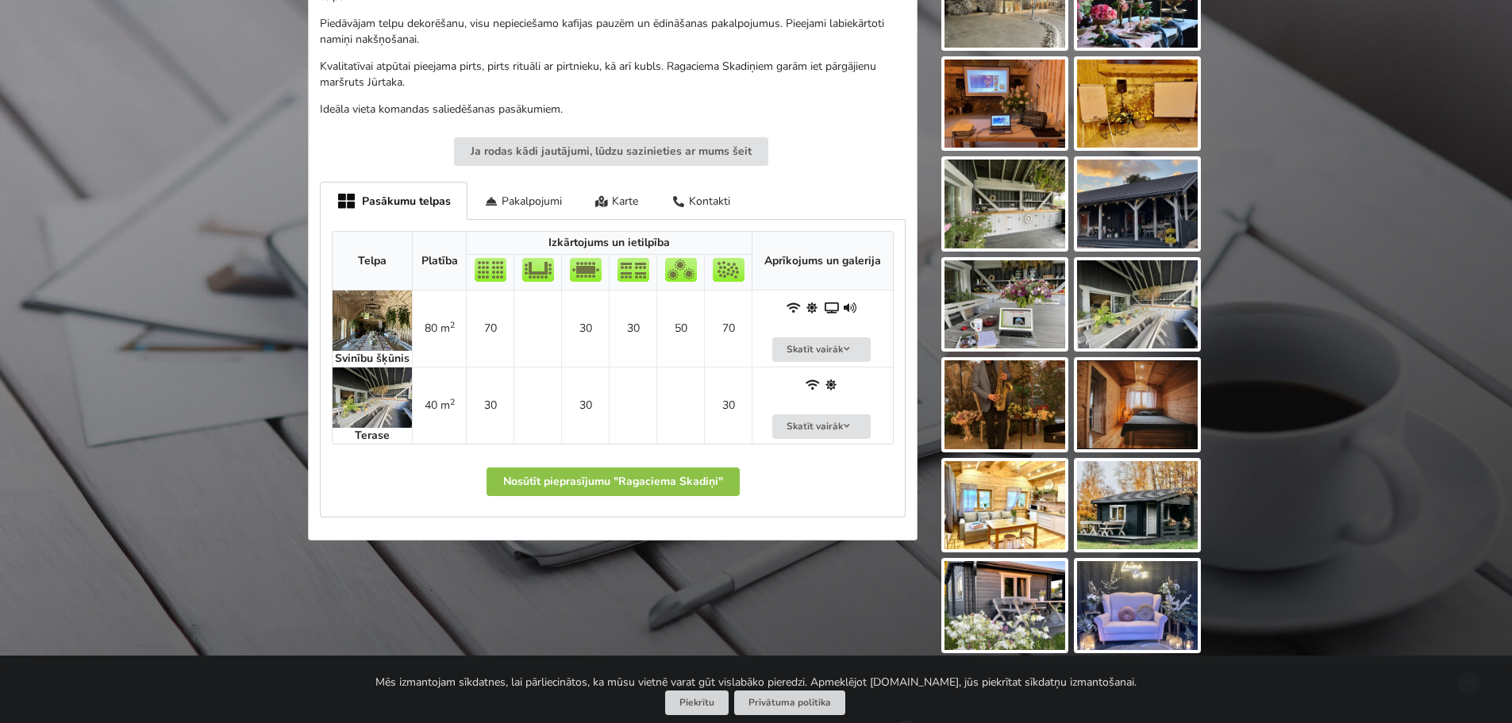
click at [379, 396] on img at bounding box center [372, 397] width 79 height 60
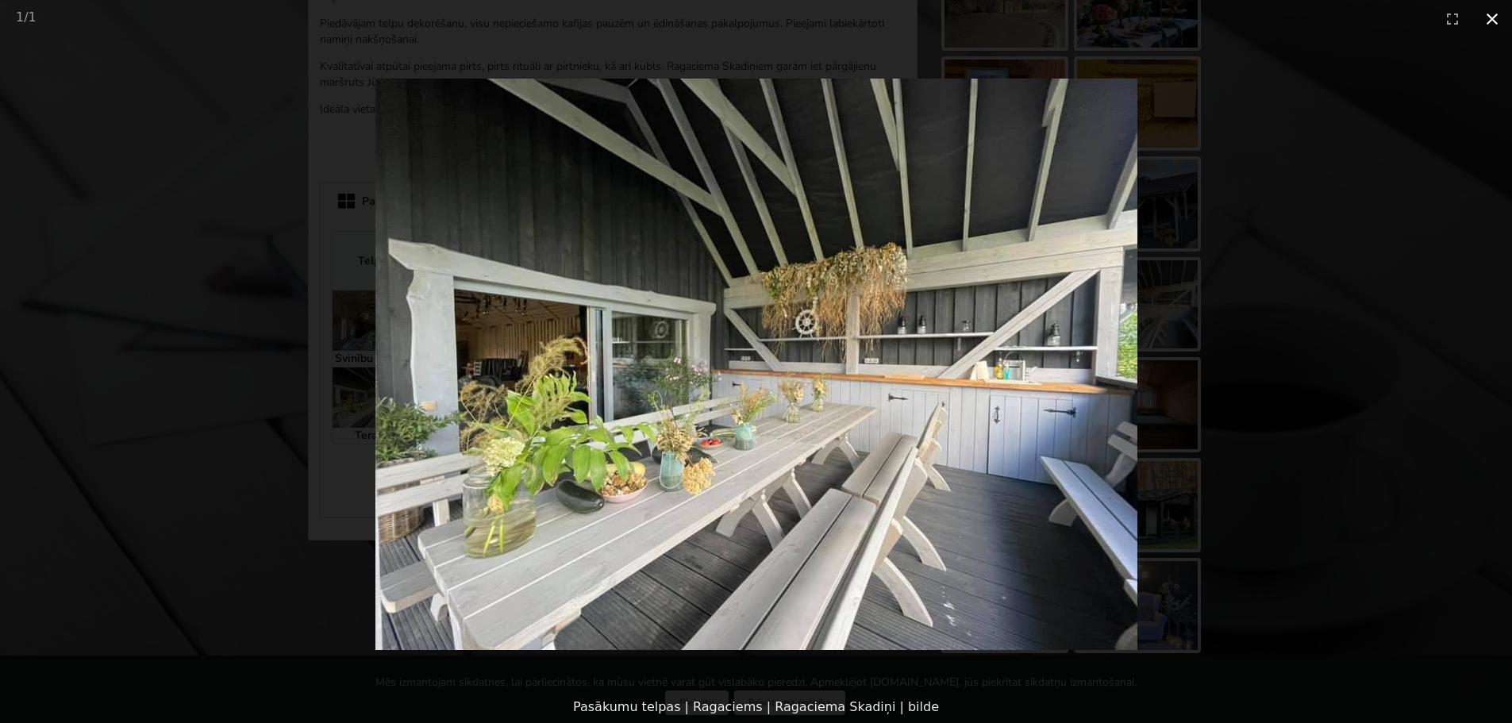
click at [1492, 20] on button "Close gallery" at bounding box center [1492, 18] width 40 height 37
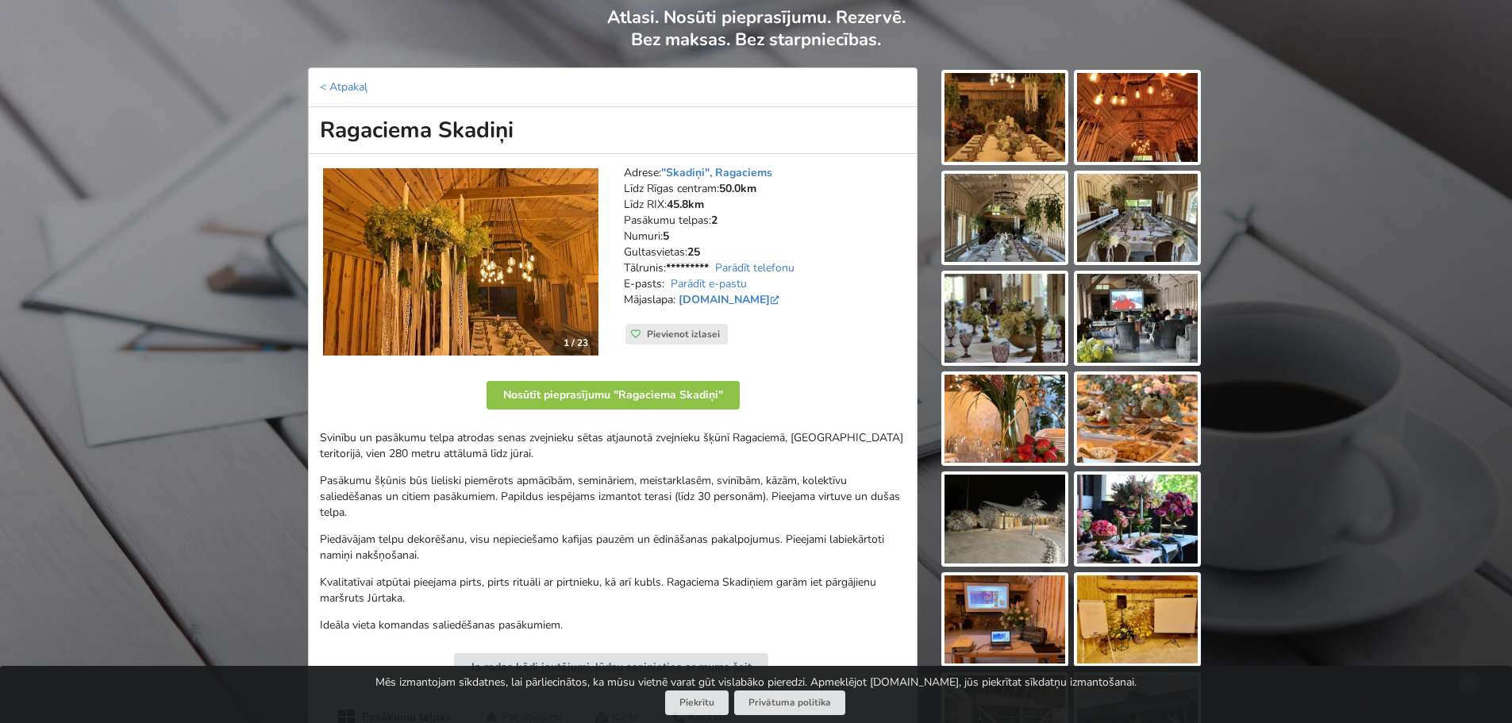
scroll to position [79, 0]
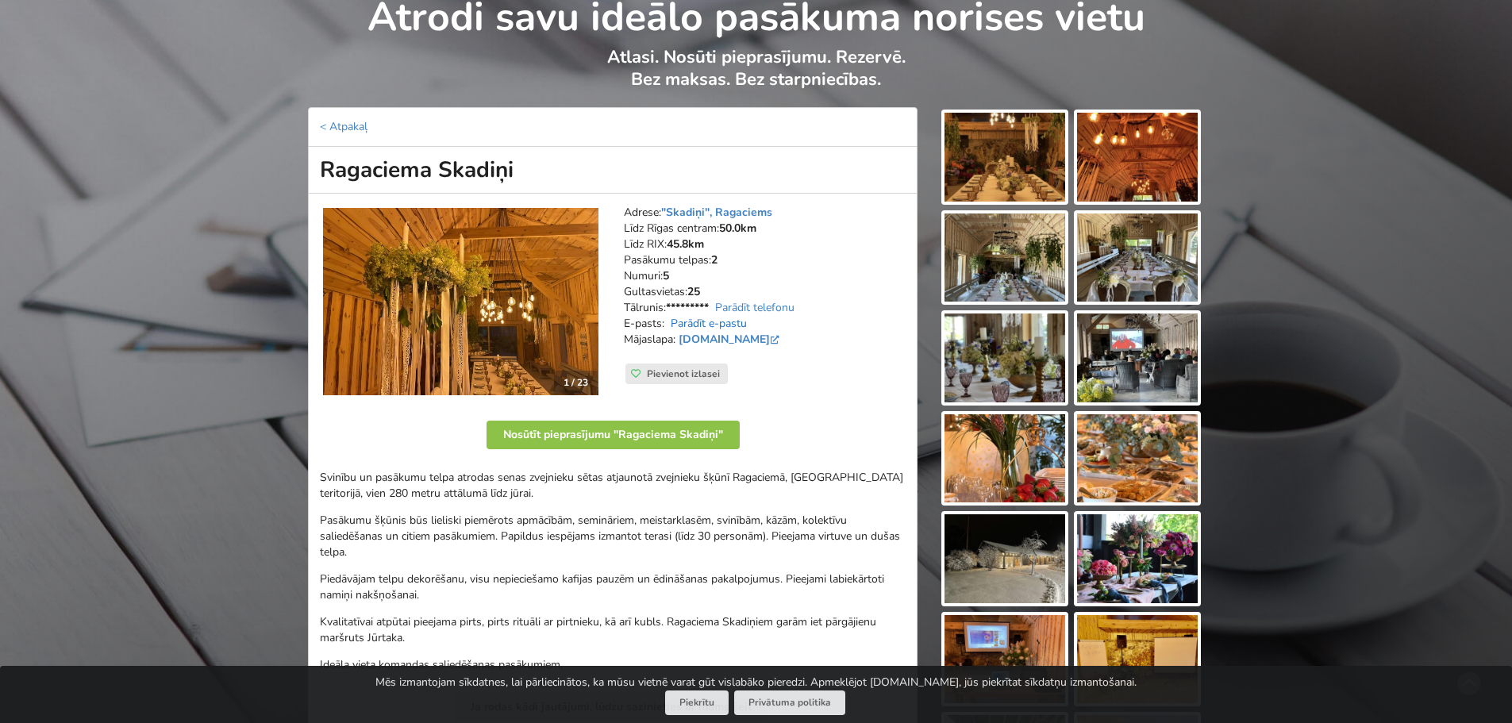
click at [725, 325] on link "Parādīt e-pastu" at bounding box center [709, 323] width 76 height 15
drag, startPoint x: 821, startPoint y: 325, endPoint x: 667, endPoint y: 325, distance: 153.2
click at [667, 325] on address "Adrese: "Skadiņi", Ragaciems Līdz Rīgas centram: 50.0km Līdz RIX: 45.8km Pasāku…" at bounding box center [765, 284] width 282 height 159
click at [552, 314] on img at bounding box center [460, 301] width 275 height 187
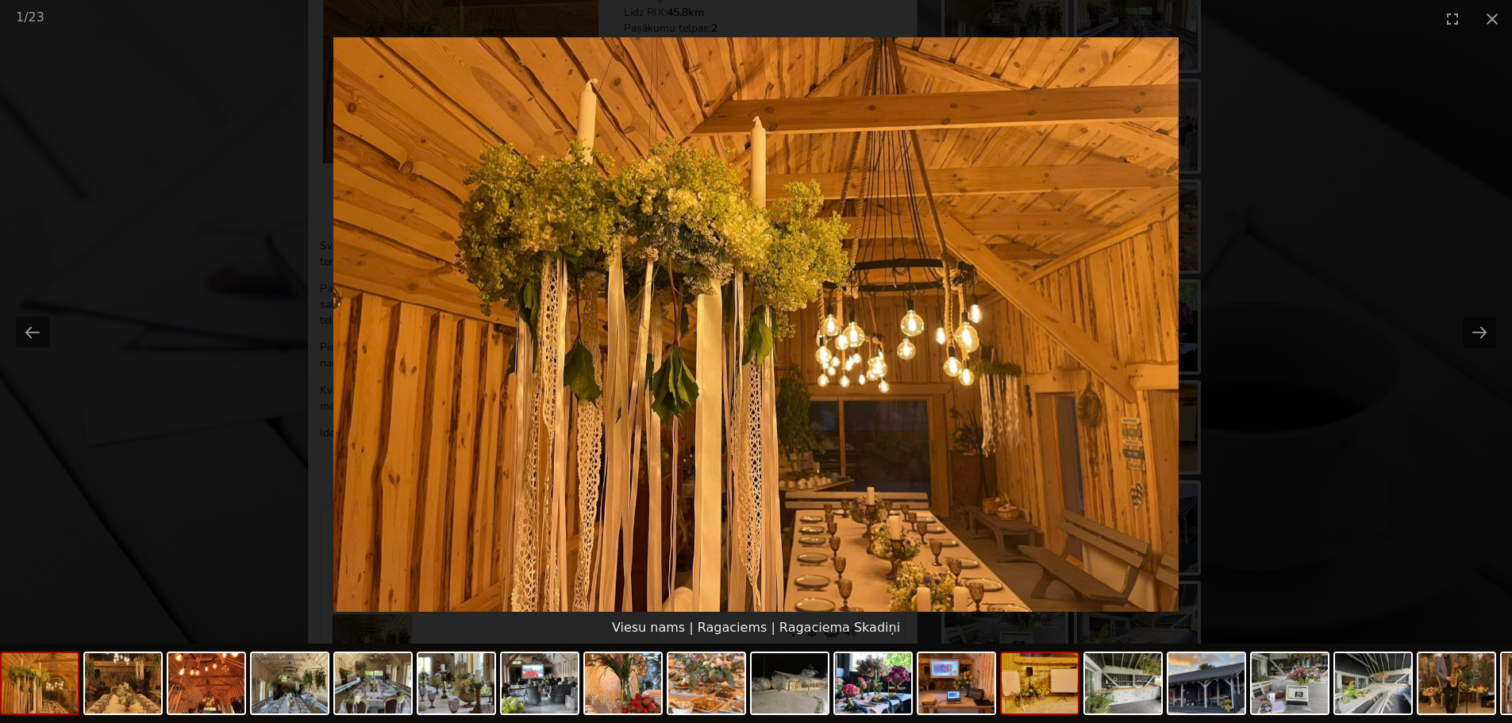
scroll to position [317, 0]
drag, startPoint x: 1141, startPoint y: 696, endPoint x: 1163, endPoint y: 696, distance: 21.4
click at [1141, 695] on img at bounding box center [1123, 683] width 76 height 60
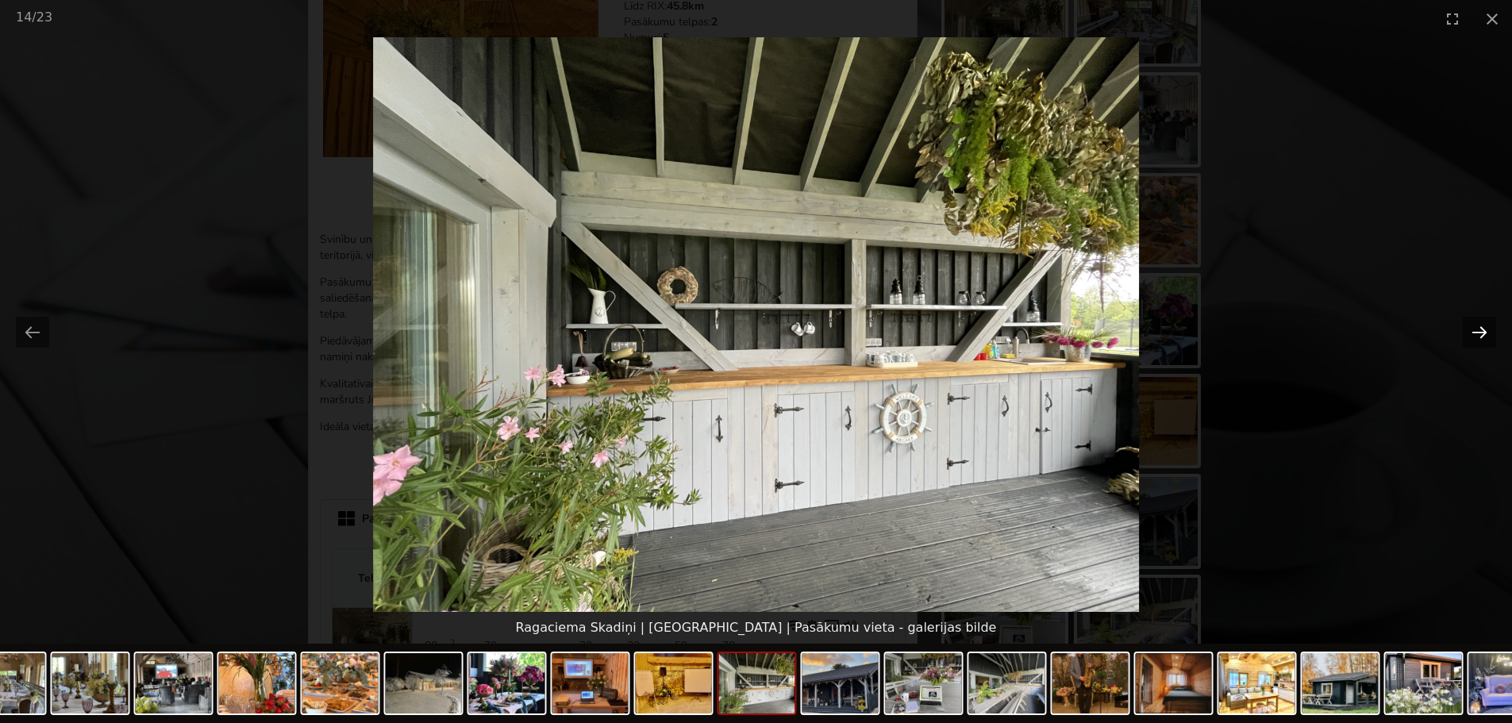
click at [1468, 333] on button "Next slide" at bounding box center [1479, 332] width 33 height 31
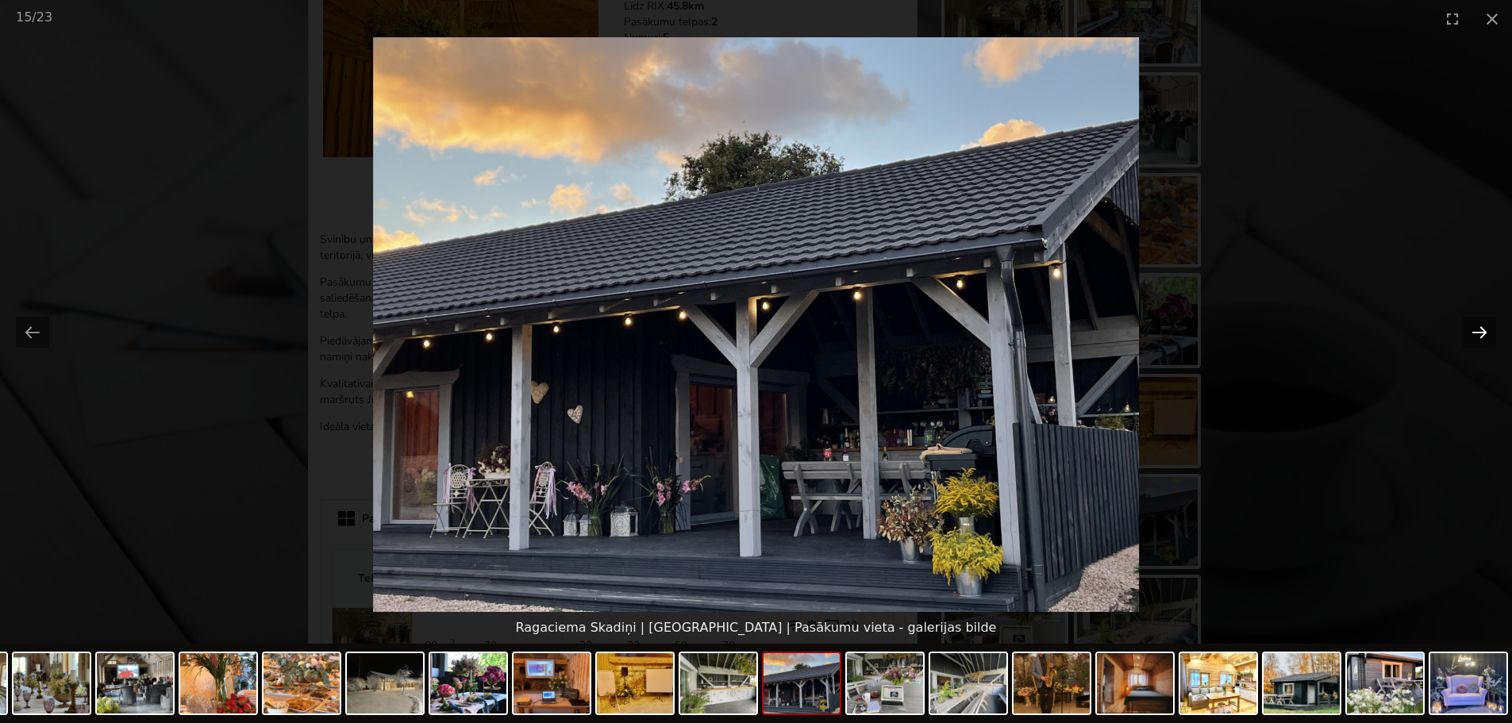
click at [1468, 333] on button "Next slide" at bounding box center [1479, 332] width 33 height 31
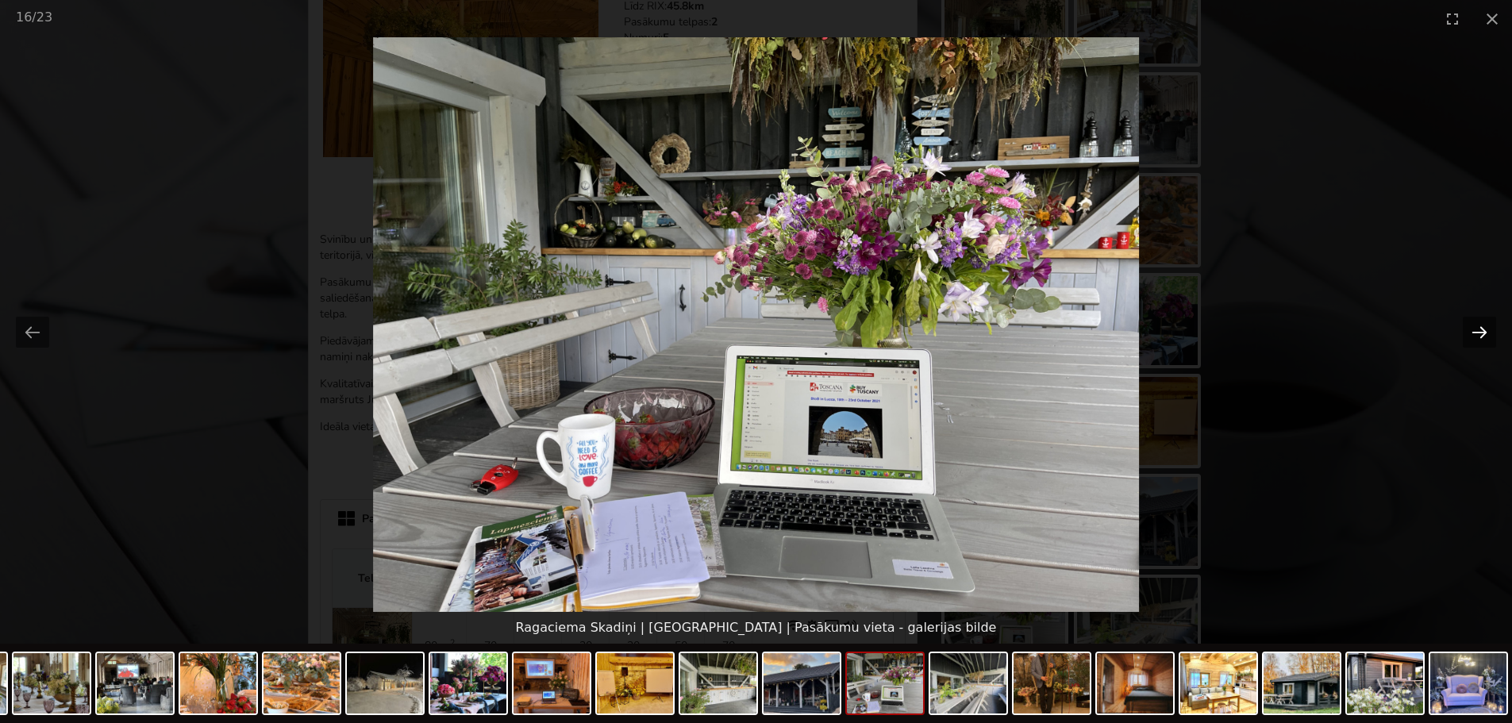
click at [1468, 333] on button "Next slide" at bounding box center [1479, 332] width 33 height 31
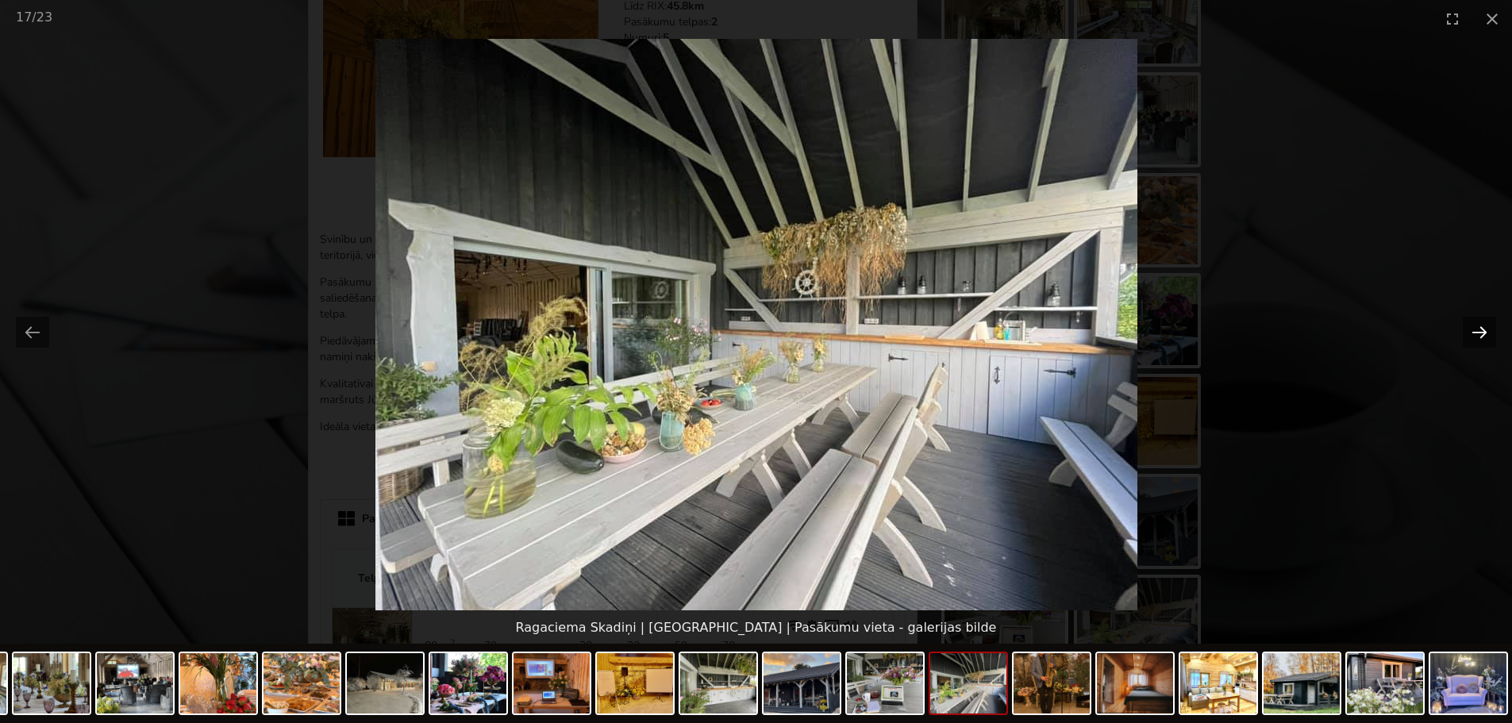
click at [1468, 333] on button "Next slide" at bounding box center [1479, 332] width 33 height 31
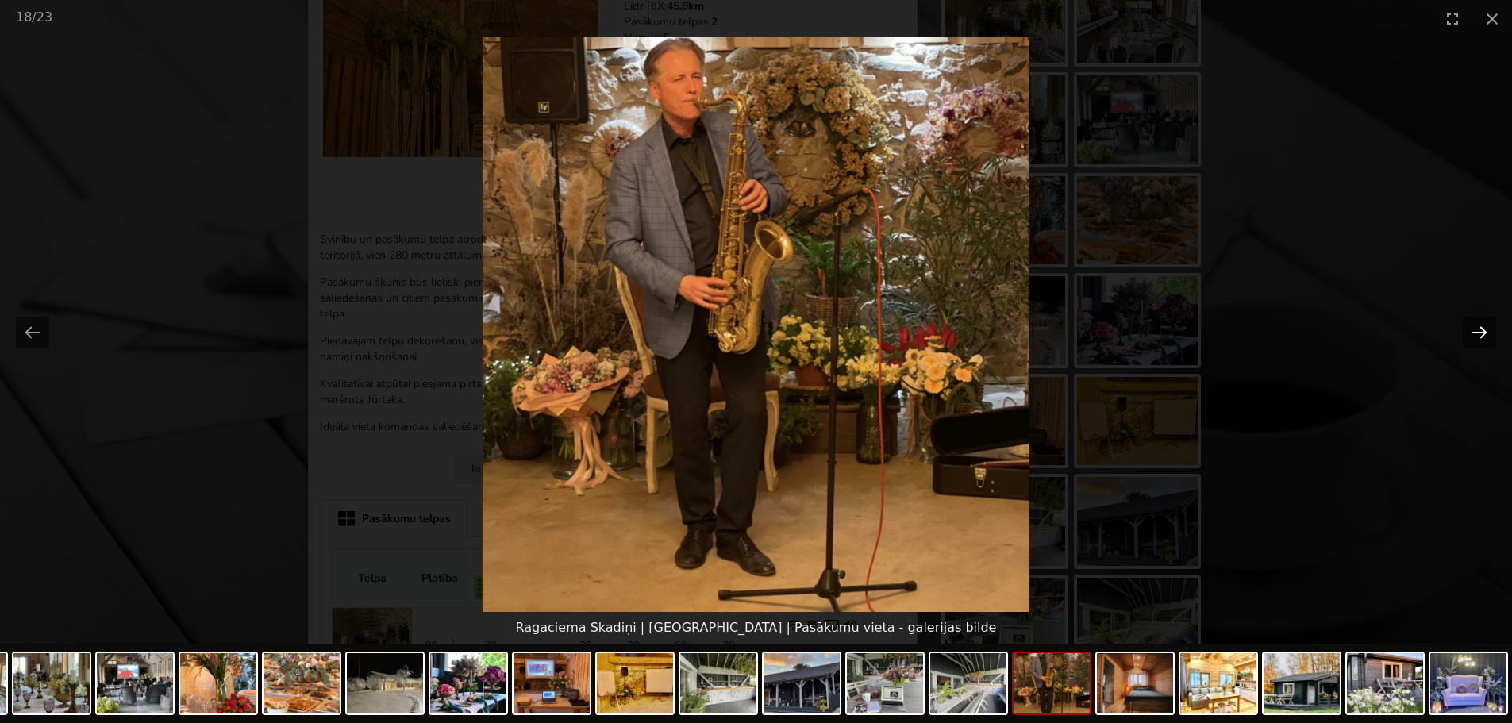
click at [1468, 333] on button "Next slide" at bounding box center [1479, 332] width 33 height 31
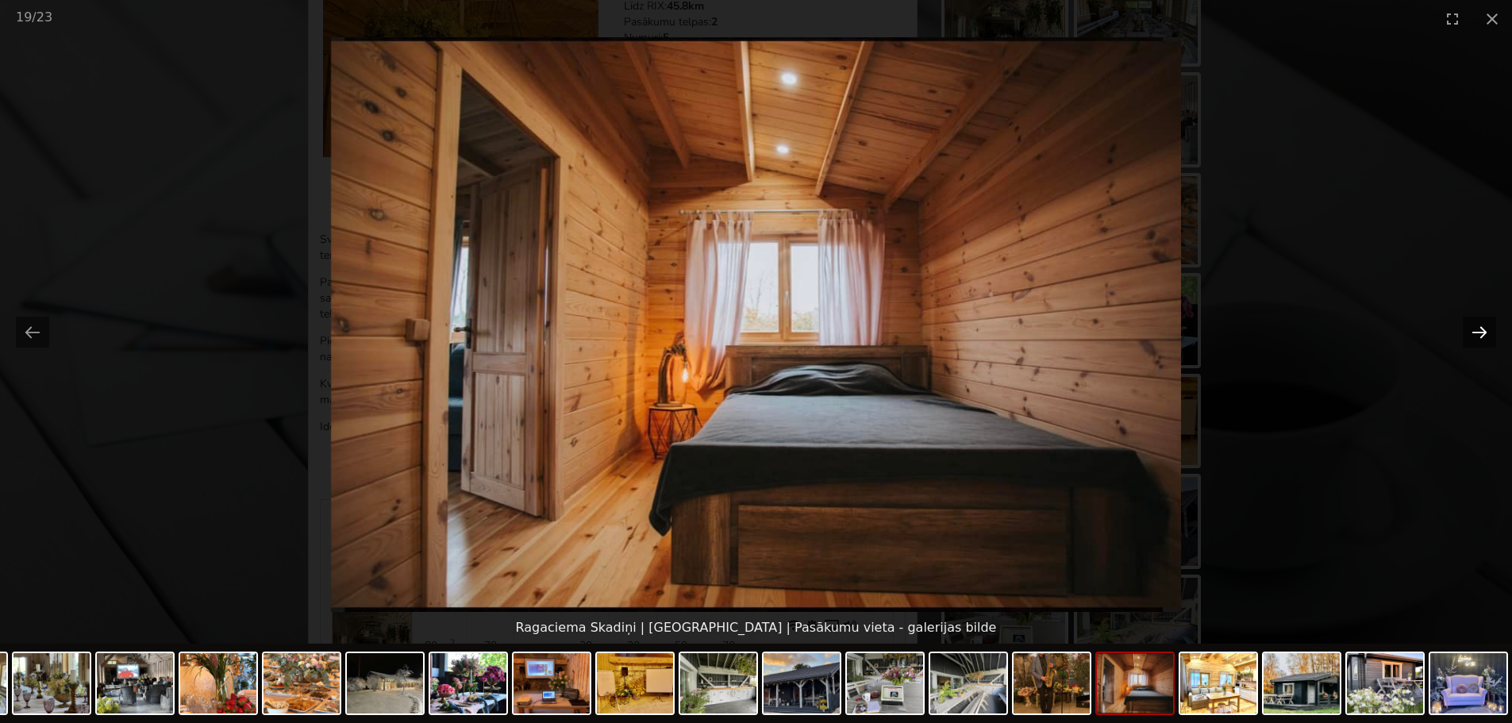
click at [1468, 333] on button "Next slide" at bounding box center [1479, 332] width 33 height 31
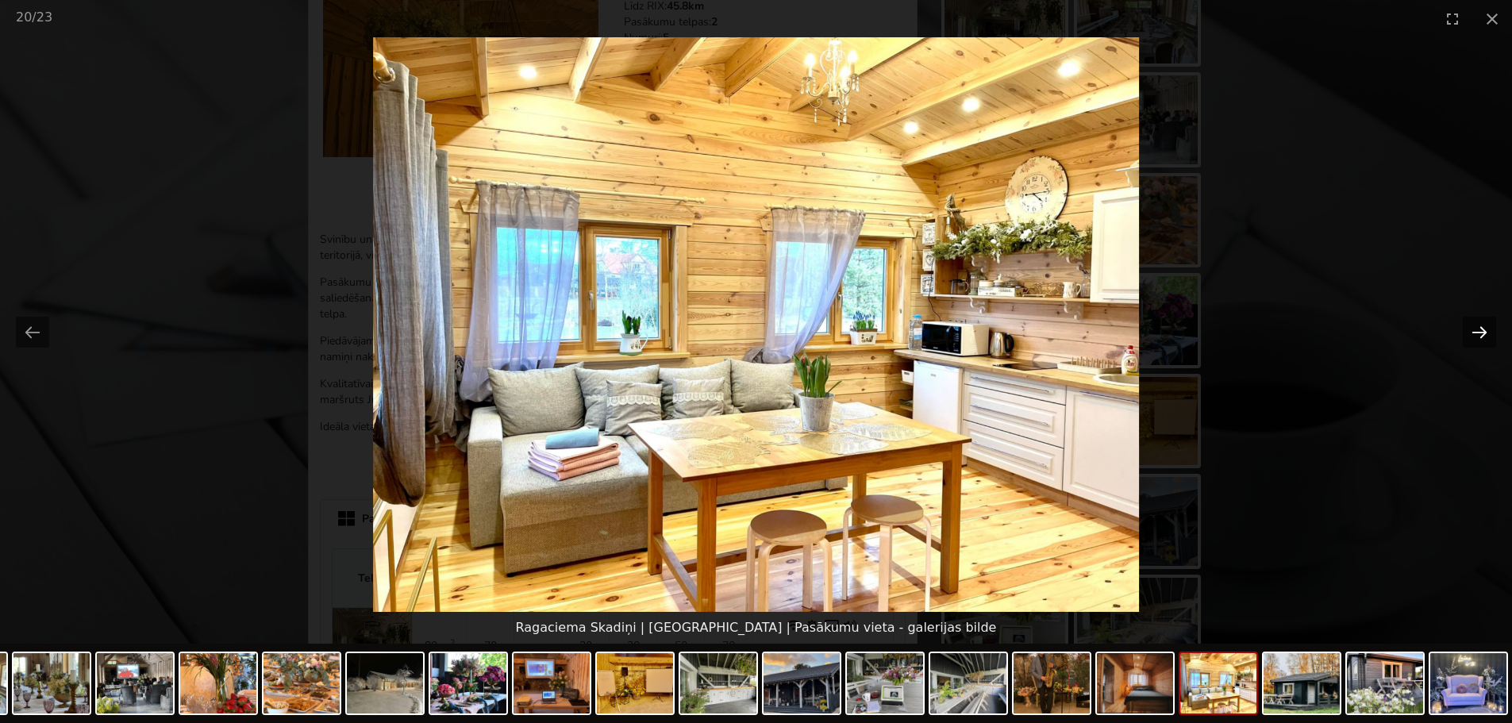
click at [1468, 333] on button "Next slide" at bounding box center [1479, 332] width 33 height 31
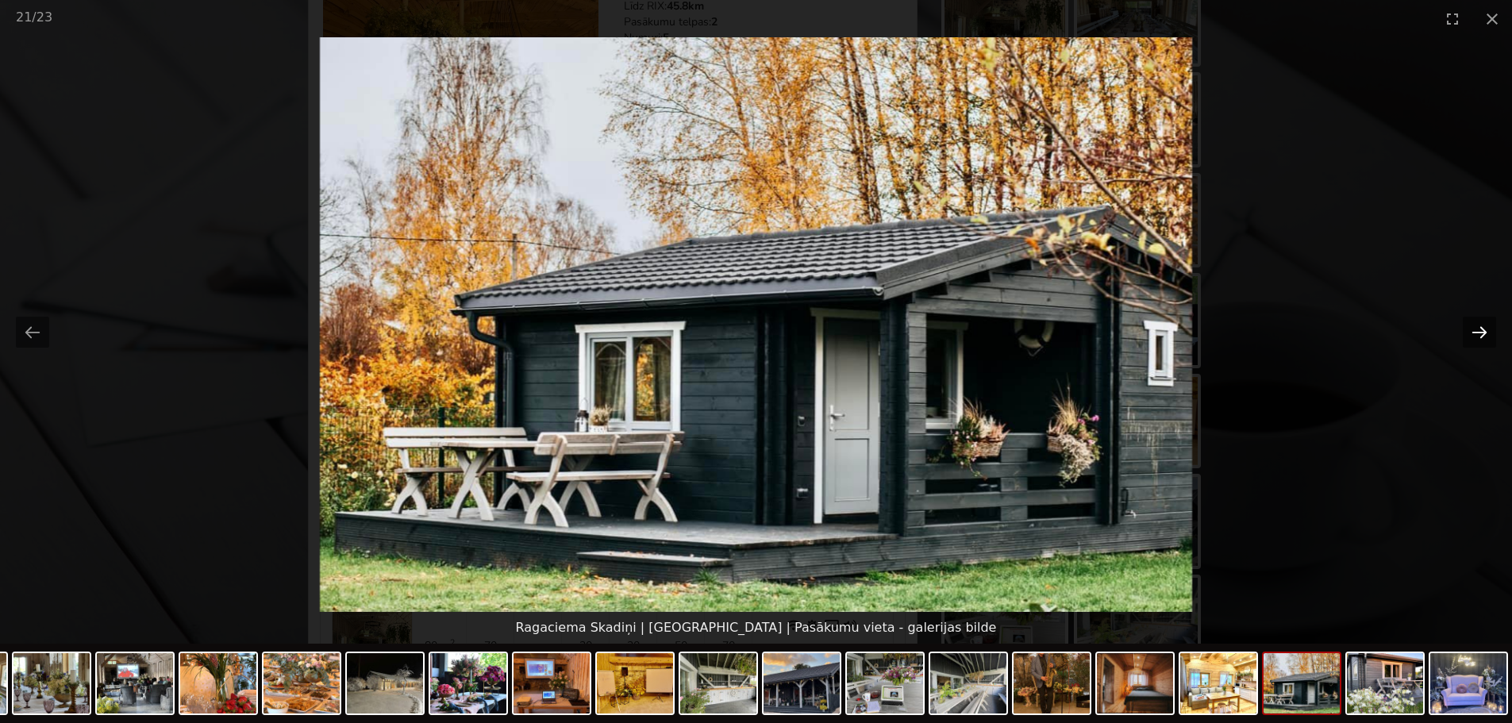
click at [1468, 333] on button "Next slide" at bounding box center [1479, 332] width 33 height 31
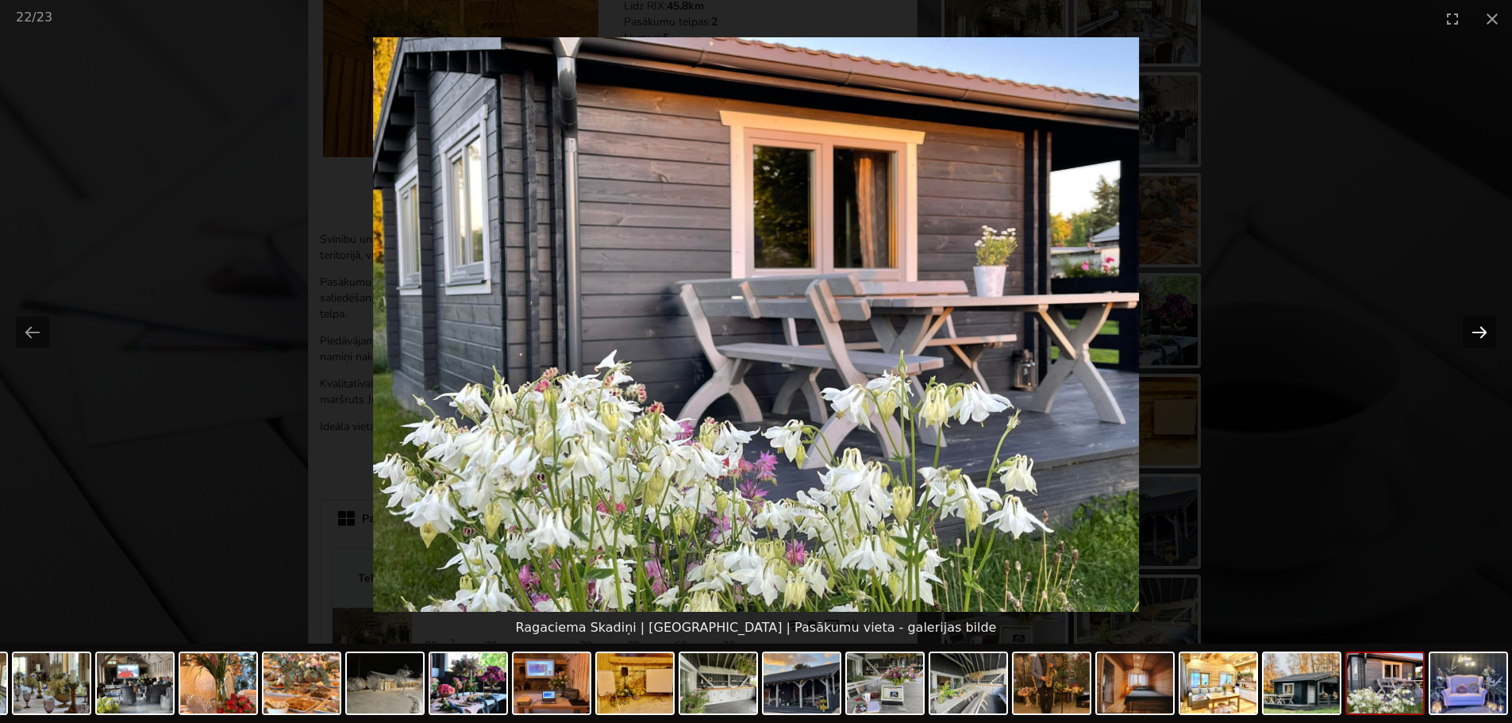
click at [1468, 333] on button "Next slide" at bounding box center [1479, 332] width 33 height 31
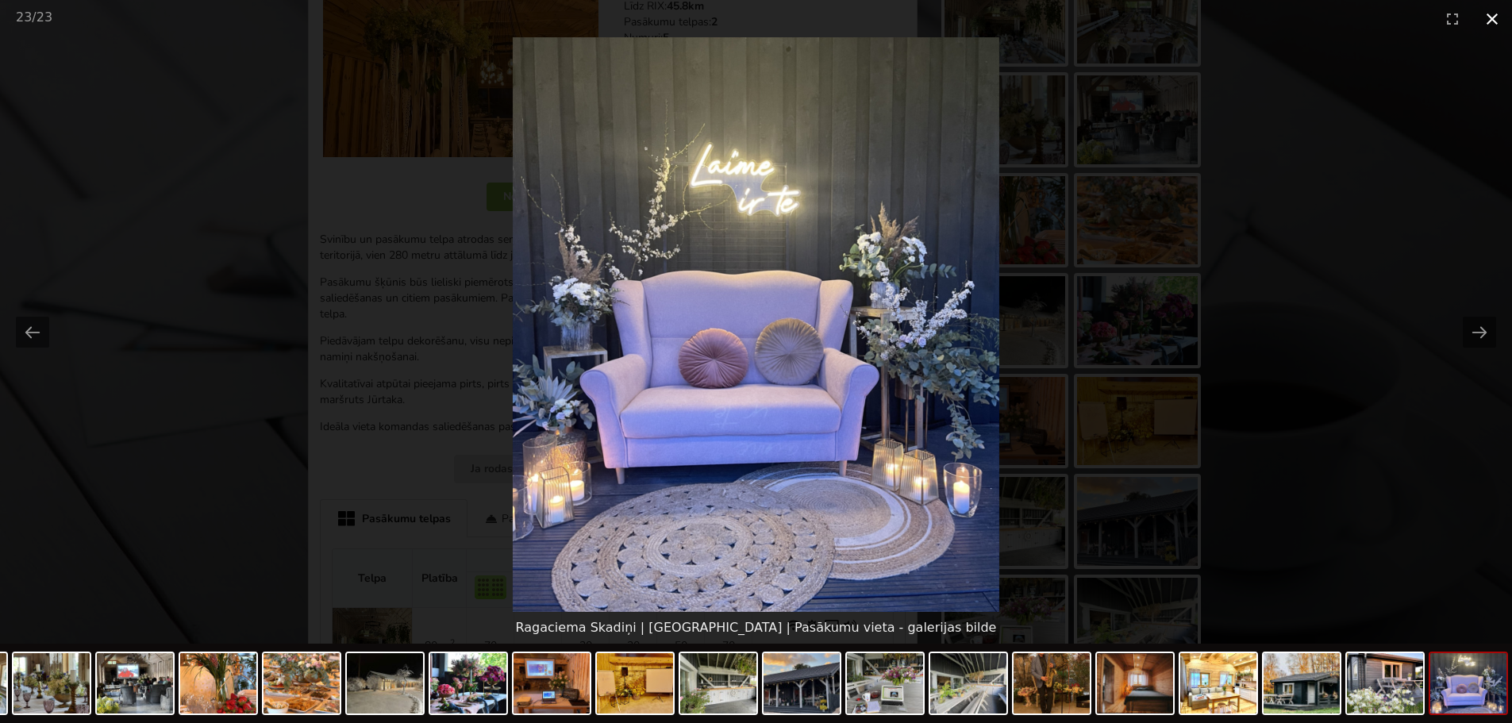
click at [1491, 11] on button "Close gallery" at bounding box center [1492, 18] width 40 height 37
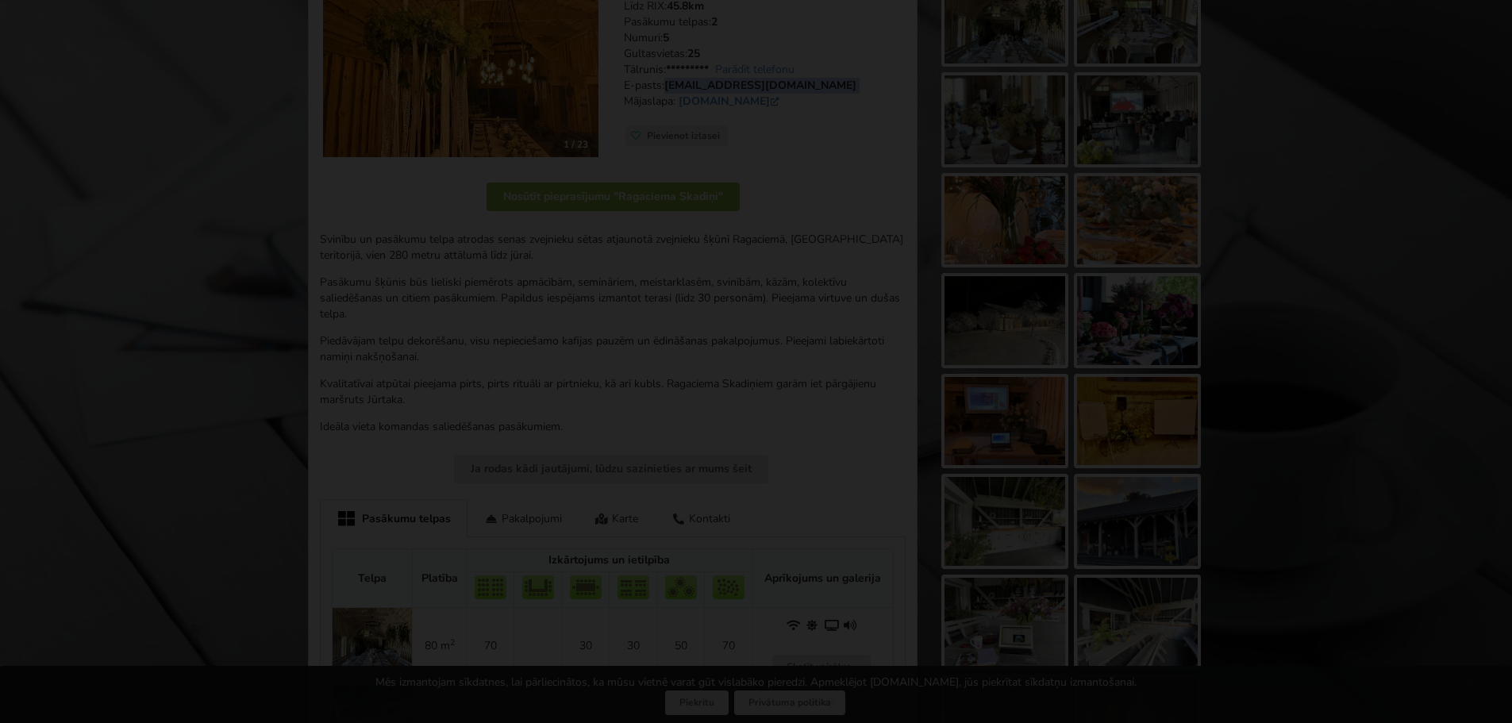
scroll to position [79, 0]
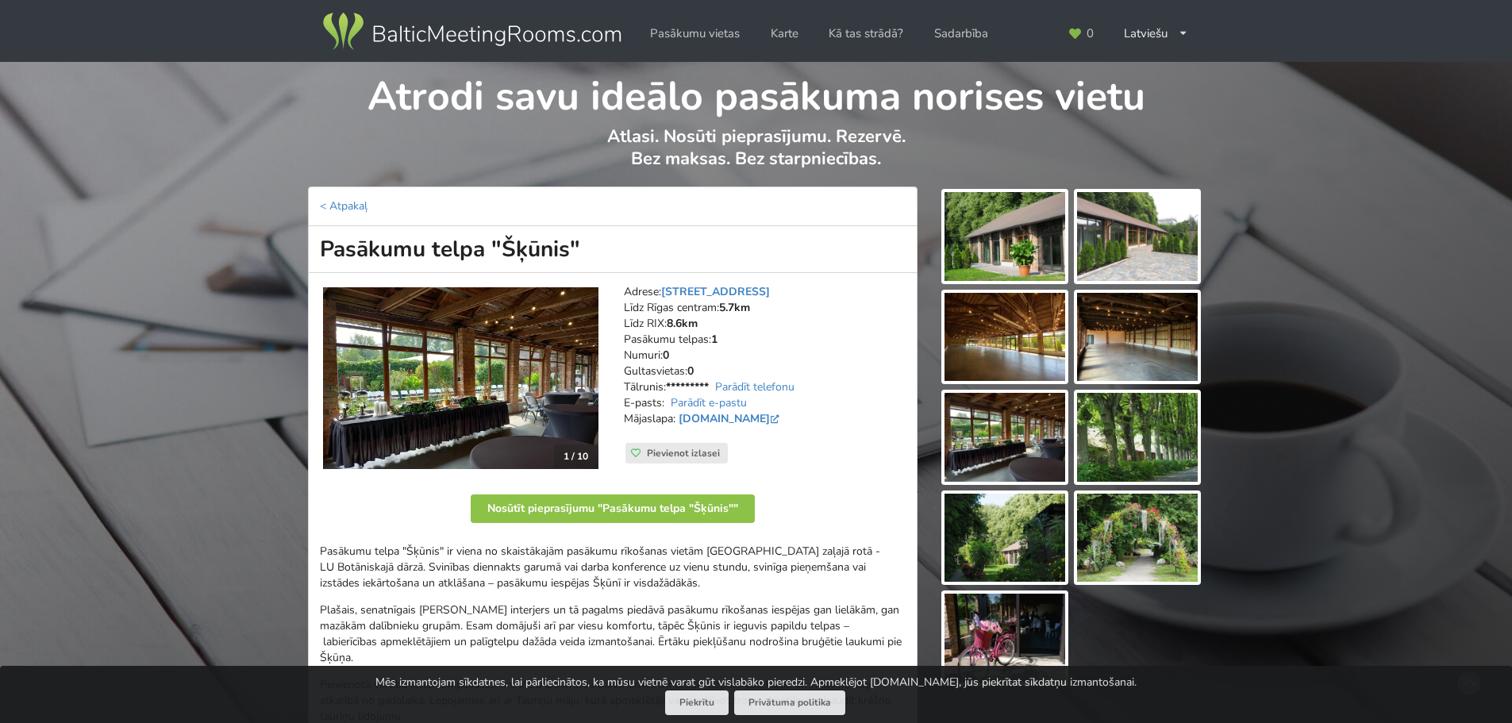
click at [532, 398] on img at bounding box center [460, 378] width 275 height 182
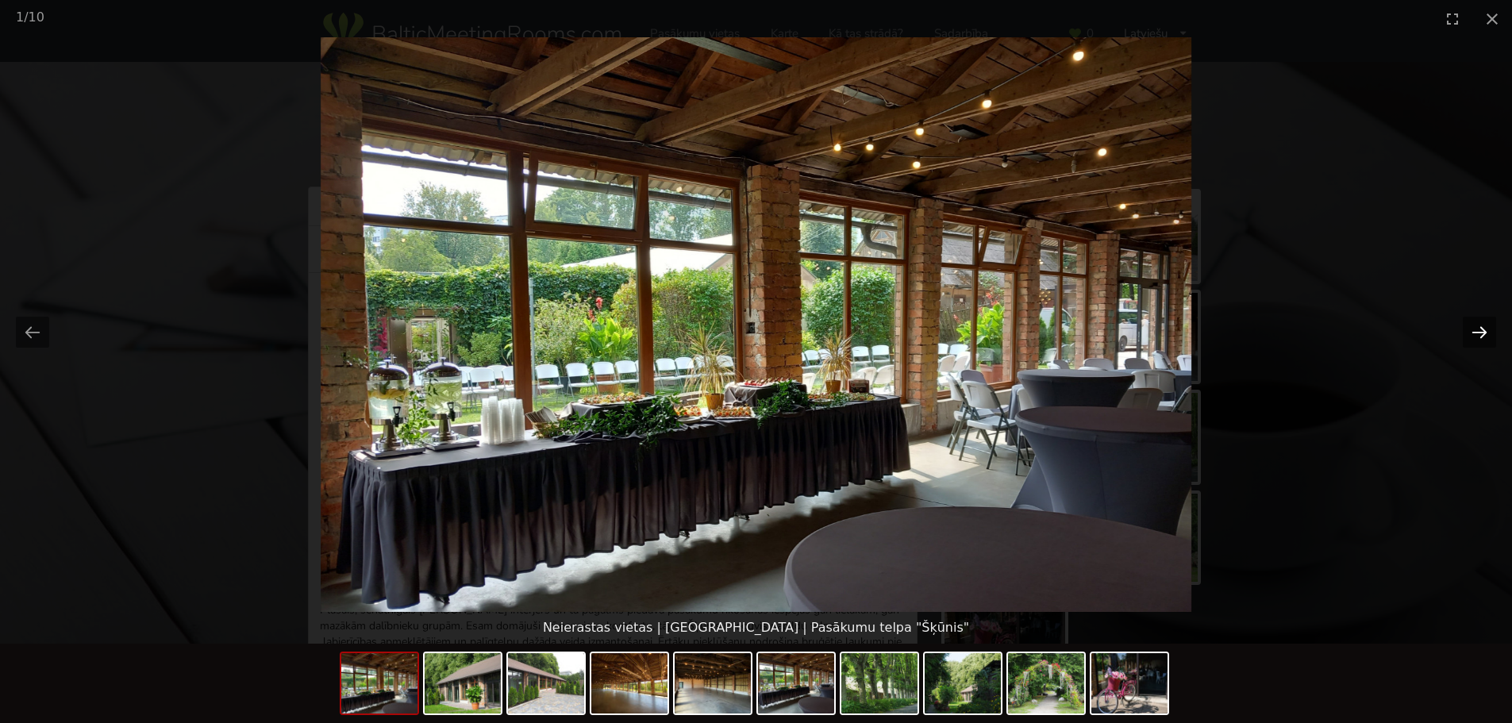
click at [1472, 330] on button "Next slide" at bounding box center [1479, 332] width 33 height 31
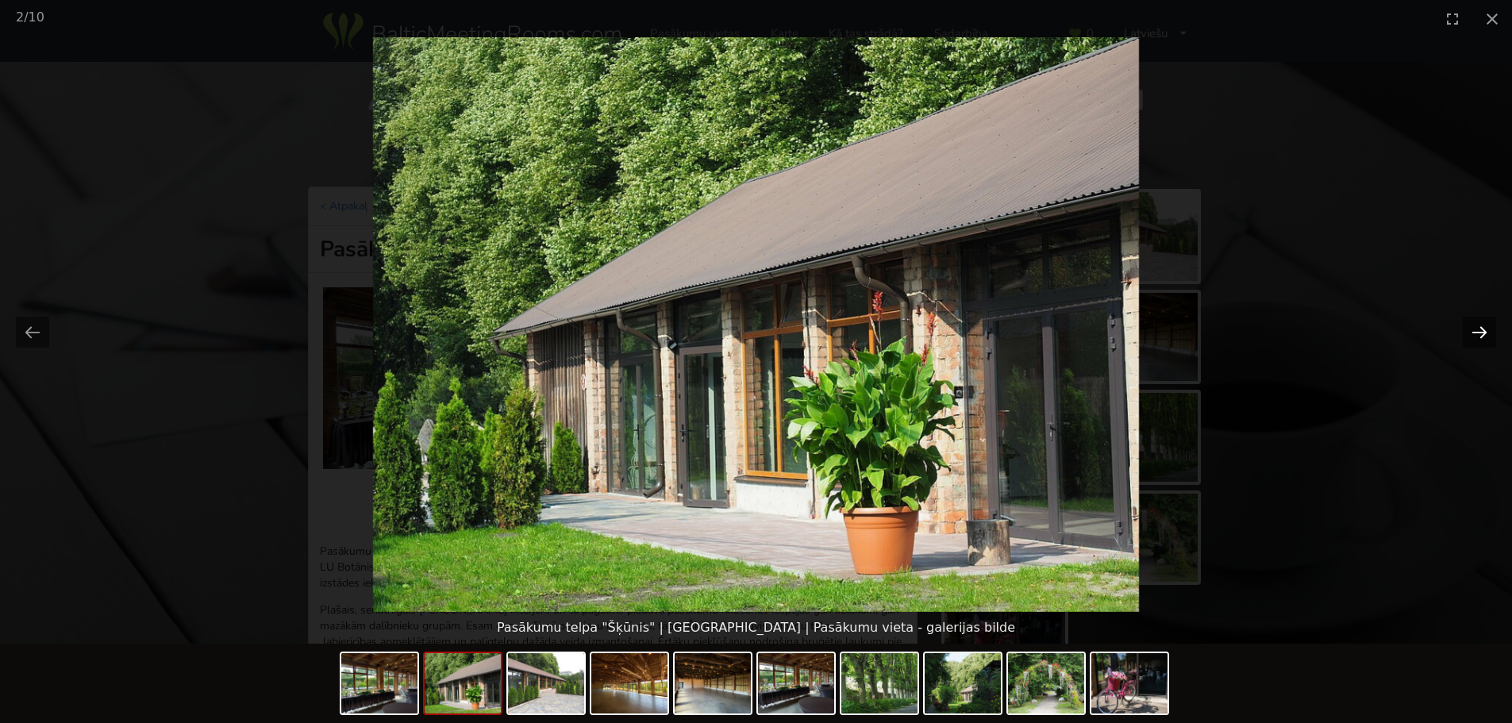
click at [1472, 330] on button "Next slide" at bounding box center [1479, 332] width 33 height 31
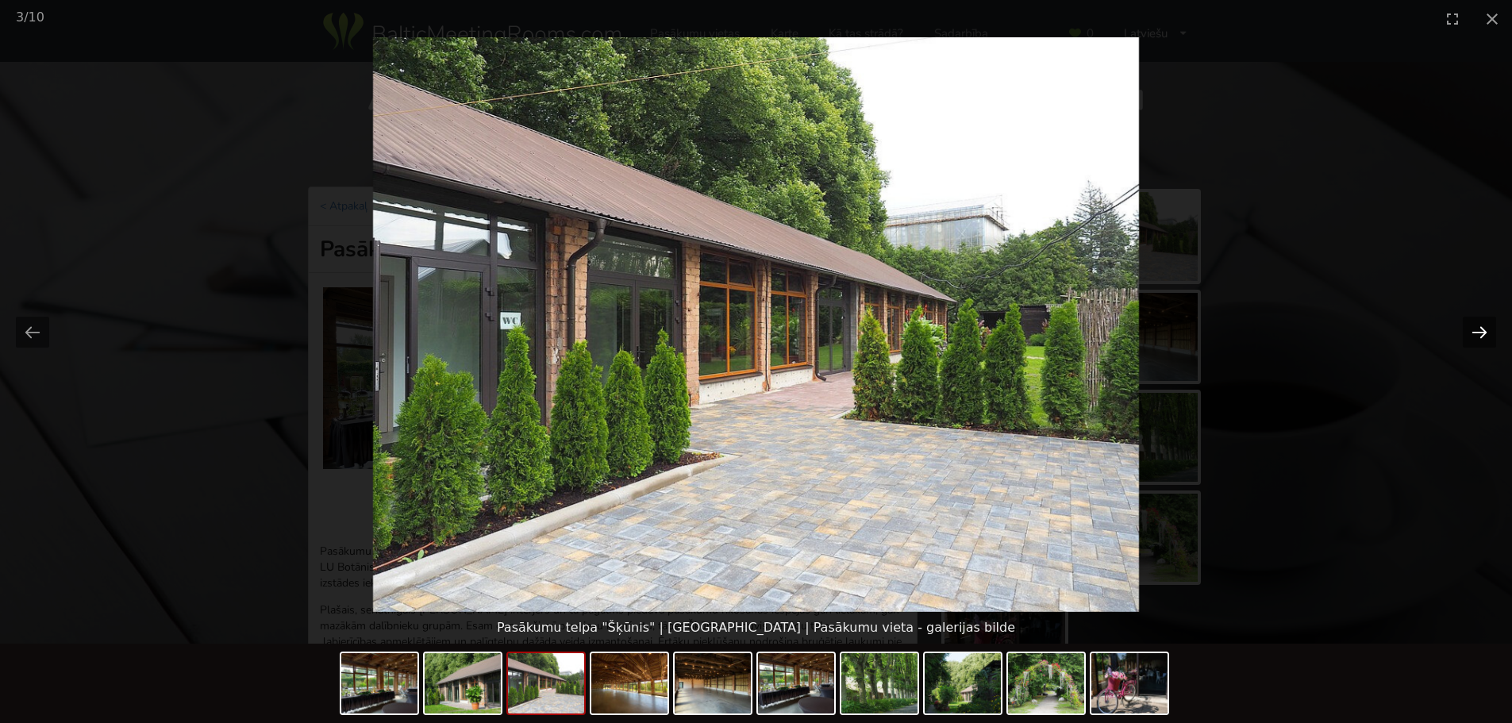
click at [1472, 330] on button "Next slide" at bounding box center [1479, 332] width 33 height 31
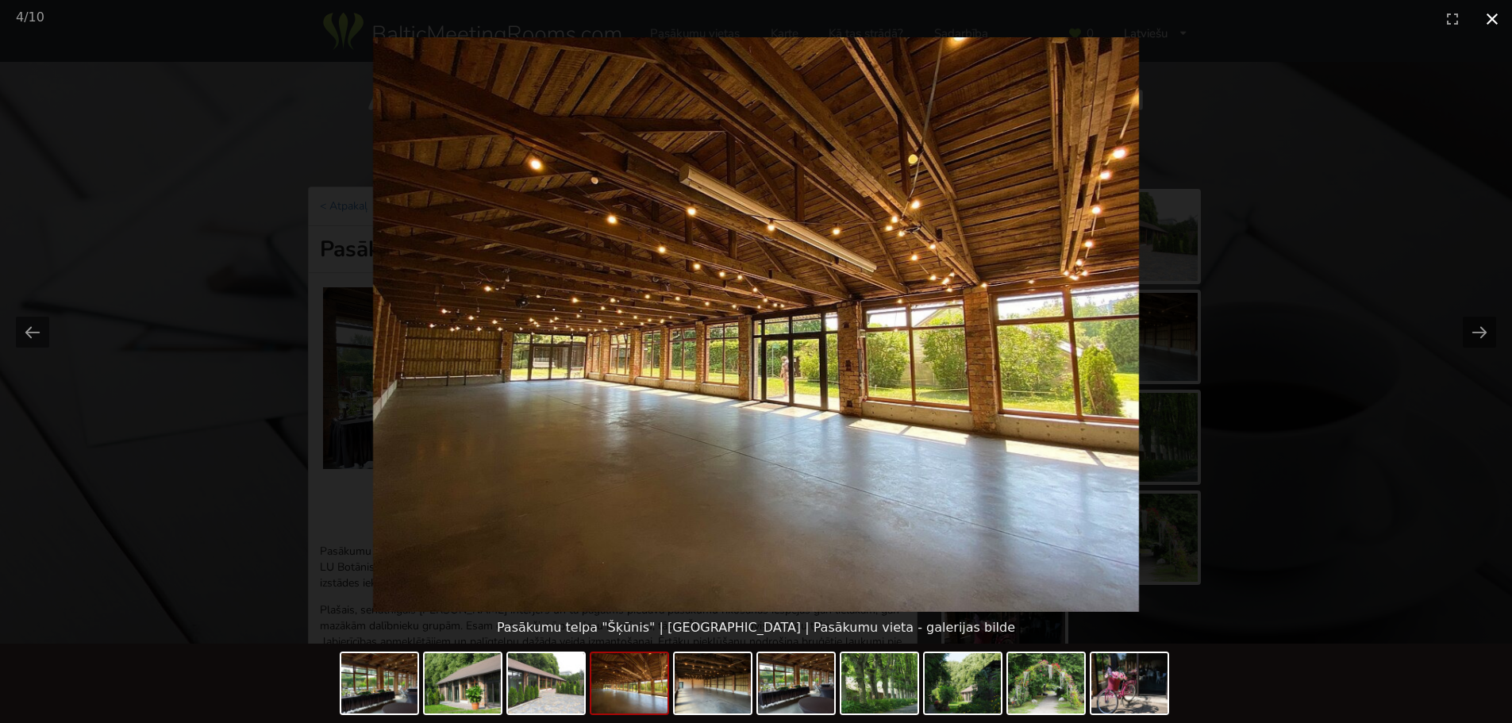
click at [1492, 17] on button "Close gallery" at bounding box center [1492, 18] width 40 height 37
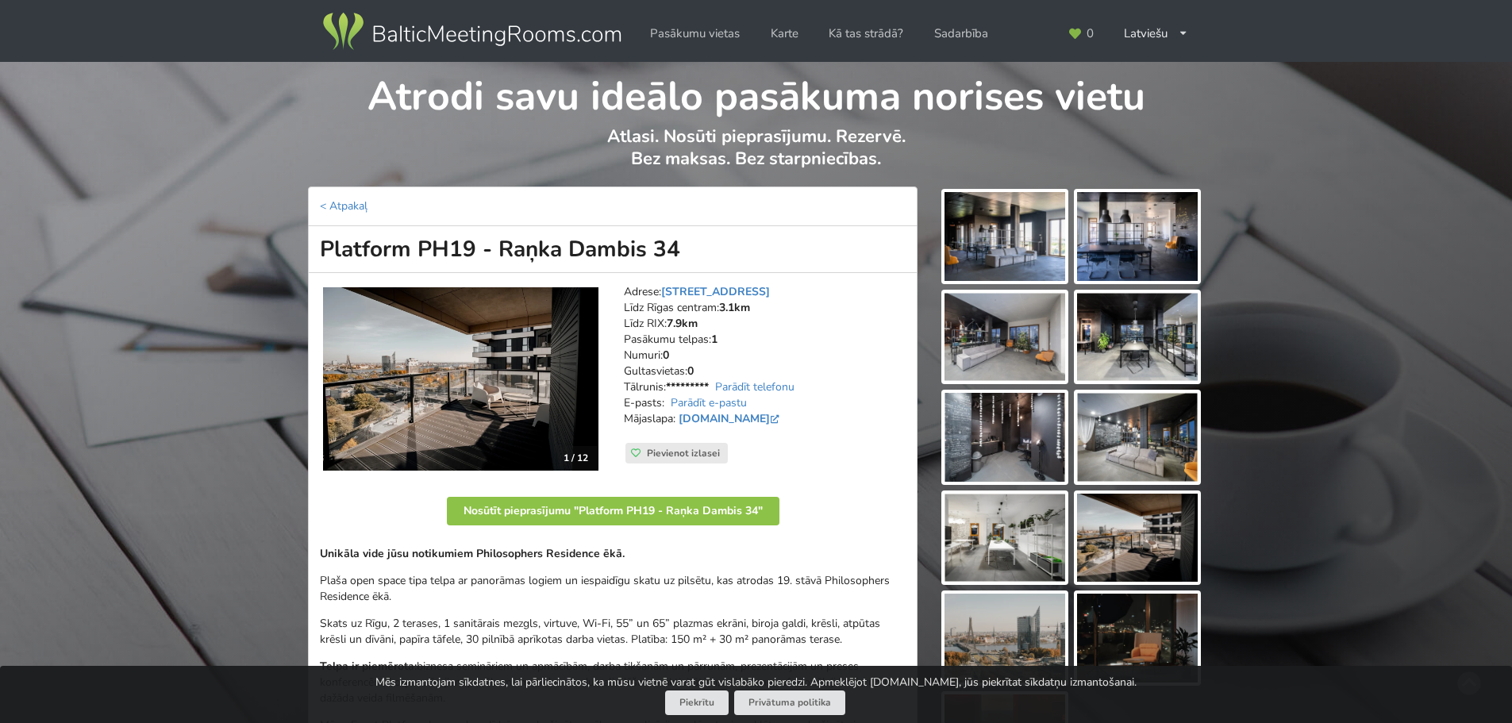
click at [479, 399] on img at bounding box center [460, 379] width 275 height 184
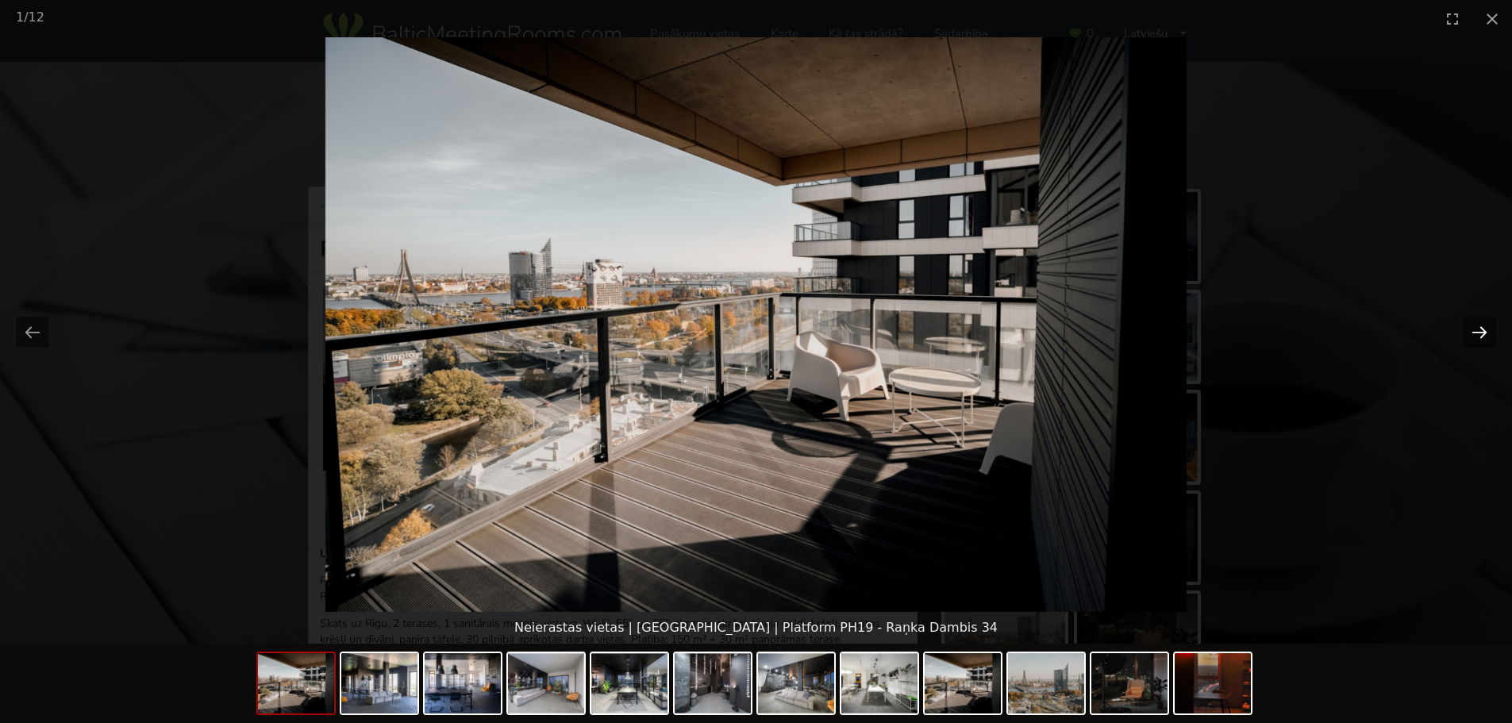
click at [1473, 330] on button "Next slide" at bounding box center [1479, 332] width 33 height 31
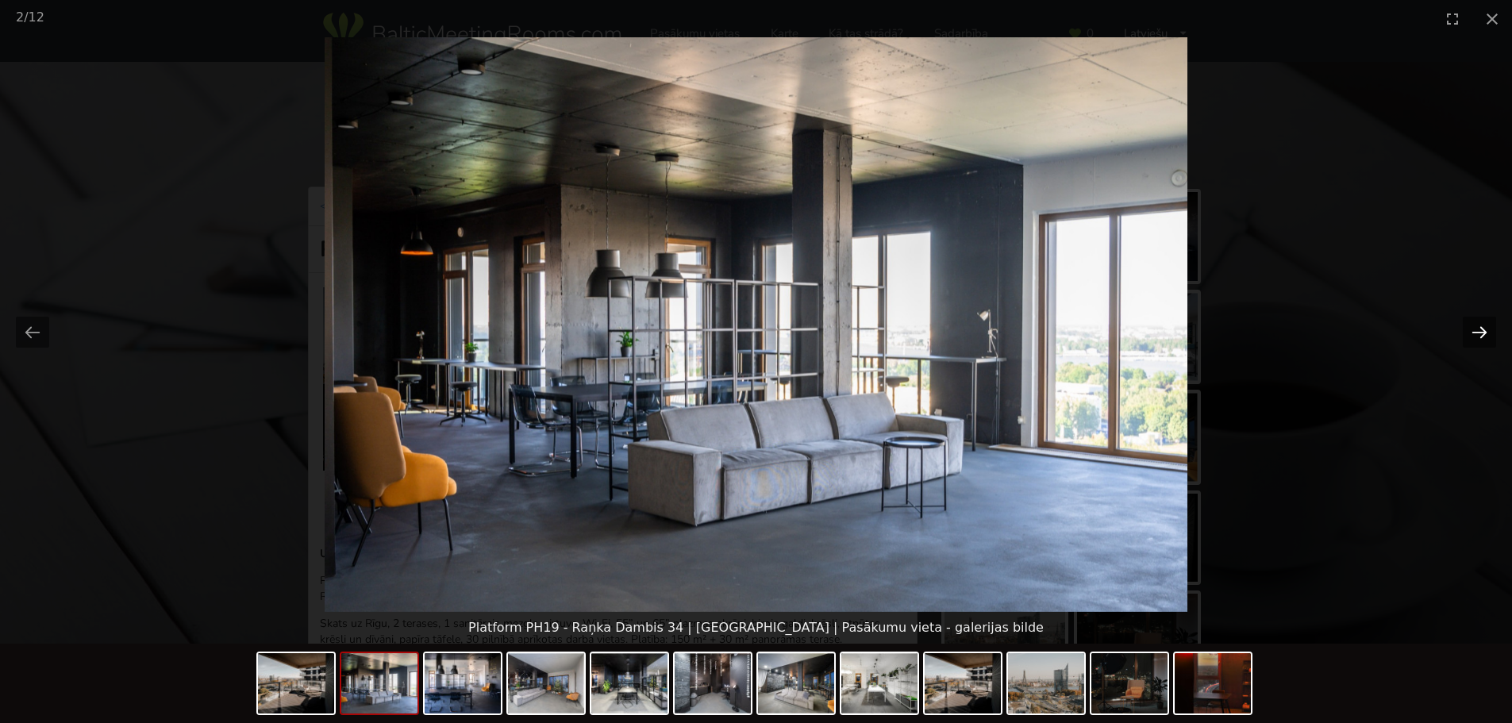
click at [1473, 330] on button "Next slide" at bounding box center [1479, 332] width 33 height 31
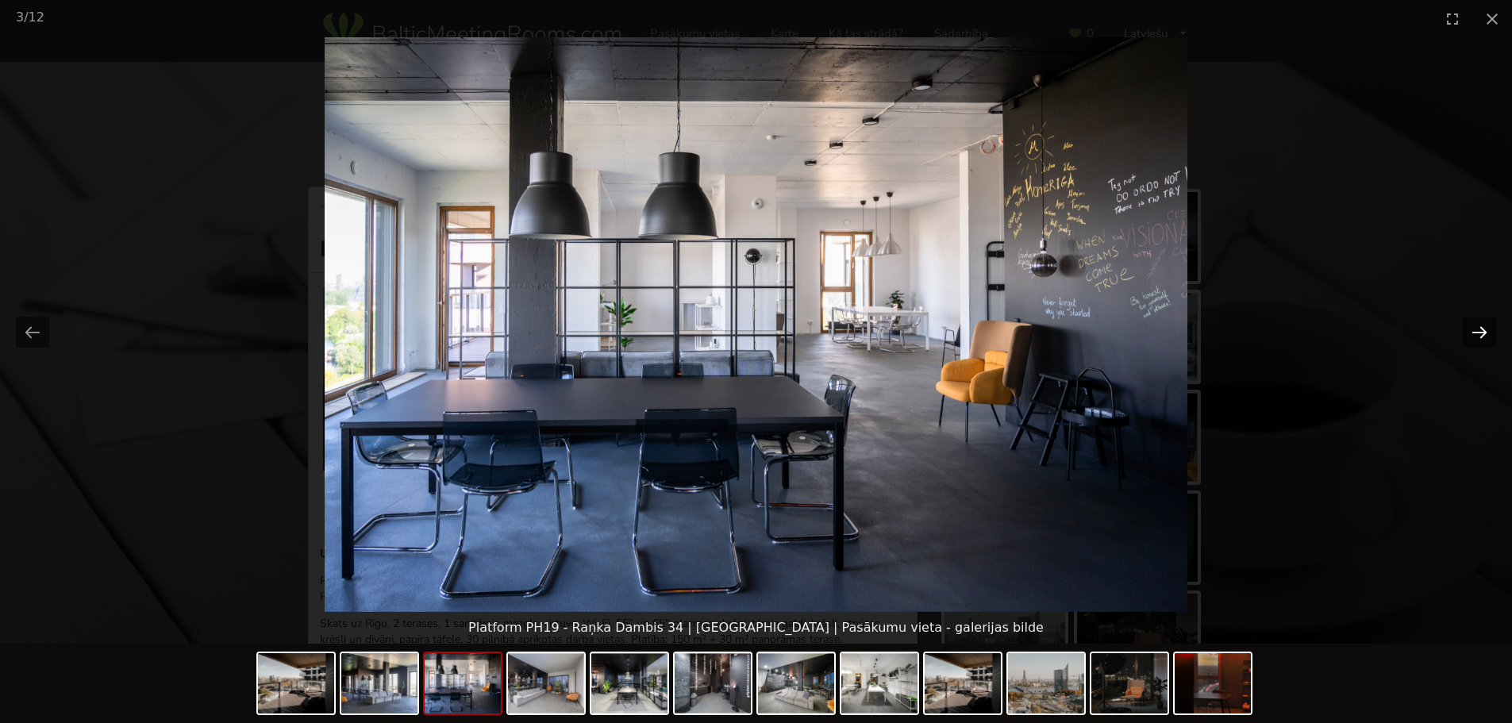
click at [1473, 330] on button "Next slide" at bounding box center [1479, 332] width 33 height 31
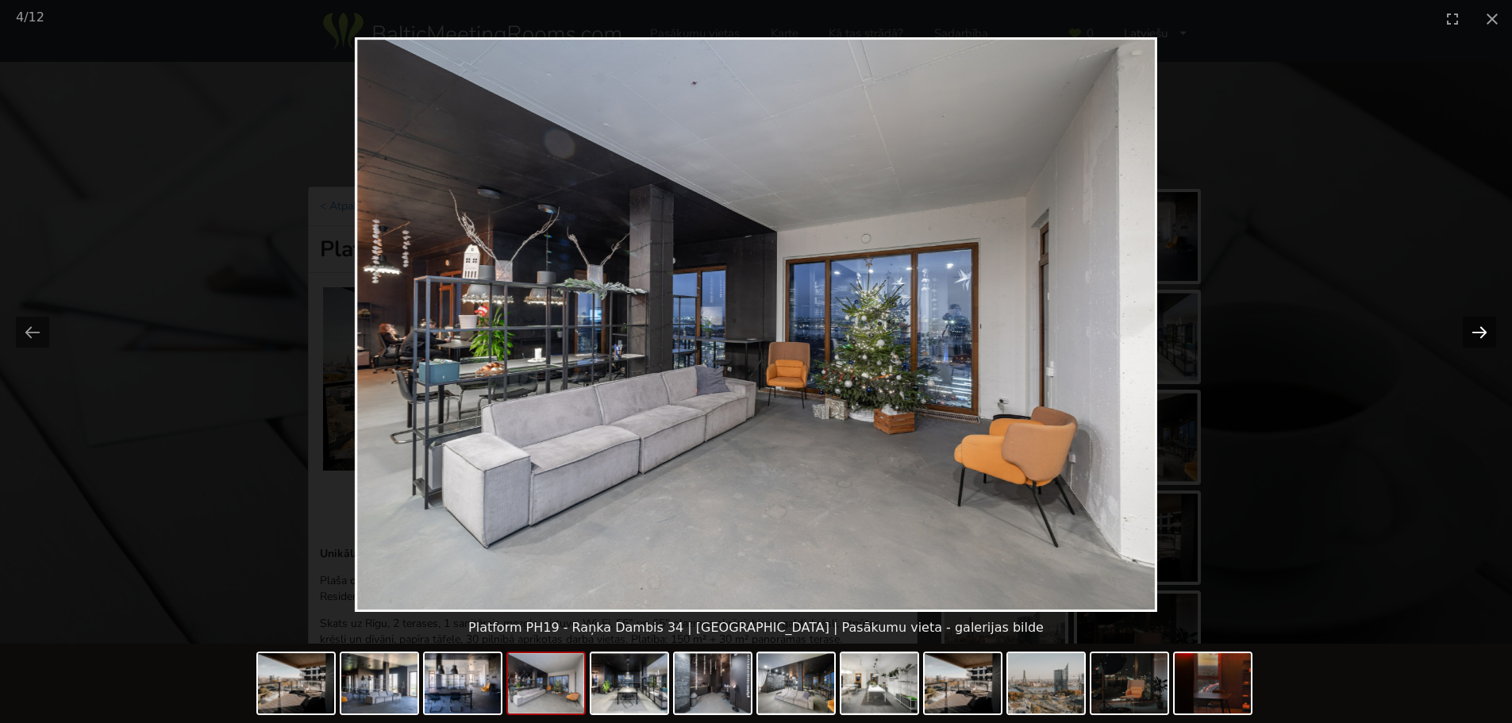
click at [1473, 330] on button "Next slide" at bounding box center [1479, 332] width 33 height 31
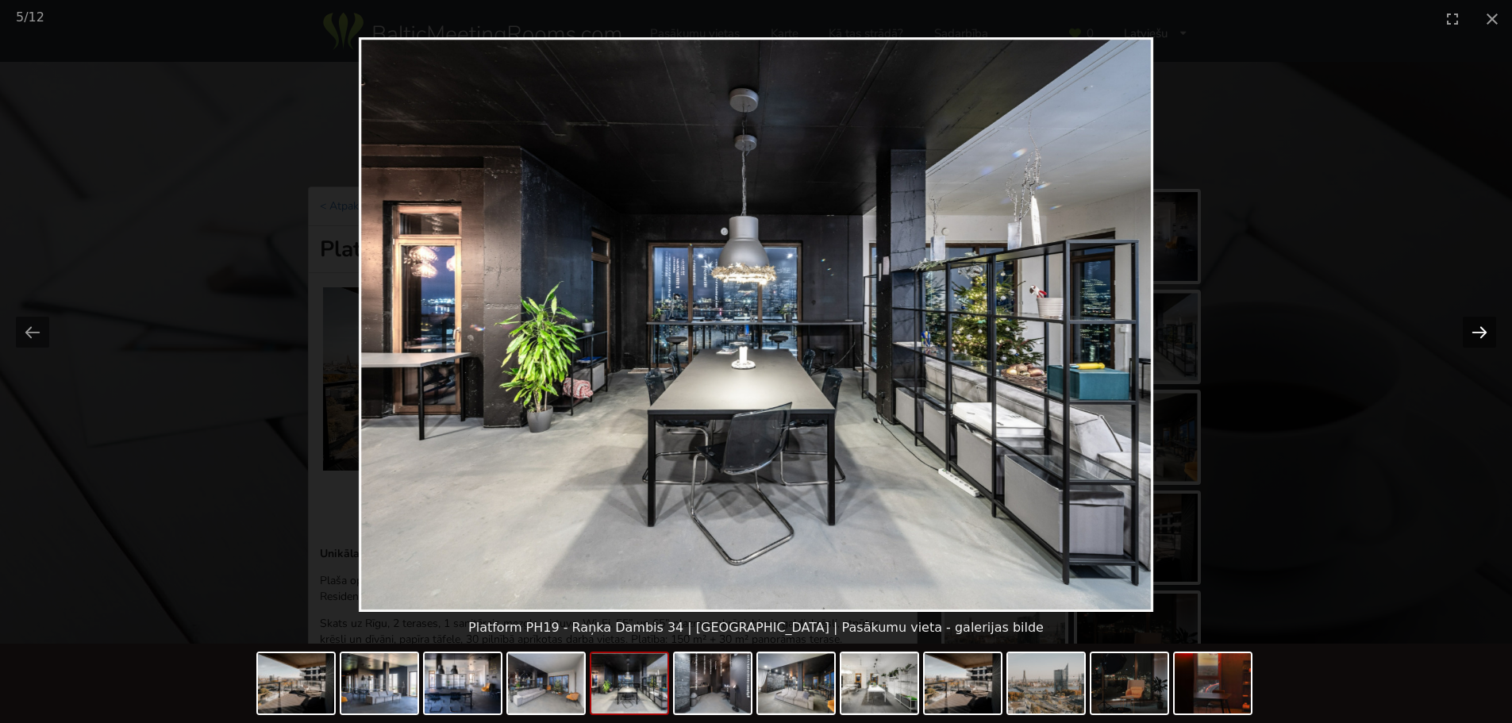
click at [1473, 330] on button "Next slide" at bounding box center [1479, 332] width 33 height 31
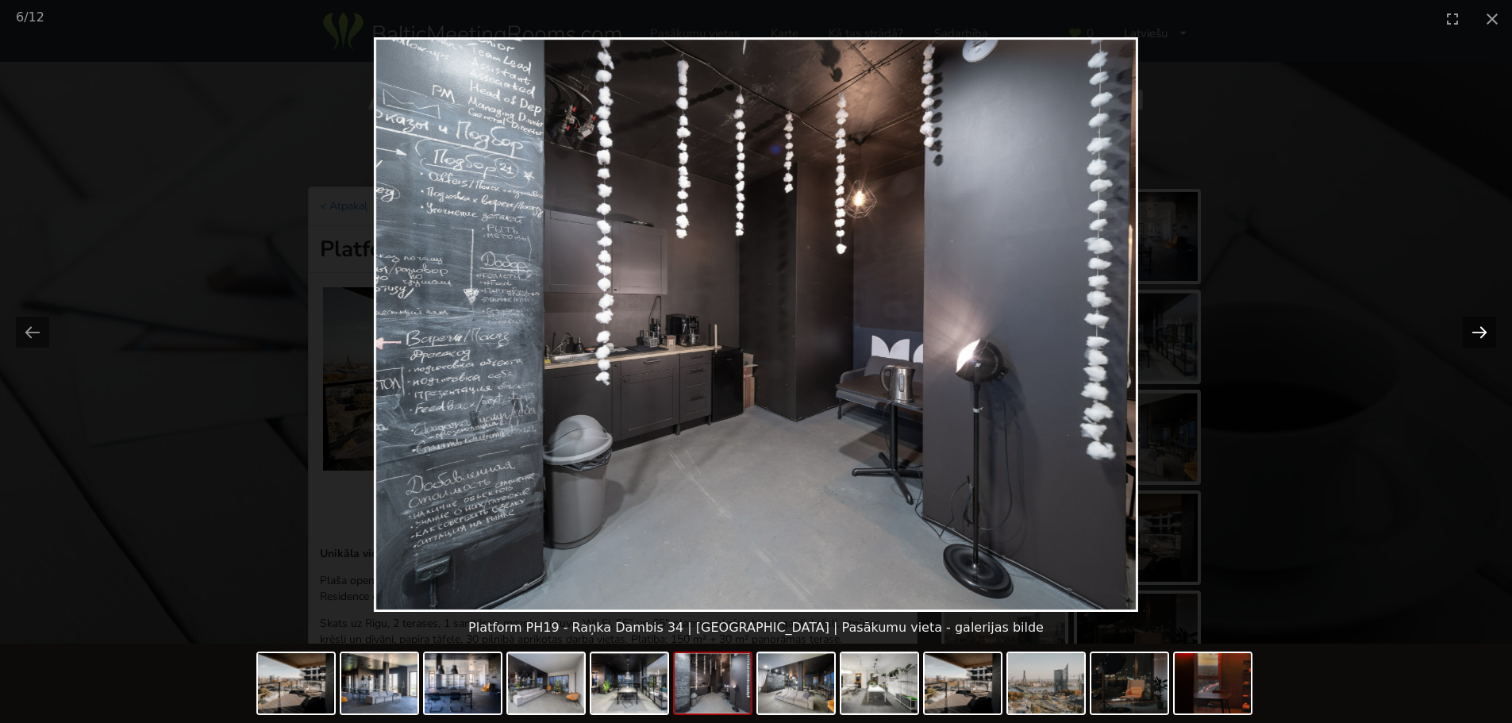
click at [1473, 330] on button "Next slide" at bounding box center [1479, 332] width 33 height 31
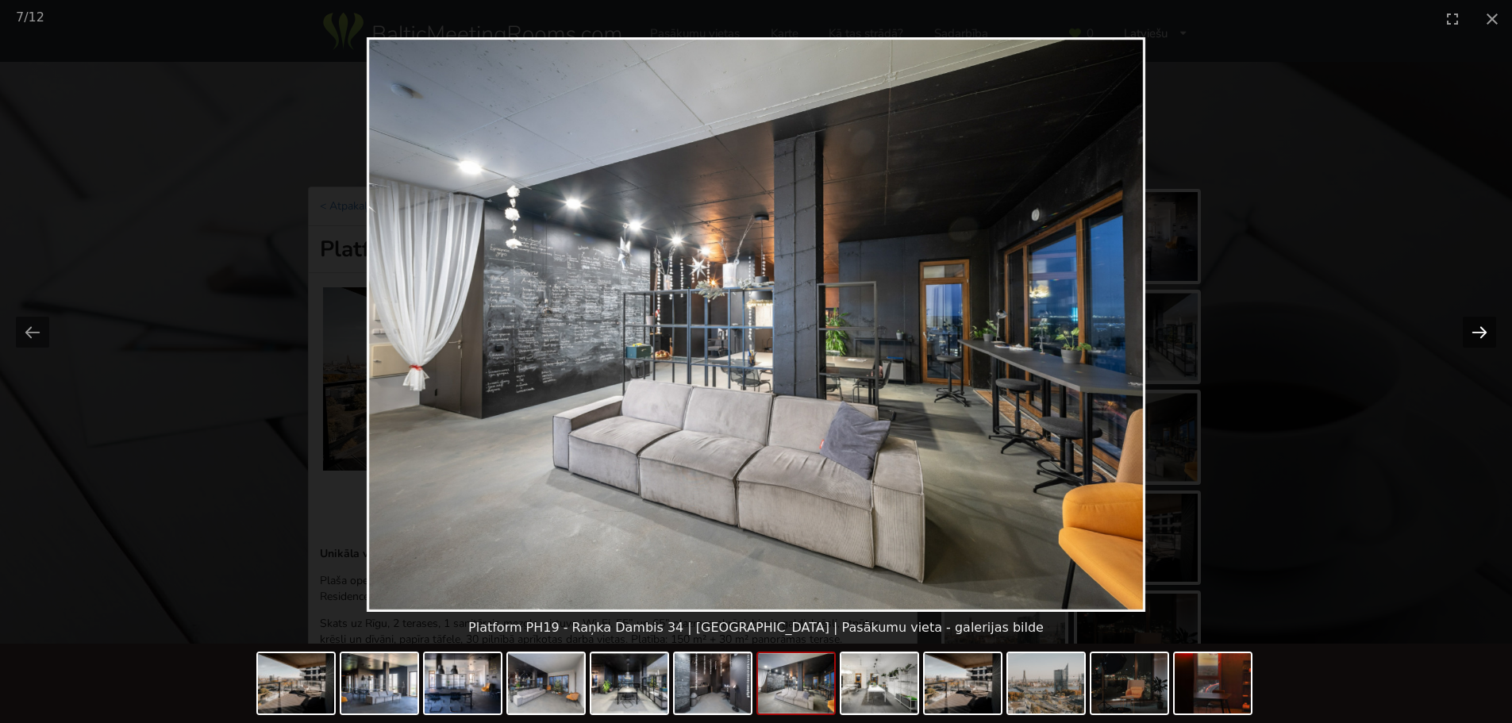
click at [1473, 330] on button "Next slide" at bounding box center [1479, 332] width 33 height 31
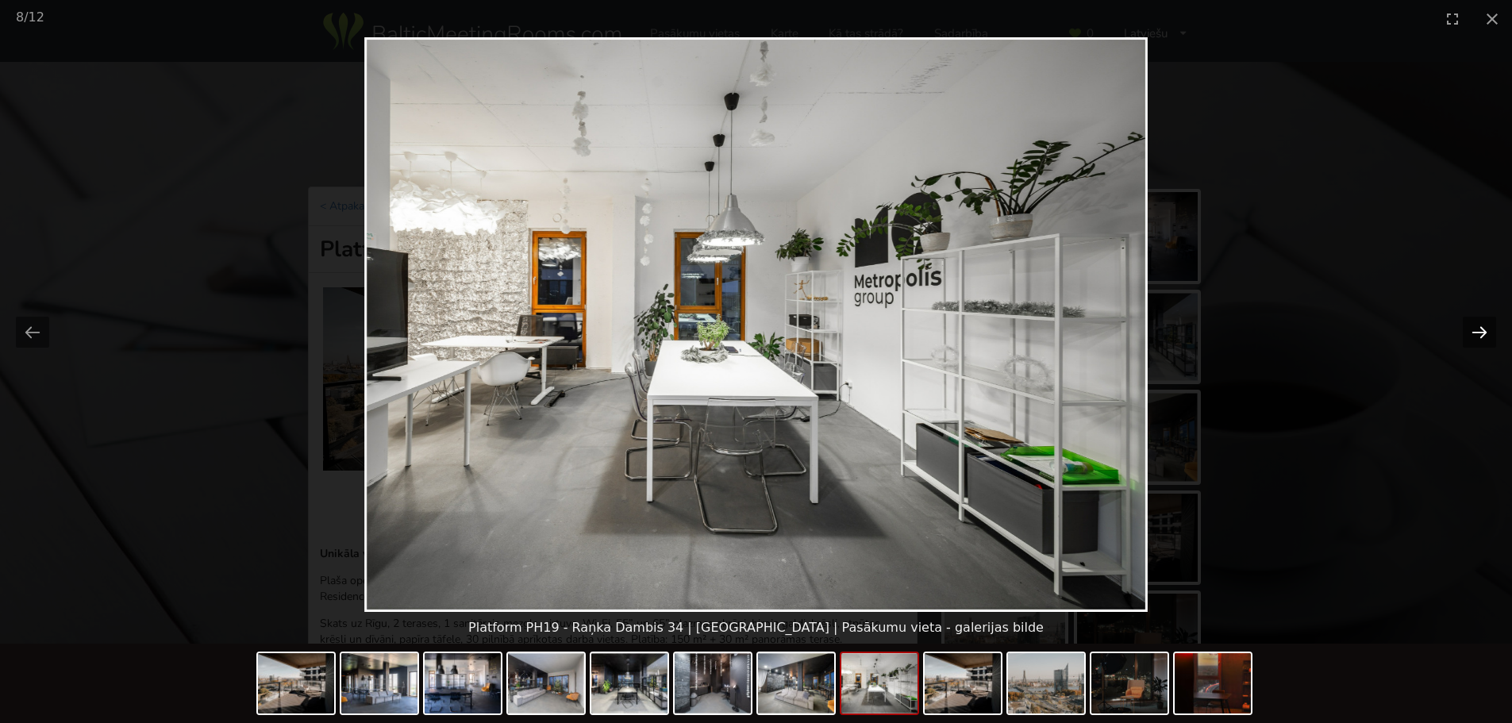
click at [1473, 330] on button "Next slide" at bounding box center [1479, 332] width 33 height 31
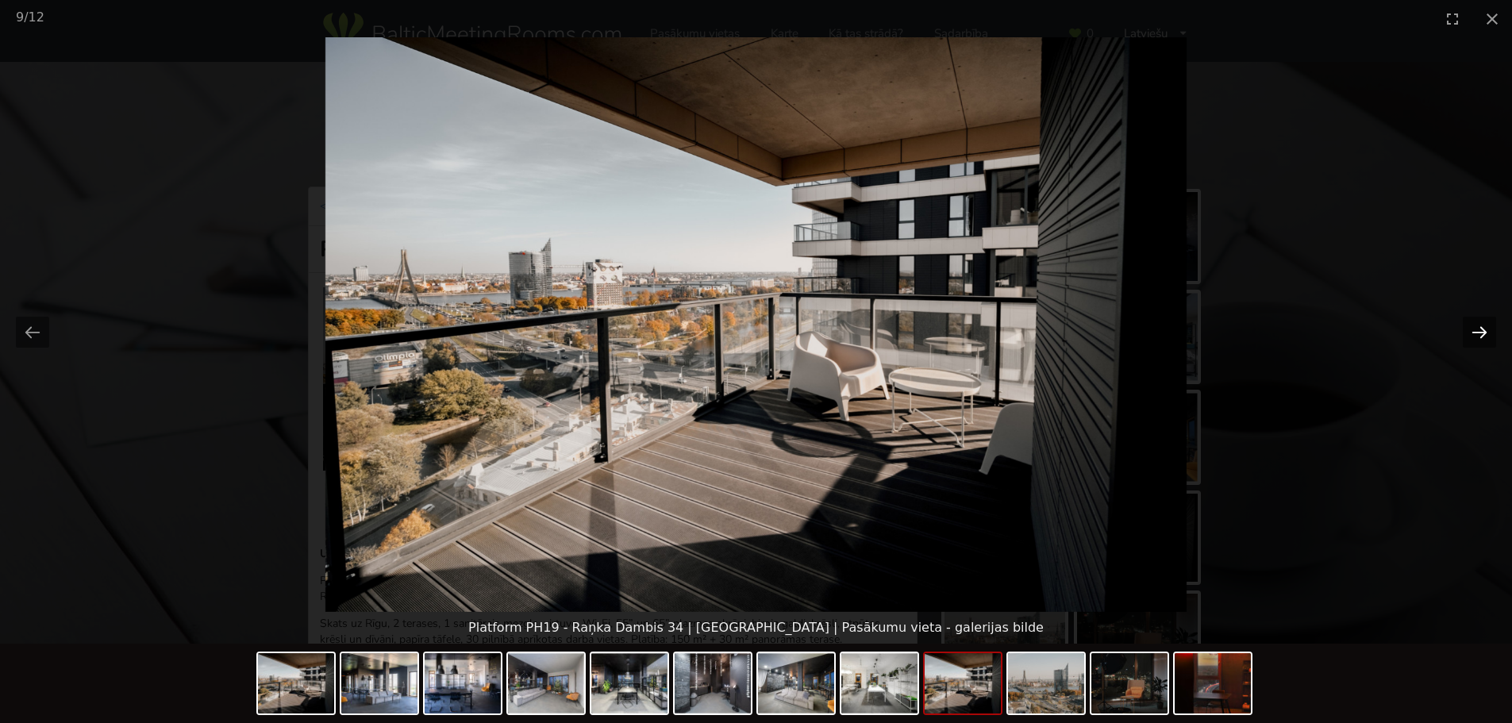
click at [1473, 330] on button "Next slide" at bounding box center [1479, 332] width 33 height 31
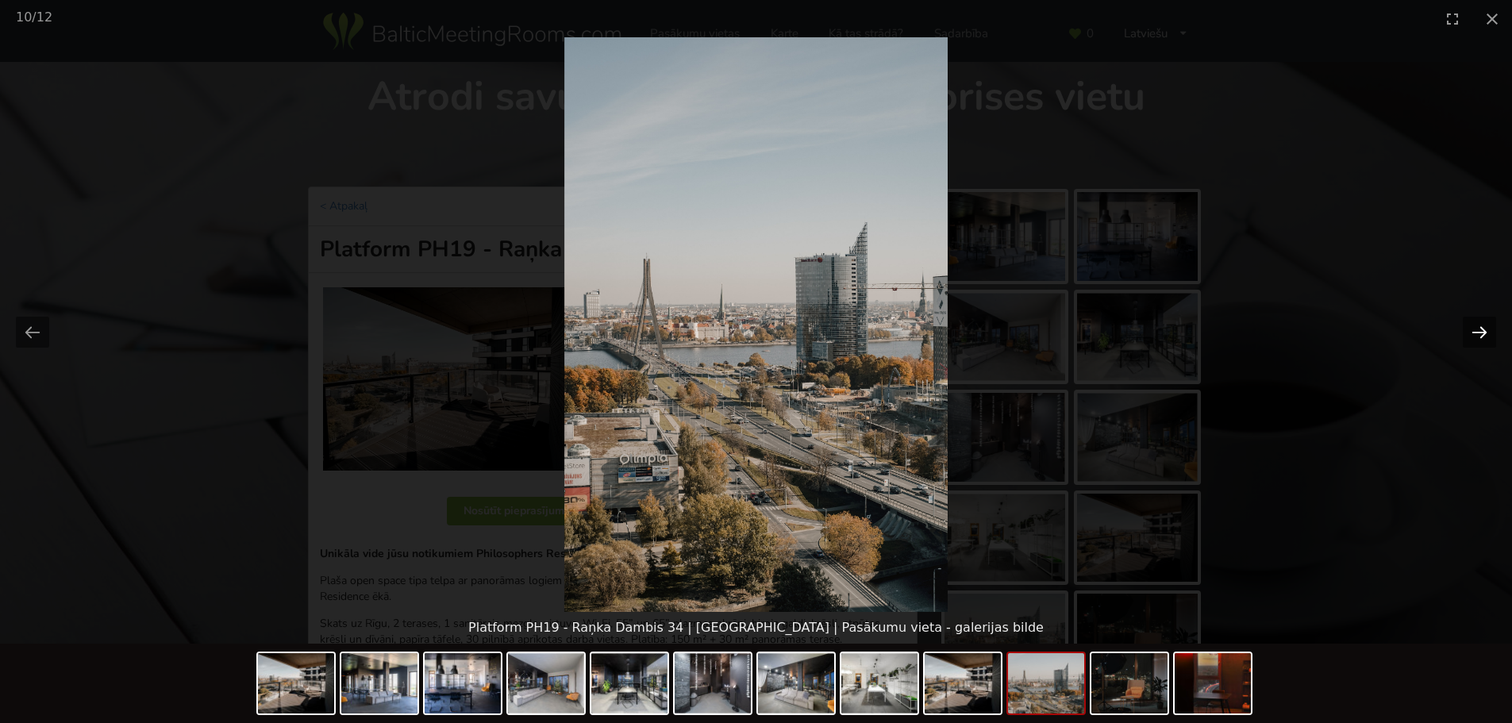
click at [1473, 330] on button "Next slide" at bounding box center [1479, 332] width 33 height 31
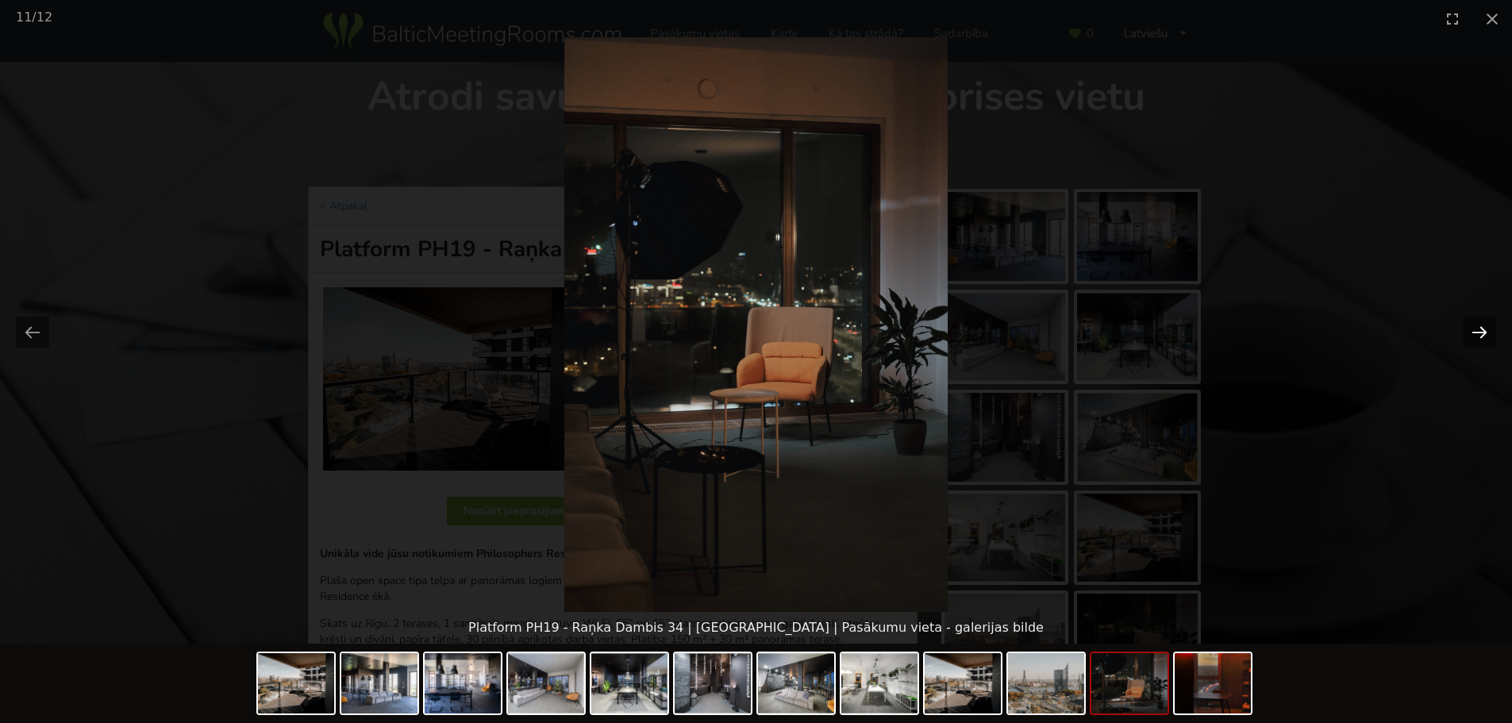
click at [1473, 330] on button "Next slide" at bounding box center [1479, 332] width 33 height 31
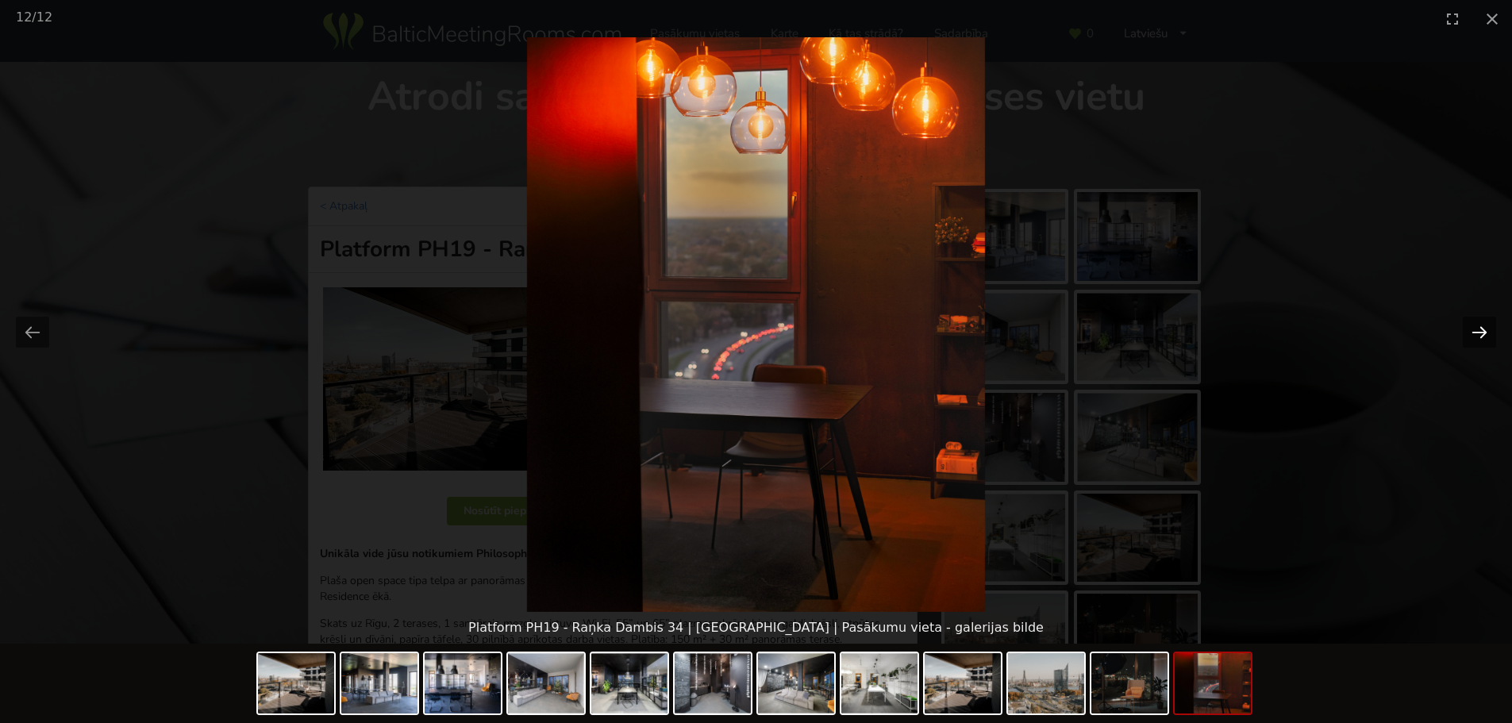
click at [1473, 330] on button "Next slide" at bounding box center [1479, 332] width 33 height 31
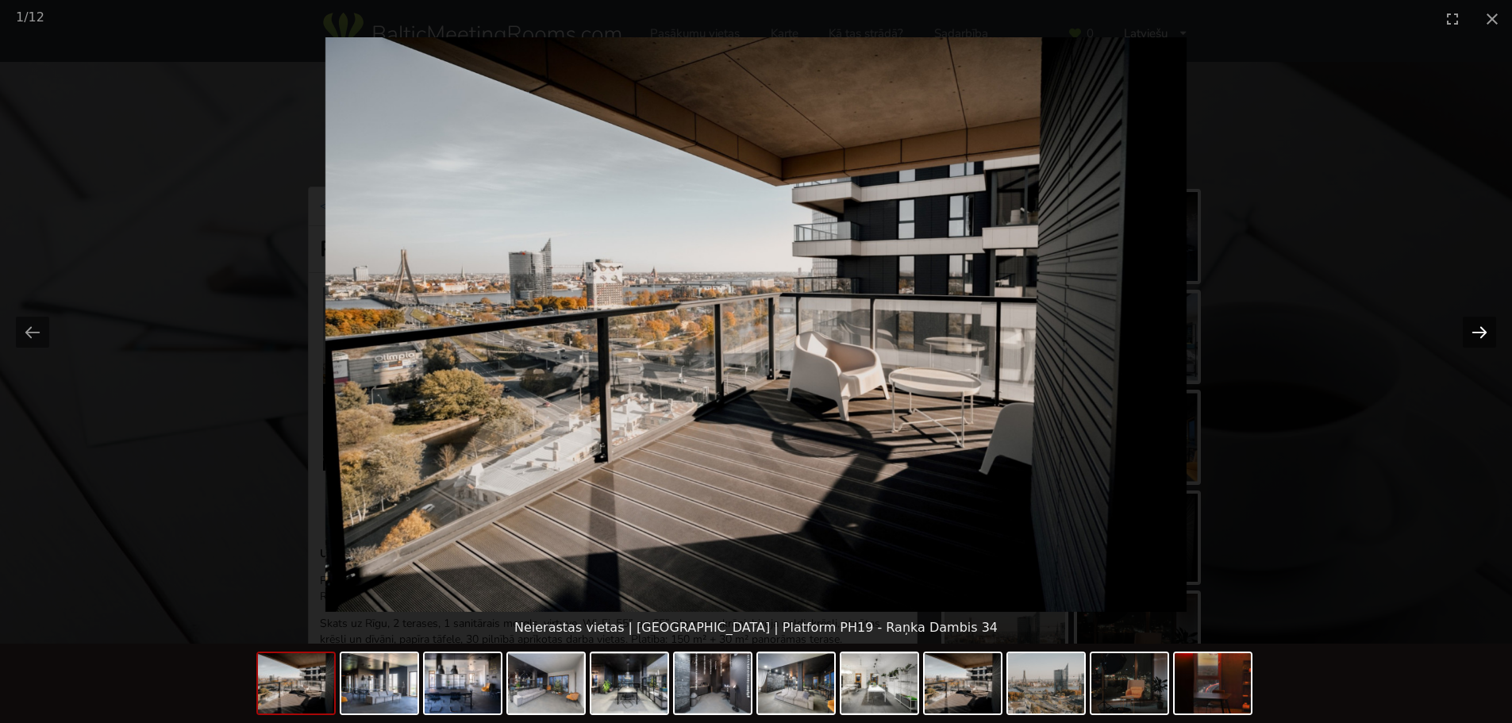
click at [1473, 330] on button "Next slide" at bounding box center [1479, 332] width 33 height 31
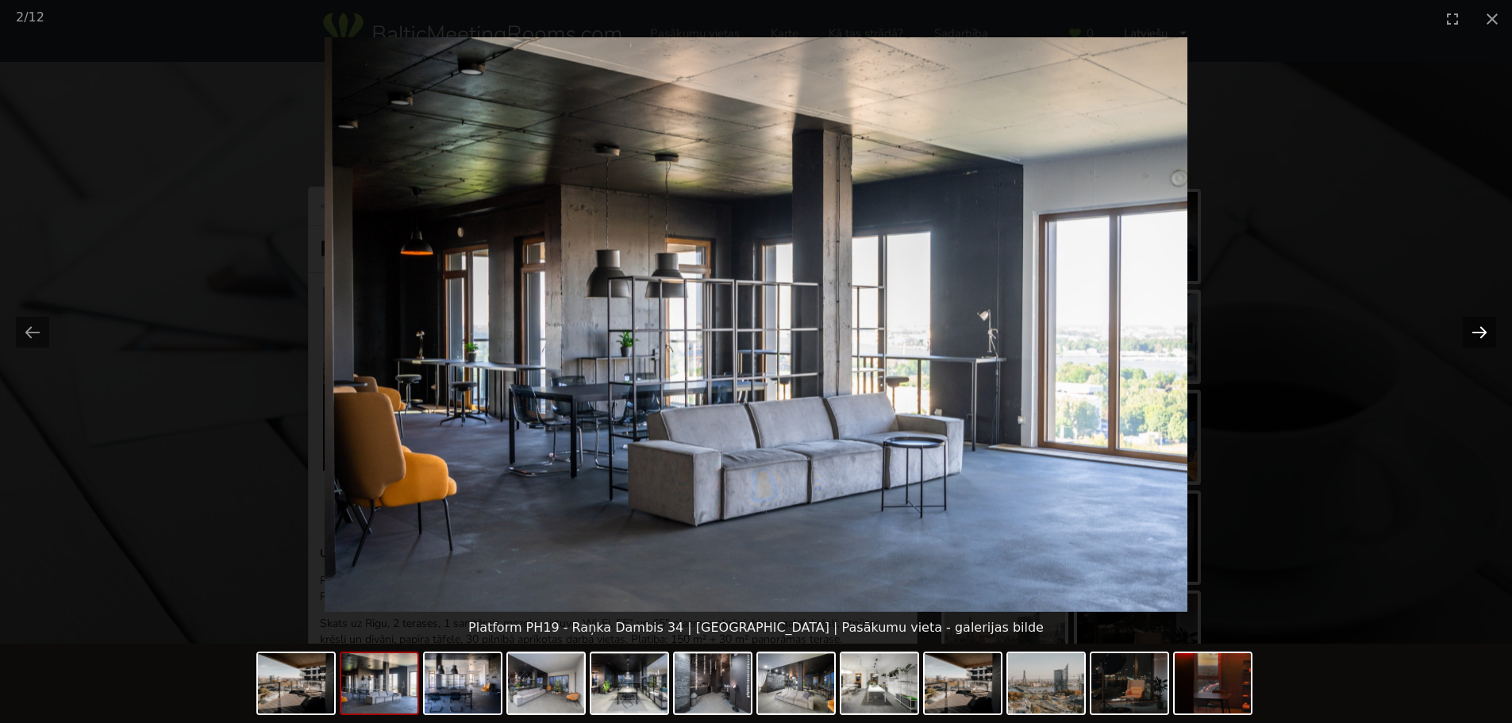
click at [1473, 330] on button "Next slide" at bounding box center [1479, 332] width 33 height 31
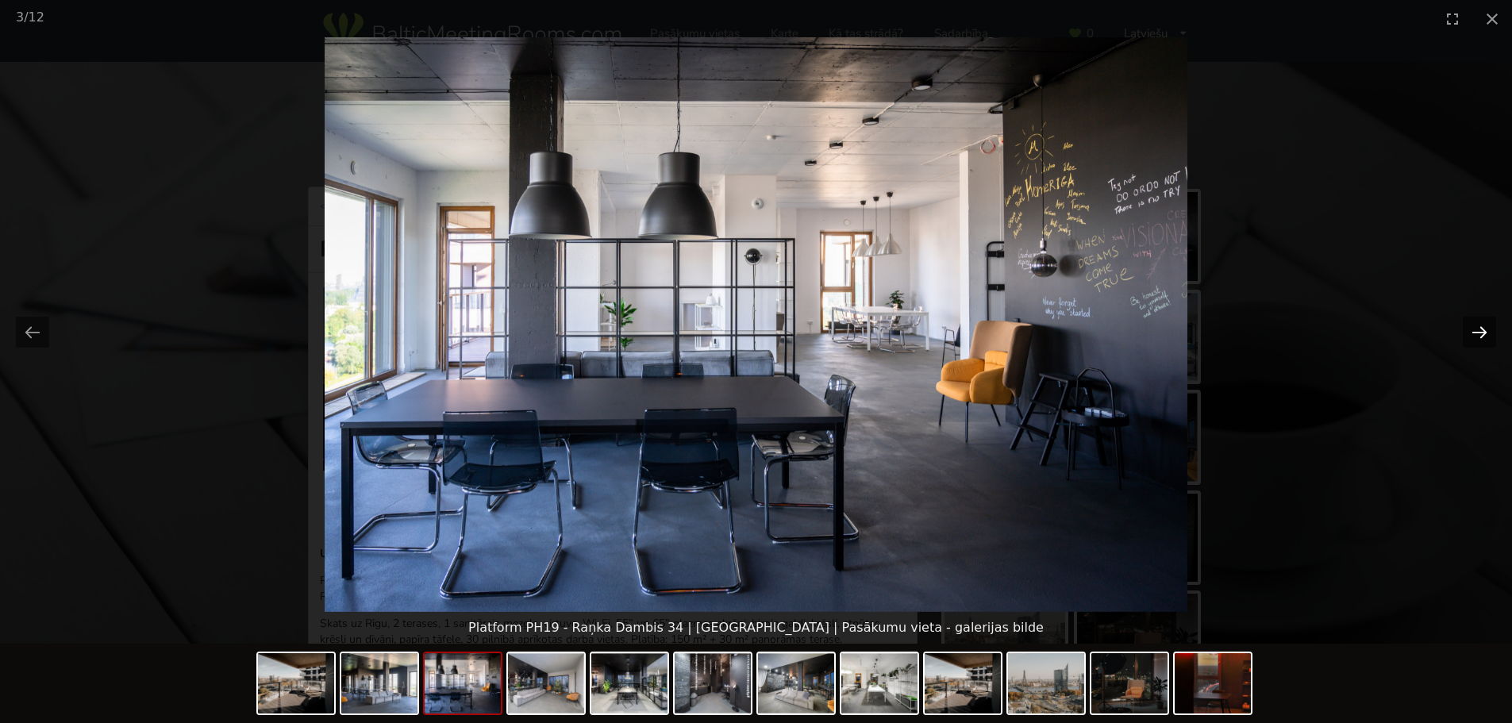
click at [1473, 330] on button "Next slide" at bounding box center [1479, 332] width 33 height 31
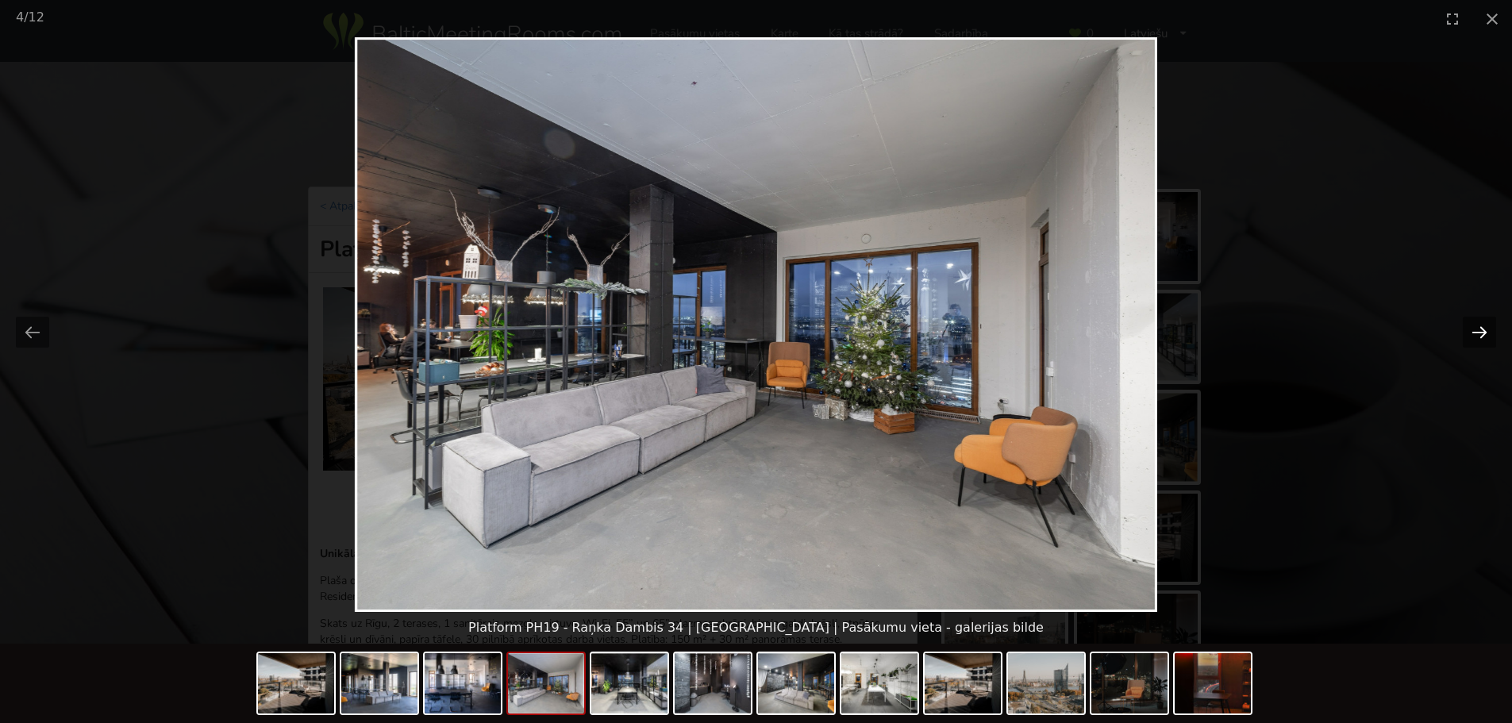
click at [1473, 330] on button "Next slide" at bounding box center [1479, 332] width 33 height 31
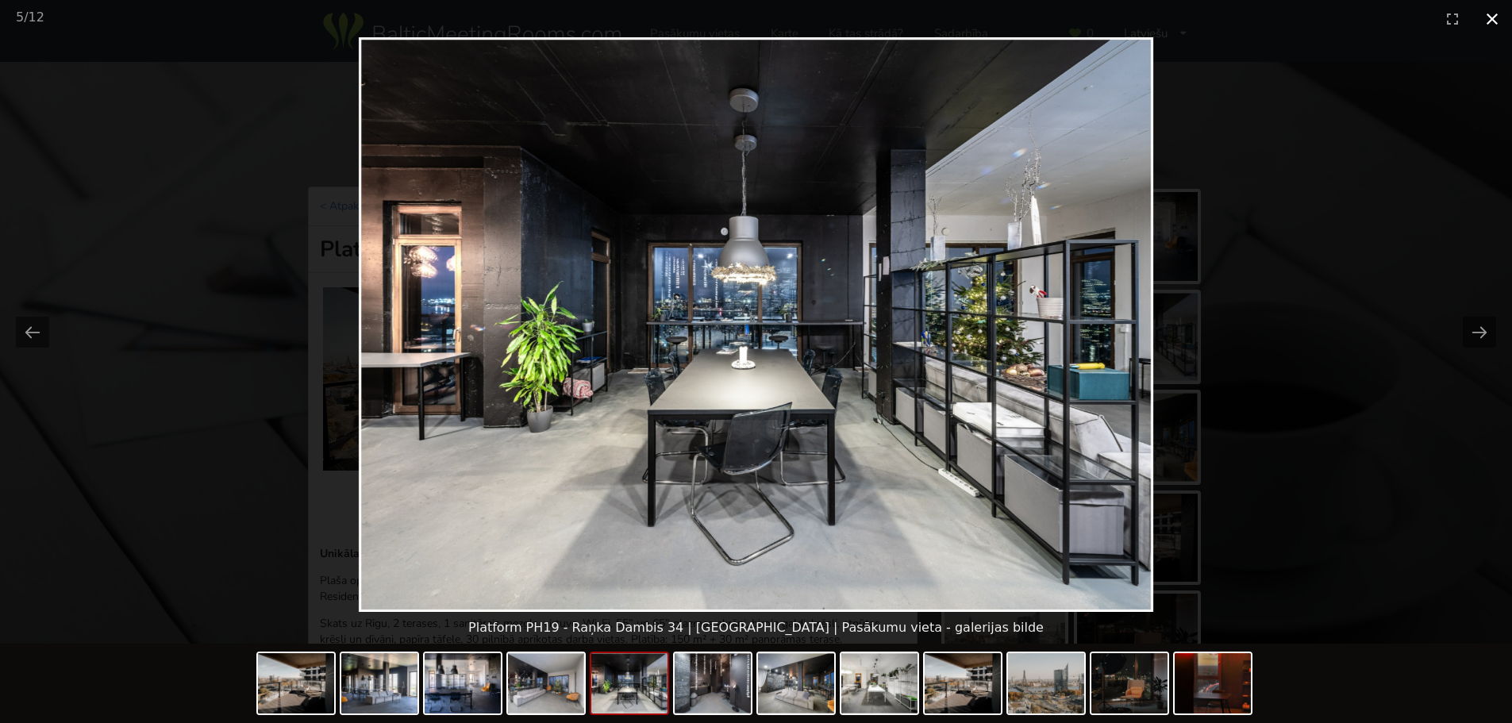
click at [1491, 25] on button "Close gallery" at bounding box center [1492, 18] width 40 height 37
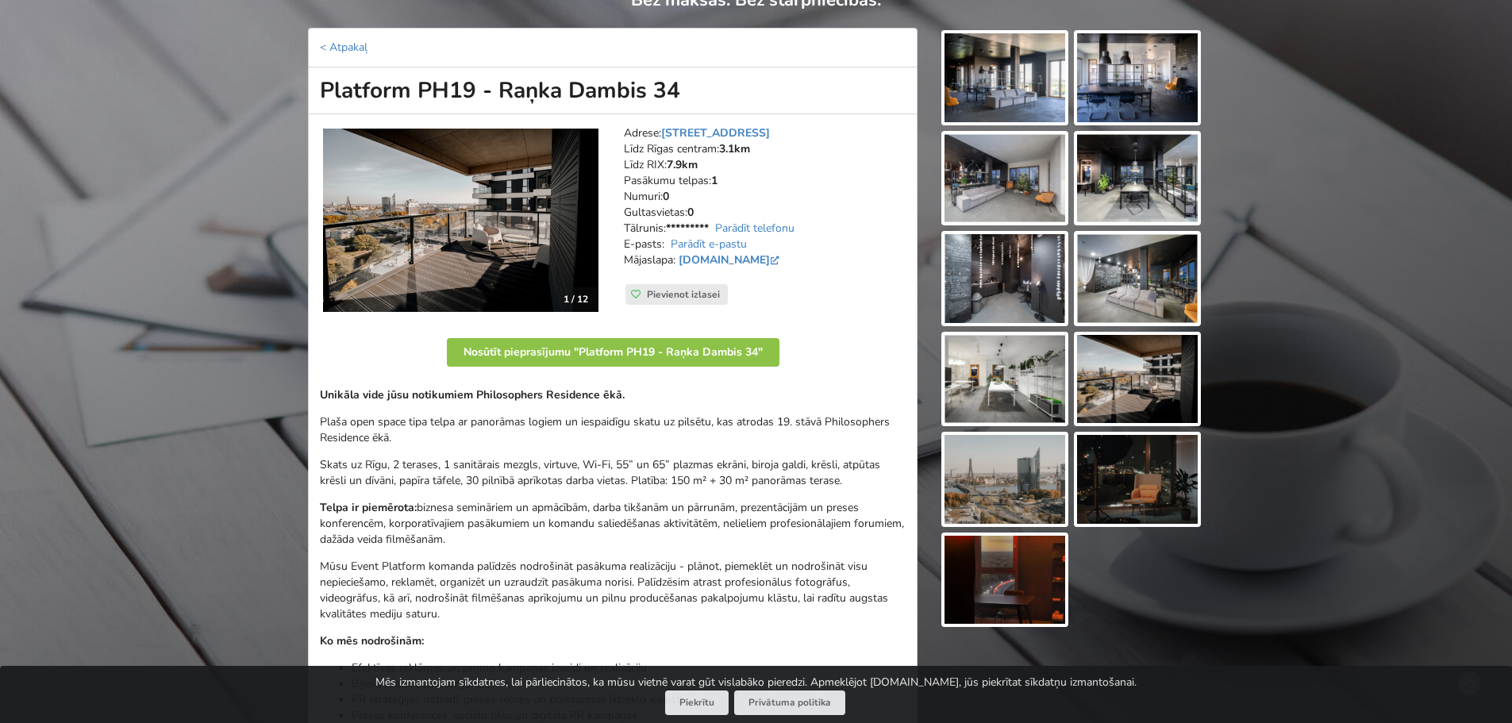
scroll to position [79, 0]
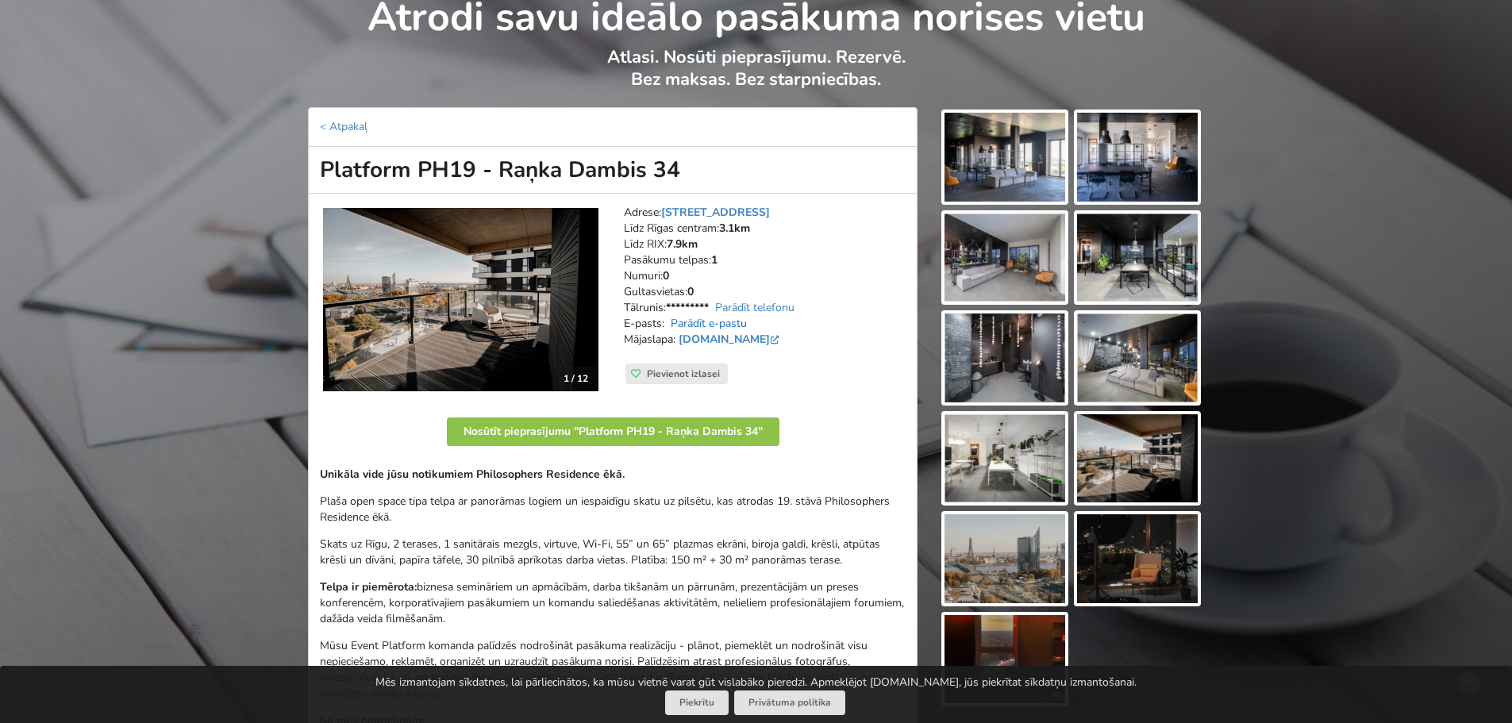
click at [727, 322] on link "Parādīt e-pastu" at bounding box center [709, 323] width 76 height 15
drag, startPoint x: 815, startPoint y: 323, endPoint x: 668, endPoint y: 329, distance: 146.9
click at [668, 329] on address "Adrese: Raņka Dambis 34, Rīga Līdz Rīgas centram: 3.1km Līdz RIX: 7.9km Pasākum…" at bounding box center [765, 284] width 282 height 159
copy address "dm@metropolisgroups.com"
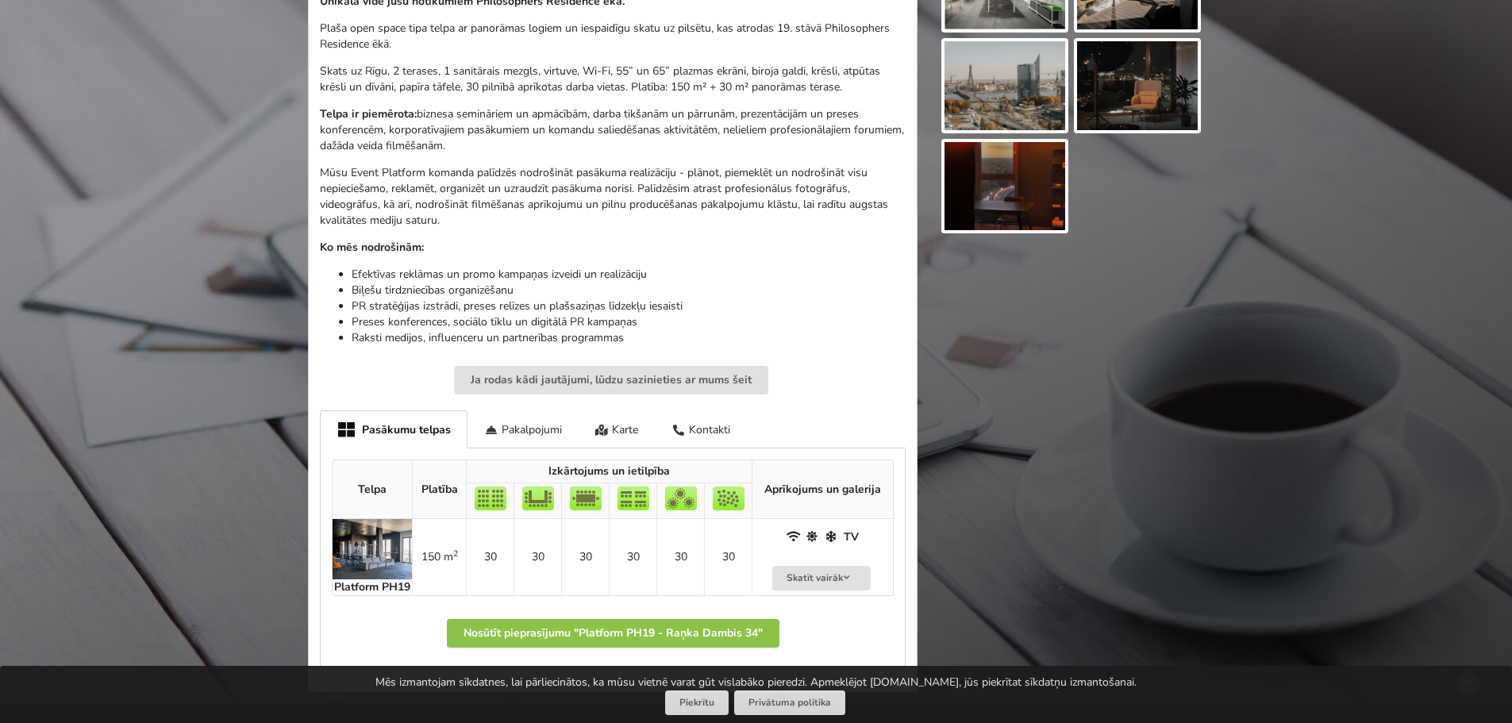
scroll to position [556, 0]
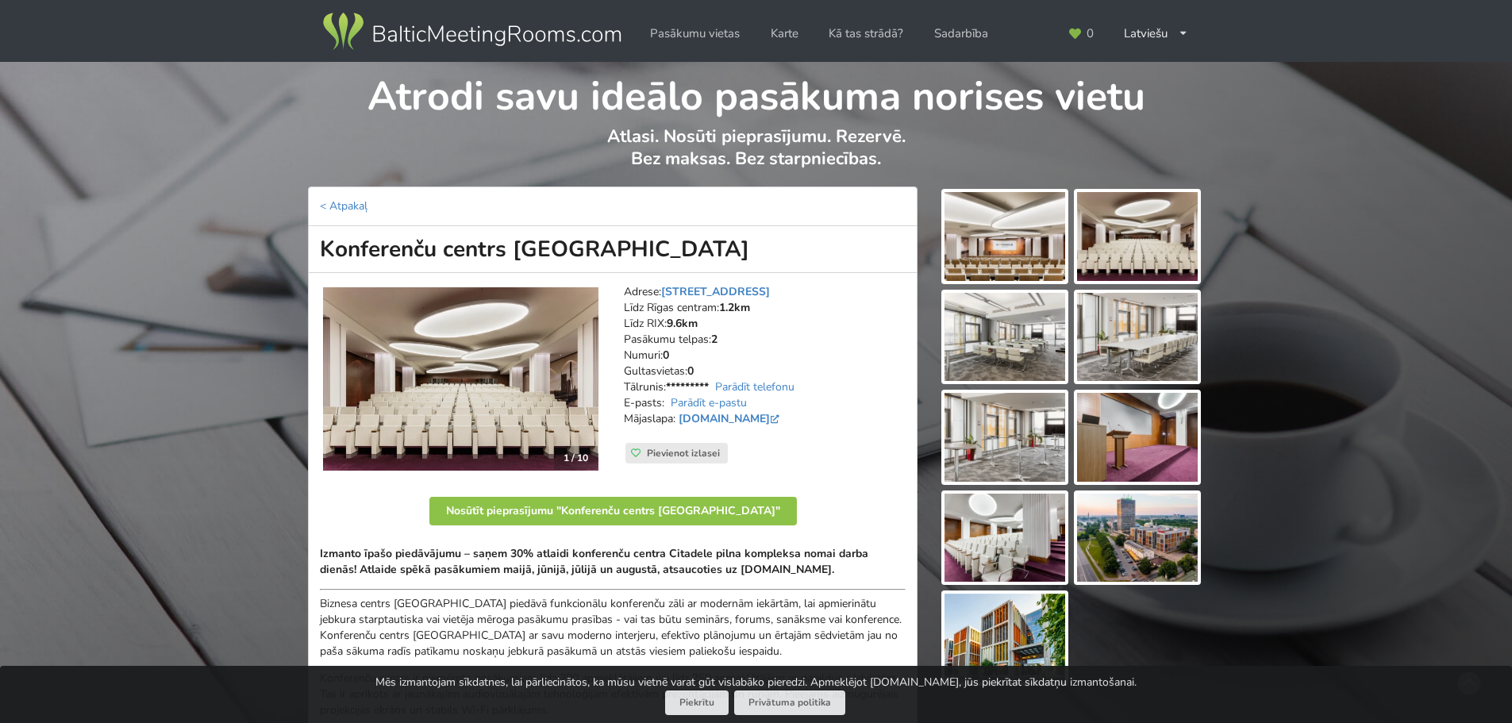
click at [505, 429] on img at bounding box center [460, 379] width 275 height 184
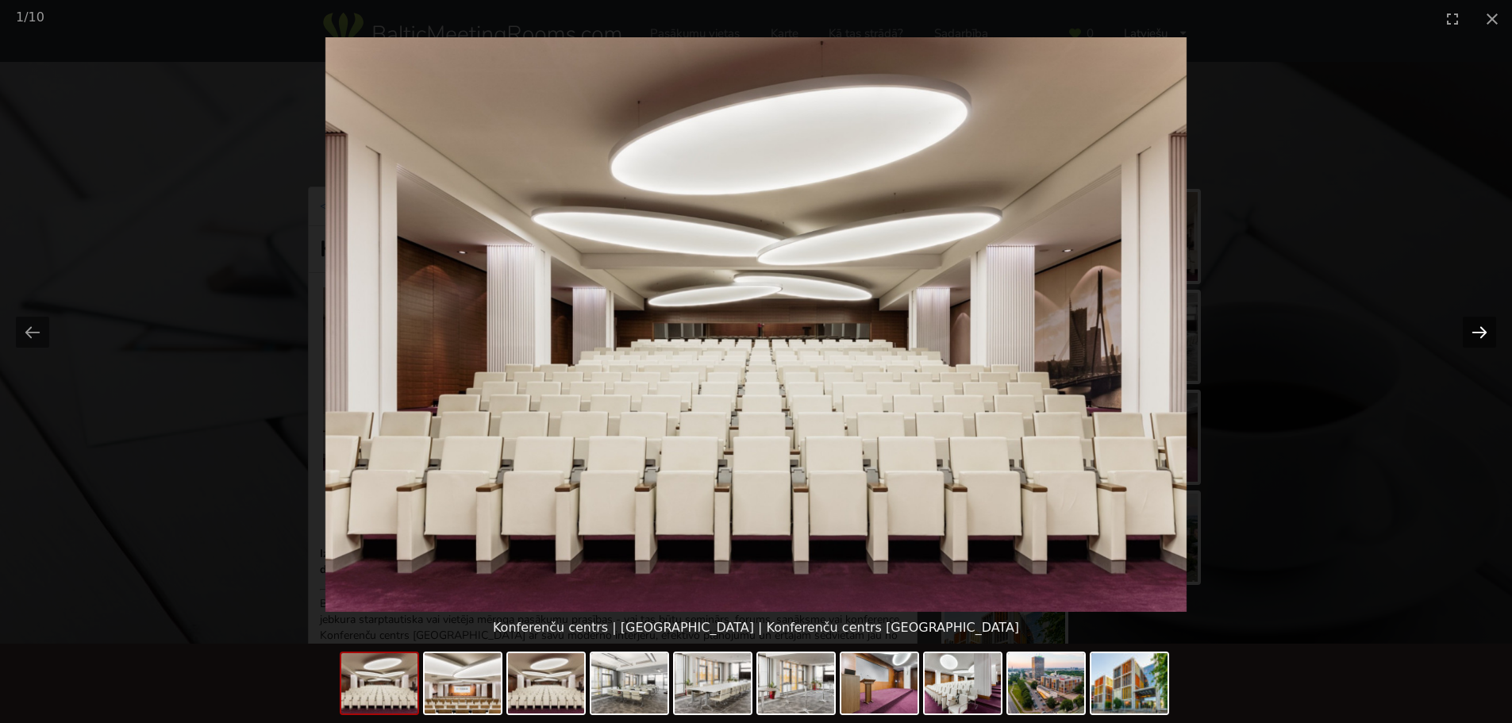
click at [1477, 332] on button "Next slide" at bounding box center [1479, 332] width 33 height 31
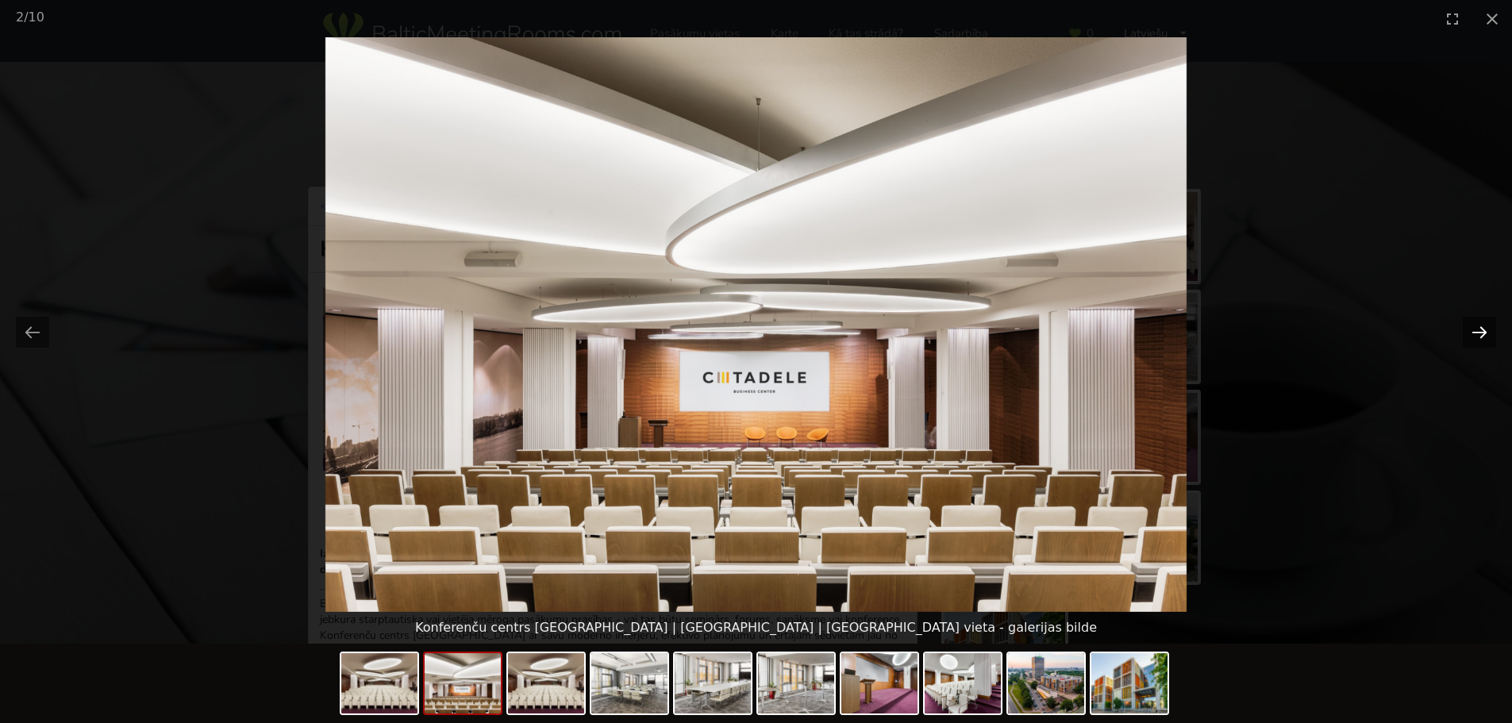
click at [1477, 333] on button "Next slide" at bounding box center [1479, 332] width 33 height 31
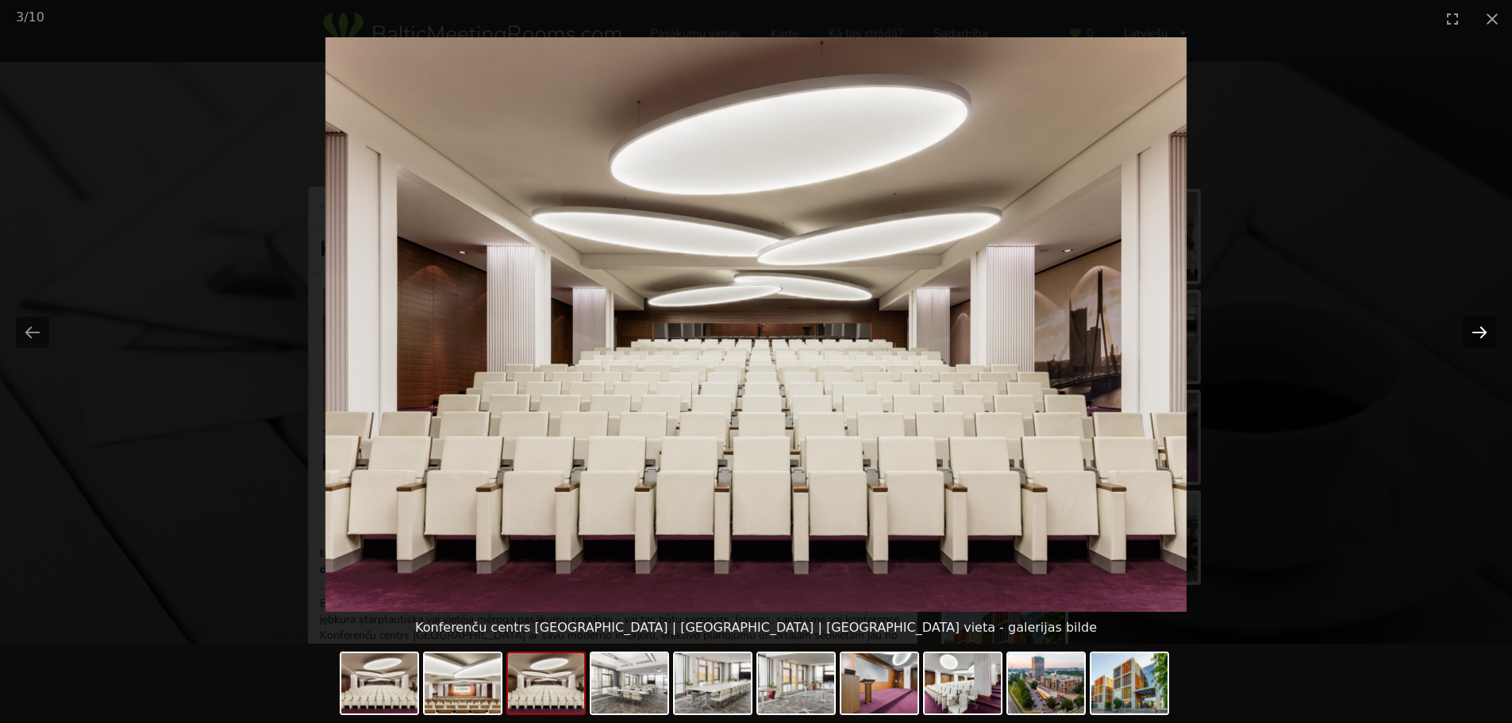
click at [1477, 333] on button "Next slide" at bounding box center [1479, 332] width 33 height 31
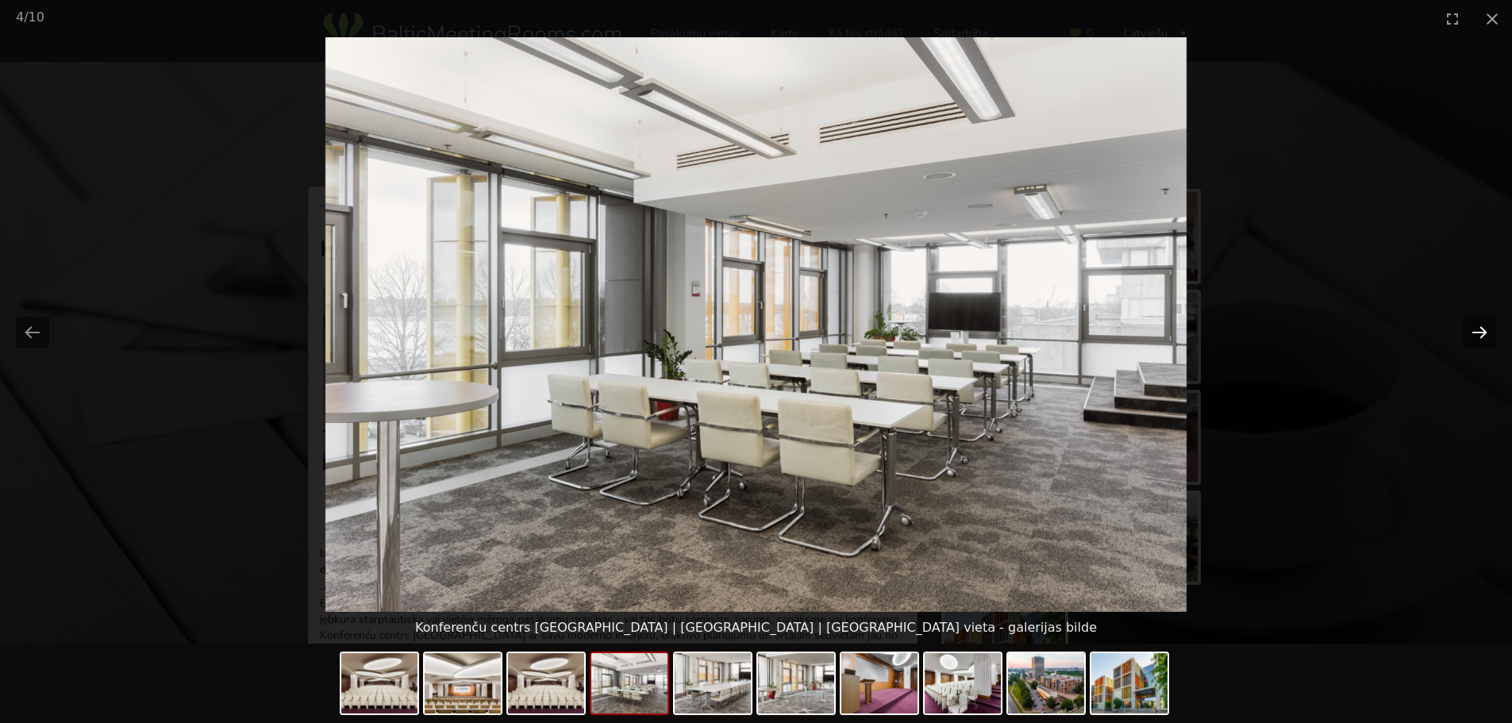
click at [1481, 332] on button "Next slide" at bounding box center [1479, 332] width 33 height 31
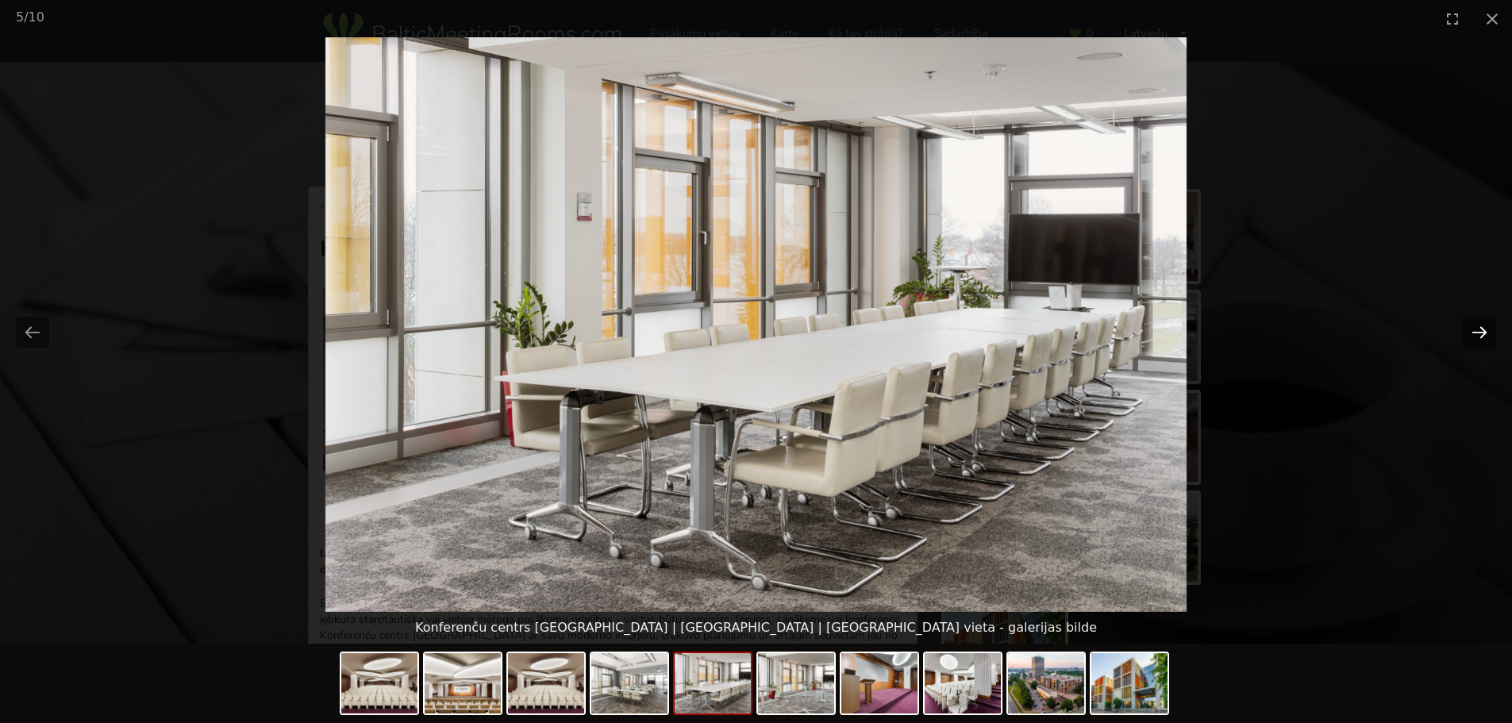
click at [1481, 332] on button "Next slide" at bounding box center [1479, 332] width 33 height 31
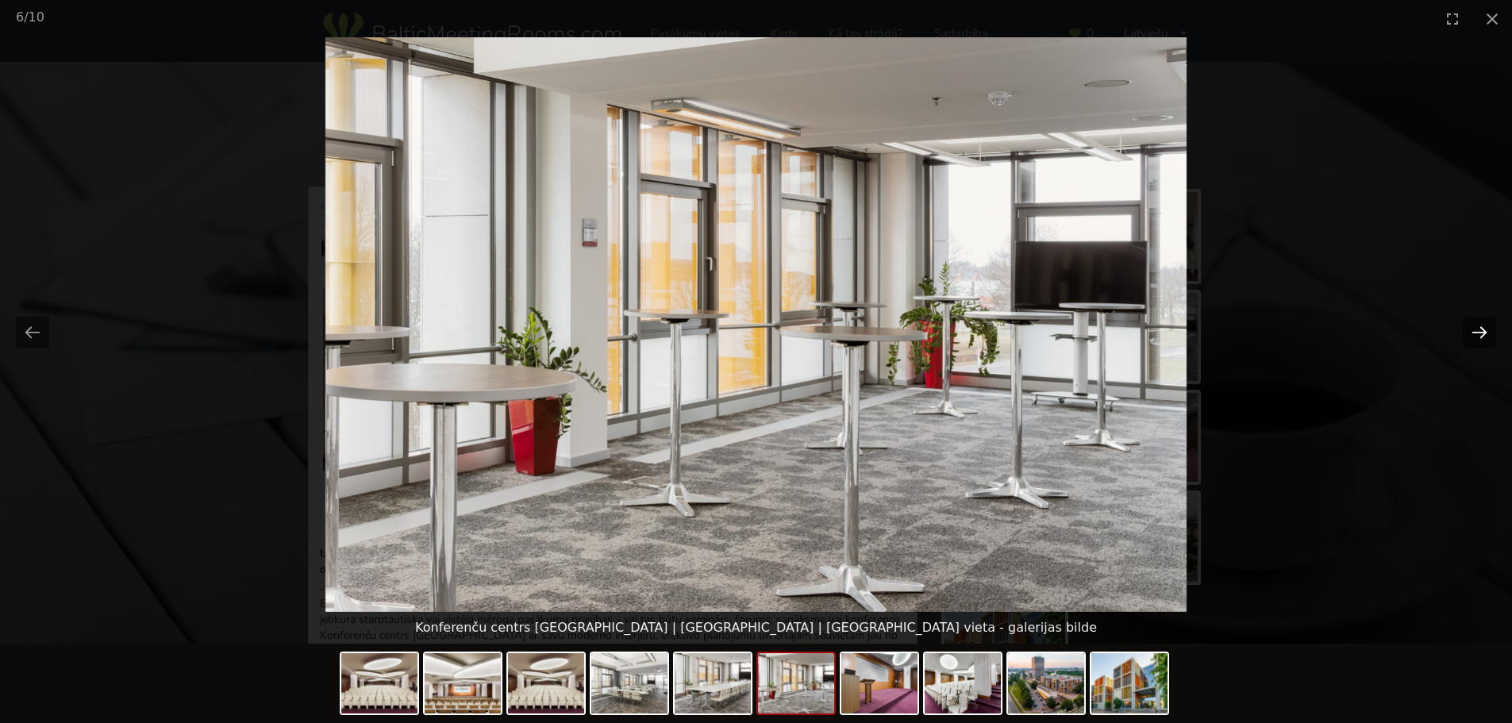
click at [1481, 332] on button "Next slide" at bounding box center [1479, 332] width 33 height 31
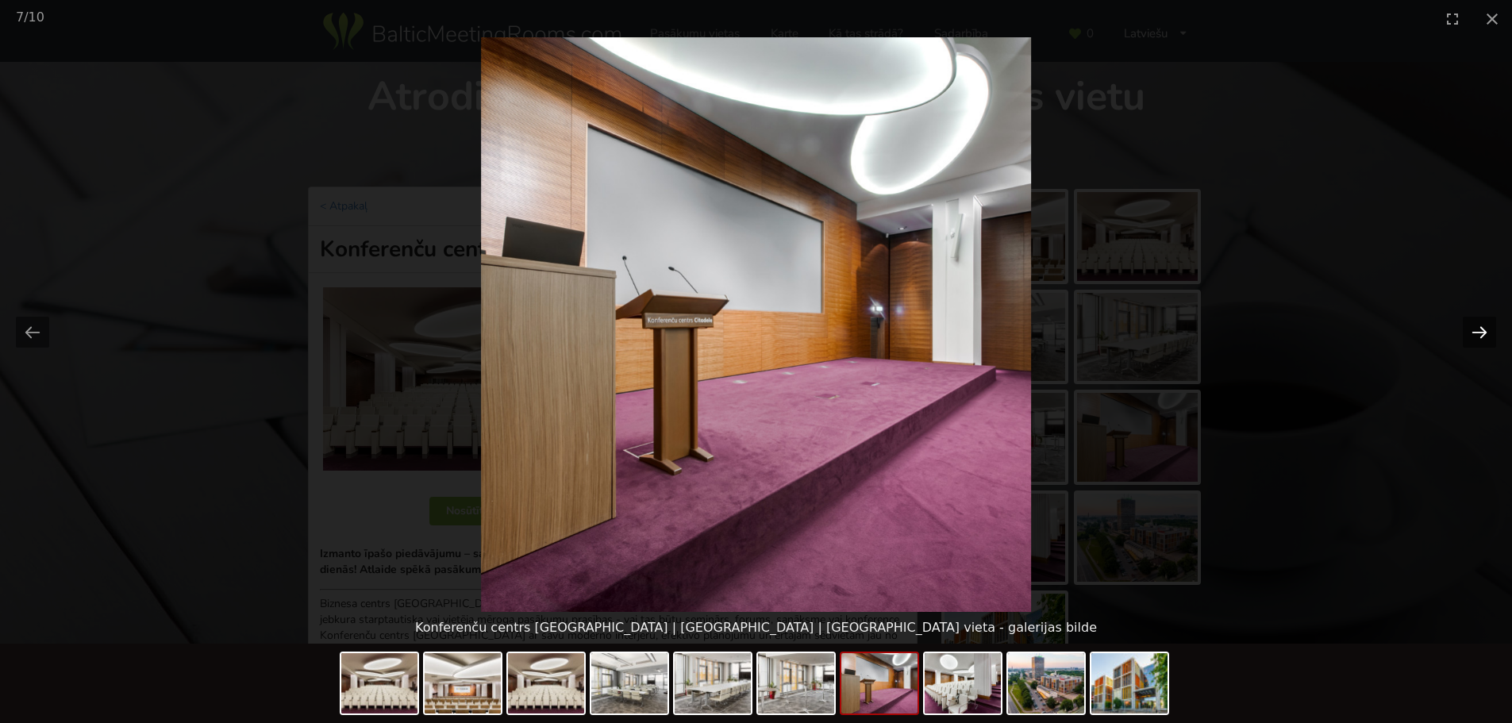
click at [1481, 332] on button "Next slide" at bounding box center [1479, 332] width 33 height 31
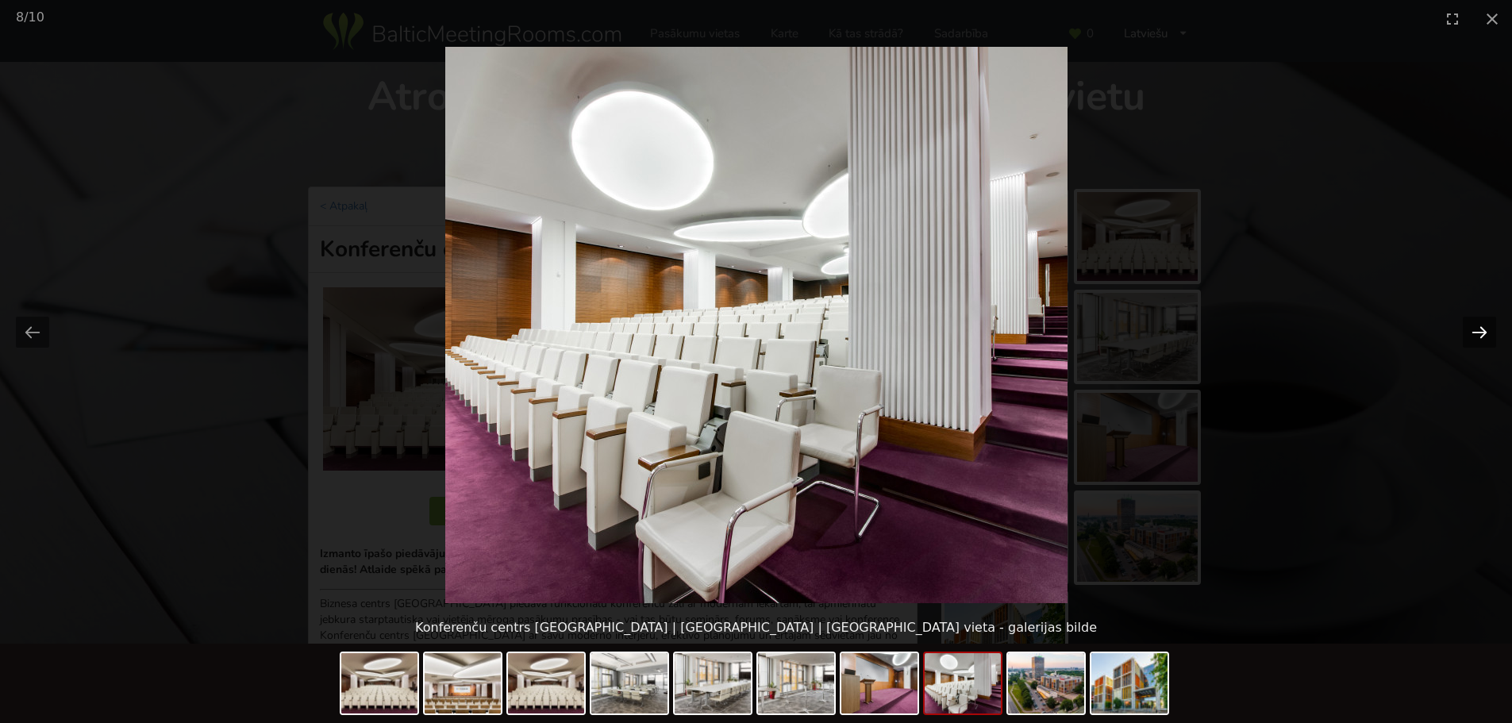
click at [1481, 332] on button "Next slide" at bounding box center [1479, 332] width 33 height 31
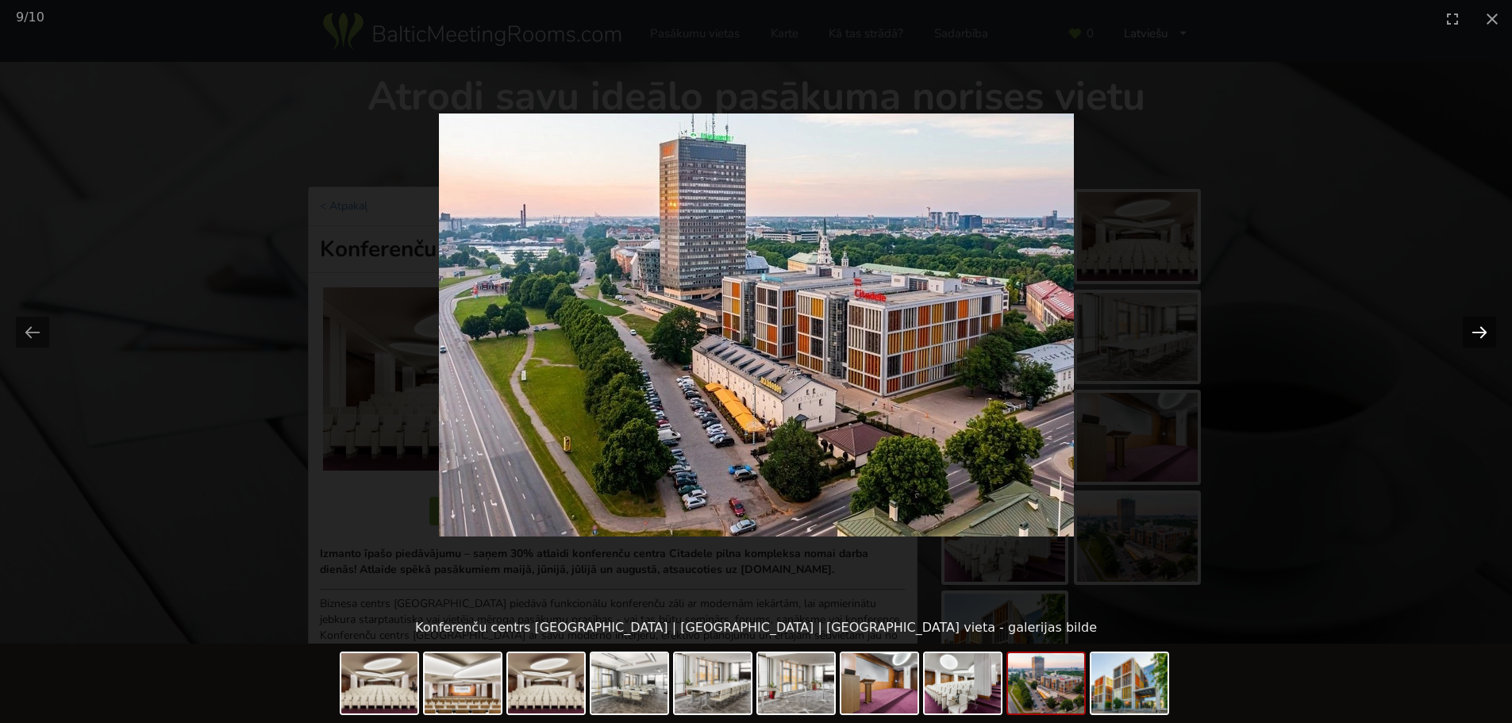
click at [1481, 332] on button "Next slide" at bounding box center [1479, 332] width 33 height 31
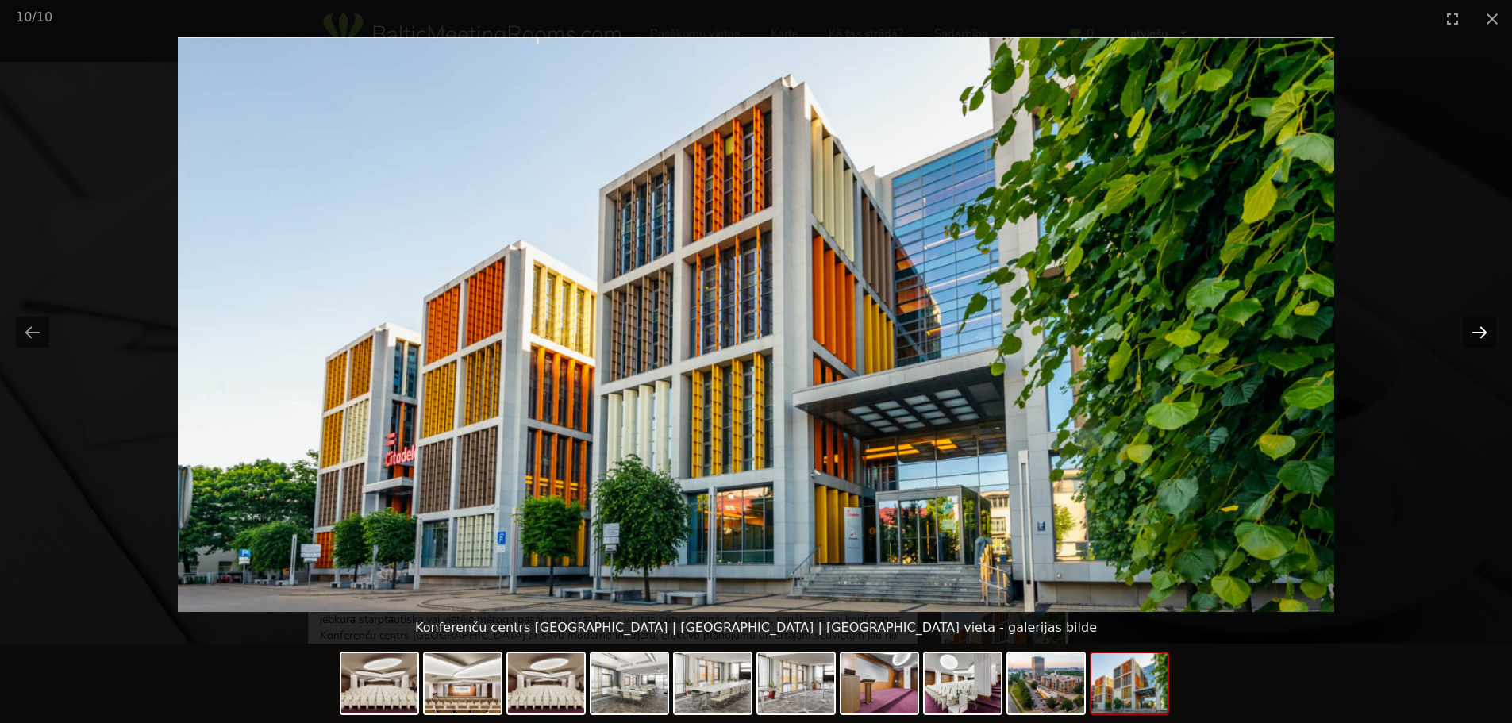
click at [1481, 332] on button "Next slide" at bounding box center [1479, 332] width 33 height 31
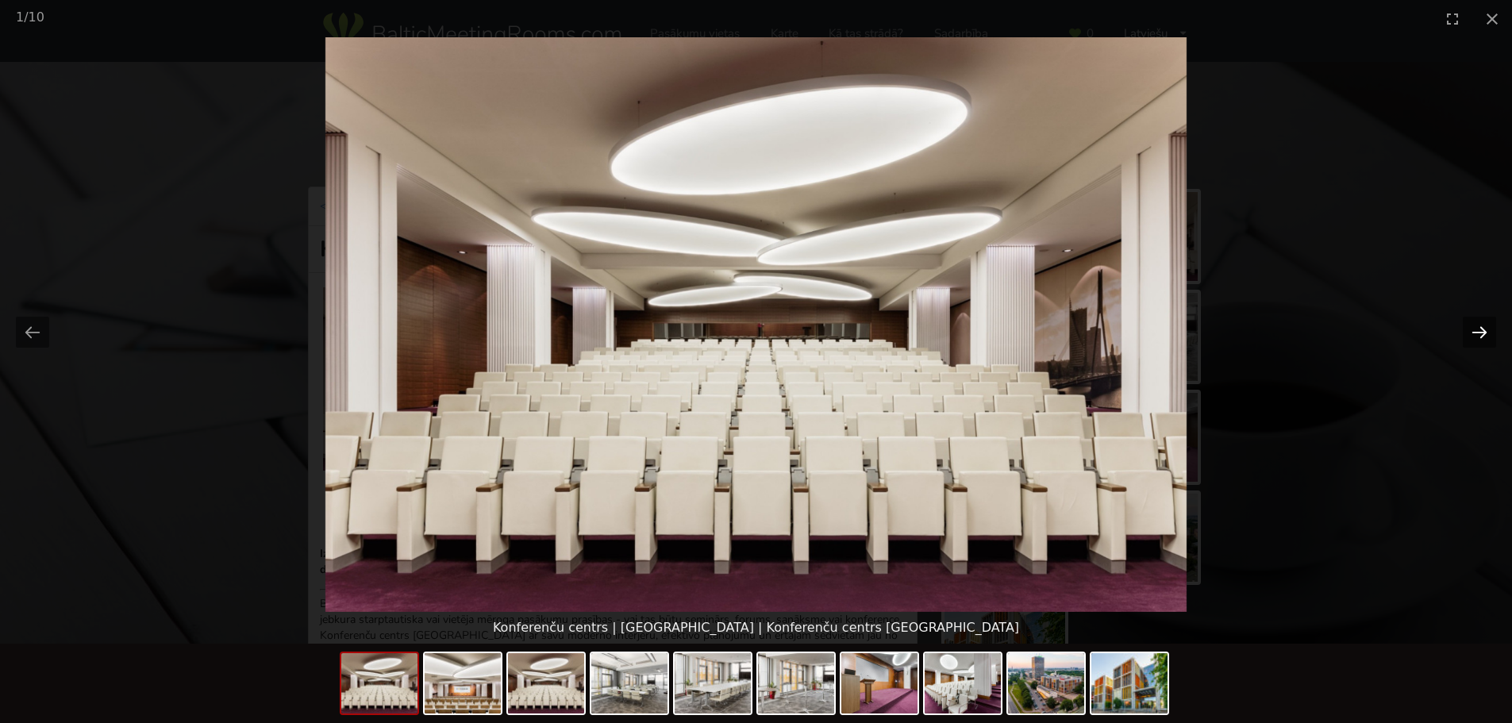
click at [1481, 332] on button "Next slide" at bounding box center [1479, 332] width 33 height 31
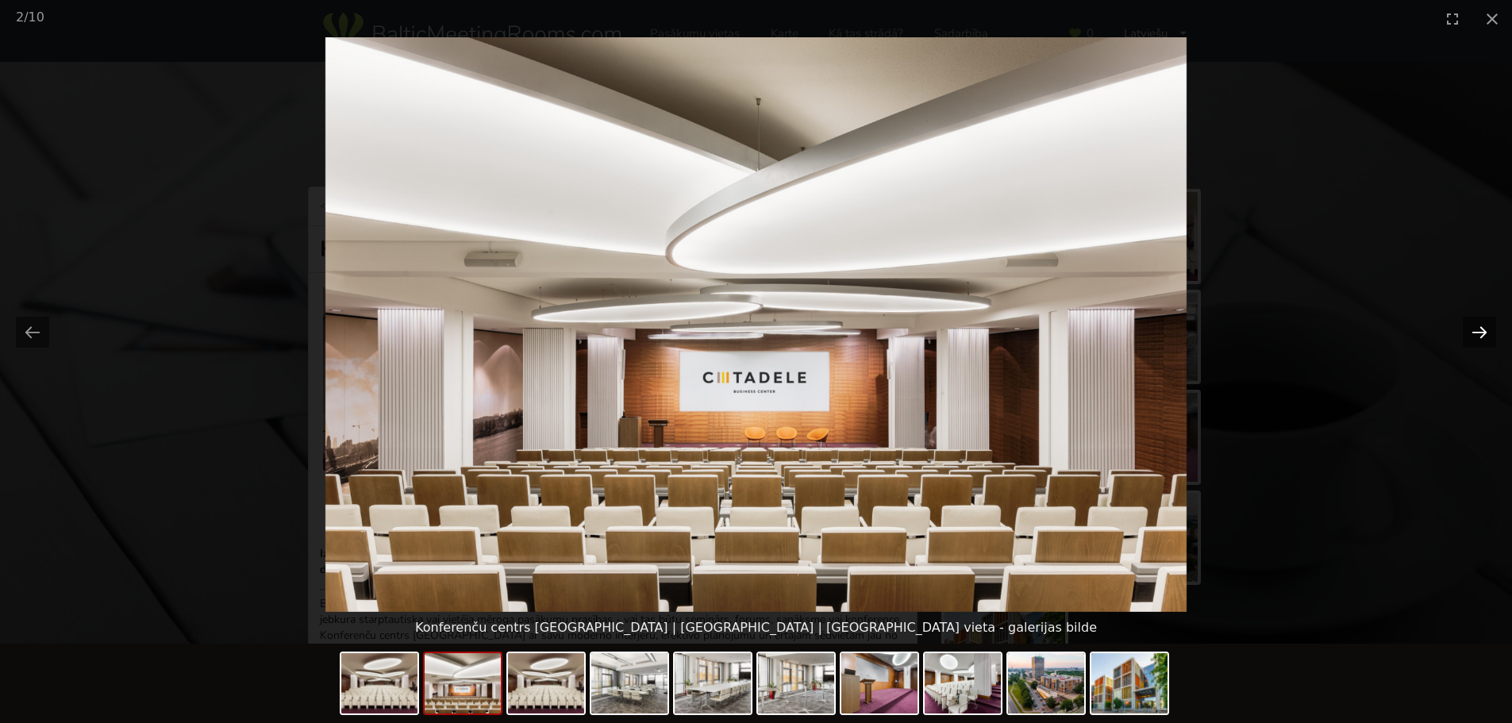
click at [1481, 332] on button "Next slide" at bounding box center [1479, 332] width 33 height 31
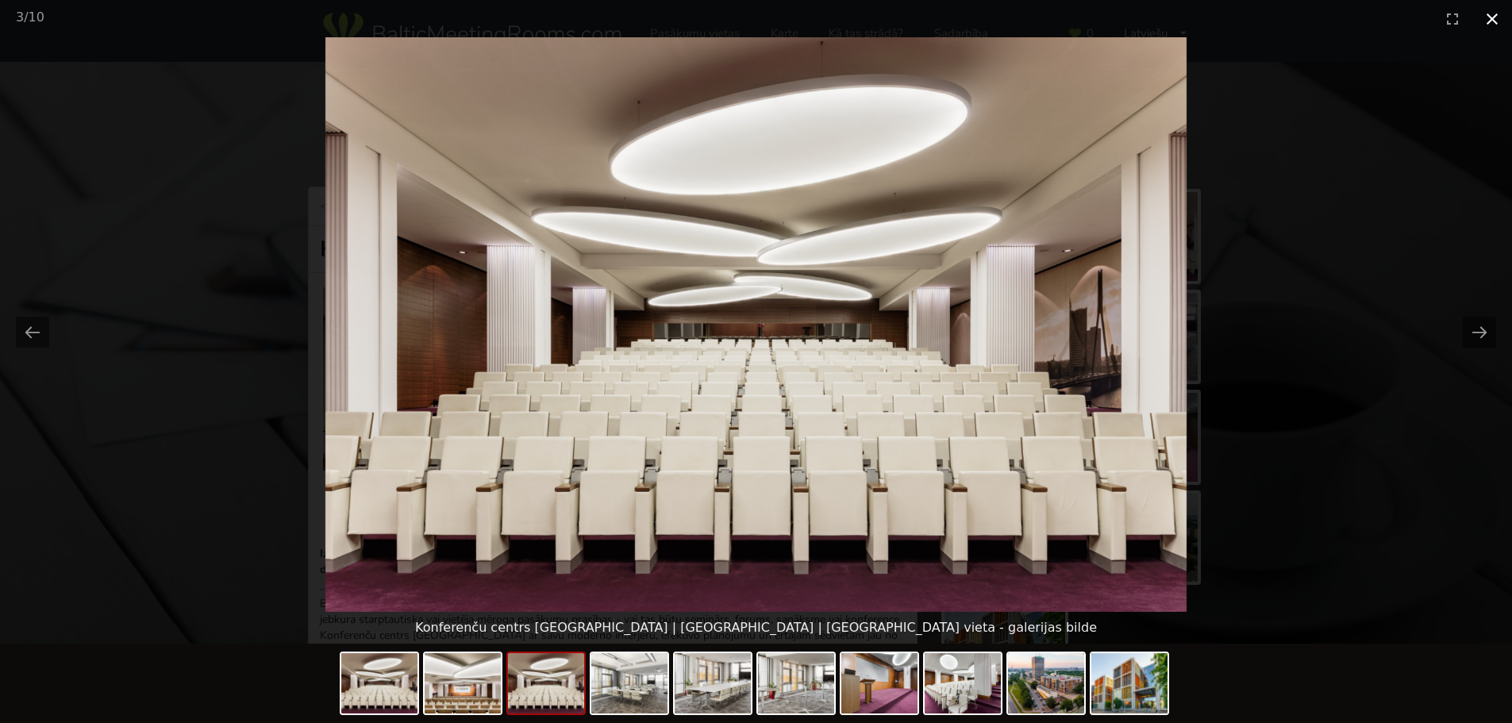
click at [1488, 20] on button "Close gallery" at bounding box center [1492, 18] width 40 height 37
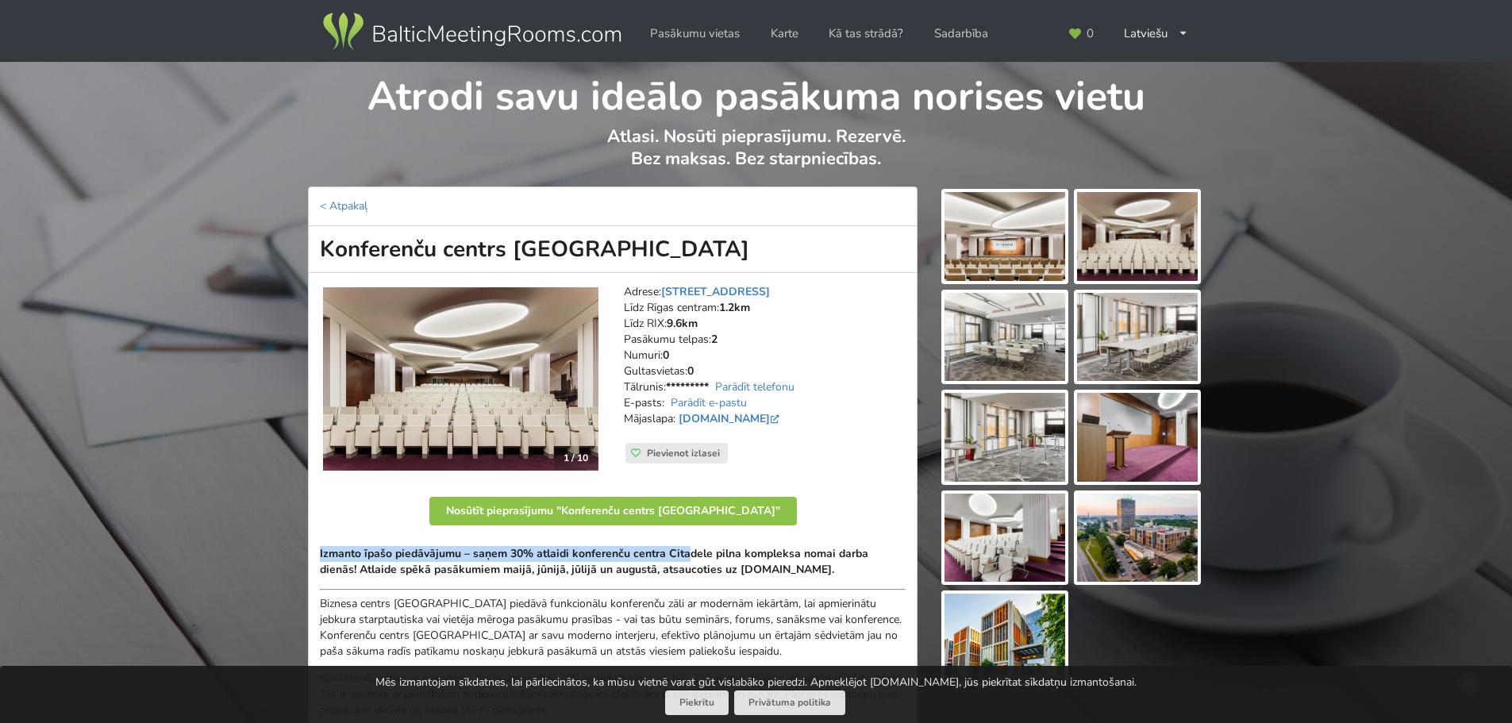
drag, startPoint x: 686, startPoint y: 533, endPoint x: 698, endPoint y: 475, distance: 59.1
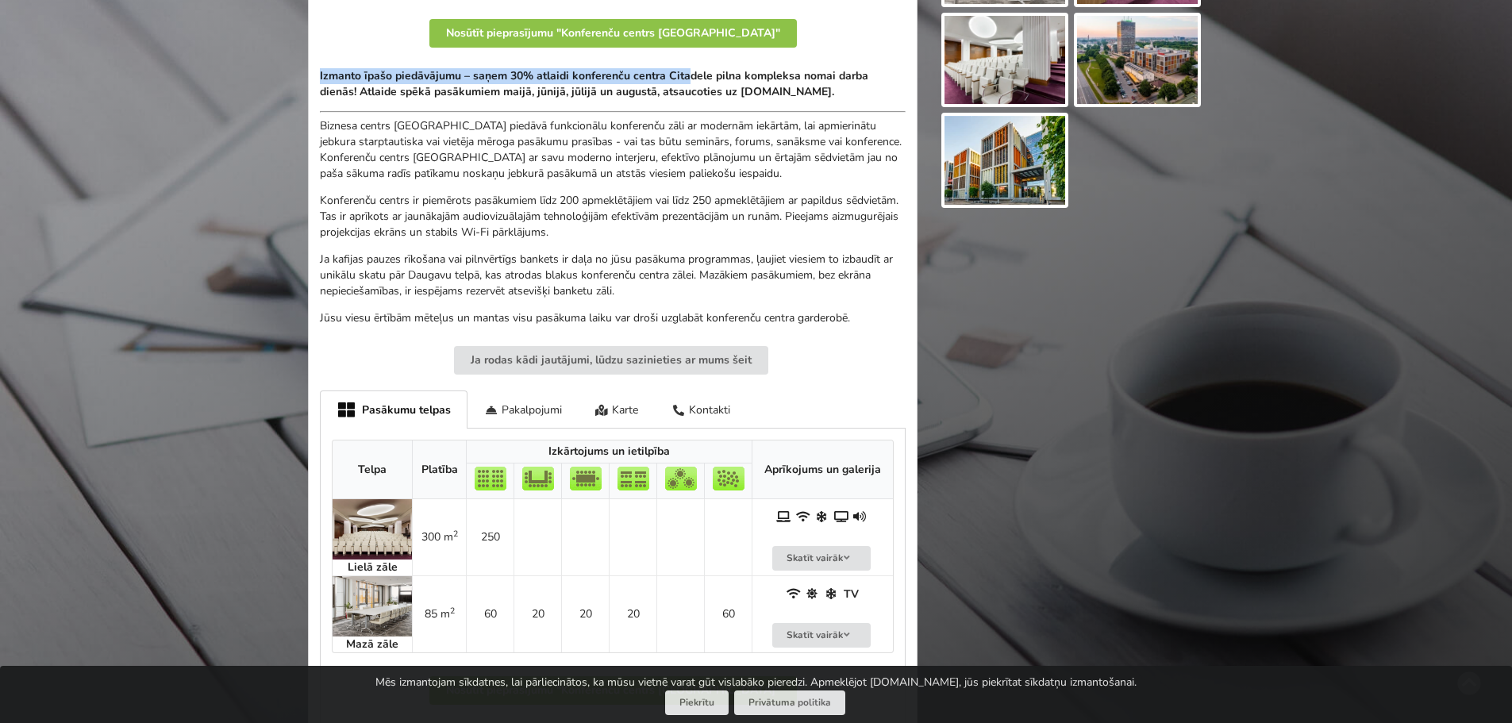
scroll to position [556, 0]
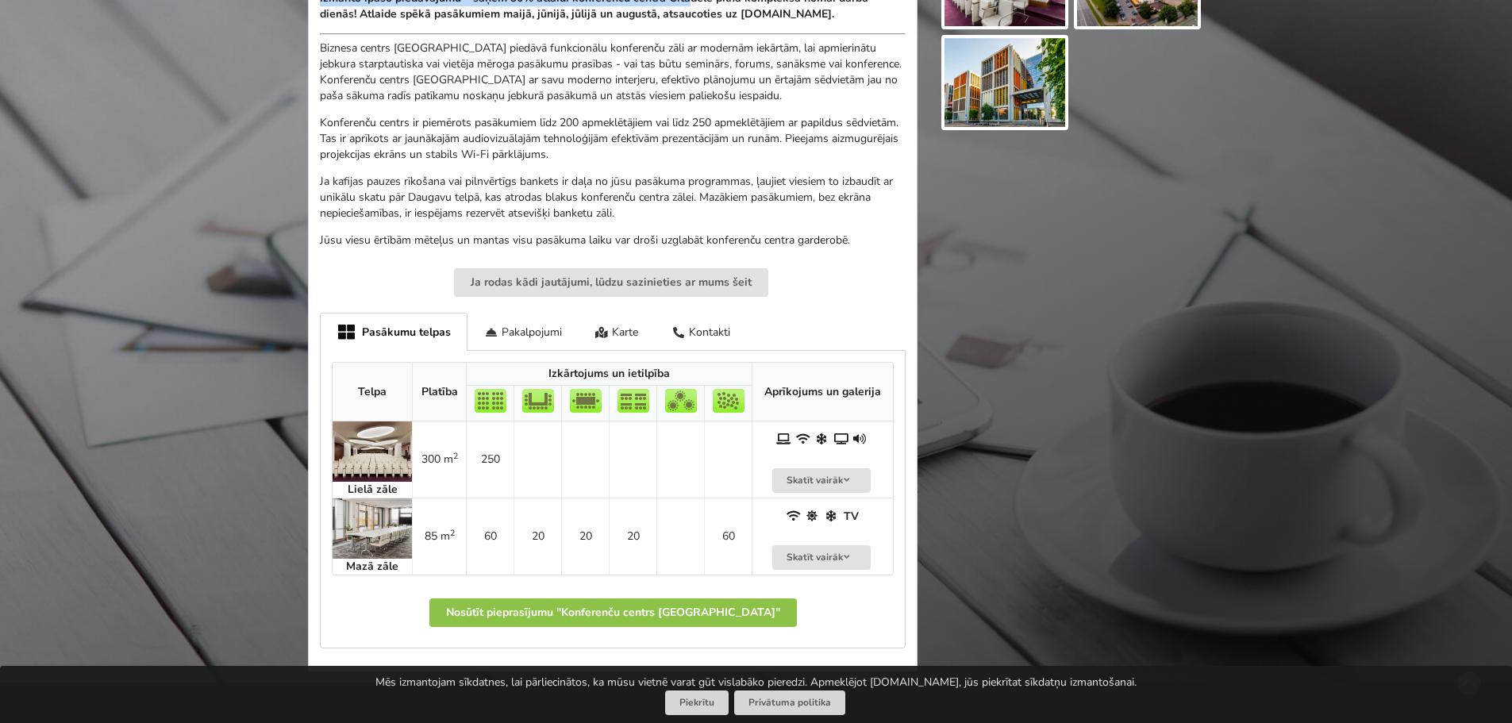
click at [388, 525] on img at bounding box center [372, 528] width 79 height 60
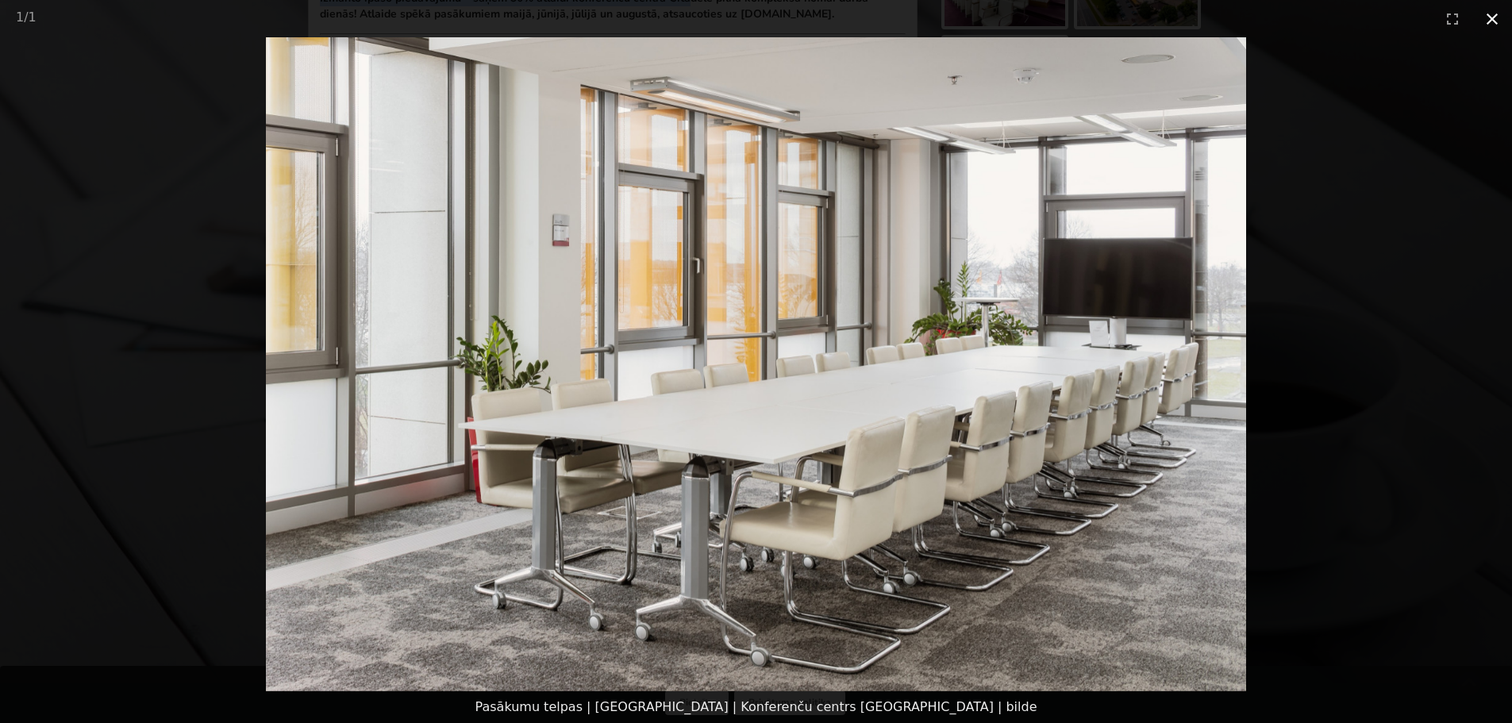
click at [1496, 18] on button "Close gallery" at bounding box center [1492, 18] width 40 height 37
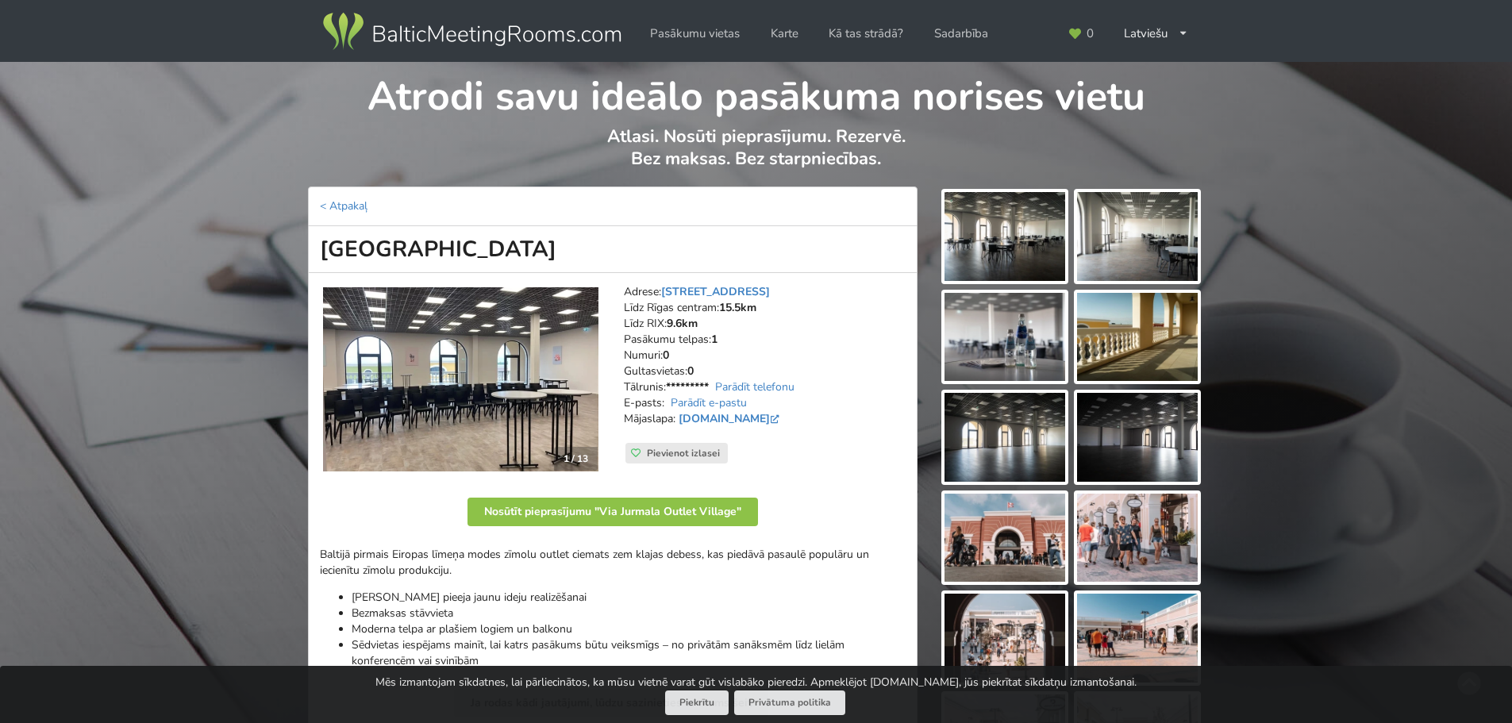
click at [533, 376] on img at bounding box center [460, 379] width 275 height 185
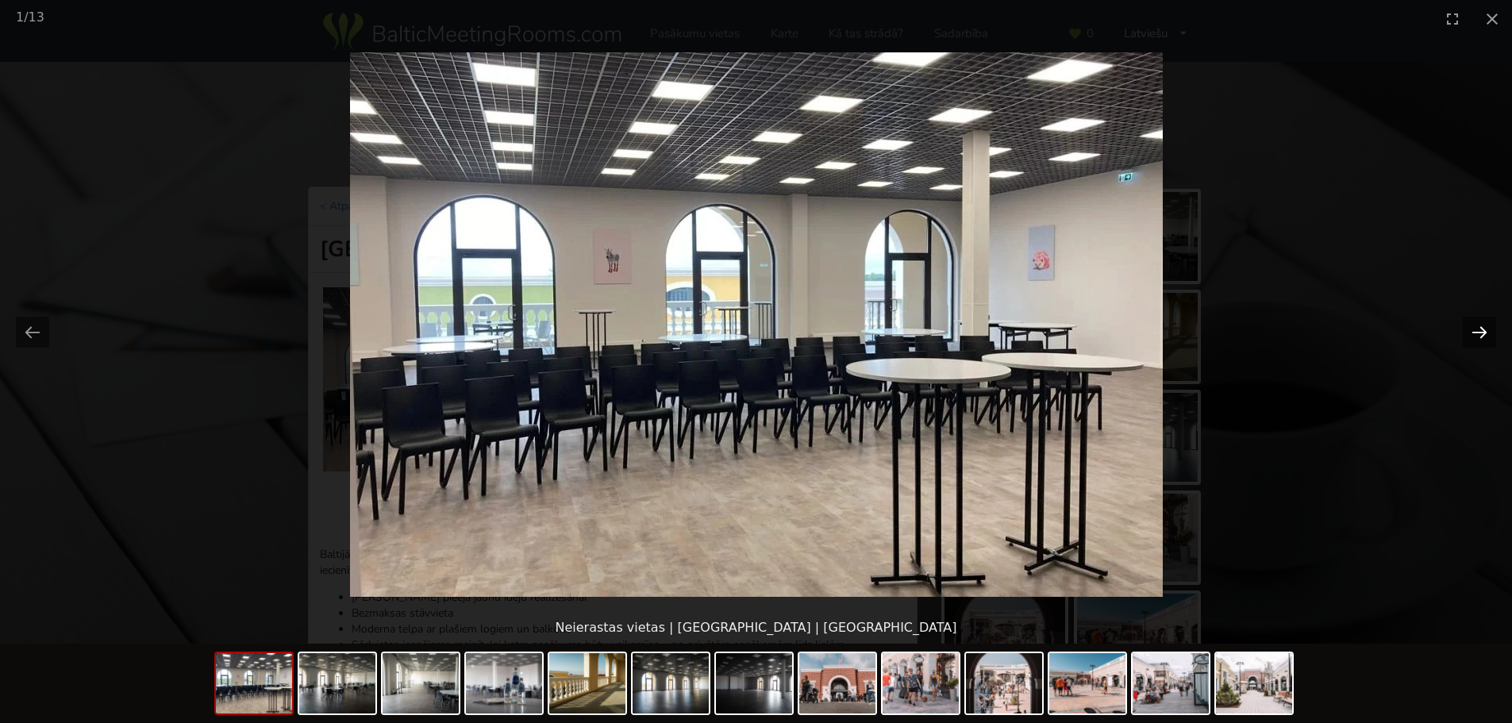
click at [1478, 330] on button "Next slide" at bounding box center [1479, 332] width 33 height 31
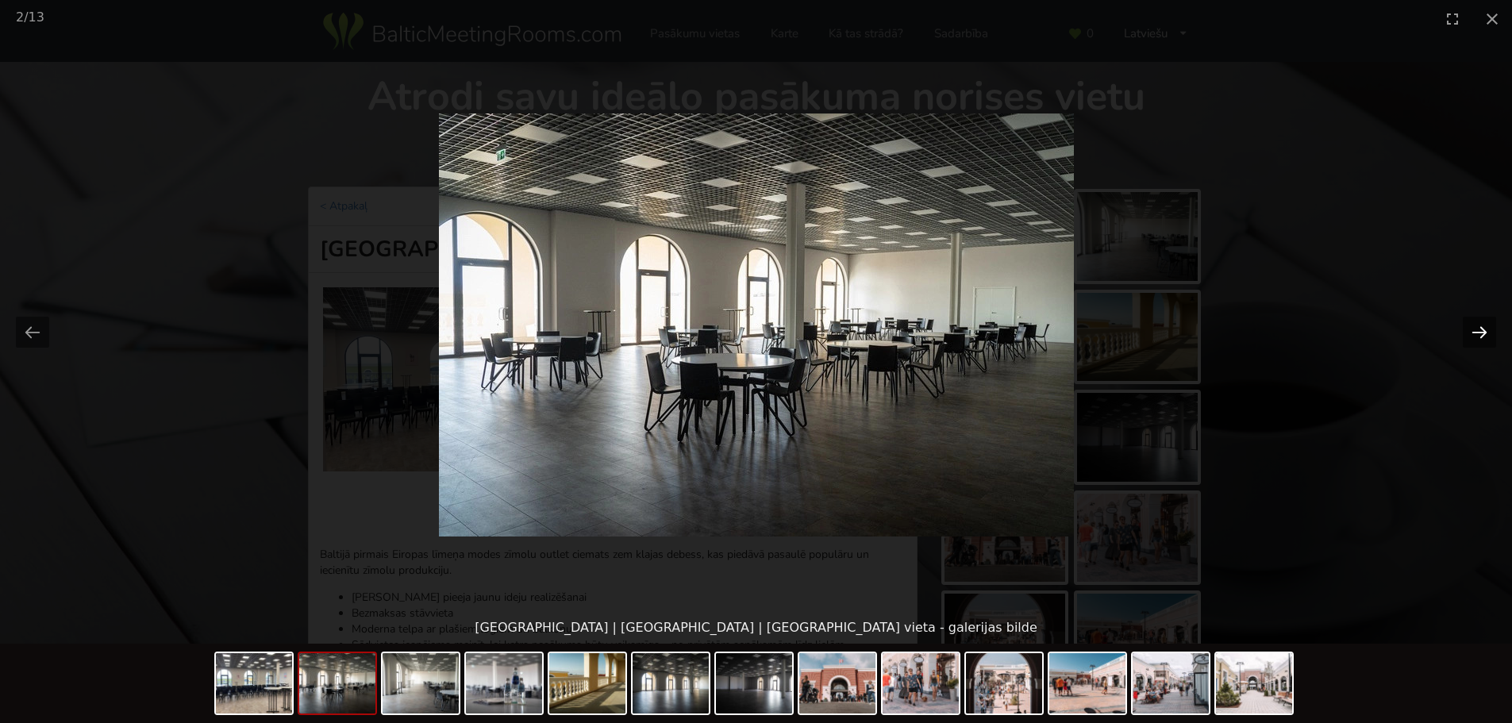
click at [1478, 330] on button "Next slide" at bounding box center [1479, 332] width 33 height 31
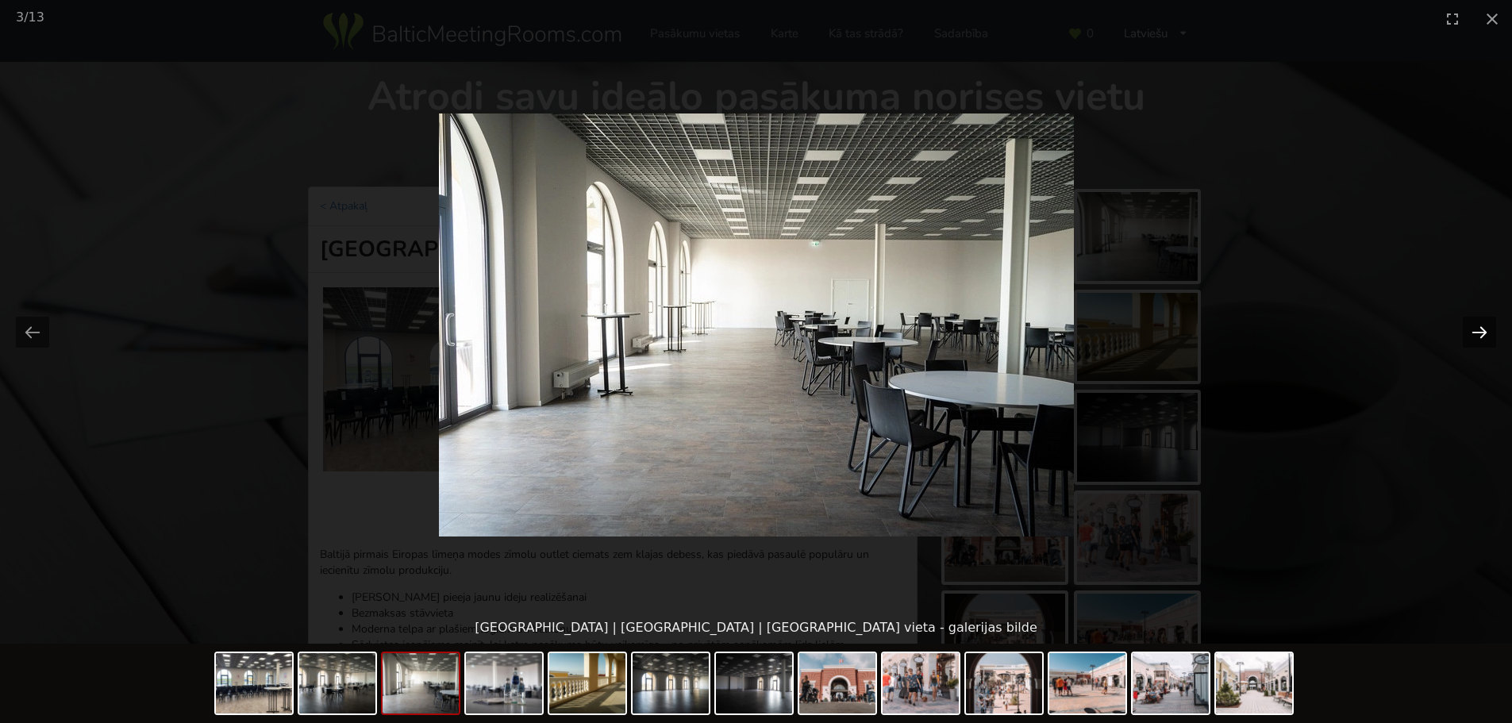
click at [1478, 330] on button "Next slide" at bounding box center [1479, 332] width 33 height 31
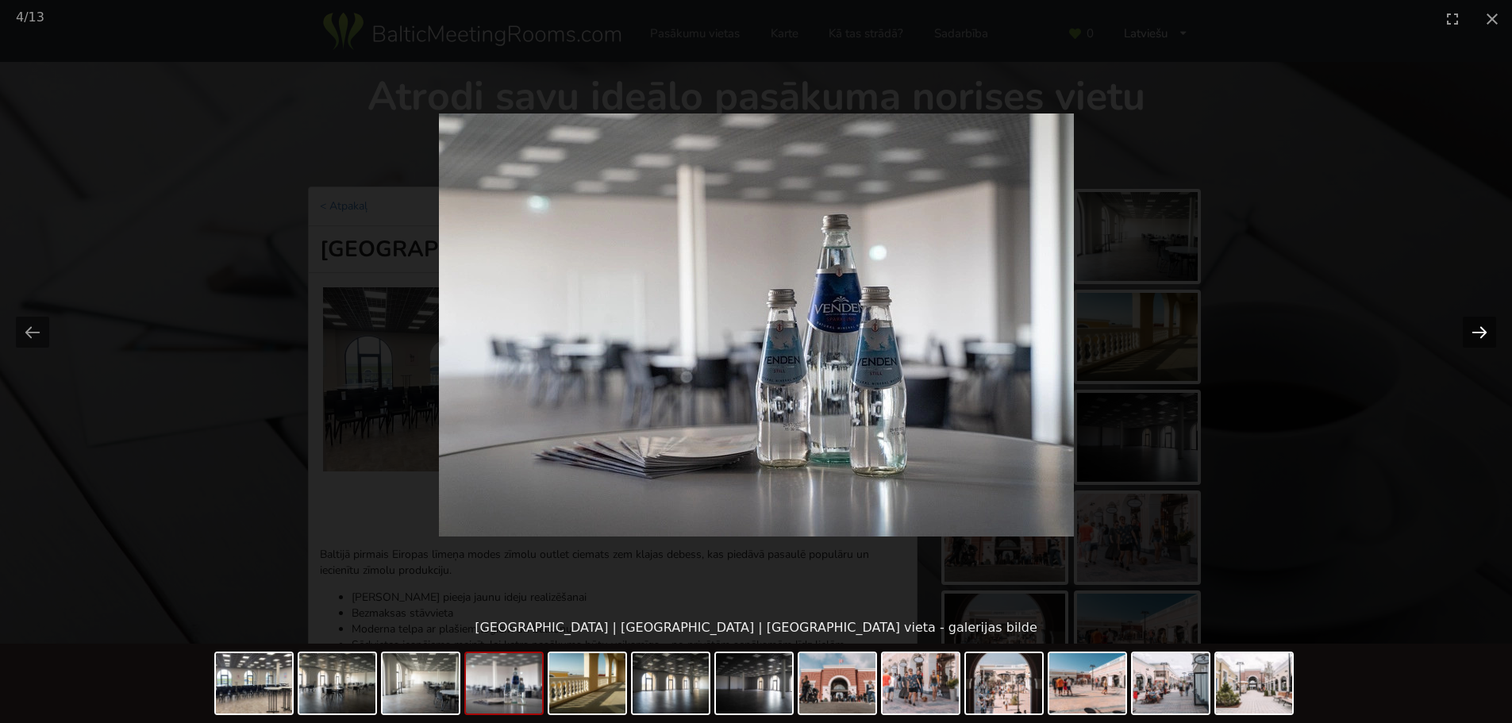
click at [1477, 331] on button "Next slide" at bounding box center [1479, 332] width 33 height 31
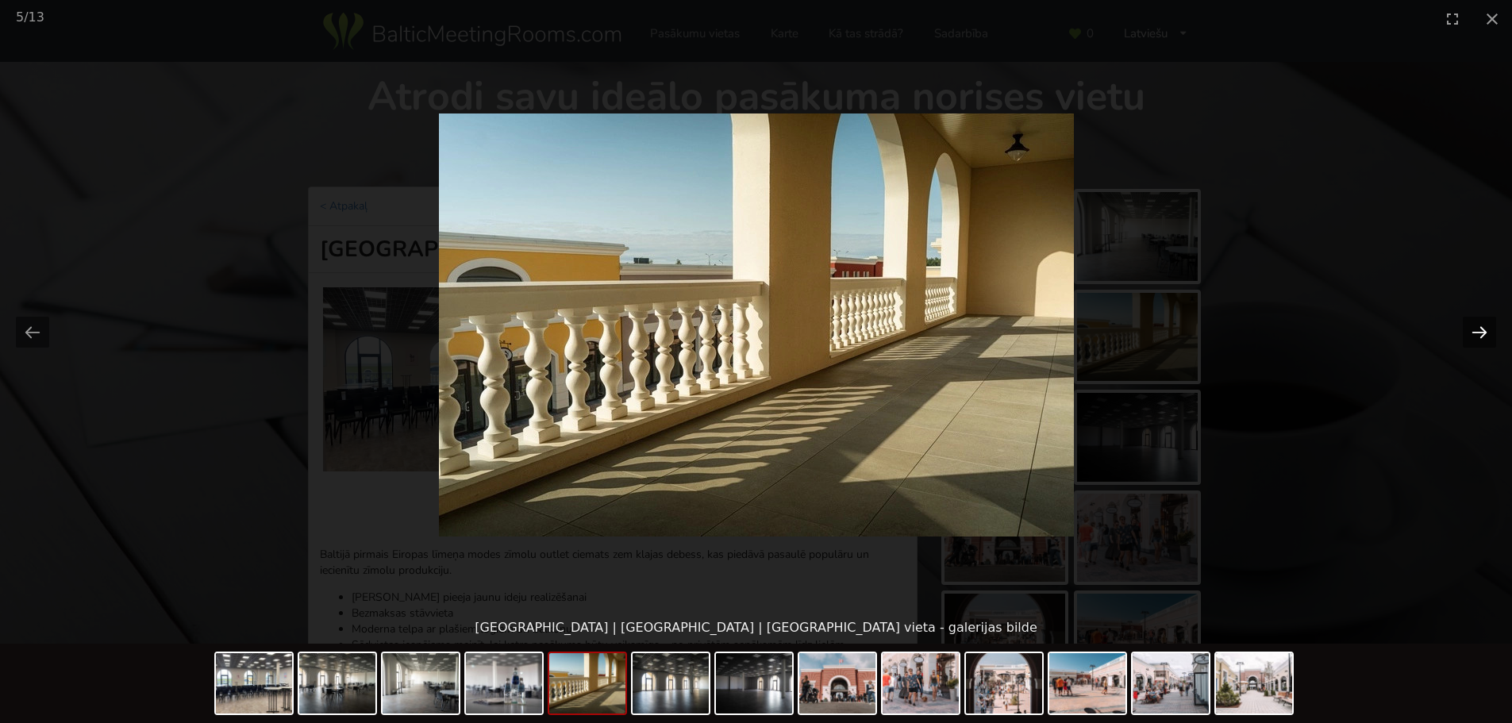
click at [1477, 331] on button "Next slide" at bounding box center [1479, 332] width 33 height 31
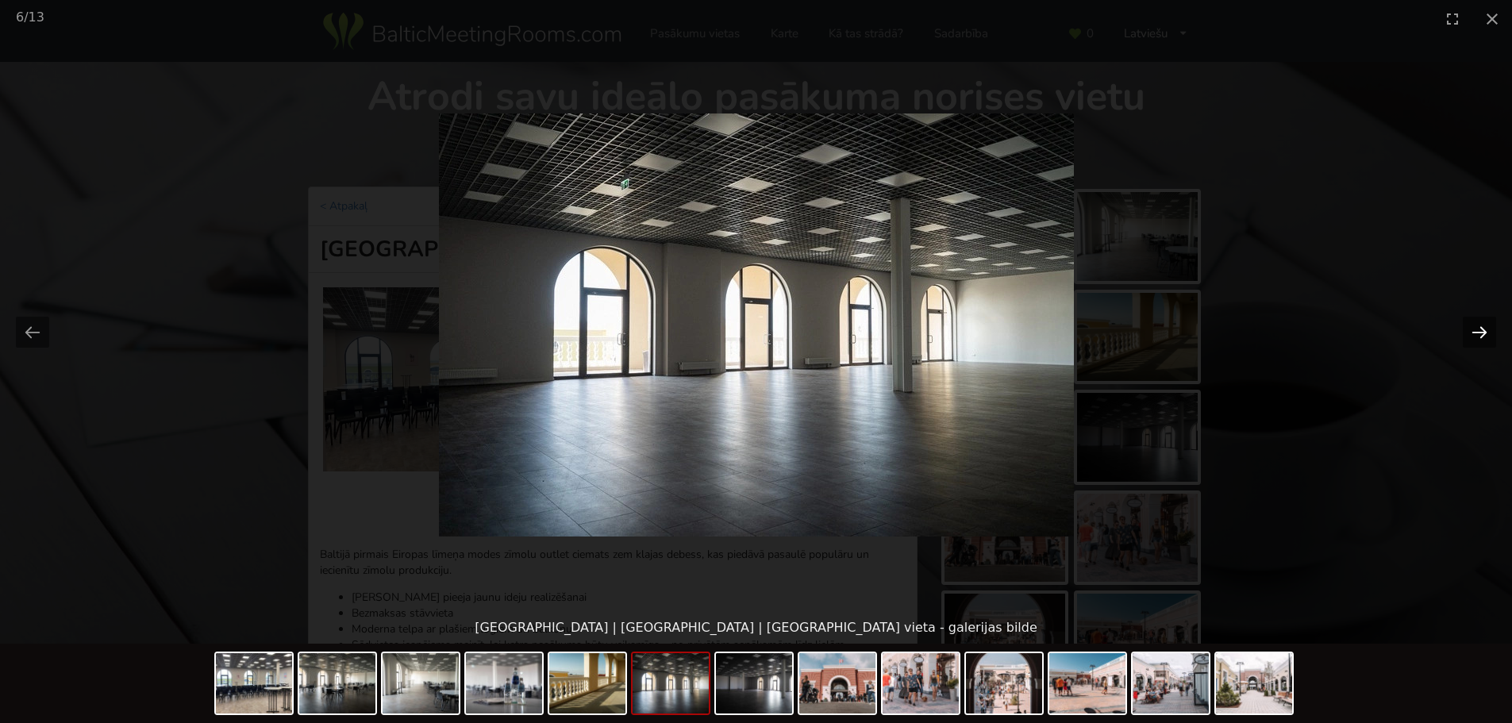
click at [1477, 331] on button "Next slide" at bounding box center [1479, 332] width 33 height 31
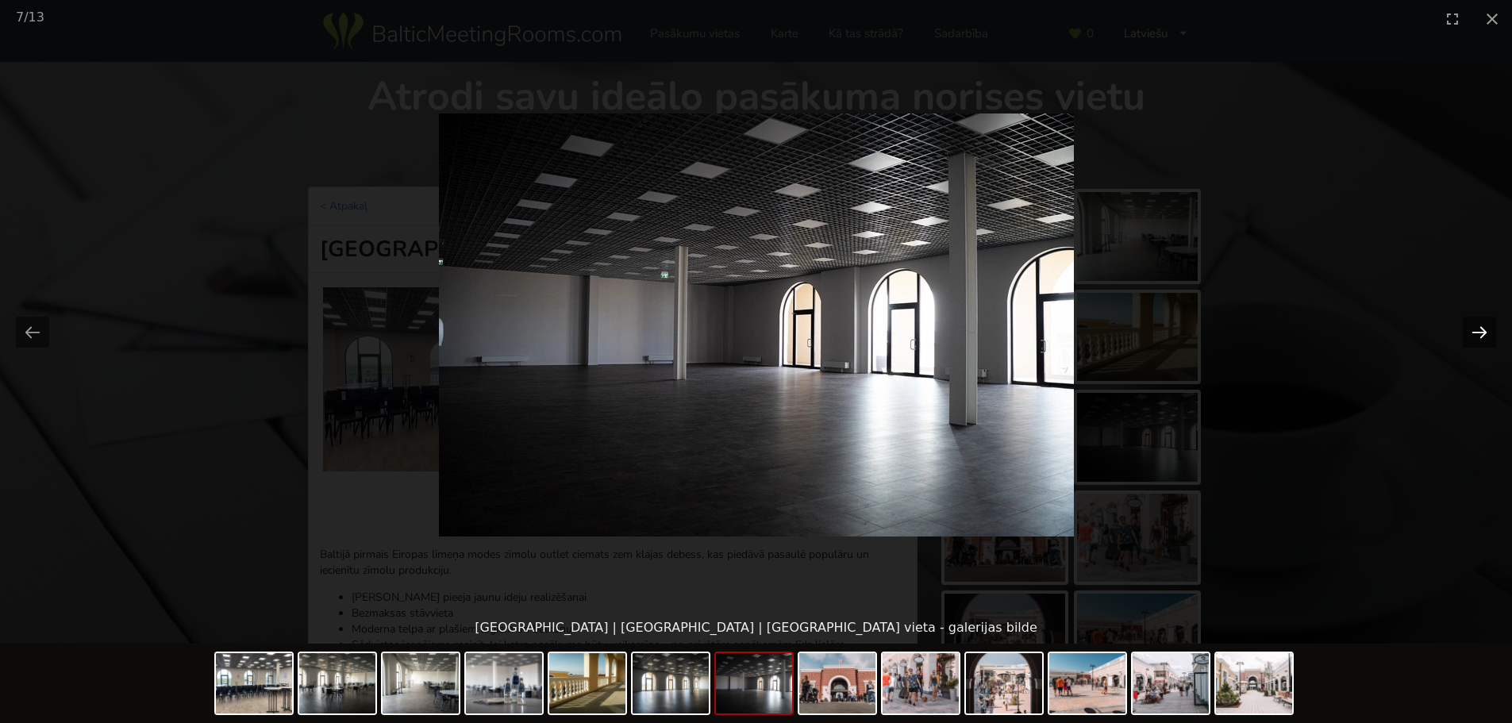
click at [1477, 331] on button "Next slide" at bounding box center [1479, 332] width 33 height 31
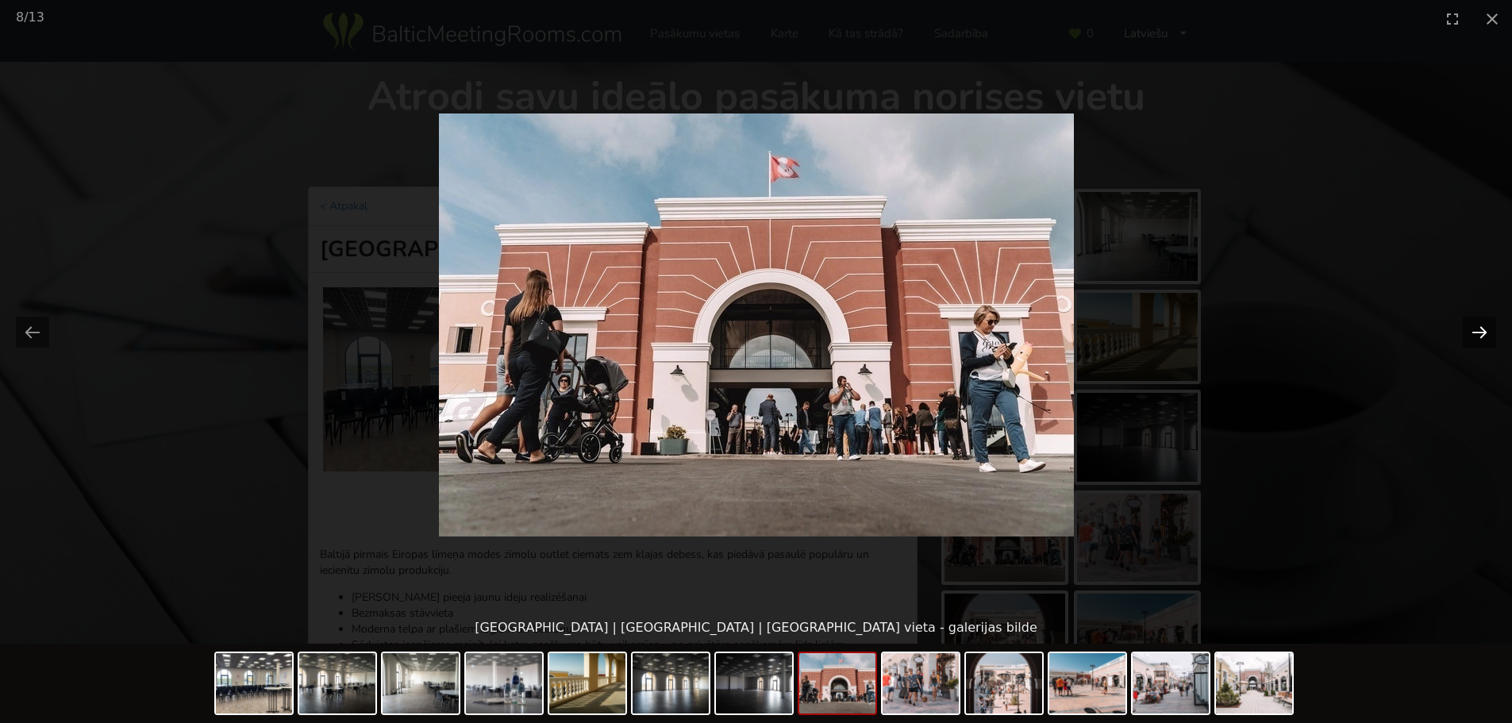
click at [1476, 332] on button "Next slide" at bounding box center [1479, 332] width 33 height 31
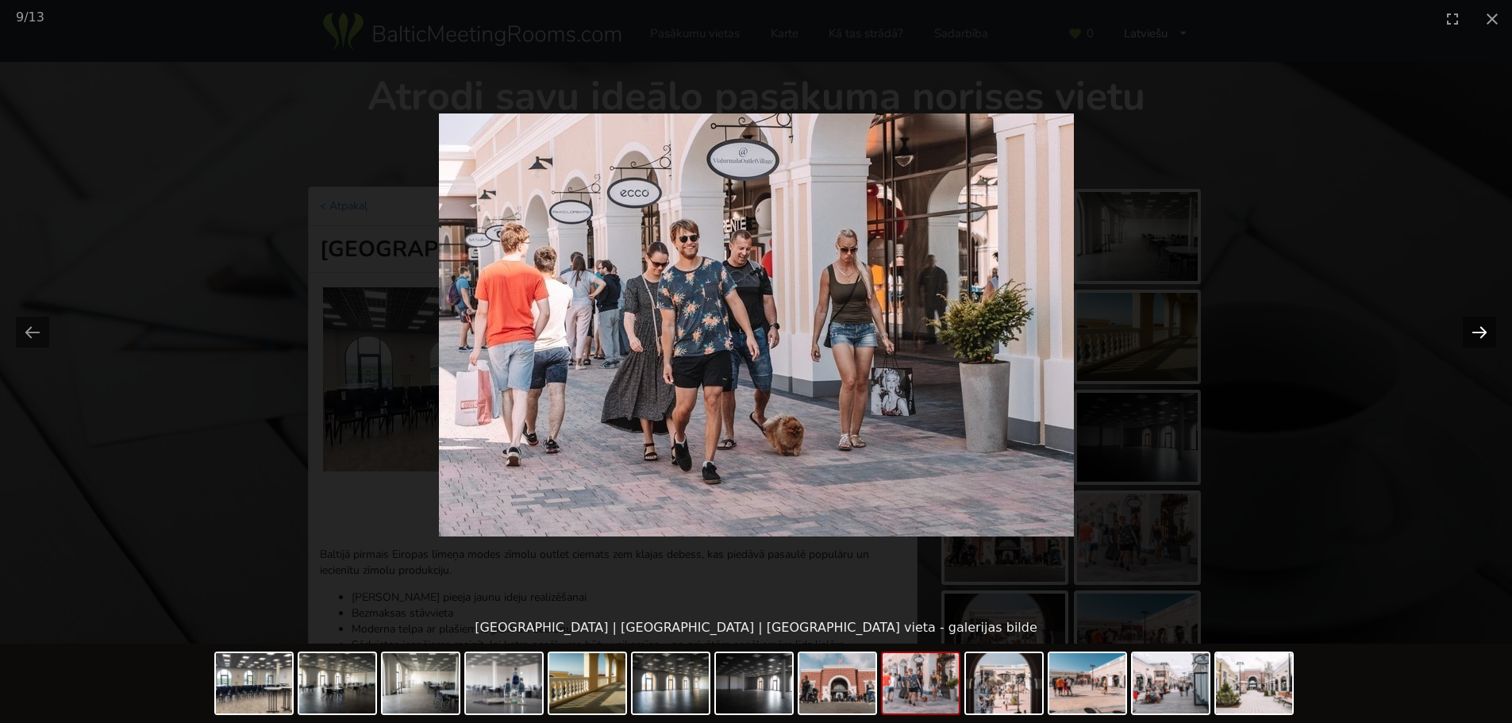
click at [1475, 332] on button "Next slide" at bounding box center [1479, 332] width 33 height 31
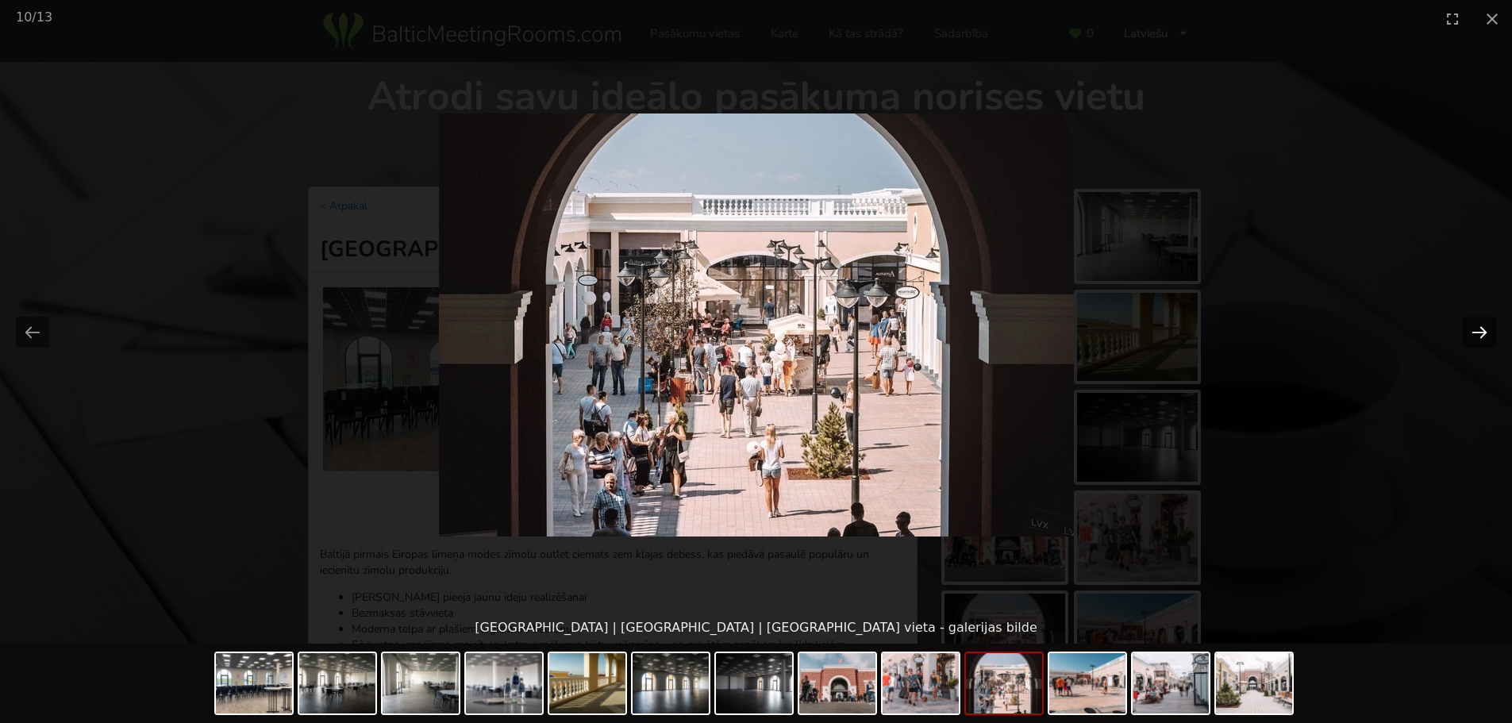
click at [1475, 332] on button "Next slide" at bounding box center [1479, 332] width 33 height 31
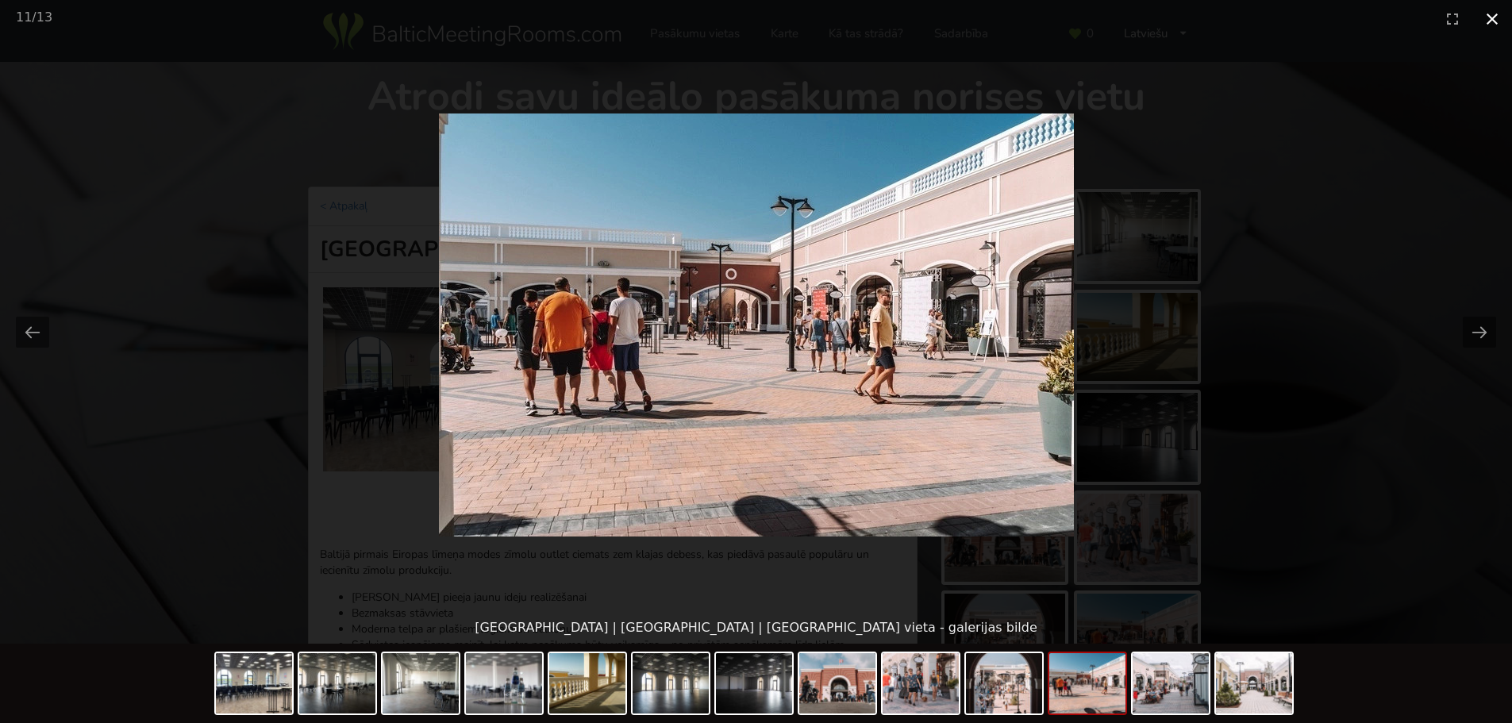
click at [1494, 19] on button "Close gallery" at bounding box center [1492, 18] width 40 height 37
